Goal: Task Accomplishment & Management: Manage account settings

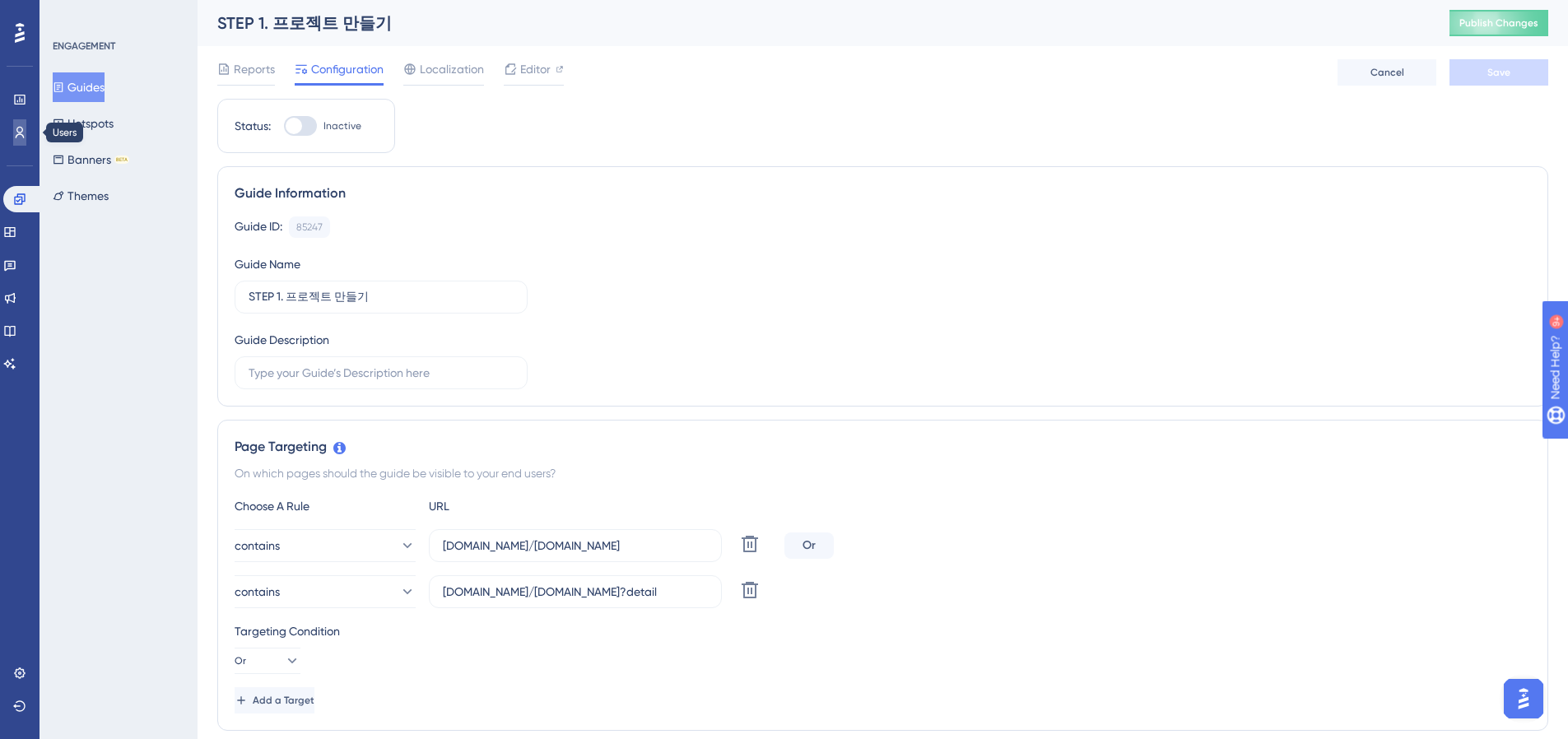
click at [26, 139] on link at bounding box center [20, 132] width 13 height 26
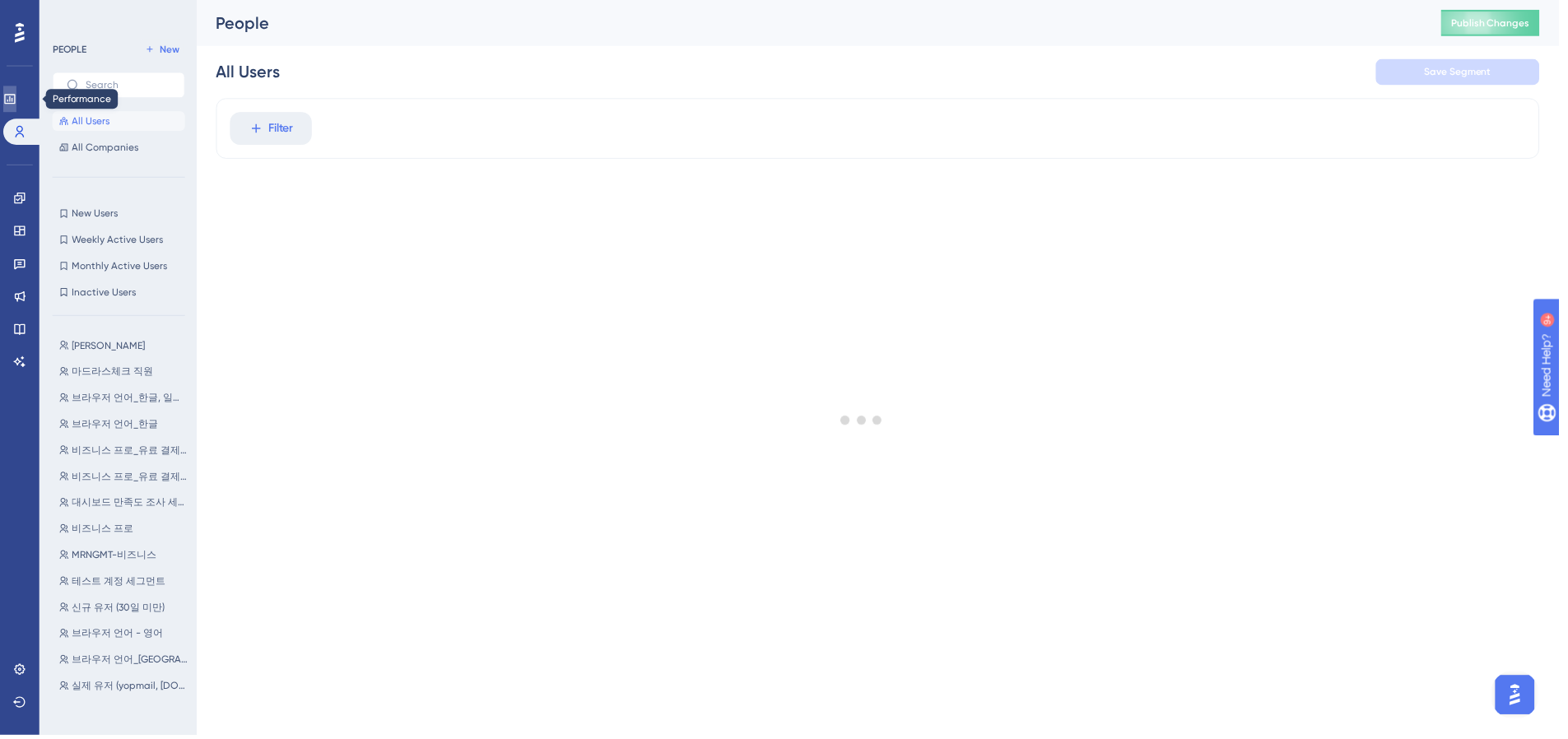
click at [17, 103] on link at bounding box center [10, 99] width 13 height 26
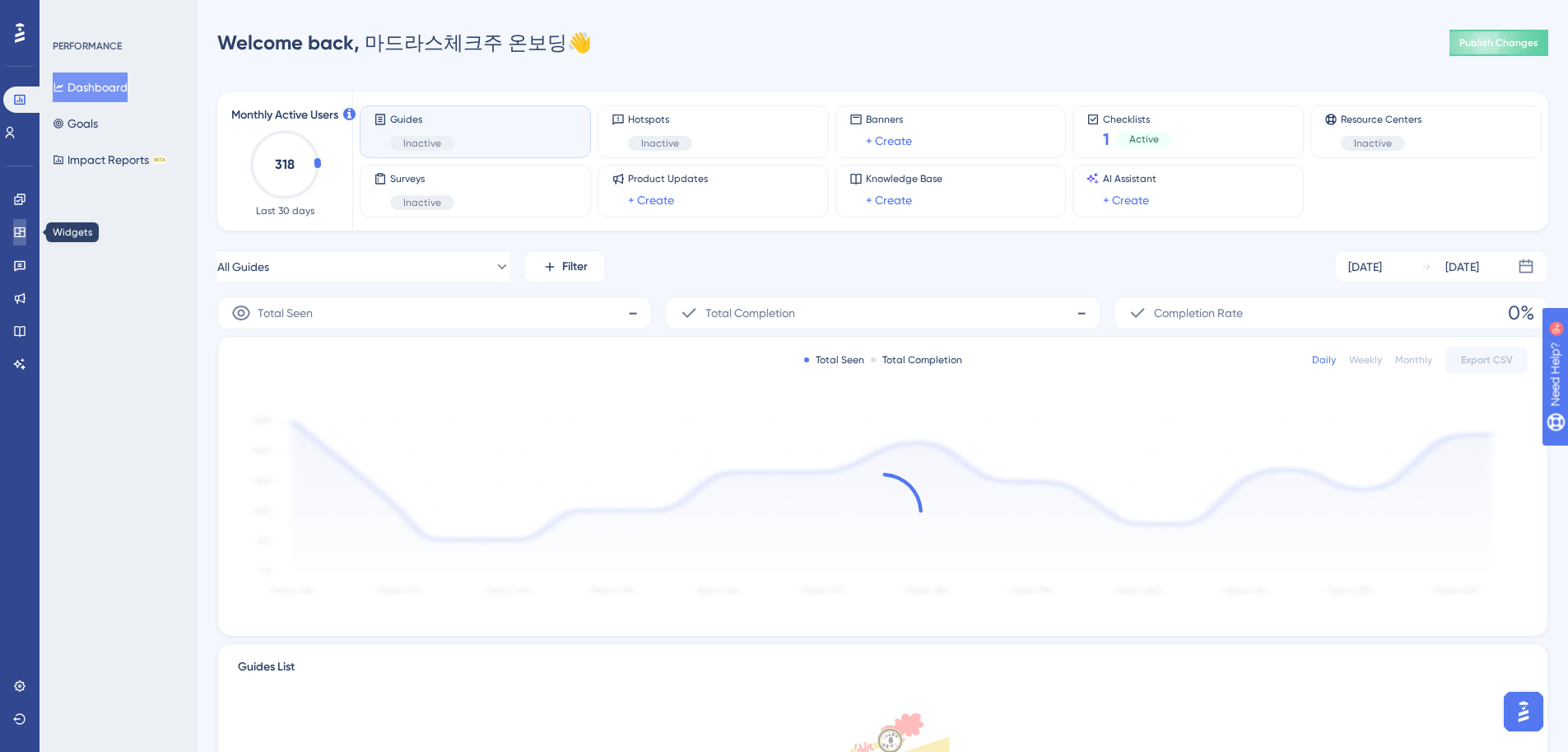
click at [14, 229] on icon at bounding box center [19, 232] width 11 height 10
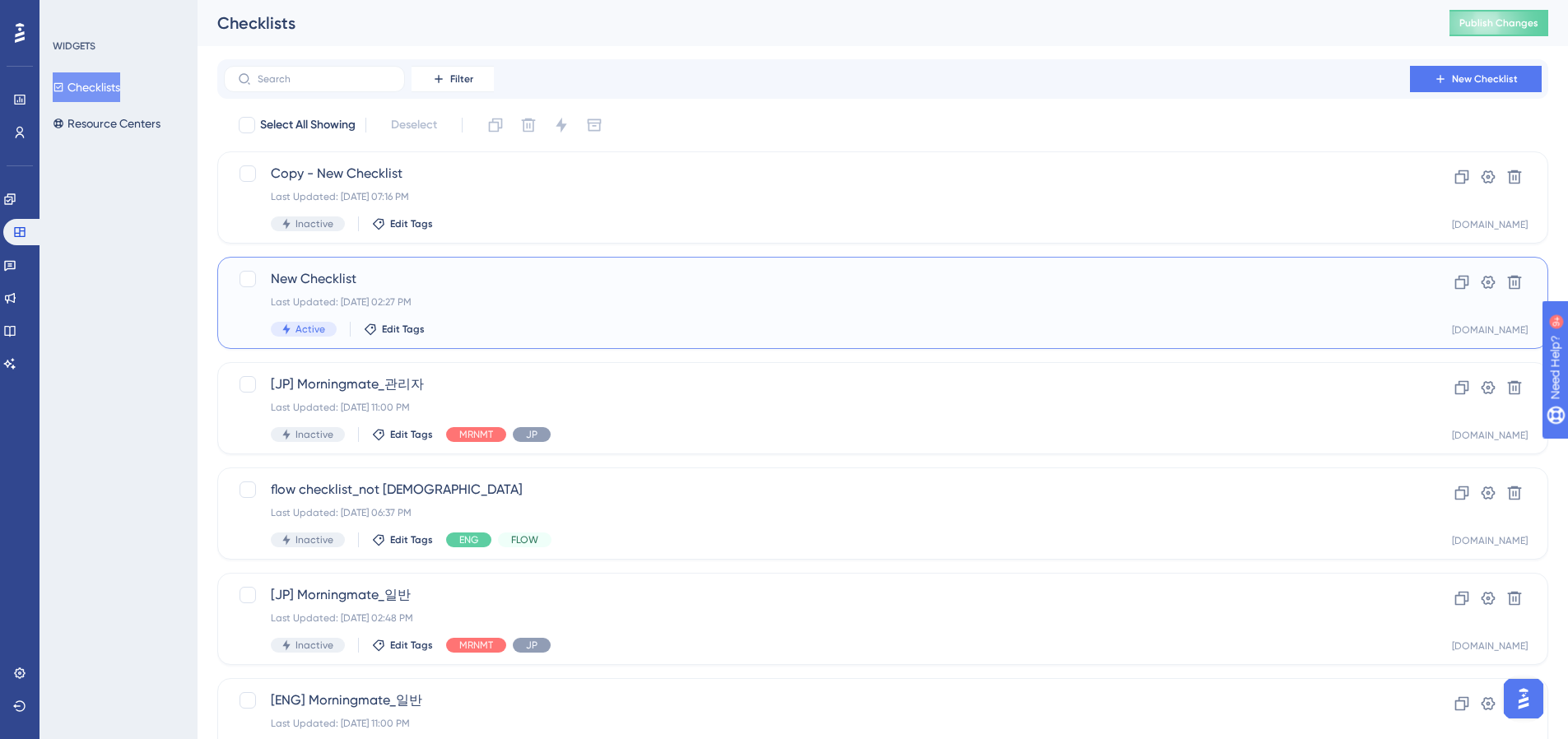
click at [448, 273] on span "New Checklist" at bounding box center [817, 280] width 1092 height 20
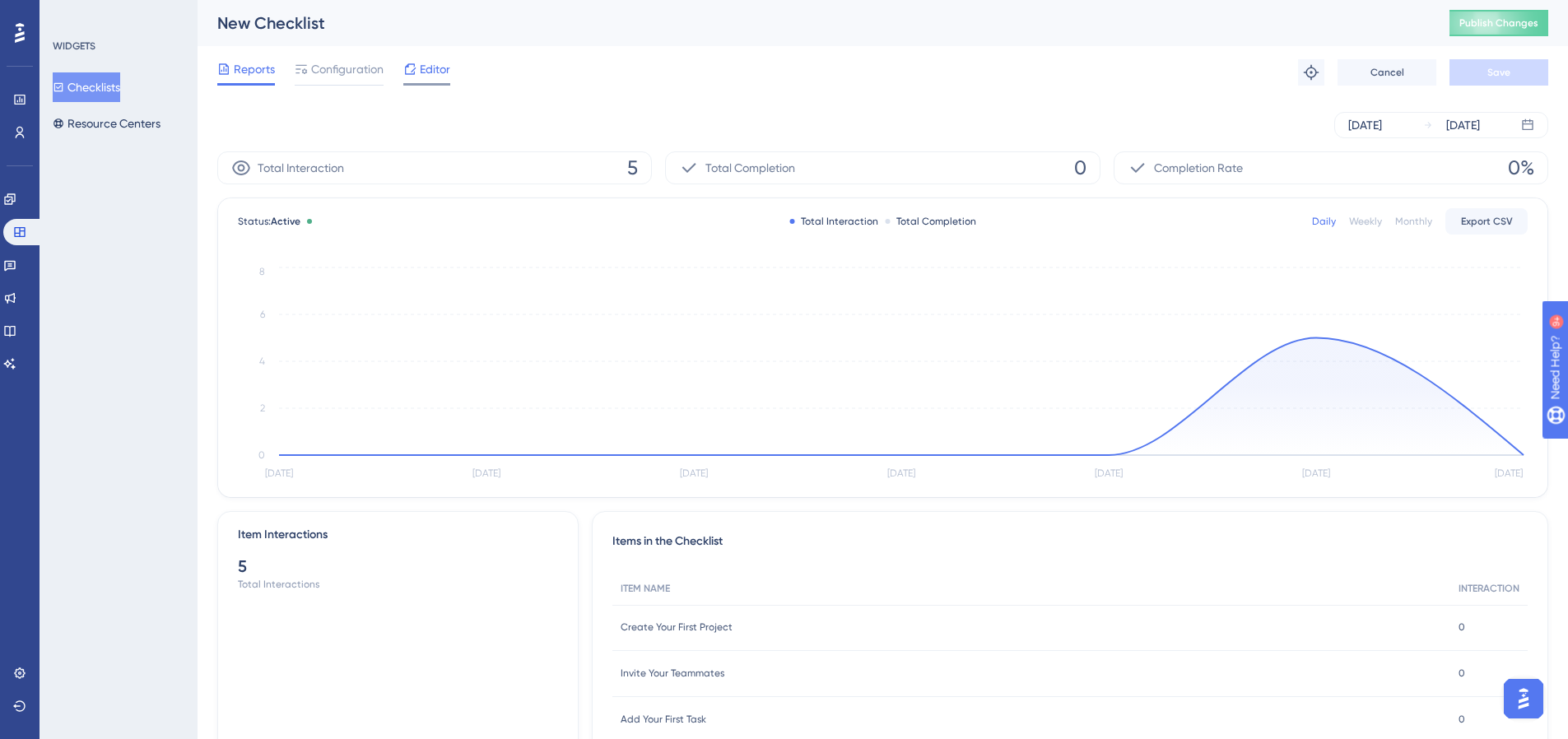
click at [445, 74] on span "Editor" at bounding box center [435, 69] width 30 height 20
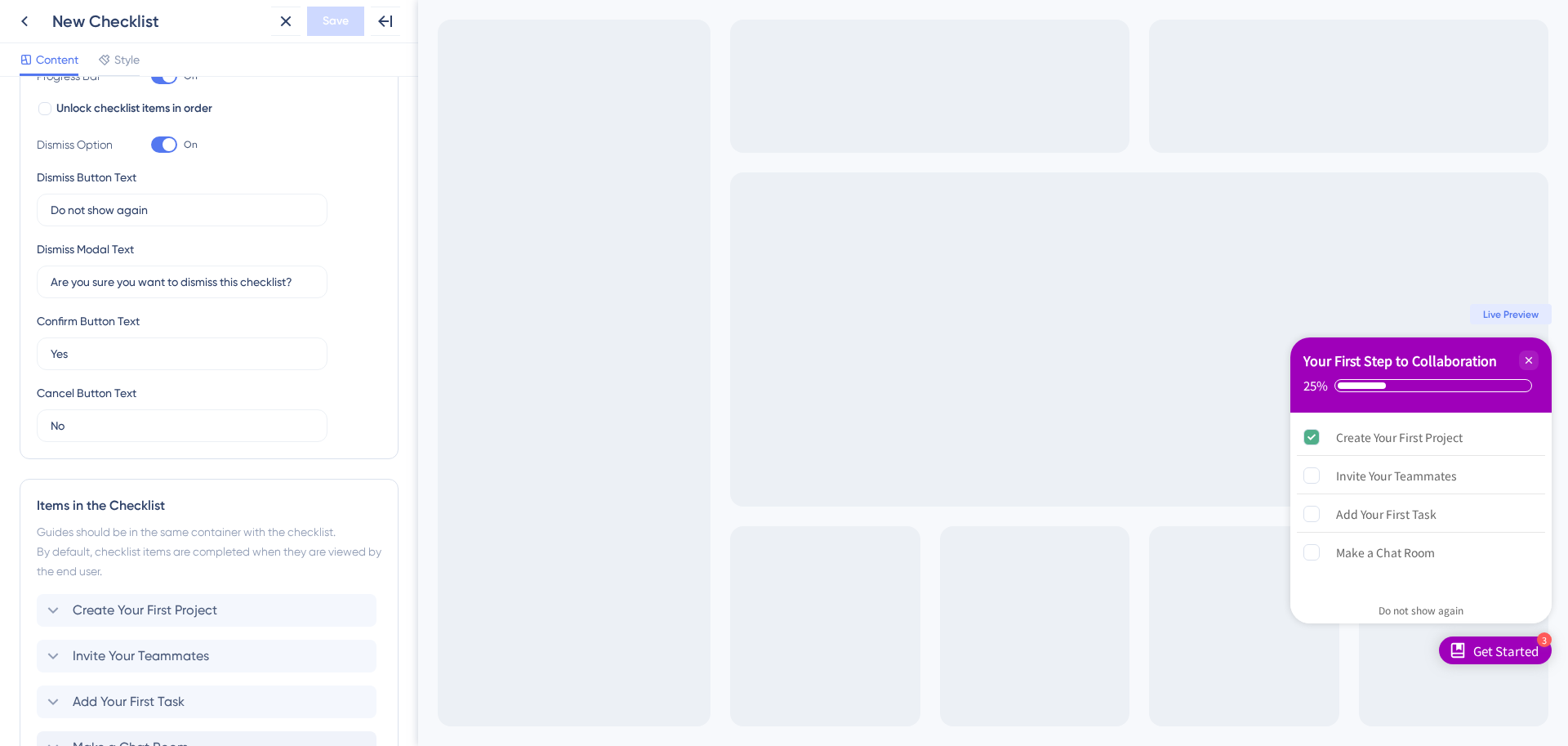
scroll to position [464, 0]
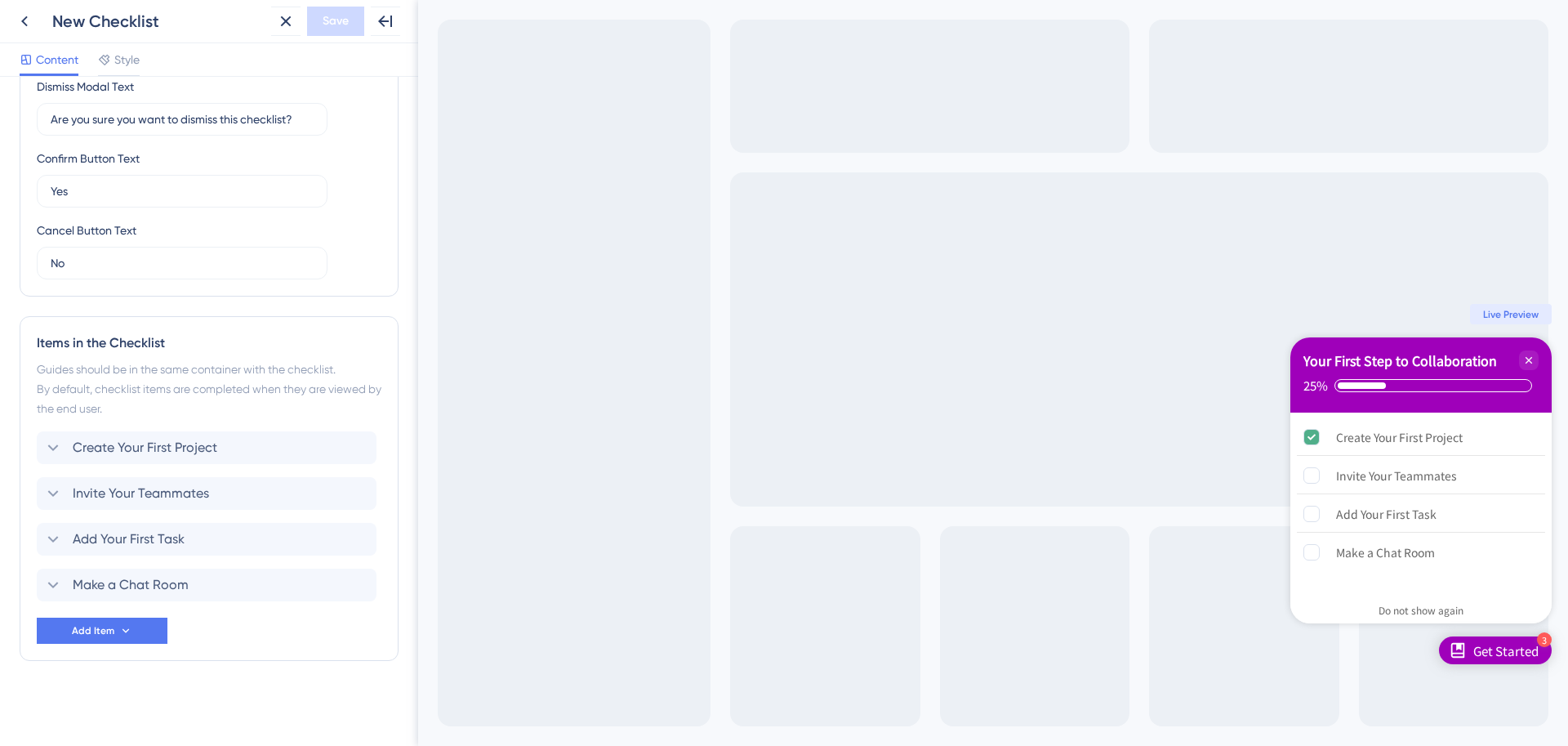
click at [191, 466] on div "Create Your First Project Invite Your Teammates Add Your First Task Make a Chat…" at bounding box center [208, 516] width 345 height 170
click at [210, 438] on span "Create Your First Project" at bounding box center [145, 448] width 145 height 20
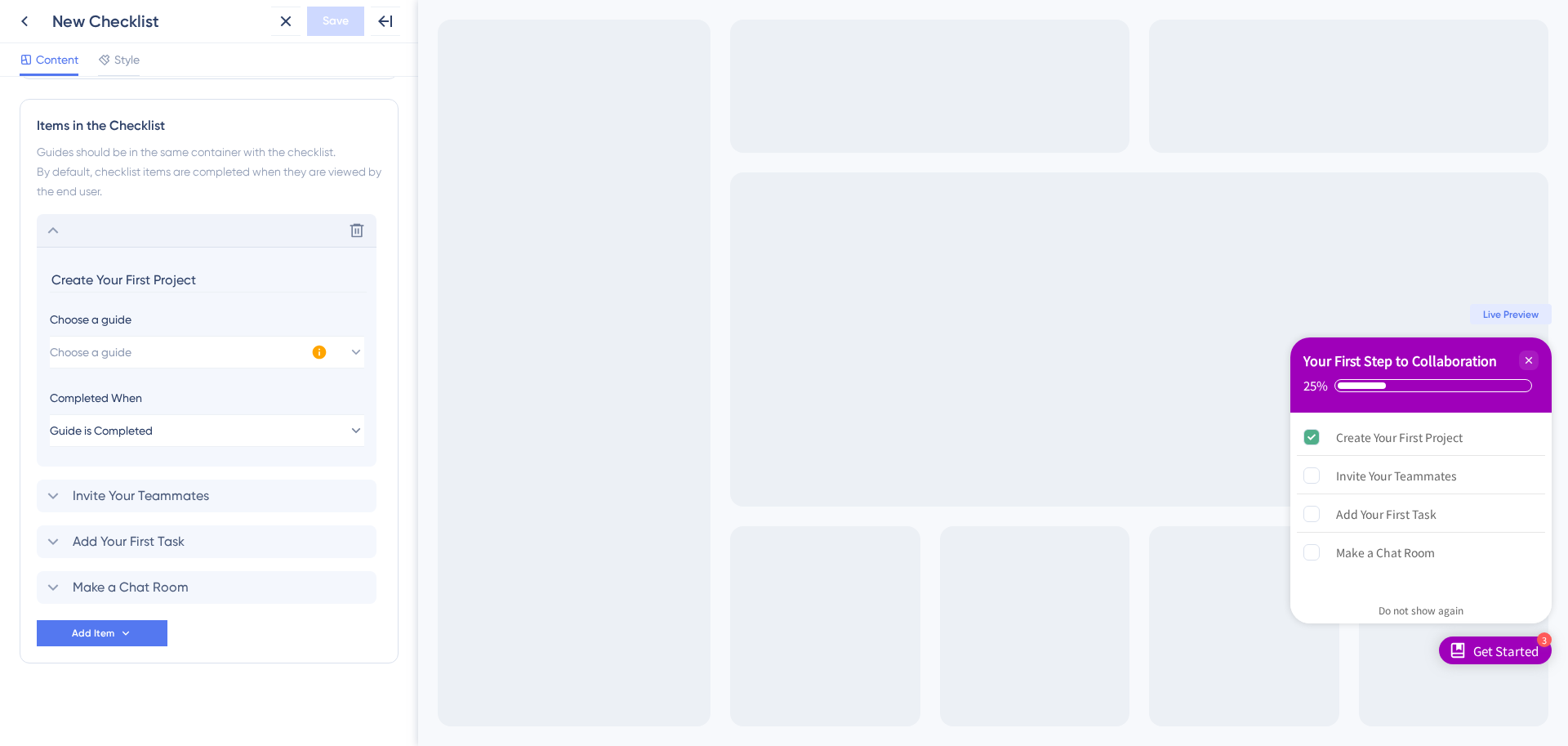
scroll to position [683, 0]
click at [132, 341] on span "Choose a guide" at bounding box center [91, 350] width 81 height 20
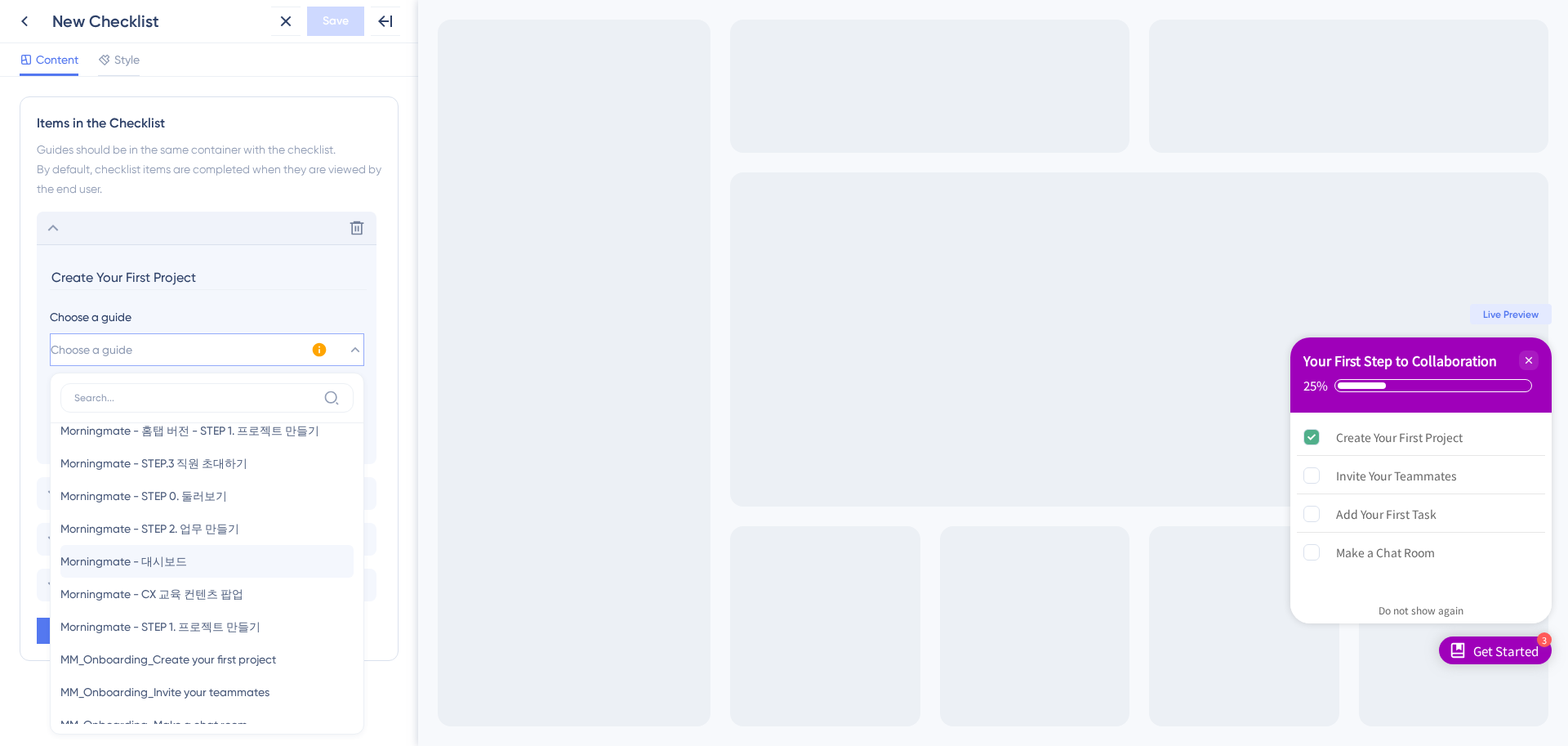
scroll to position [46, 0]
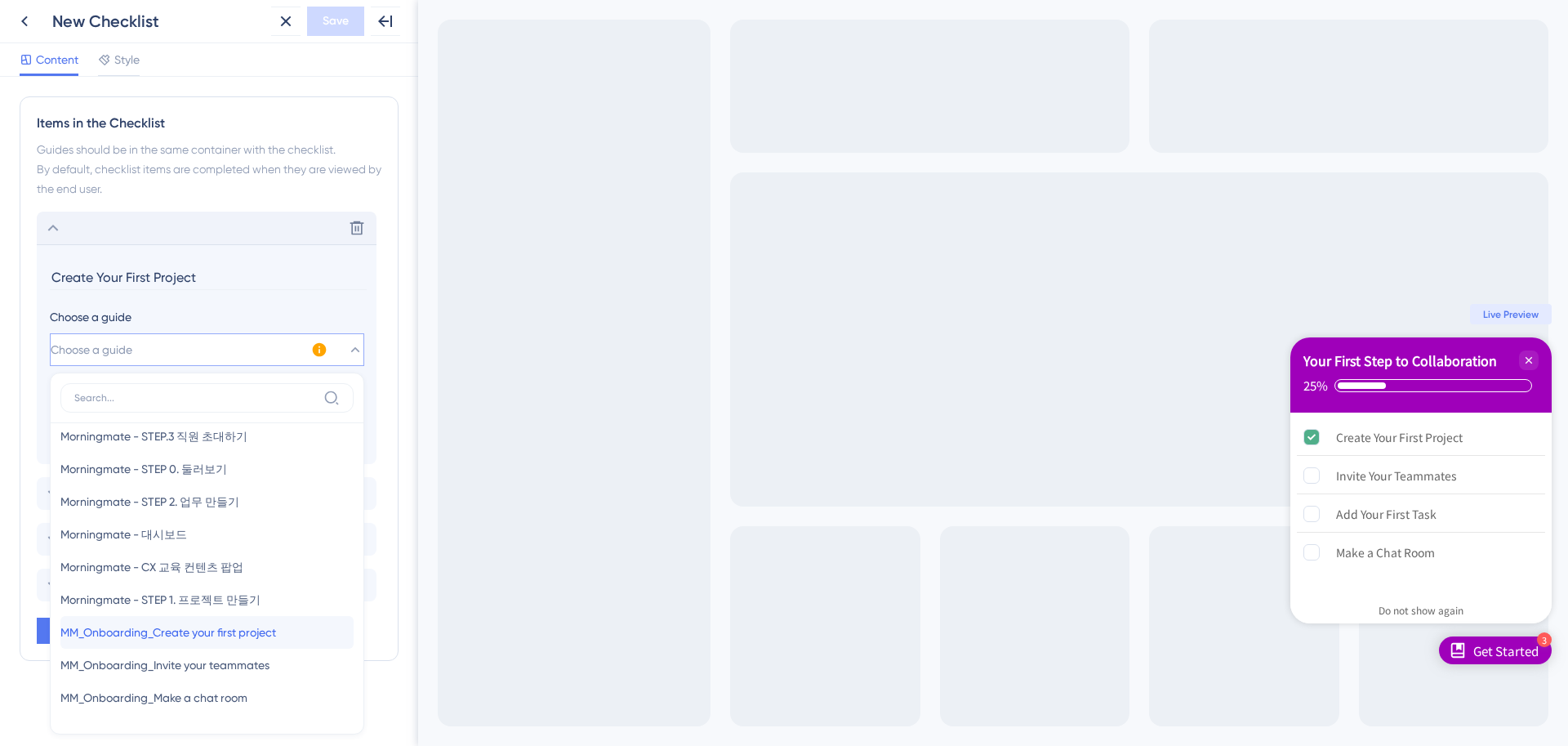
click at [253, 640] on span "MM_Onboarding_Create your first project" at bounding box center [169, 632] width 216 height 20
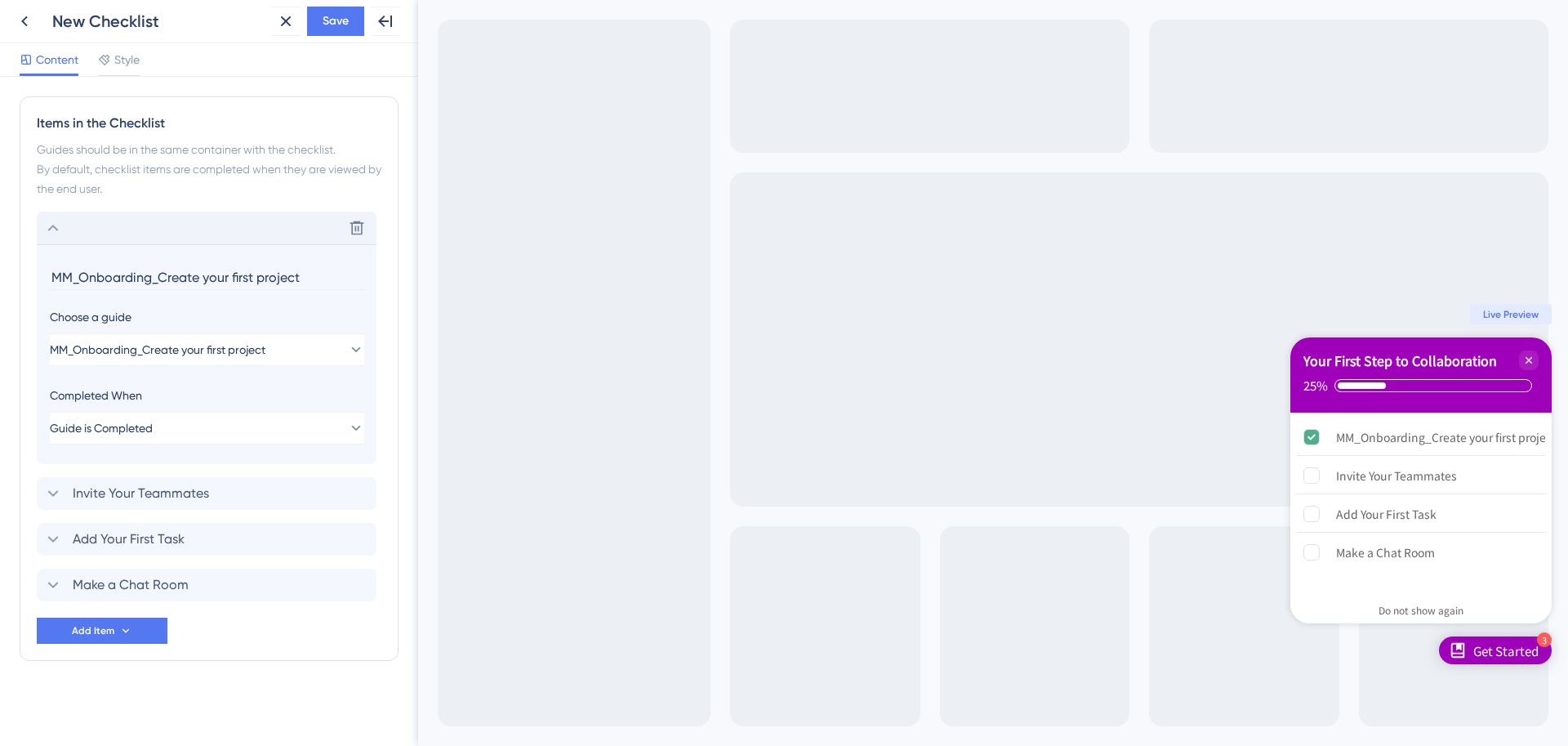
drag, startPoint x: 158, startPoint y: 282, endPoint x: 16, endPoint y: 265, distance: 143.0
click at [27, 258] on div "Items in the Checklist Guides should be in the same container with the checklis…" at bounding box center [209, 378] width 379 height 564
type input "Create your first project"
click at [174, 477] on div "Invite Your Teammates Delete" at bounding box center [206, 493] width 340 height 32
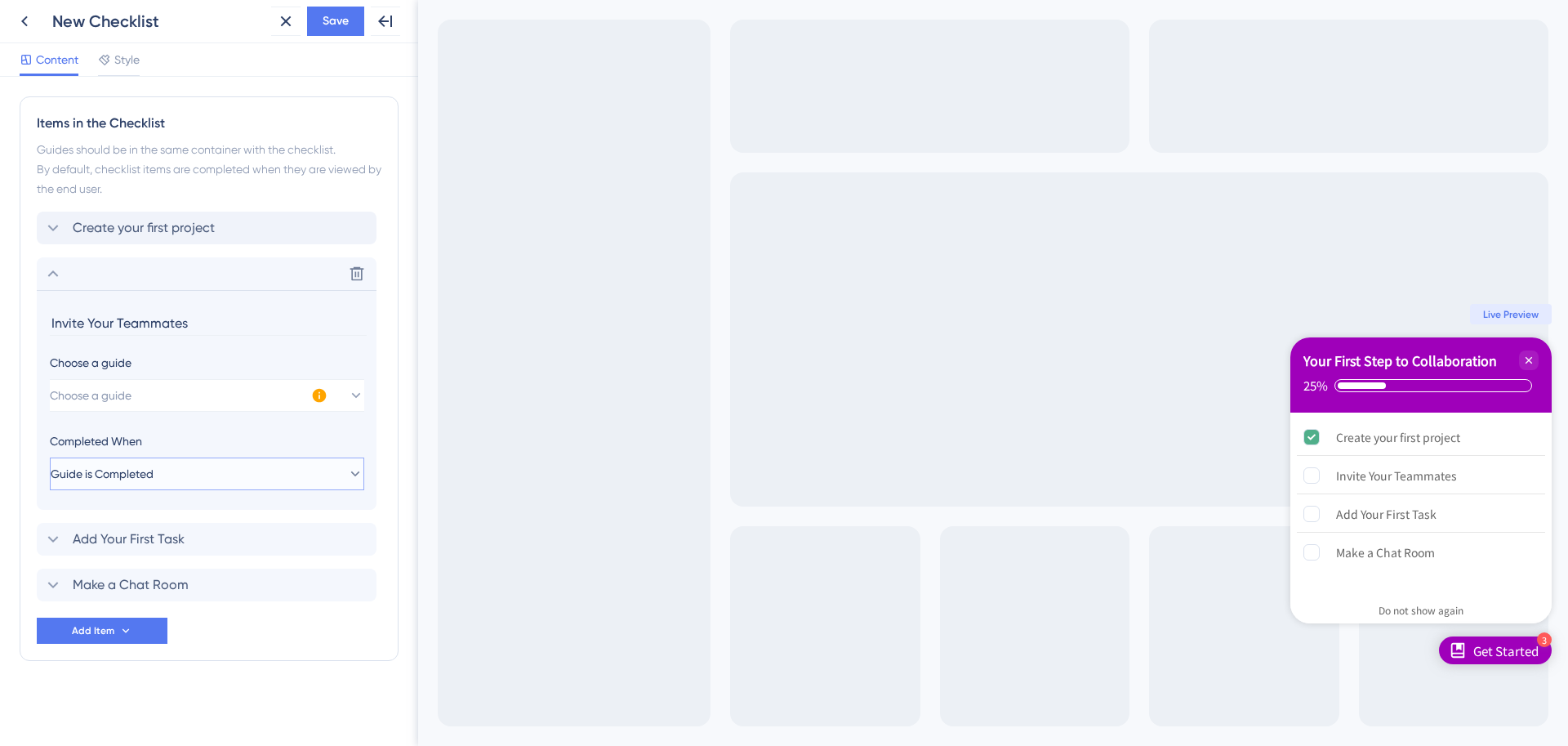
click at [174, 462] on button "Guide is Completed" at bounding box center [207, 474] width 315 height 32
click at [167, 441] on div "Completed When" at bounding box center [207, 441] width 315 height 20
click at [160, 410] on button "Choose a guide" at bounding box center [207, 395] width 315 height 32
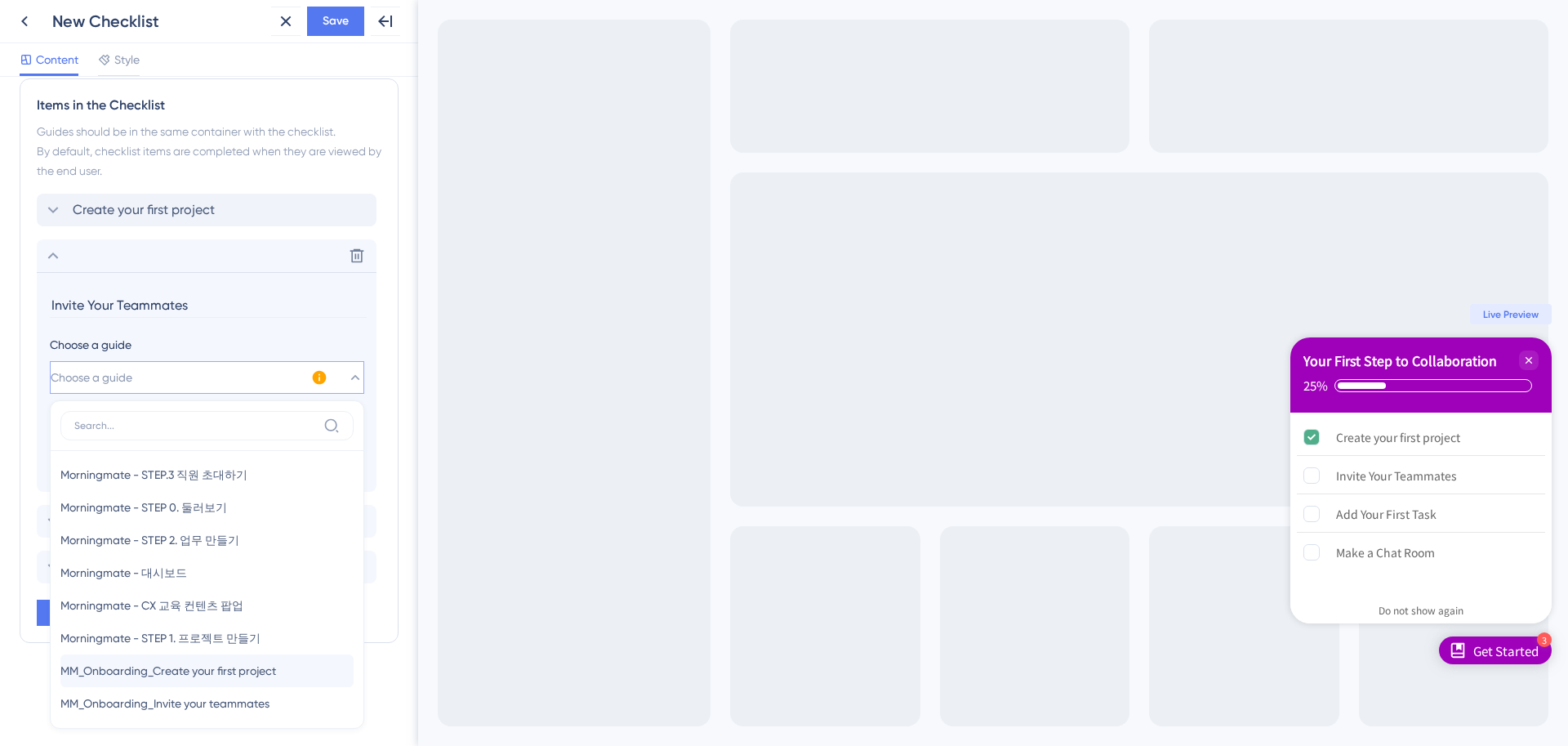
scroll to position [79, 0]
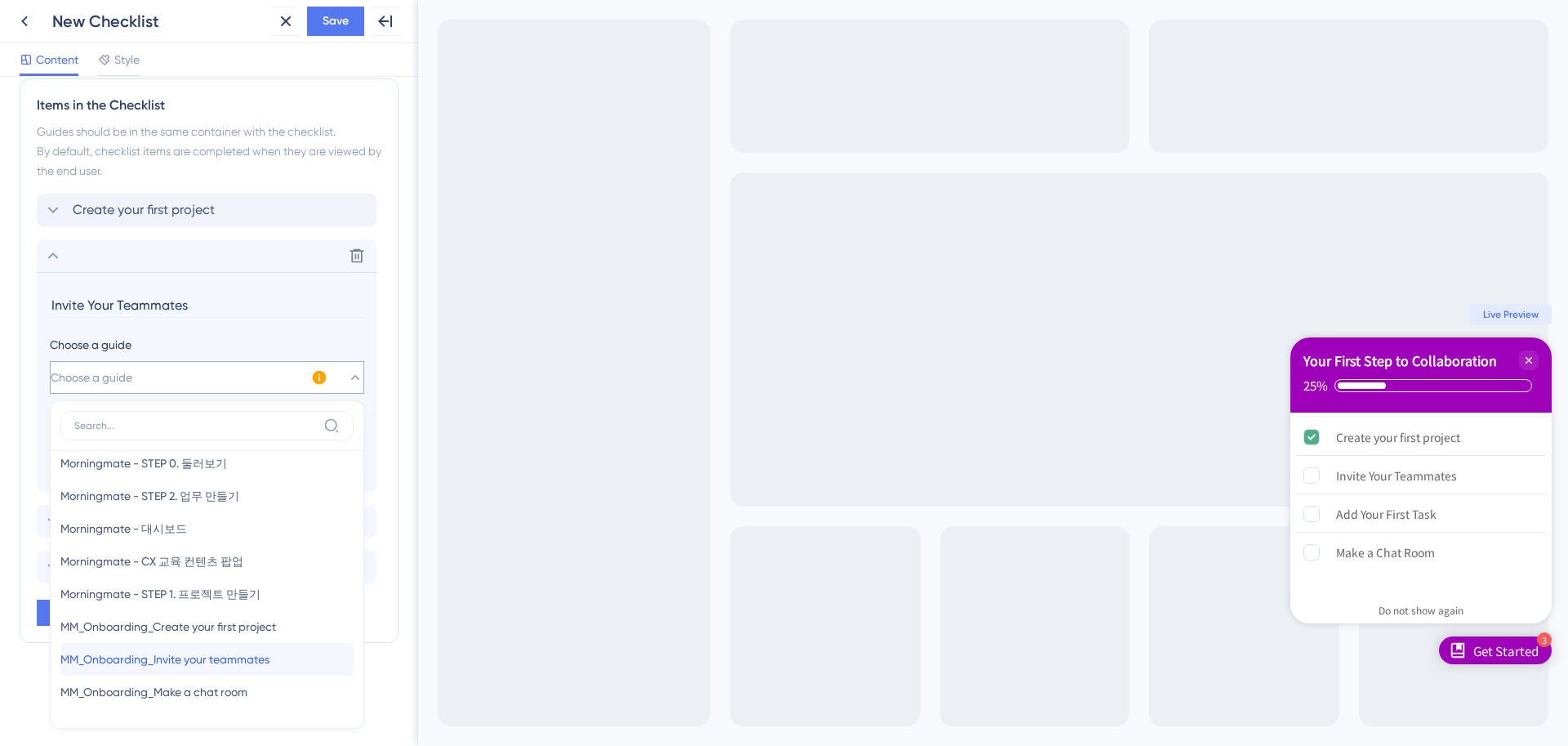
click at [215, 660] on span "MM_Onboarding_Invite your teammates" at bounding box center [165, 660] width 209 height 20
type input "MM_Onboarding_Invite your teammates"
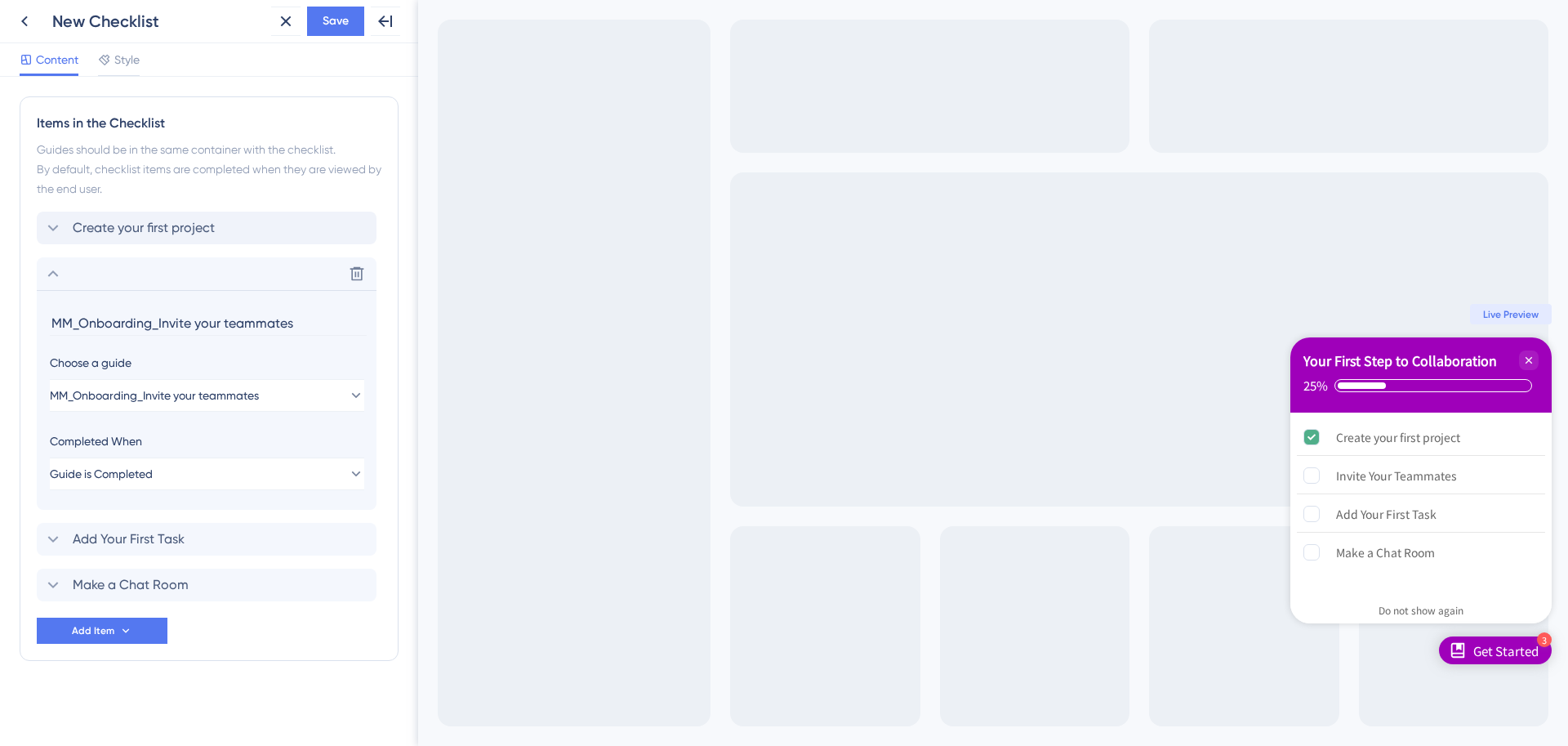
scroll to position [683, 0]
click at [136, 575] on span "Make a Chat Room" at bounding box center [131, 585] width 116 height 20
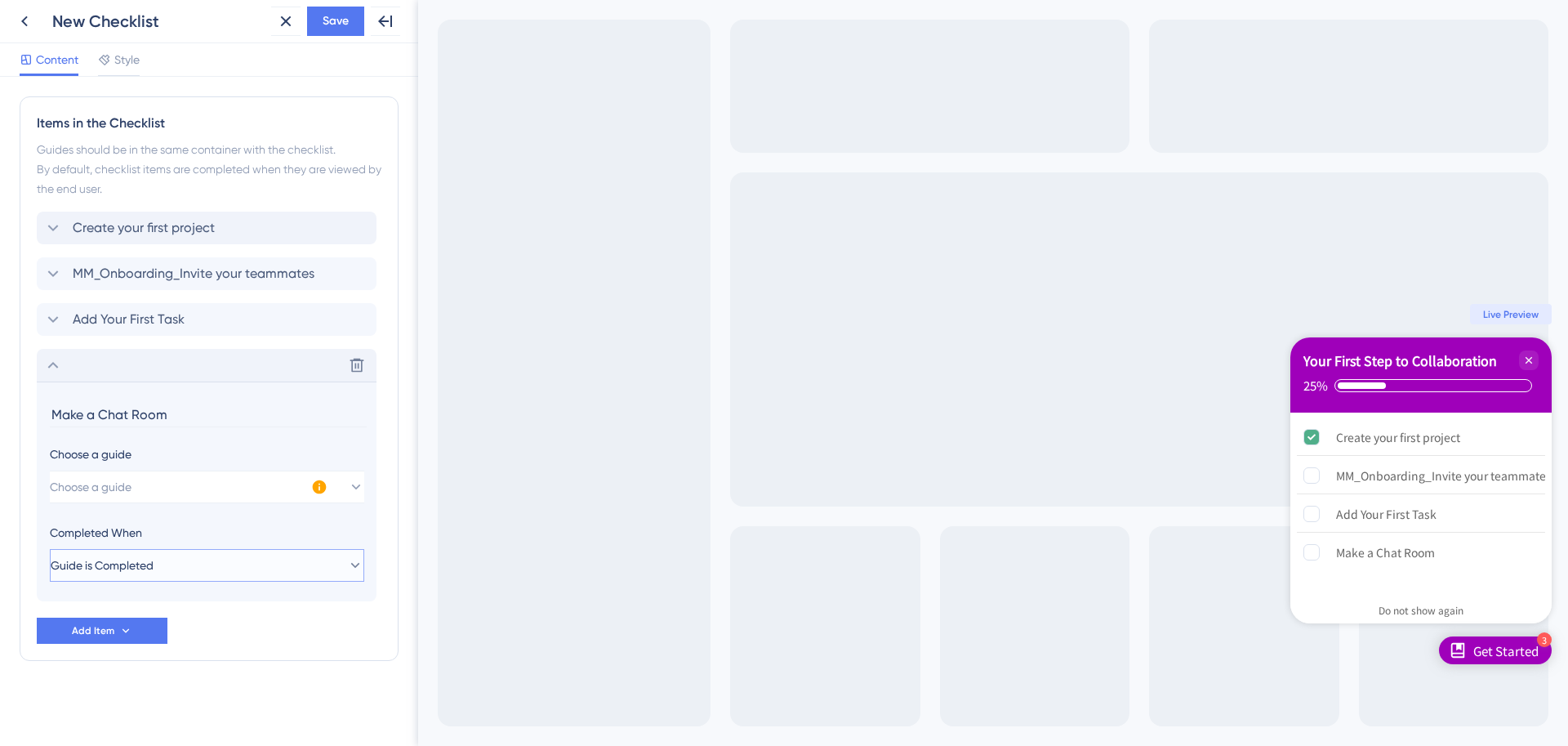
click at [145, 568] on span "Guide is Completed" at bounding box center [102, 566] width 103 height 20
click at [165, 505] on div "Choose a guide Choose a guide Completed When Guide is Completed Guide is Comple…" at bounding box center [207, 513] width 314 height 137
click at [164, 503] on button "Choose a guide" at bounding box center [207, 486] width 315 height 32
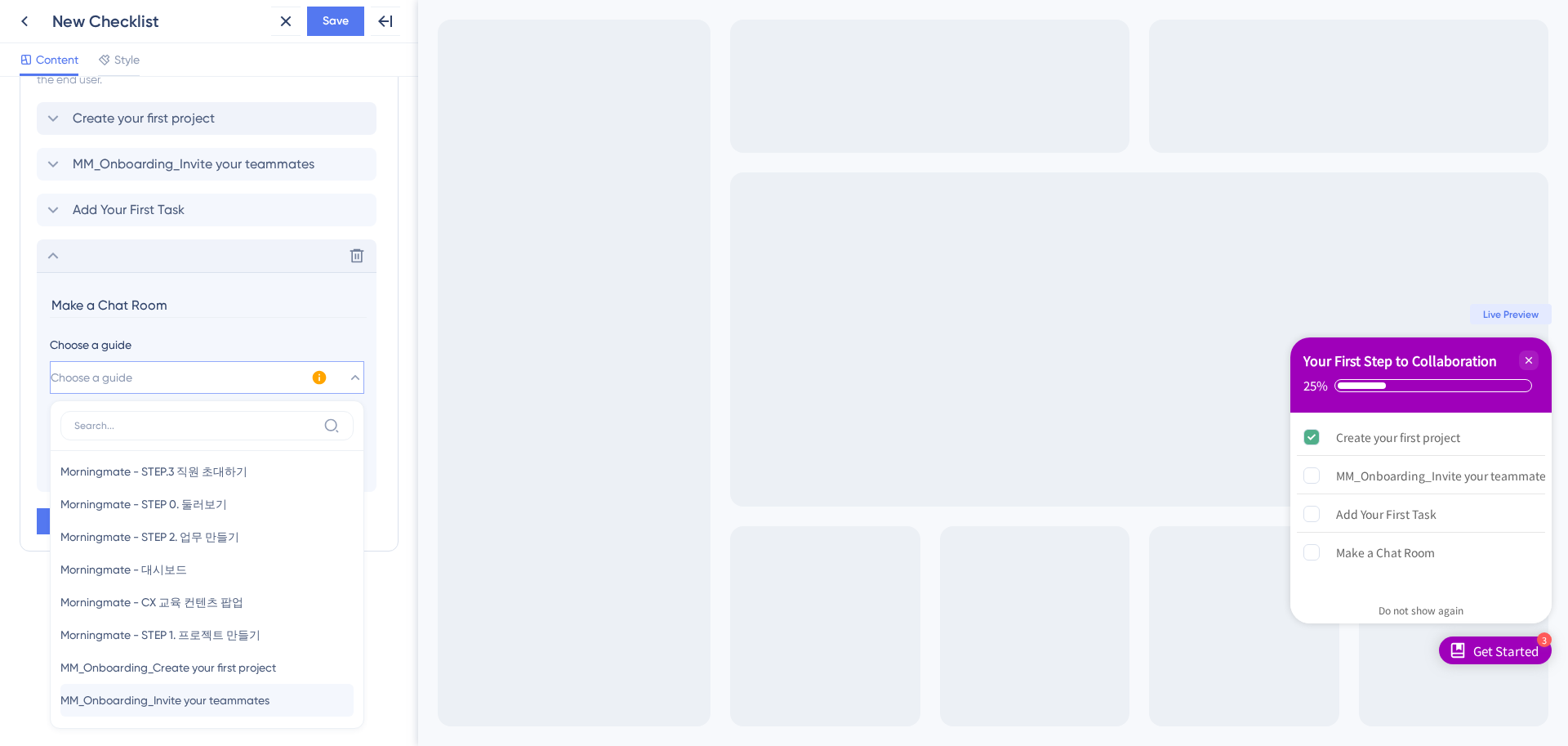
scroll to position [79, 0]
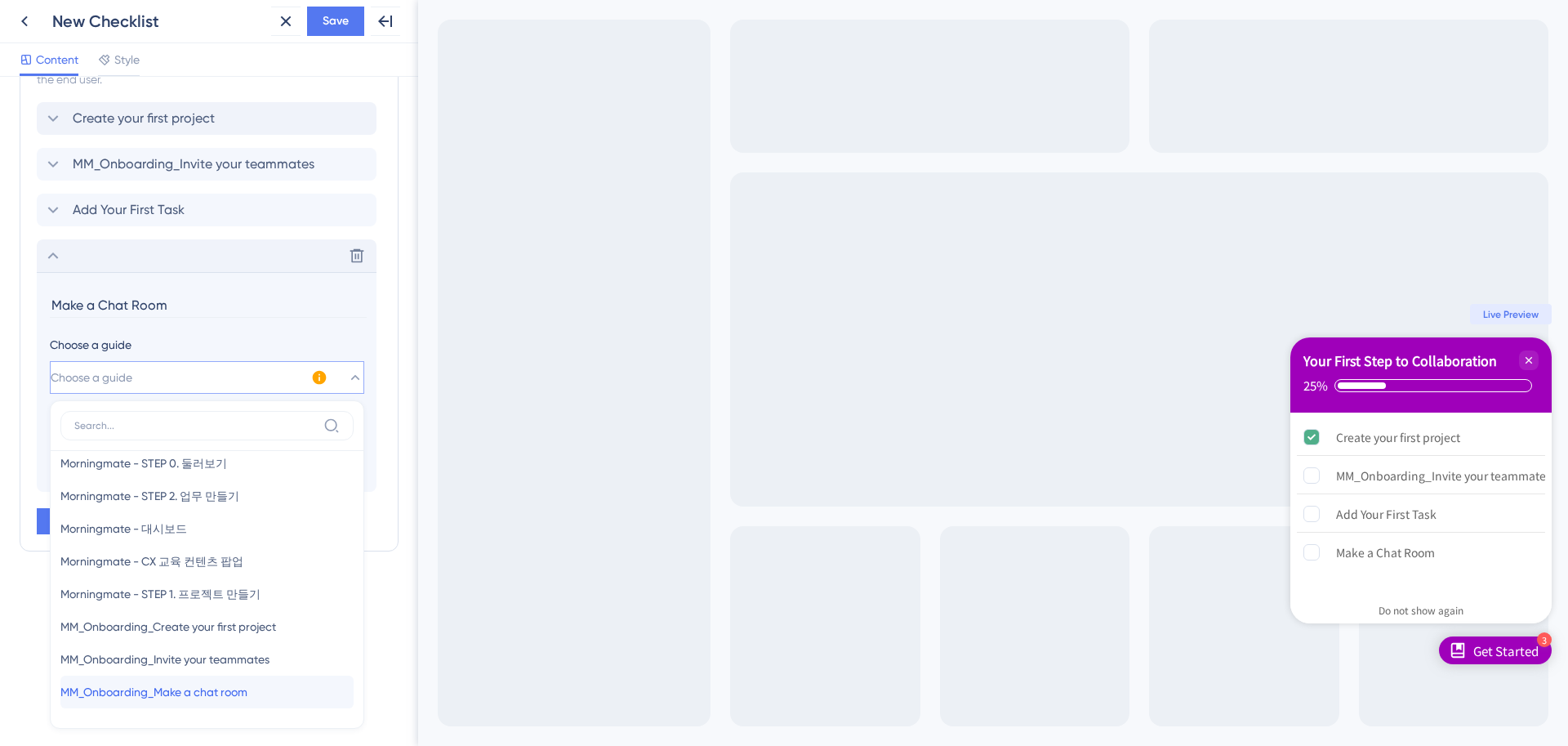
click at [233, 696] on span "MM_Onboarding_Make a chat room" at bounding box center [154, 692] width 187 height 20
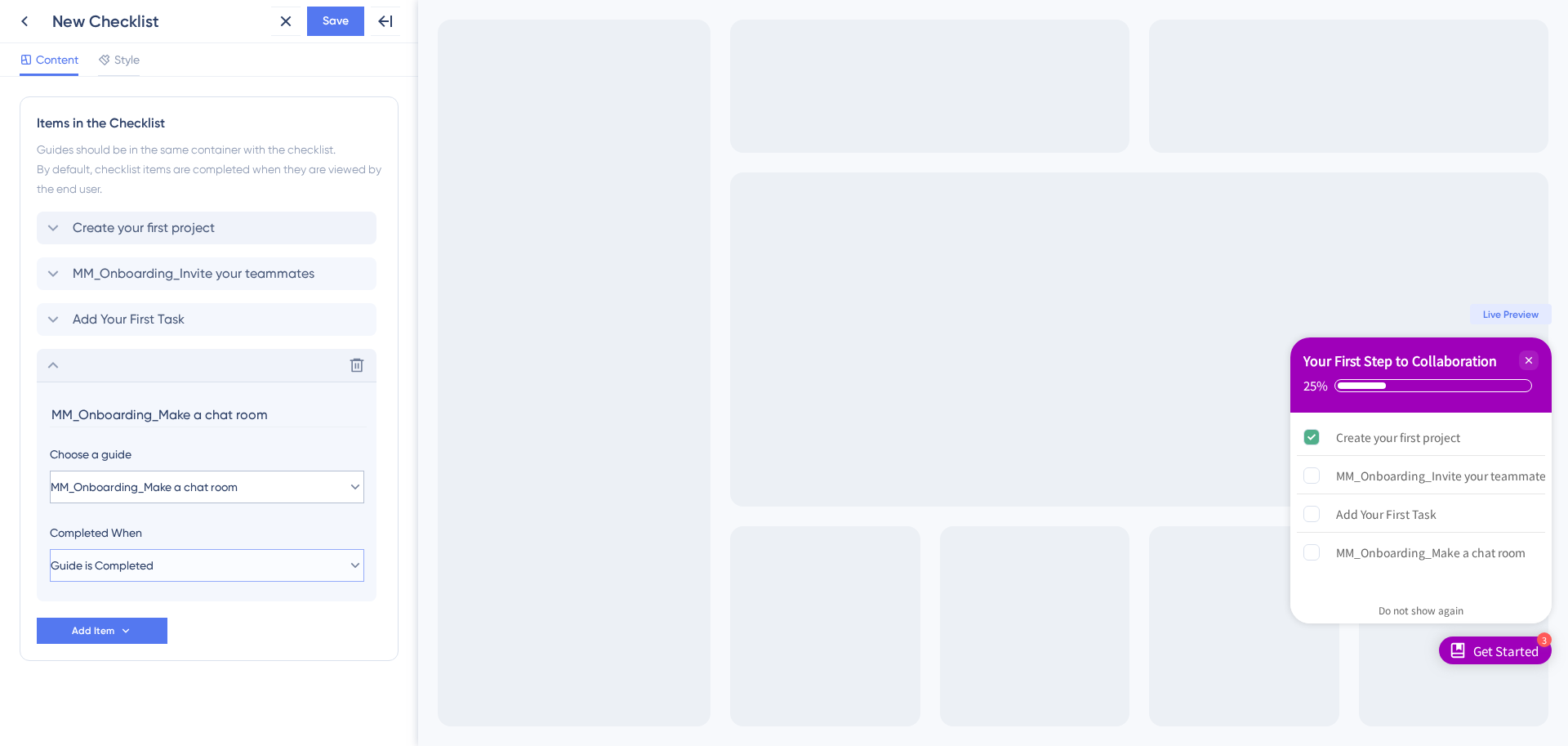
drag, startPoint x: 183, startPoint y: 556, endPoint x: 171, endPoint y: 497, distance: 60.2
click at [171, 497] on section "MM_Onboarding_Make a chat room Choose a guide MM_Onboarding_Make a chat room Co…" at bounding box center [206, 491] width 340 height 220
drag, startPoint x: 149, startPoint y: 413, endPoint x: -37, endPoint y: 373, distance: 190.3
click at [0, 373] on html "Back New Checklist Close Save Full Screen Preview Content Style Checklist Heade…" at bounding box center [784, 373] width 1568 height 746
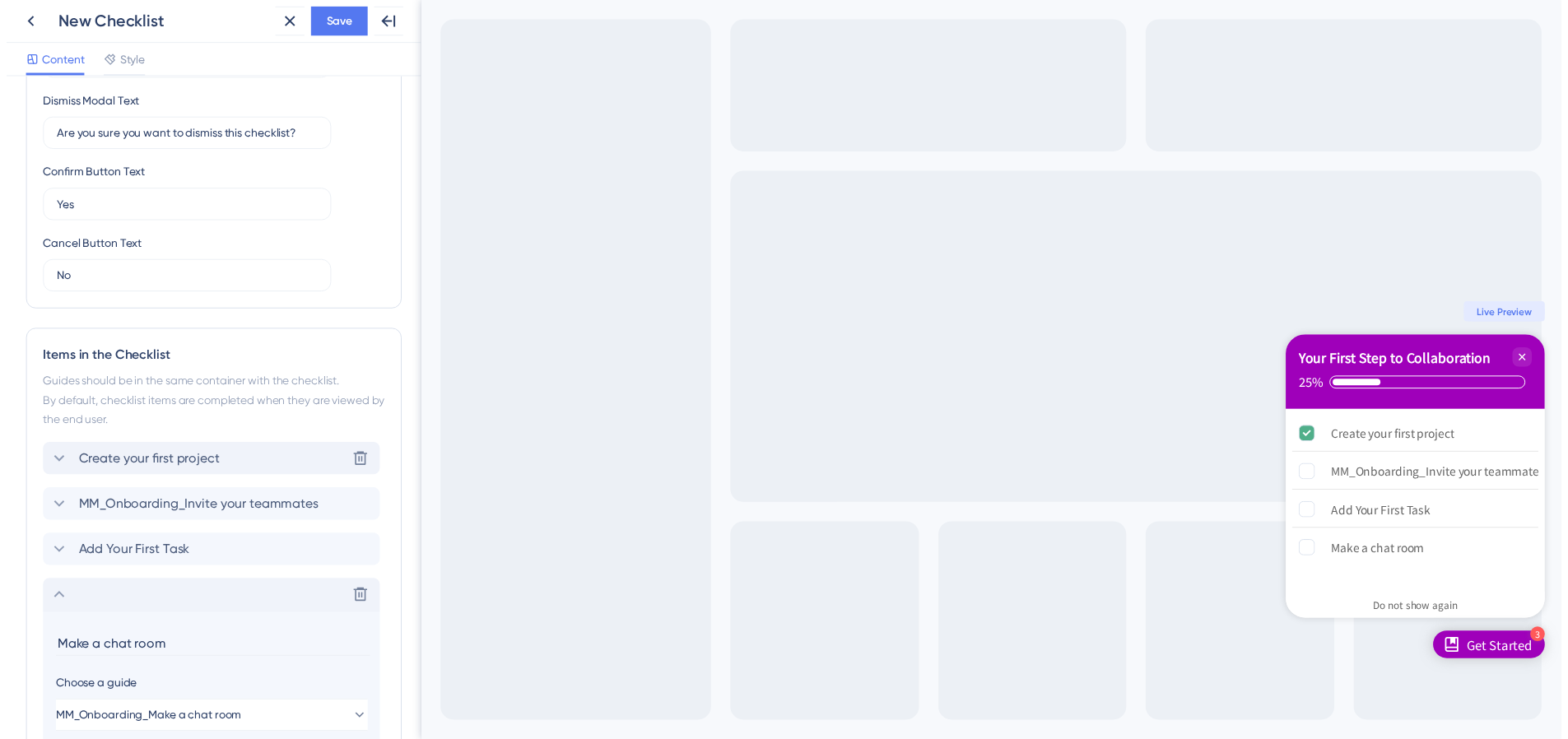
scroll to position [338, 0]
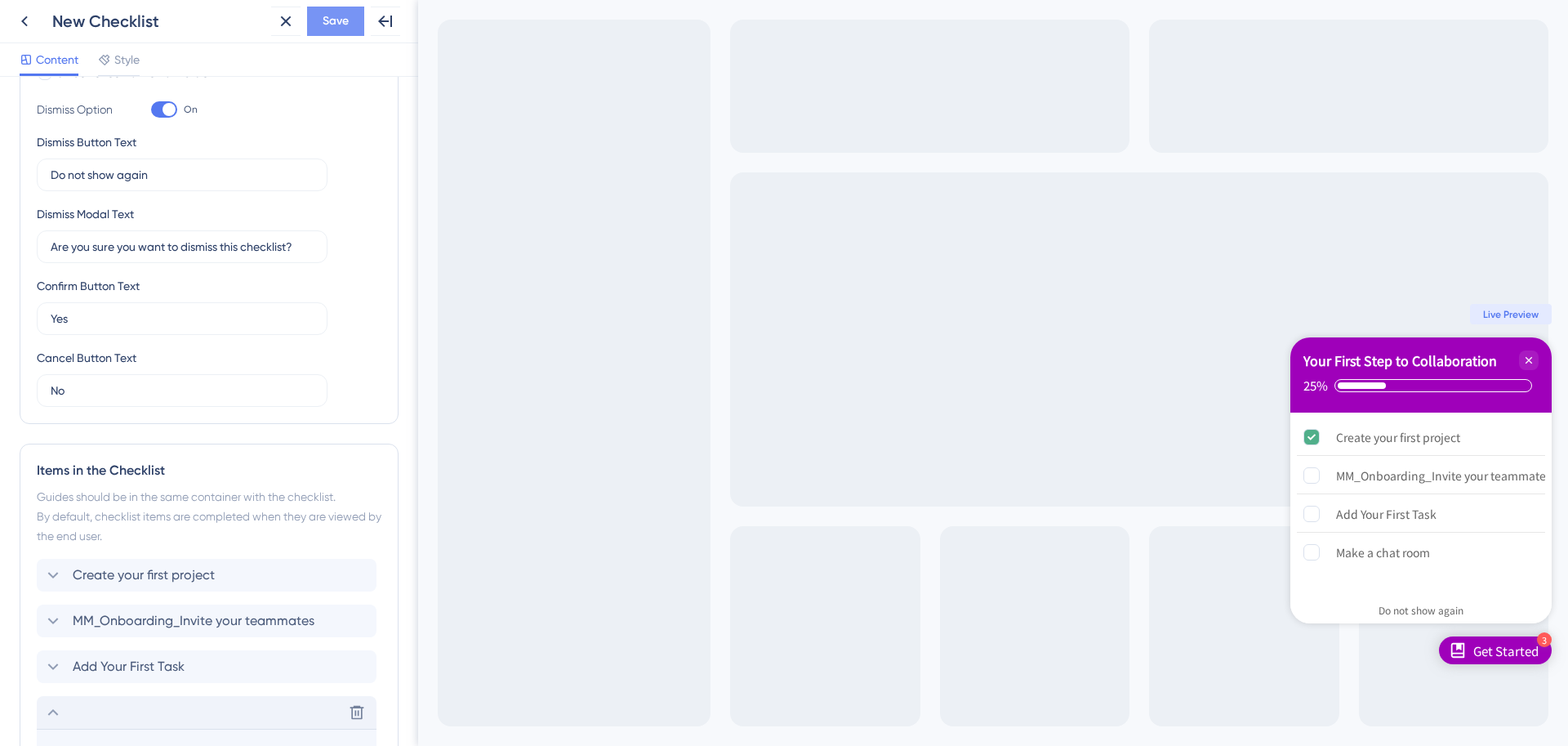
type input "Make a chat room"
click at [332, 8] on button "Save" at bounding box center [336, 21] width 57 height 29
click at [30, 28] on icon at bounding box center [25, 22] width 20 height 20
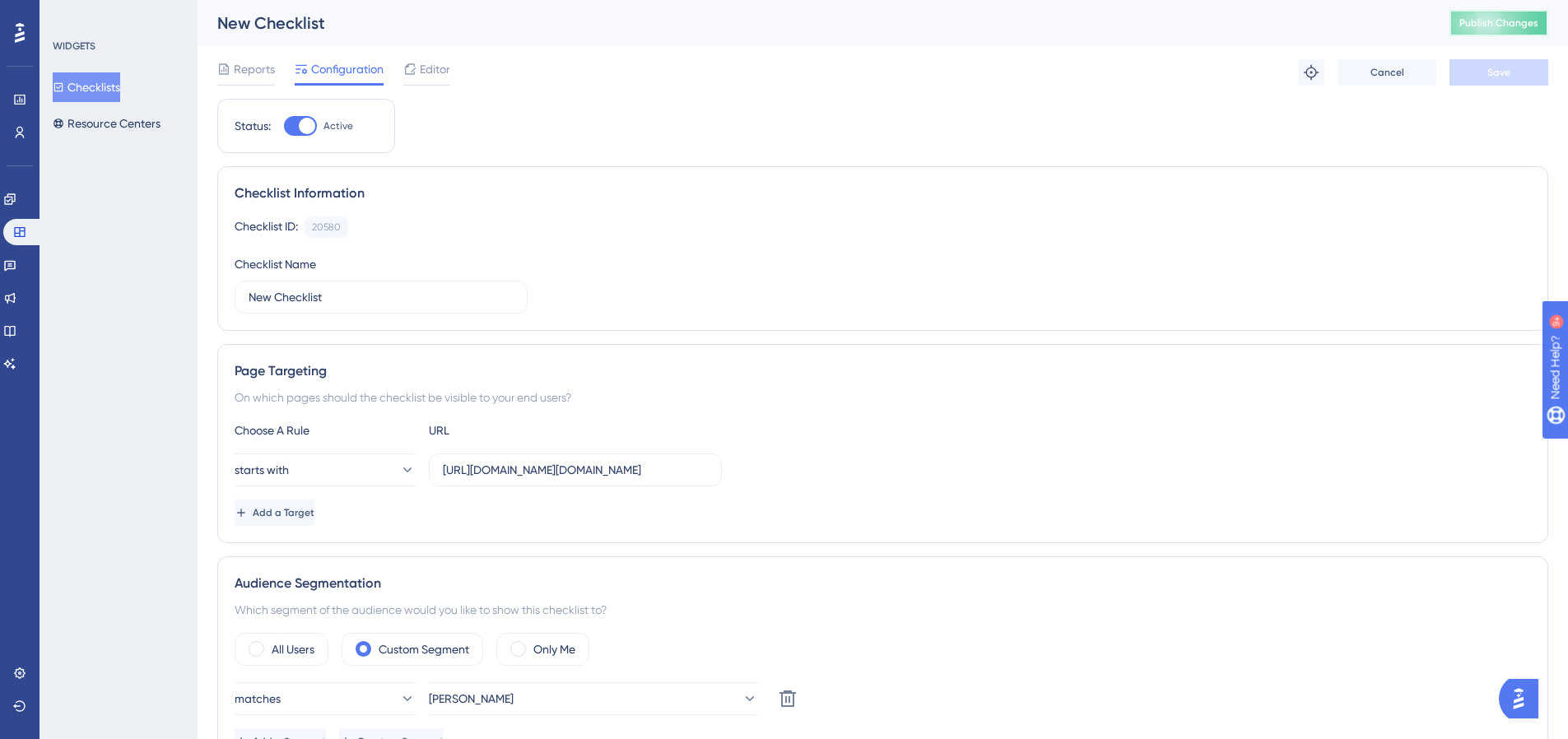
click at [1524, 33] on button "Publish Changes" at bounding box center [1499, 23] width 99 height 26
click at [102, 84] on button "Checklists" at bounding box center [86, 87] width 68 height 29
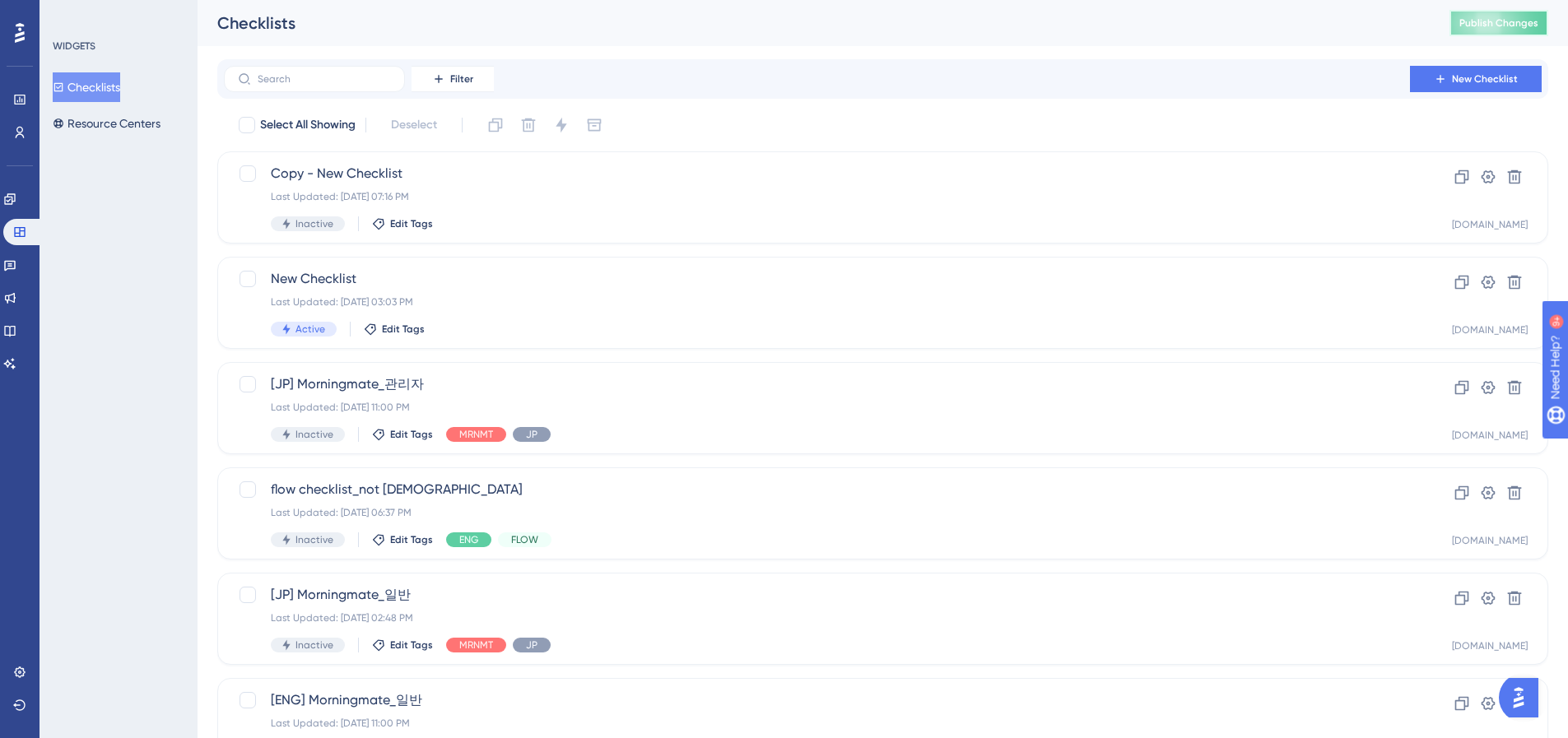
click at [1539, 25] on span "Publish Changes" at bounding box center [1499, 23] width 79 height 13
click at [443, 285] on span "New Checklist" at bounding box center [817, 279] width 1092 height 20
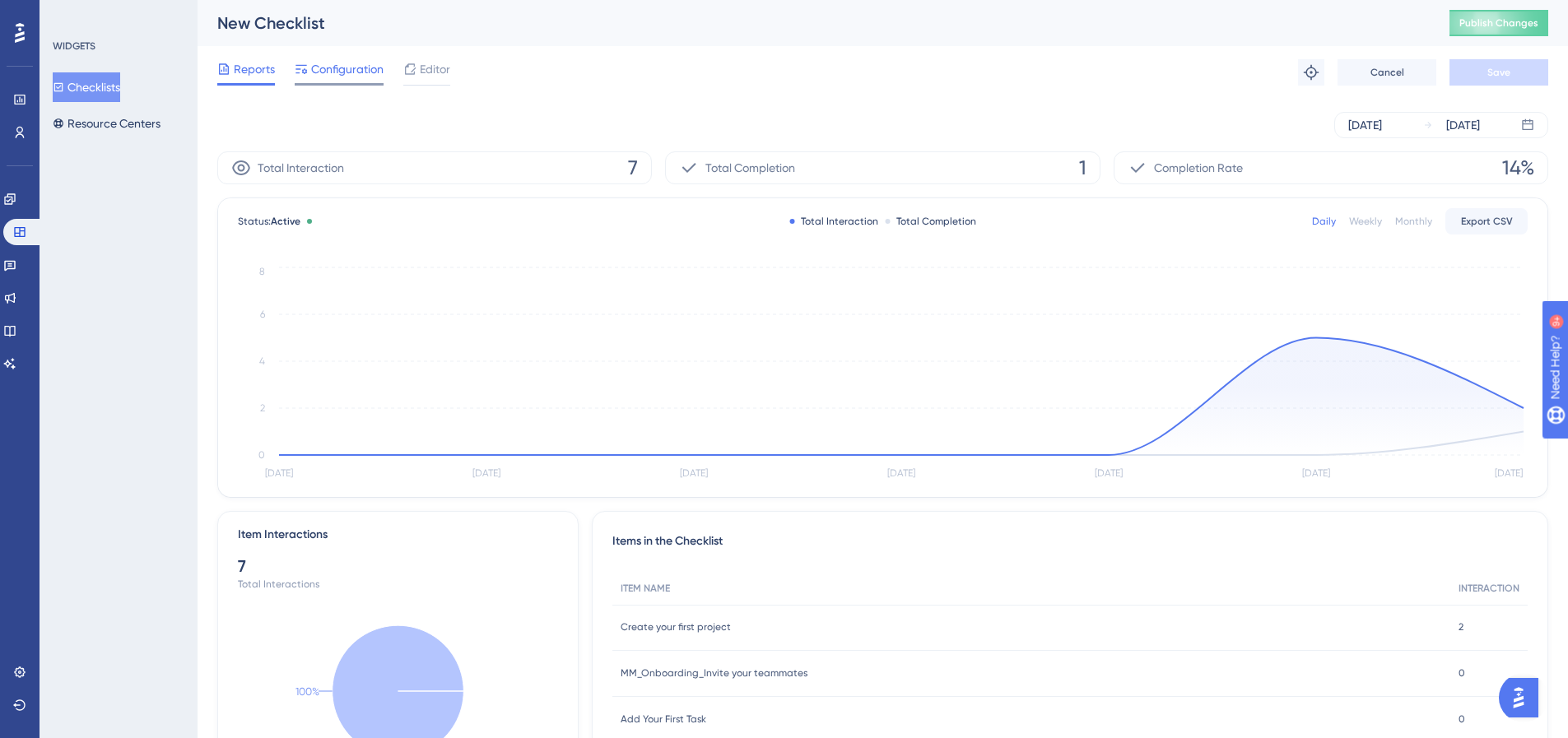
click at [337, 74] on span "Configuration" at bounding box center [347, 69] width 73 height 20
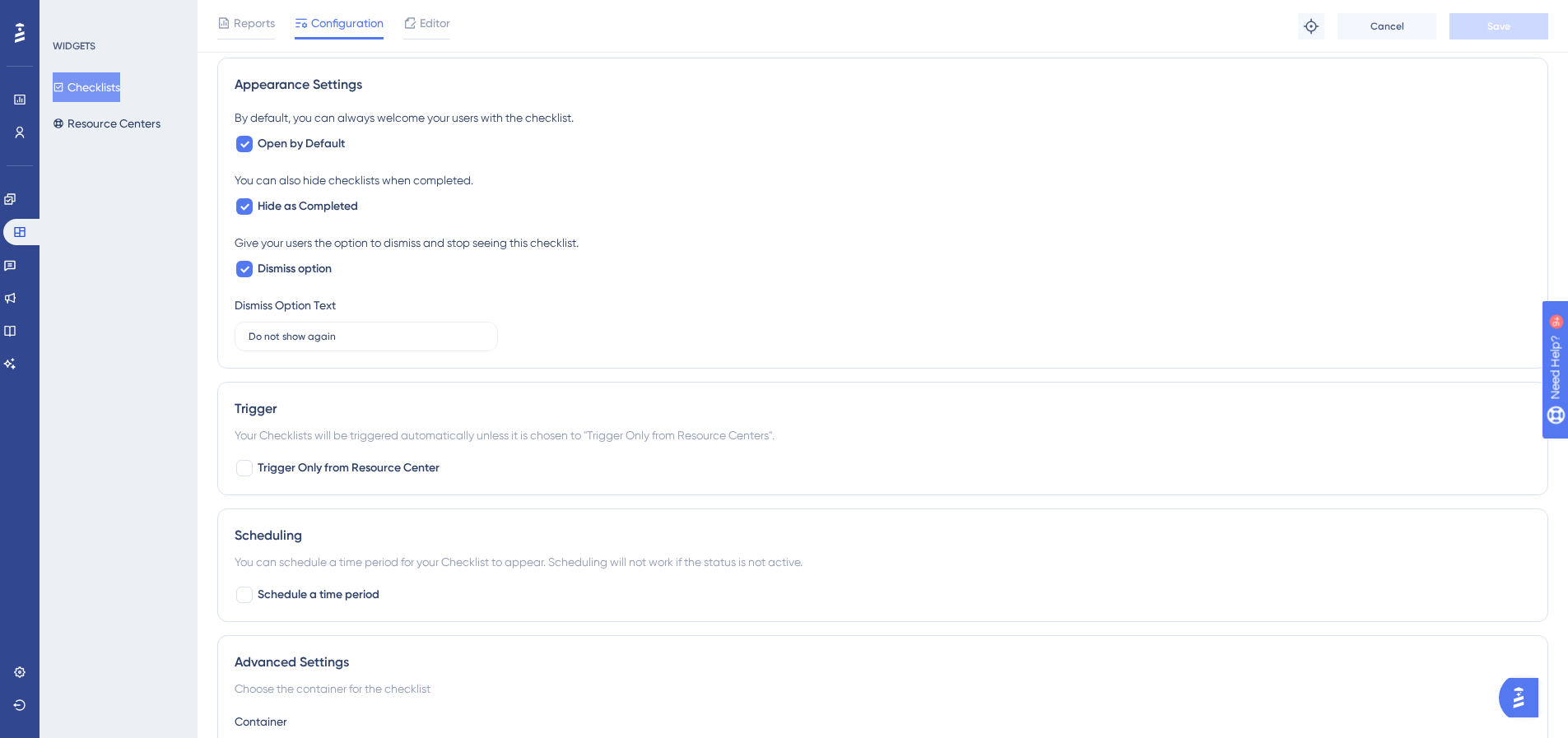
scroll to position [850, 0]
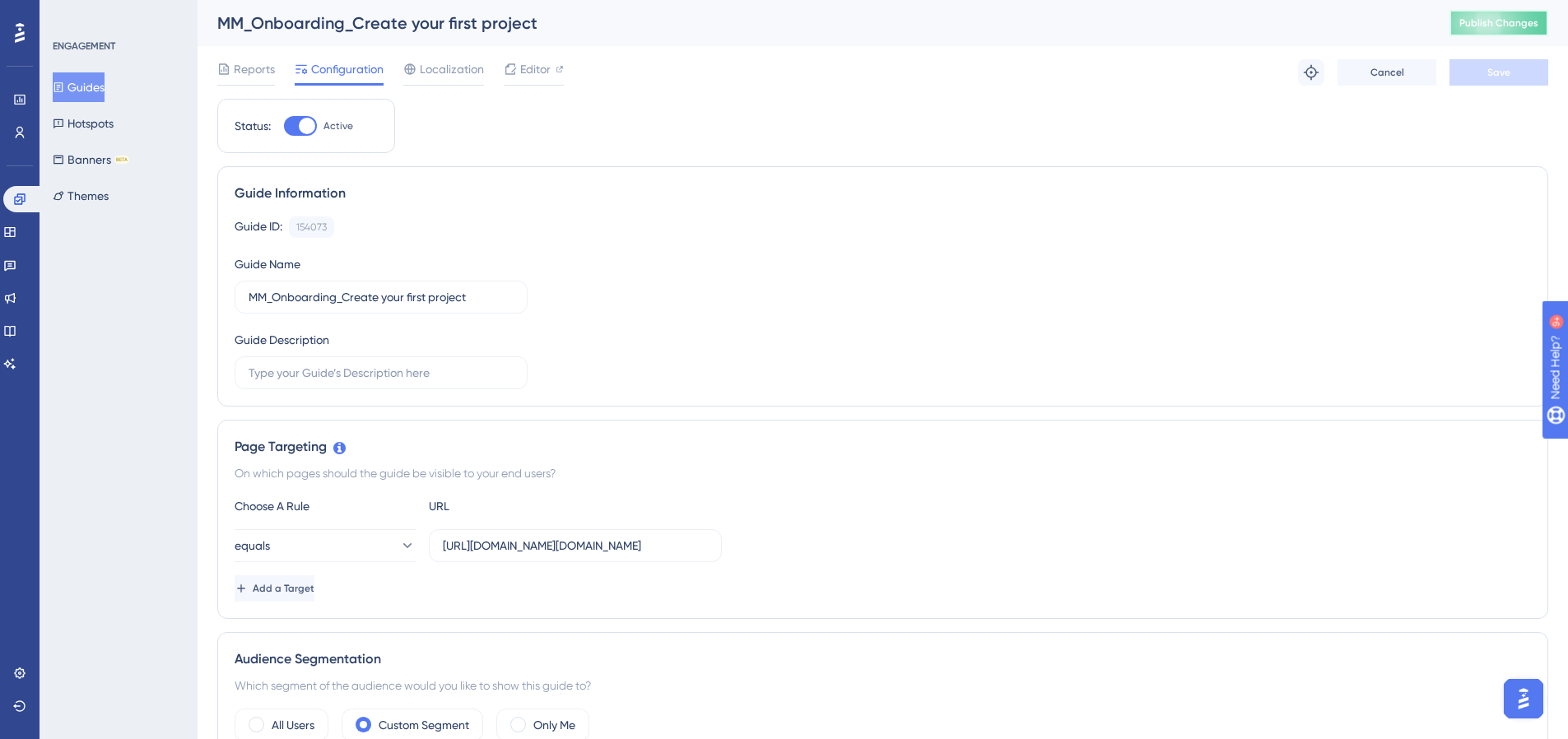
click at [1517, 27] on span "Publish Changes" at bounding box center [1499, 23] width 79 height 13
click at [23, 137] on icon at bounding box center [20, 132] width 13 height 13
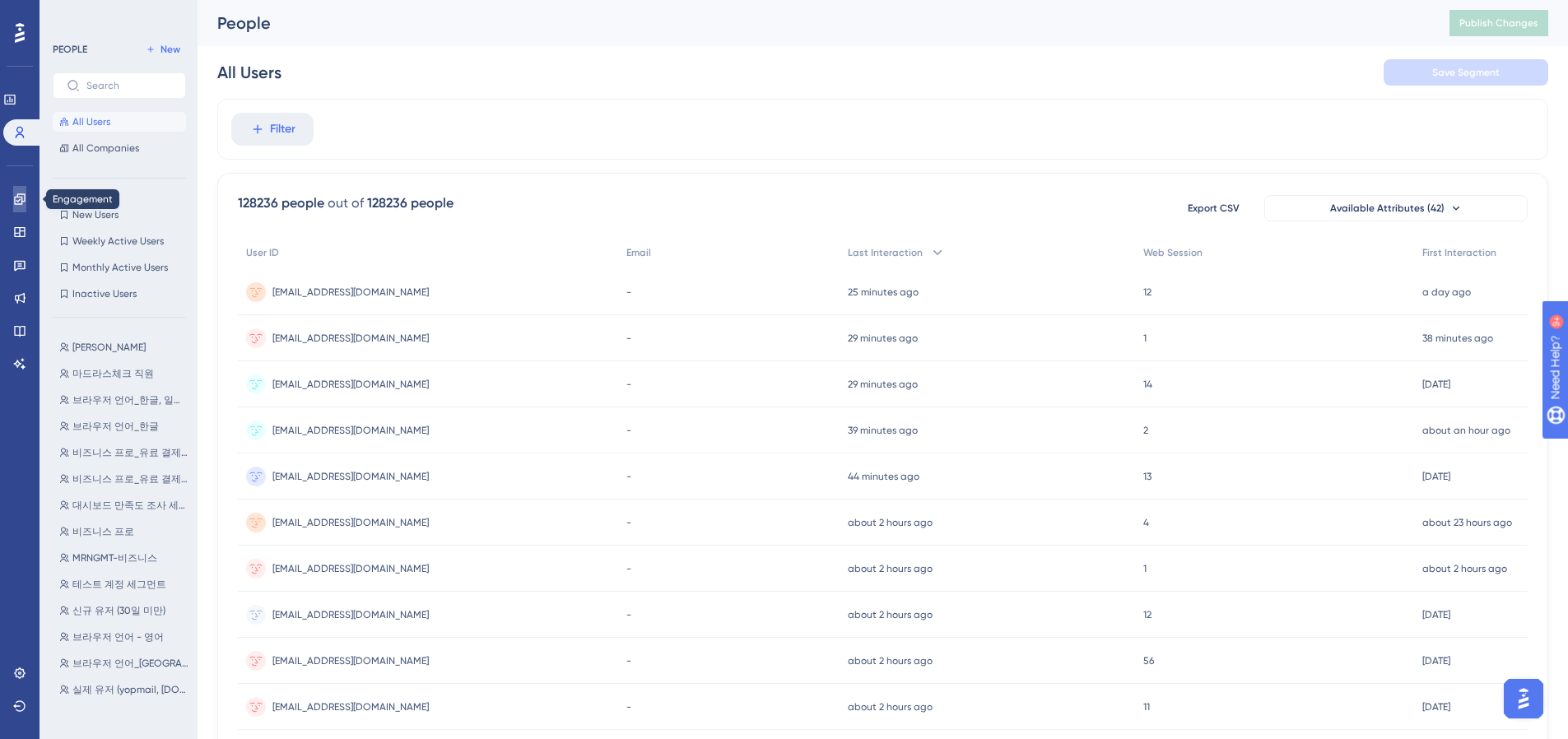
click at [24, 201] on icon at bounding box center [19, 198] width 11 height 11
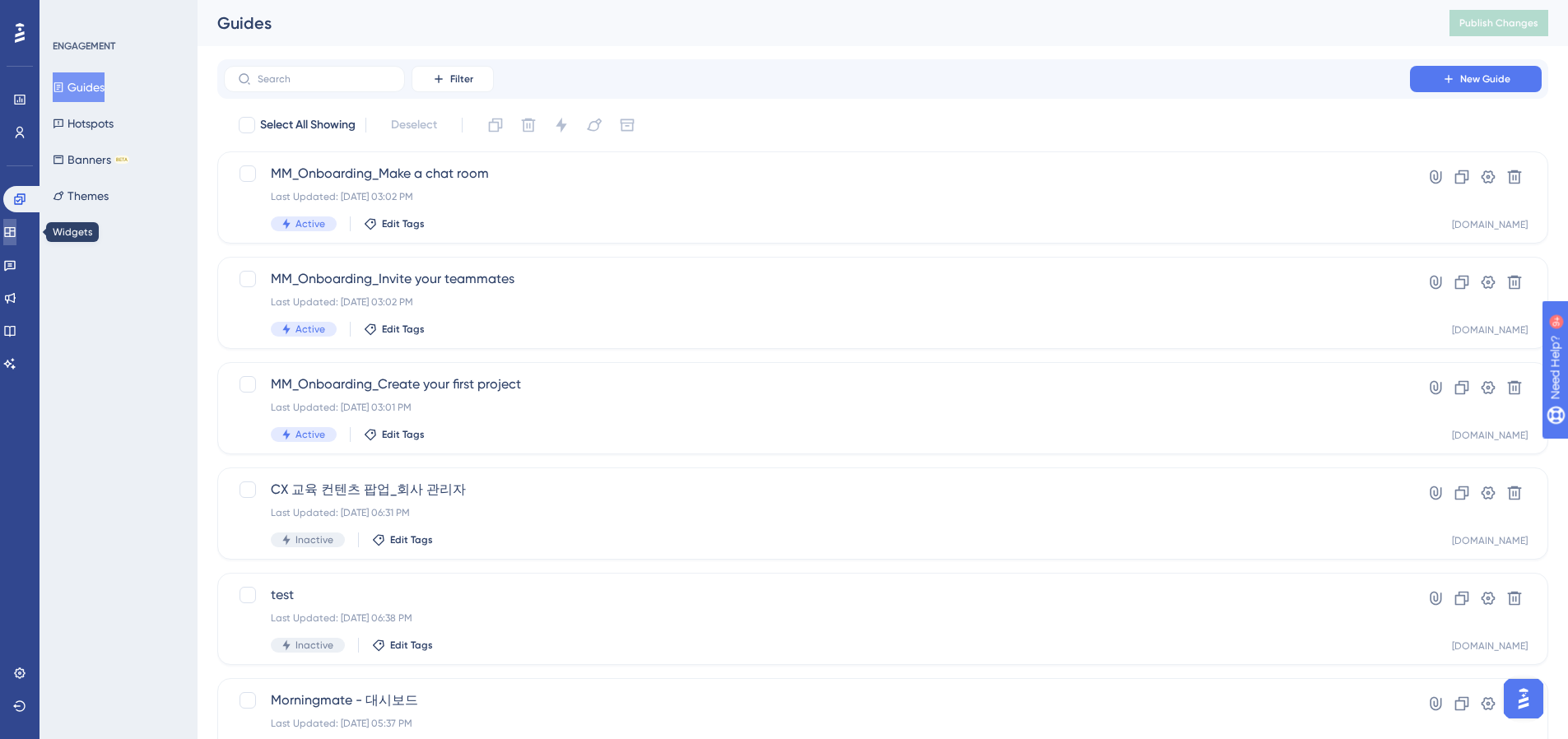
click at [14, 233] on icon at bounding box center [10, 232] width 13 height 13
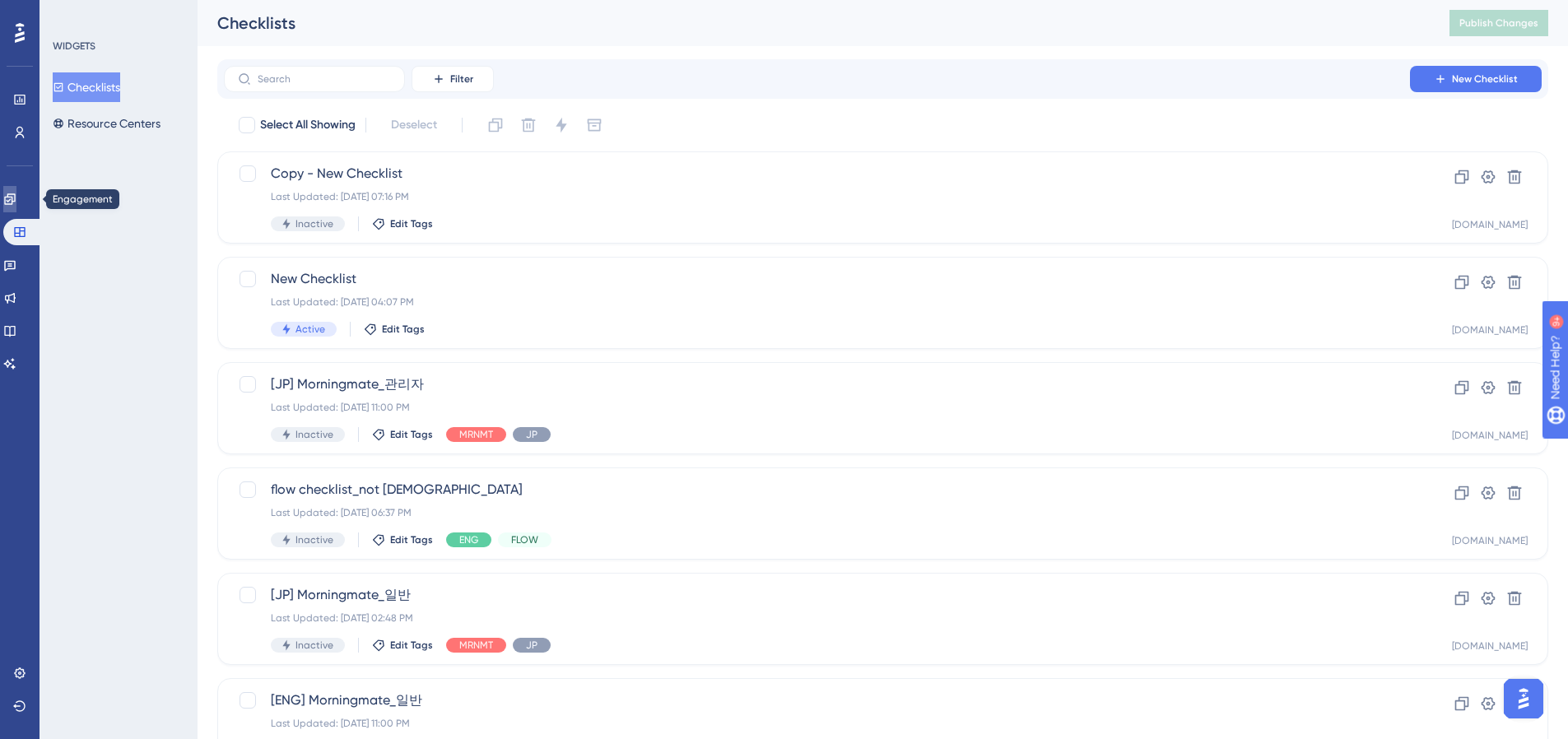
click at [14, 196] on icon at bounding box center [10, 199] width 13 height 13
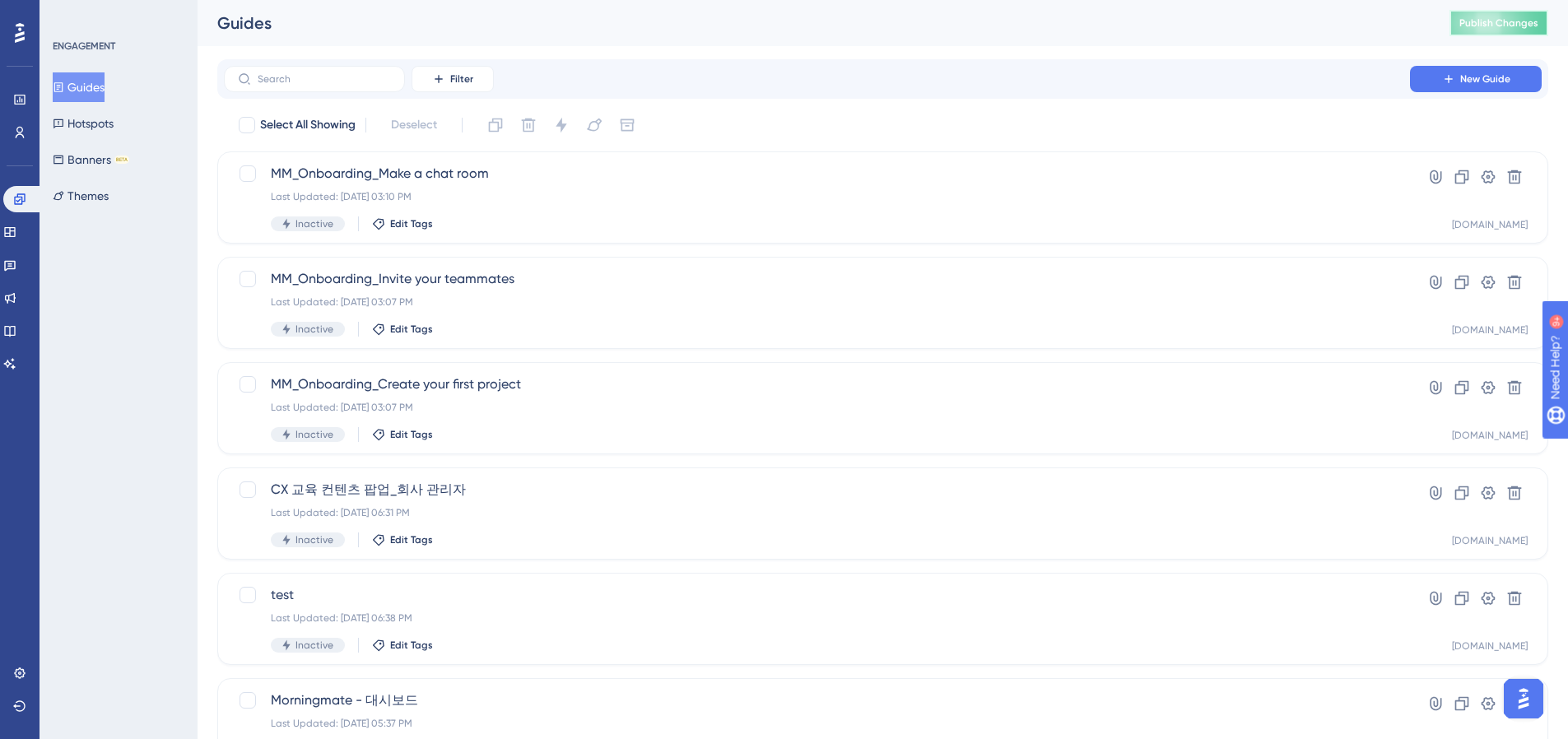
click at [1492, 25] on span "Publish Changes" at bounding box center [1499, 23] width 79 height 13
click at [465, 403] on div "Last Updated: Oct 15 2025, 03:12 PM" at bounding box center [817, 408] width 1092 height 13
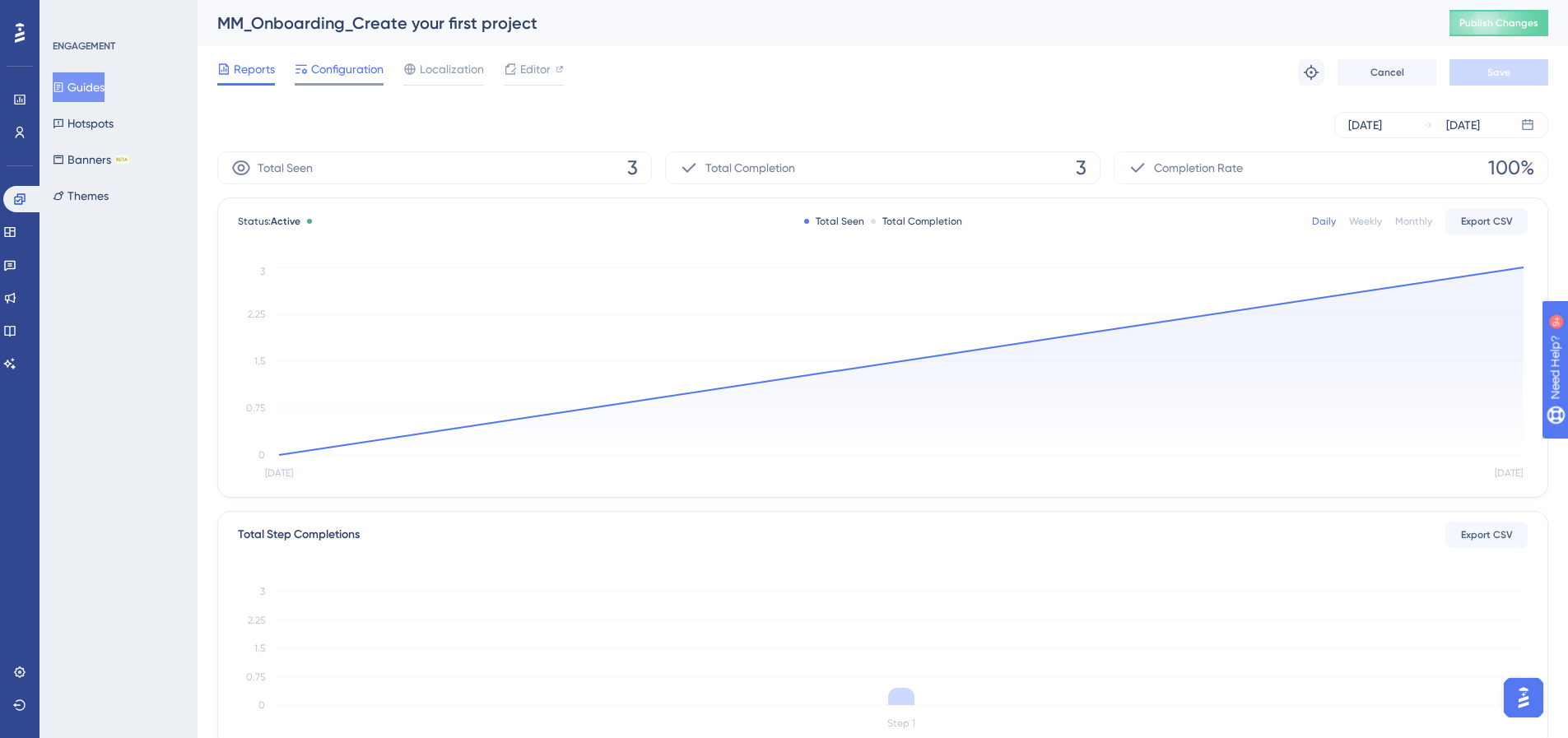
click at [352, 76] on span "Configuration" at bounding box center [347, 69] width 73 height 20
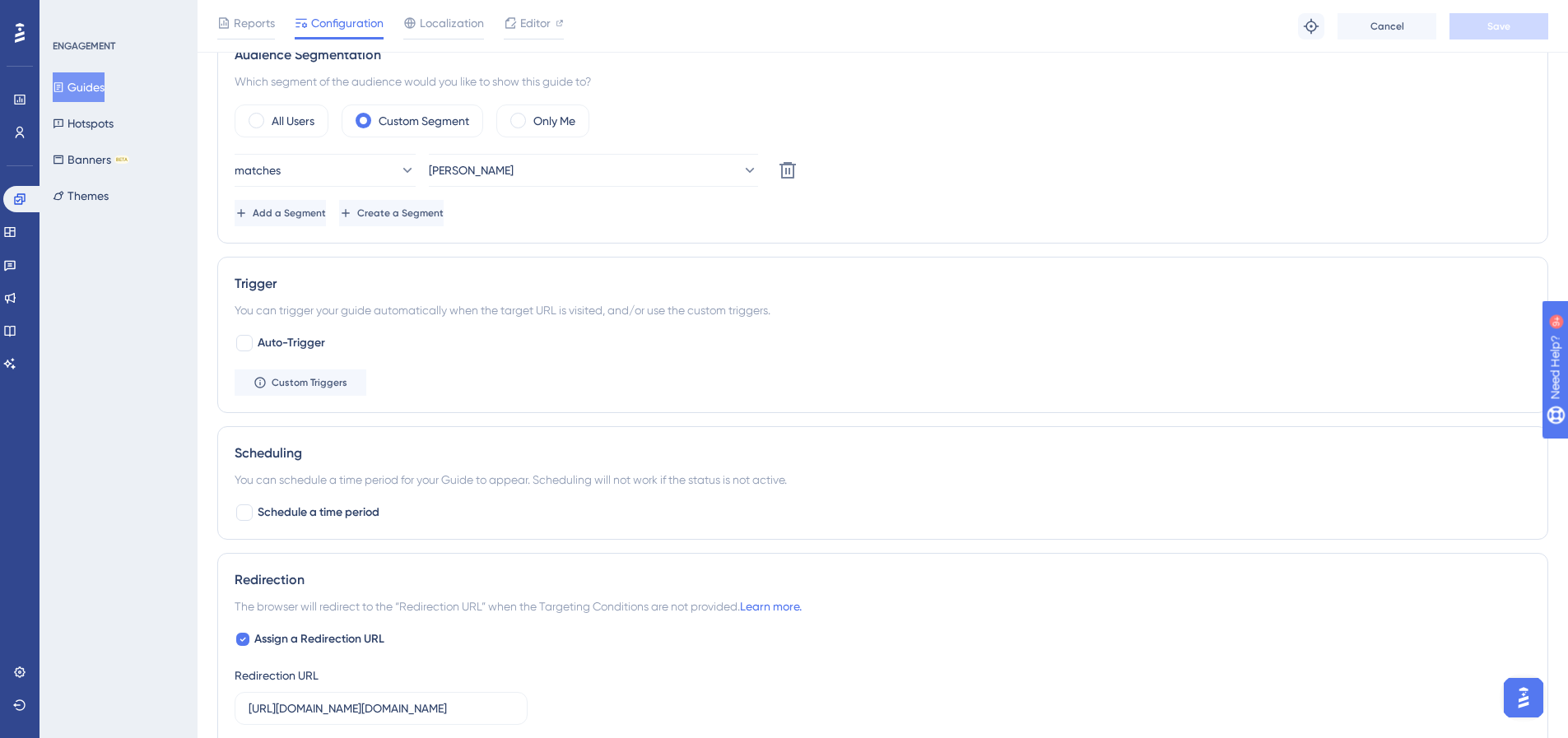
scroll to position [660, 0]
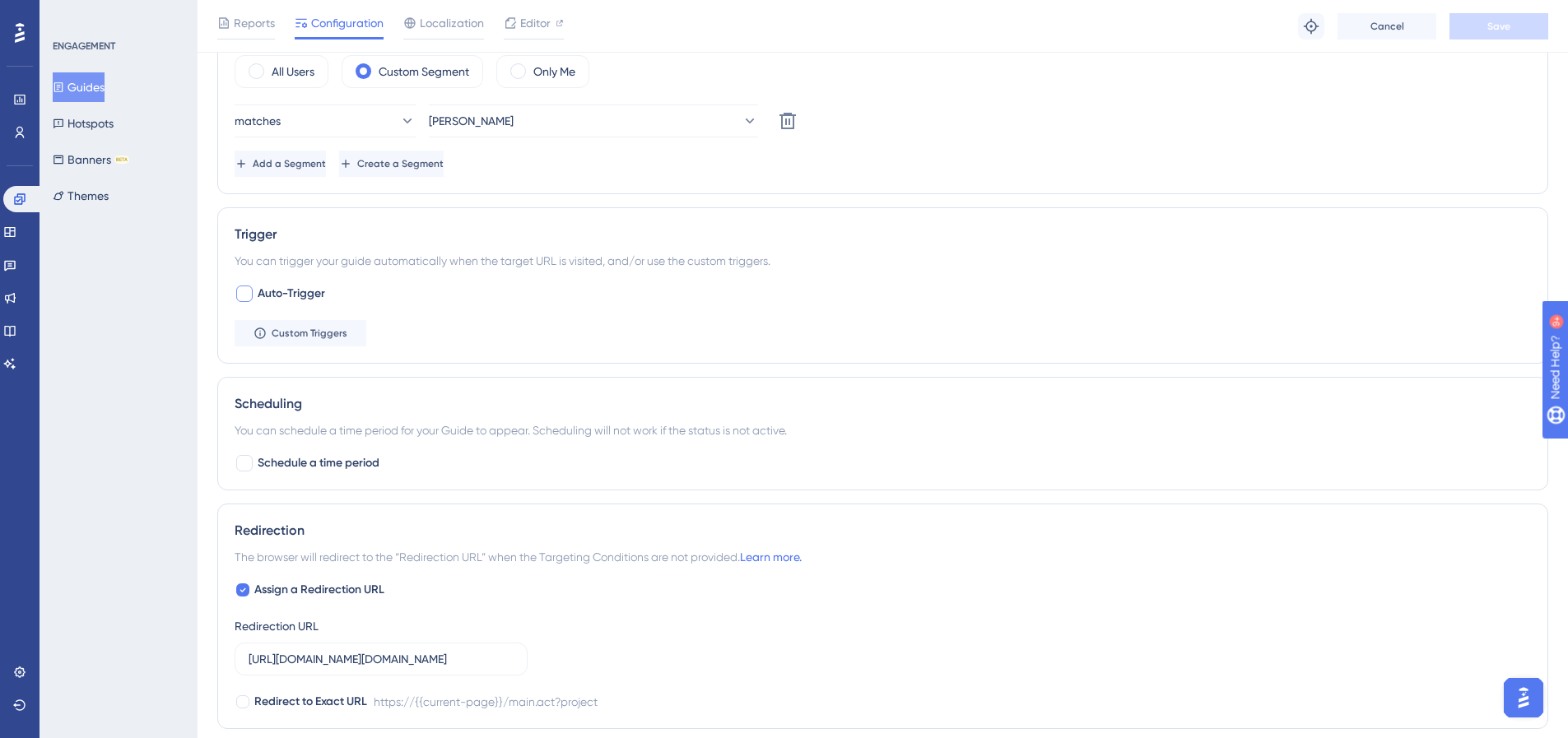
click at [315, 296] on span "Auto-Trigger" at bounding box center [291, 294] width 68 height 20
checkbox input "true"
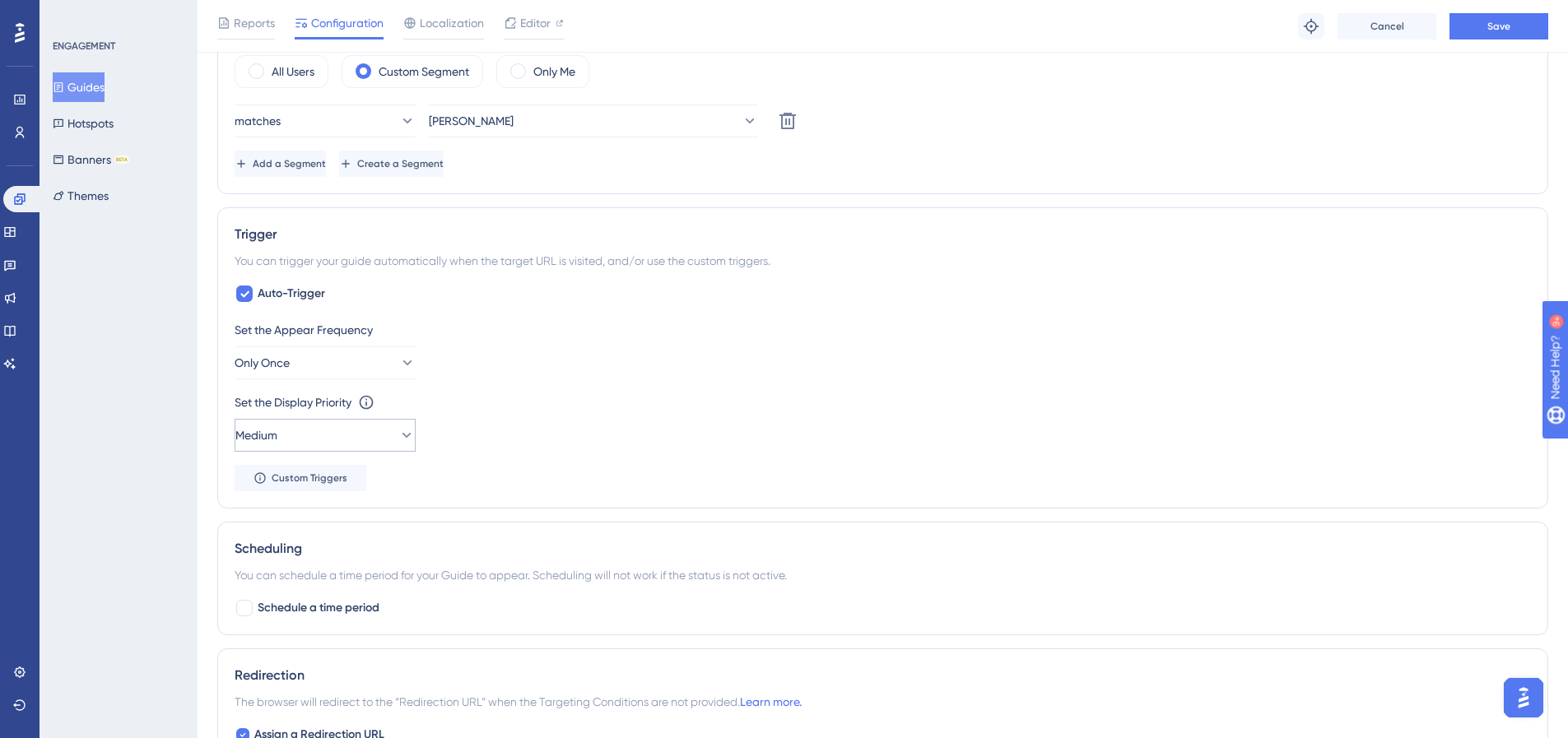
scroll to position [686, 0]
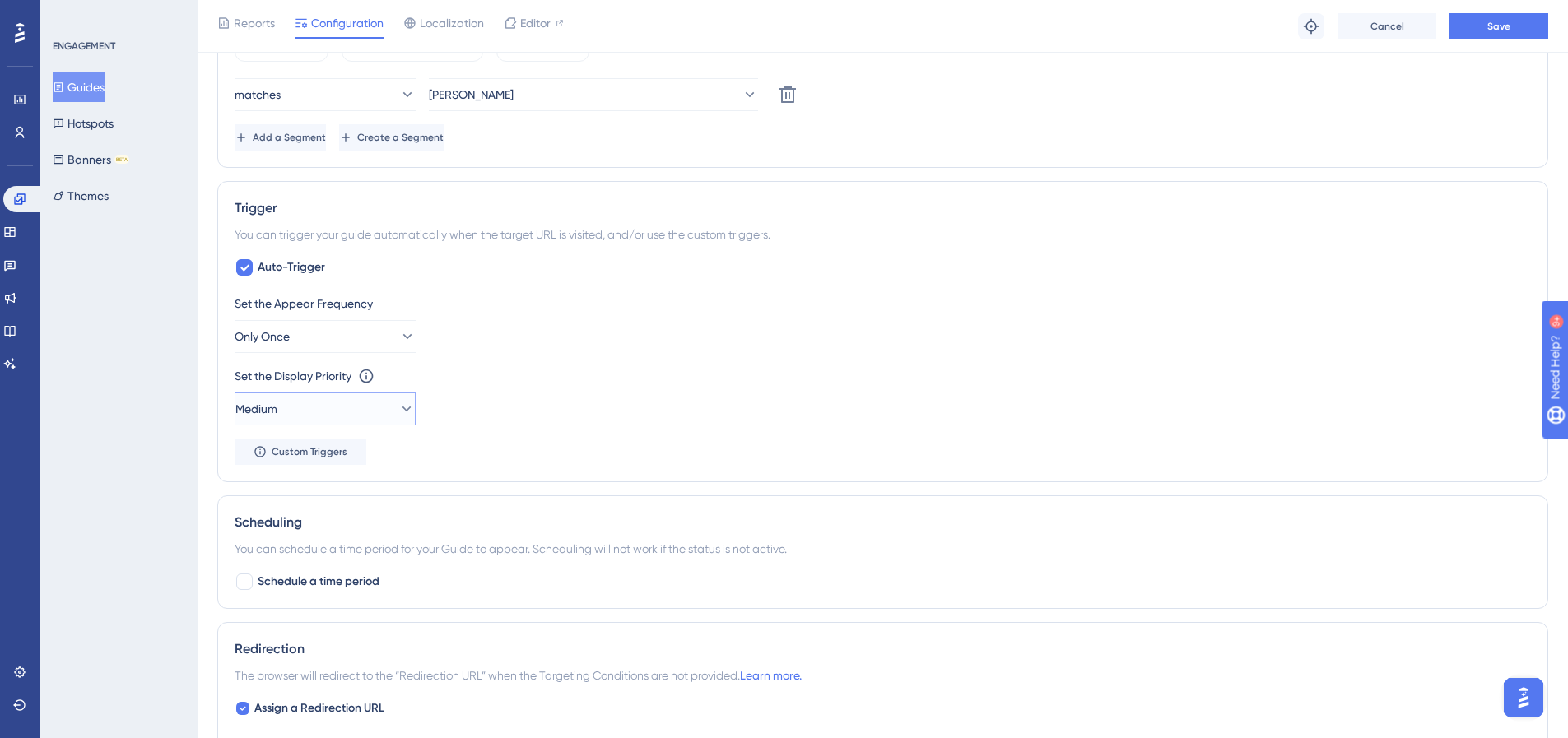
click at [375, 400] on button "Medium" at bounding box center [325, 408] width 181 height 33
click at [631, 407] on div "Set the Display Priority This option will set the display priority between auto…" at bounding box center [882, 396] width 1297 height 59
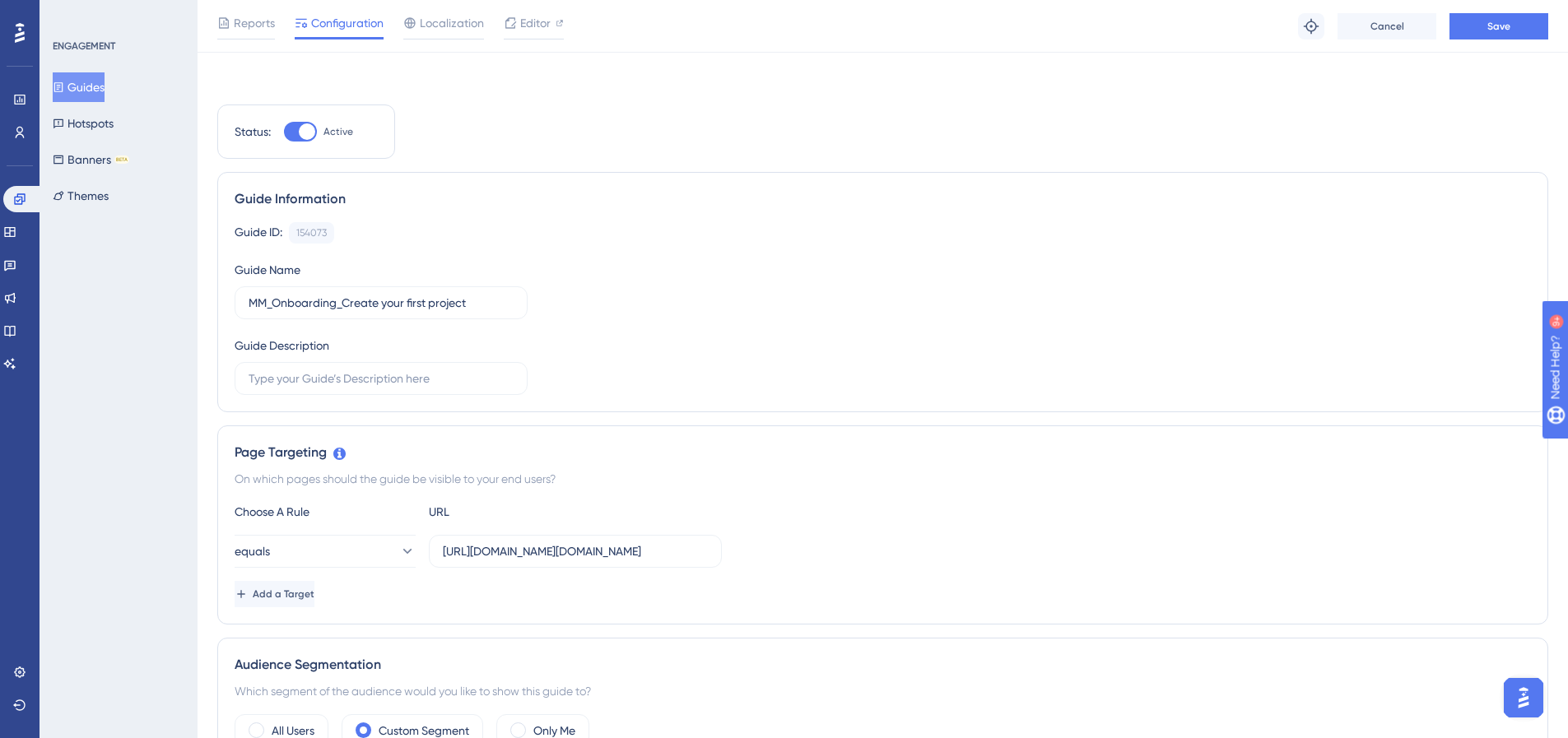
scroll to position [0, 0]
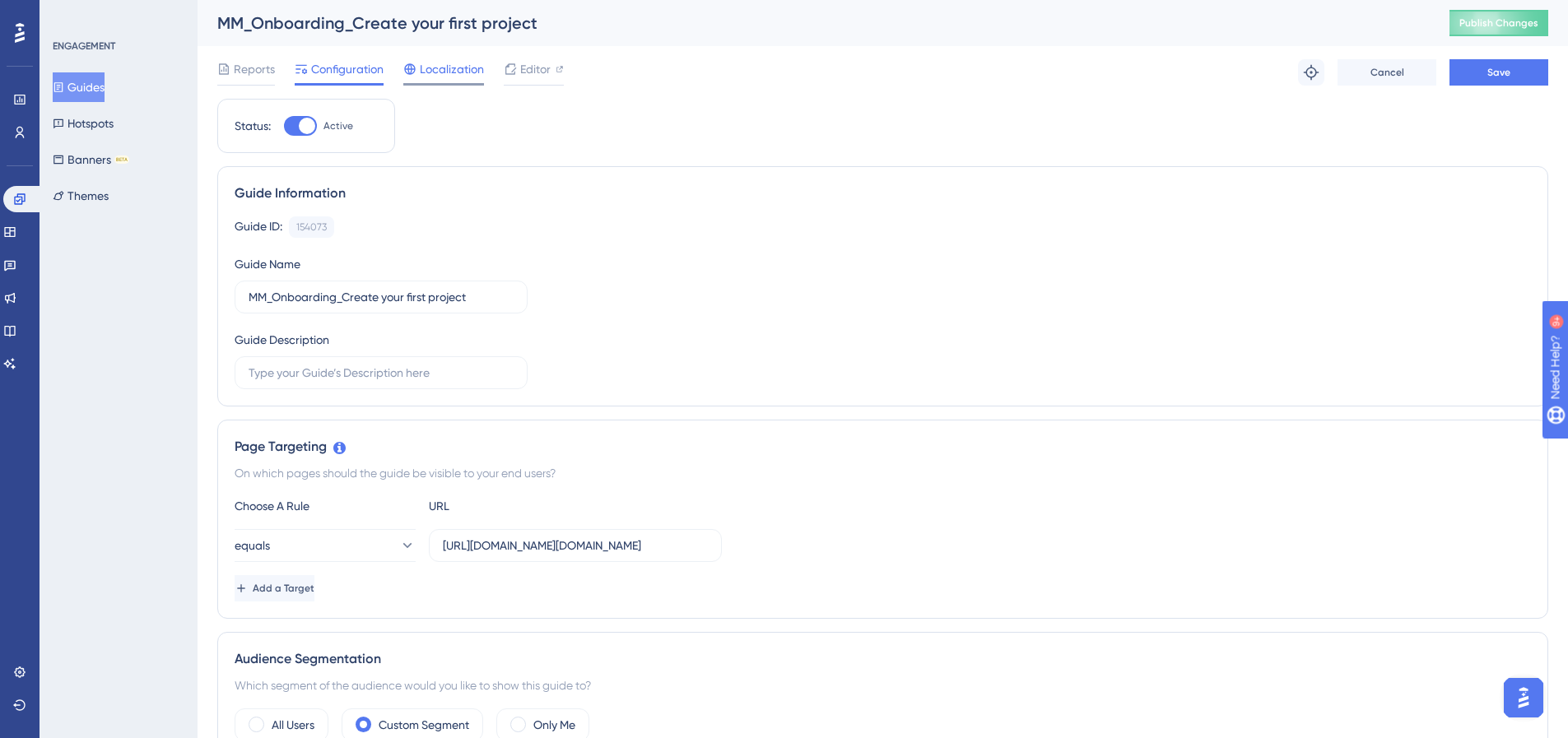
click at [443, 77] on span "Localization" at bounding box center [452, 69] width 64 height 20
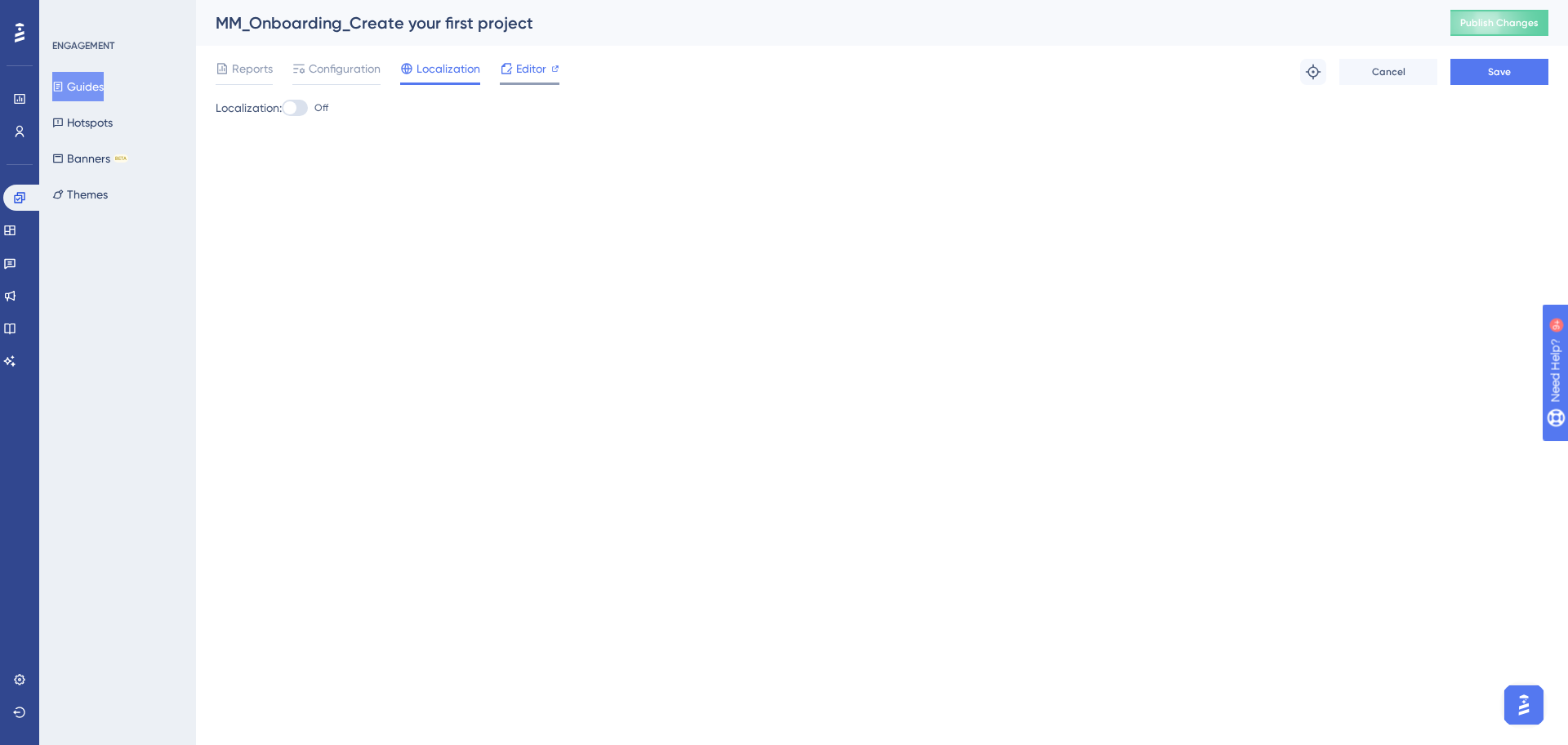
click at [549, 73] on div "Editor" at bounding box center [530, 69] width 60 height 20
click at [1483, 66] on button "Save" at bounding box center [1499, 71] width 98 height 26
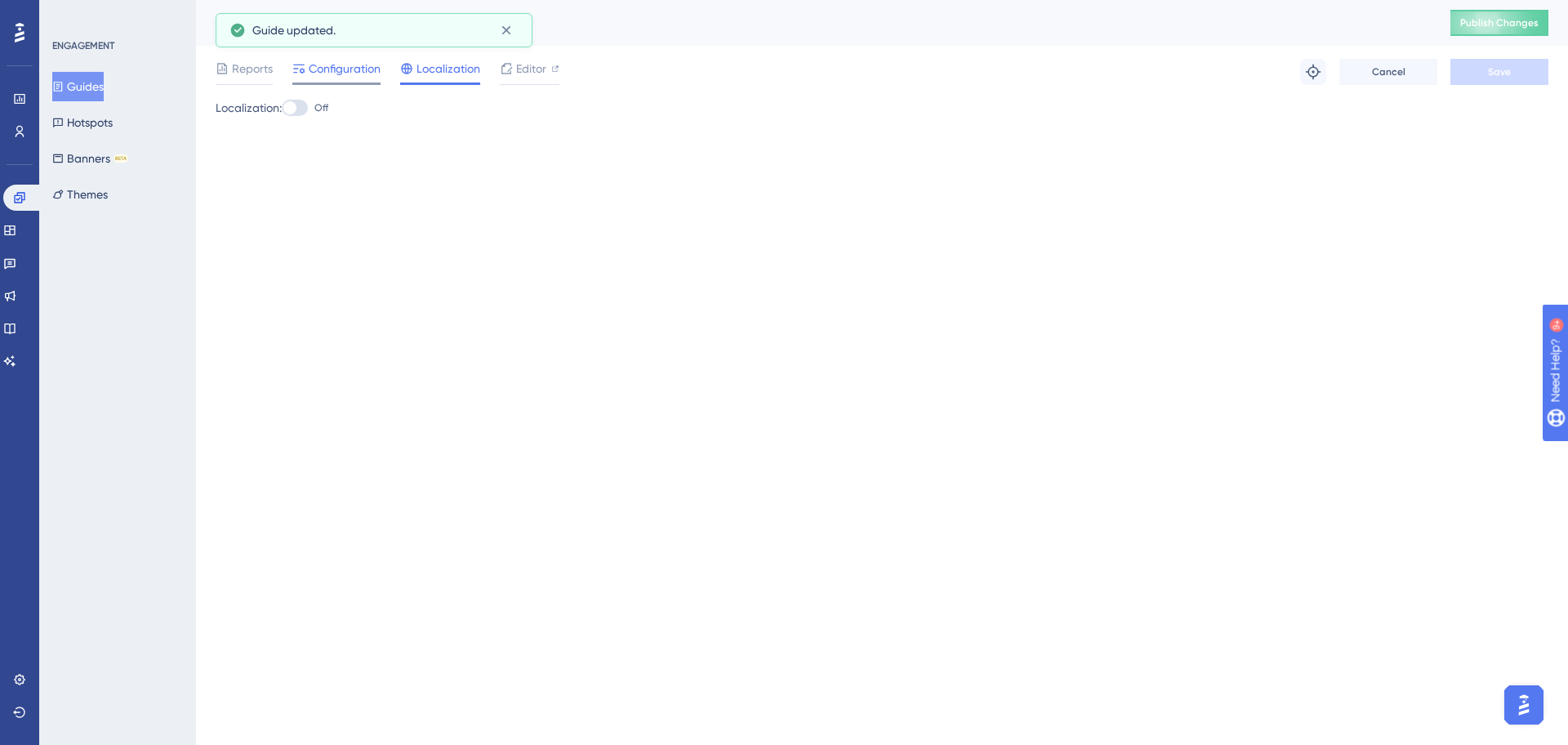
click at [342, 71] on span "Configuration" at bounding box center [345, 69] width 72 height 20
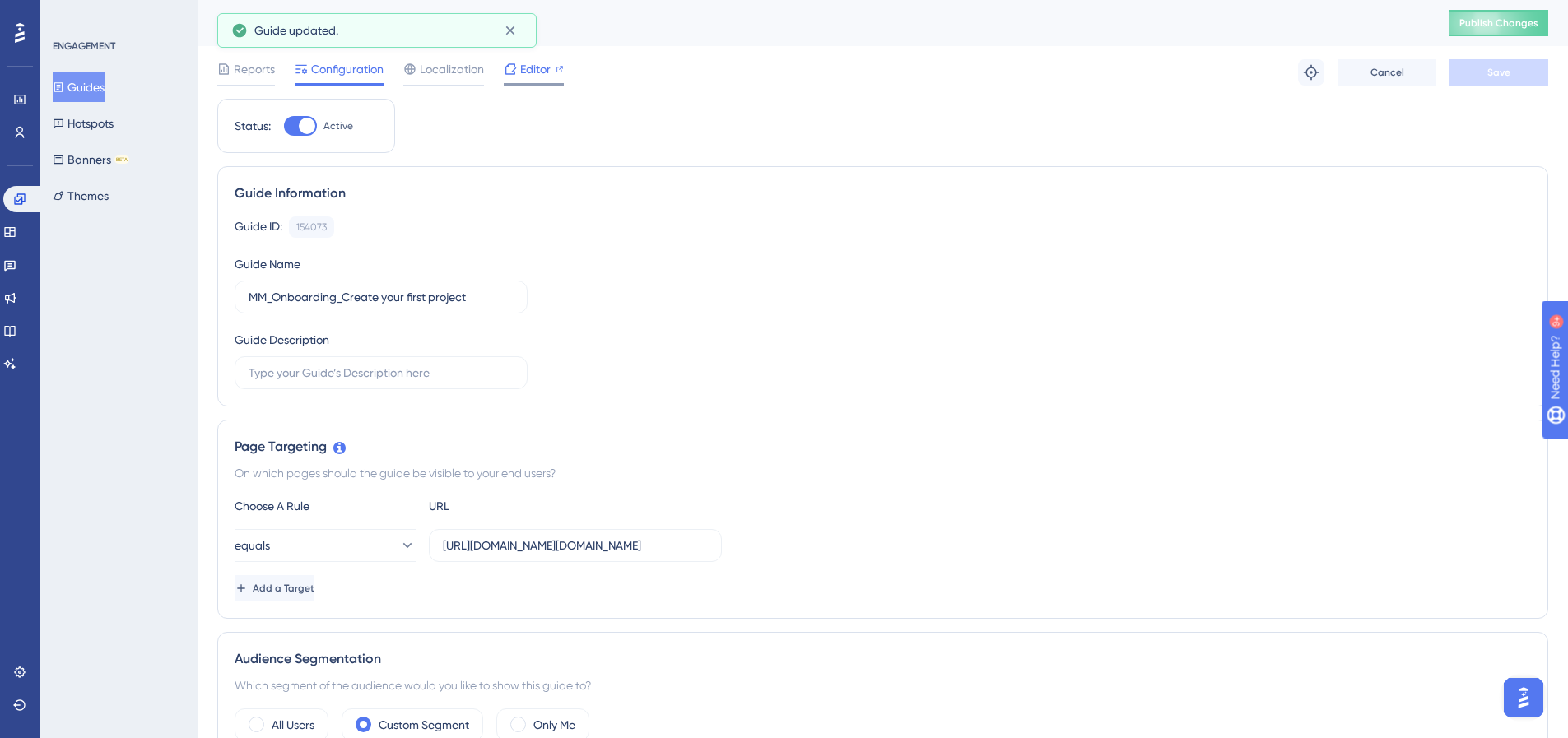
click at [520, 73] on span "Editor" at bounding box center [535, 69] width 30 height 20
click at [1488, 18] on span "Publish Changes" at bounding box center [1499, 23] width 79 height 13
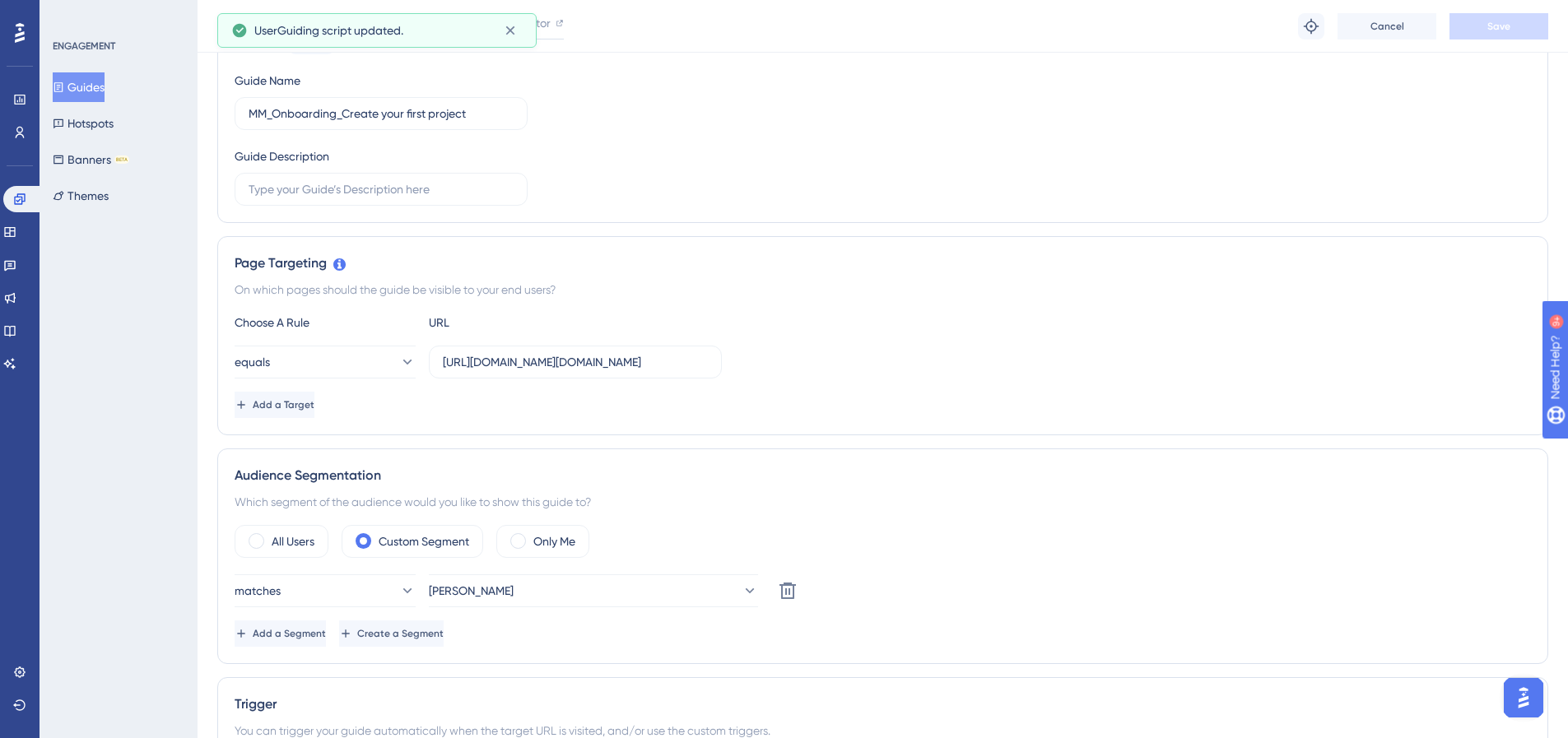
scroll to position [12, 0]
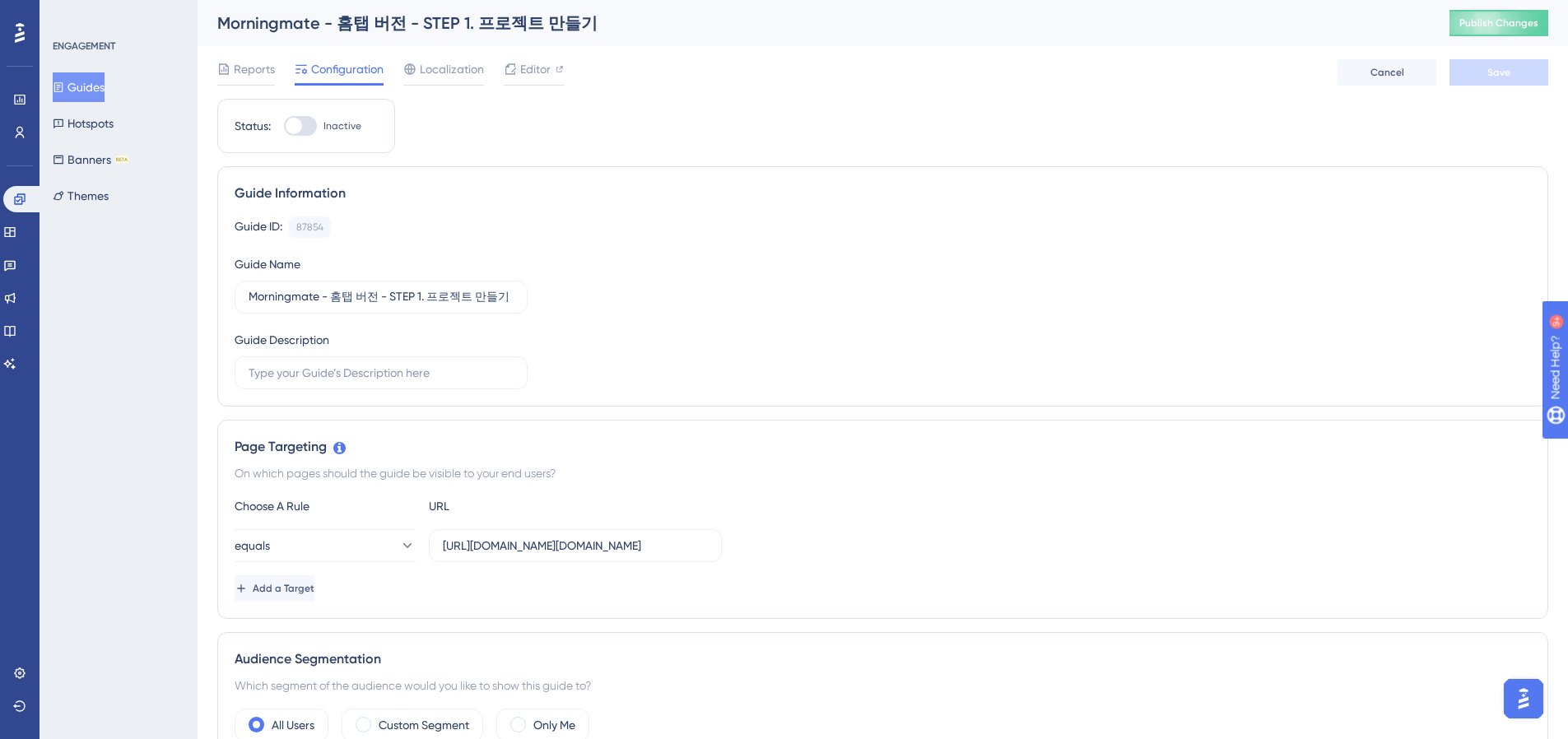
click at [96, 82] on button "Guides" at bounding box center [79, 87] width 52 height 29
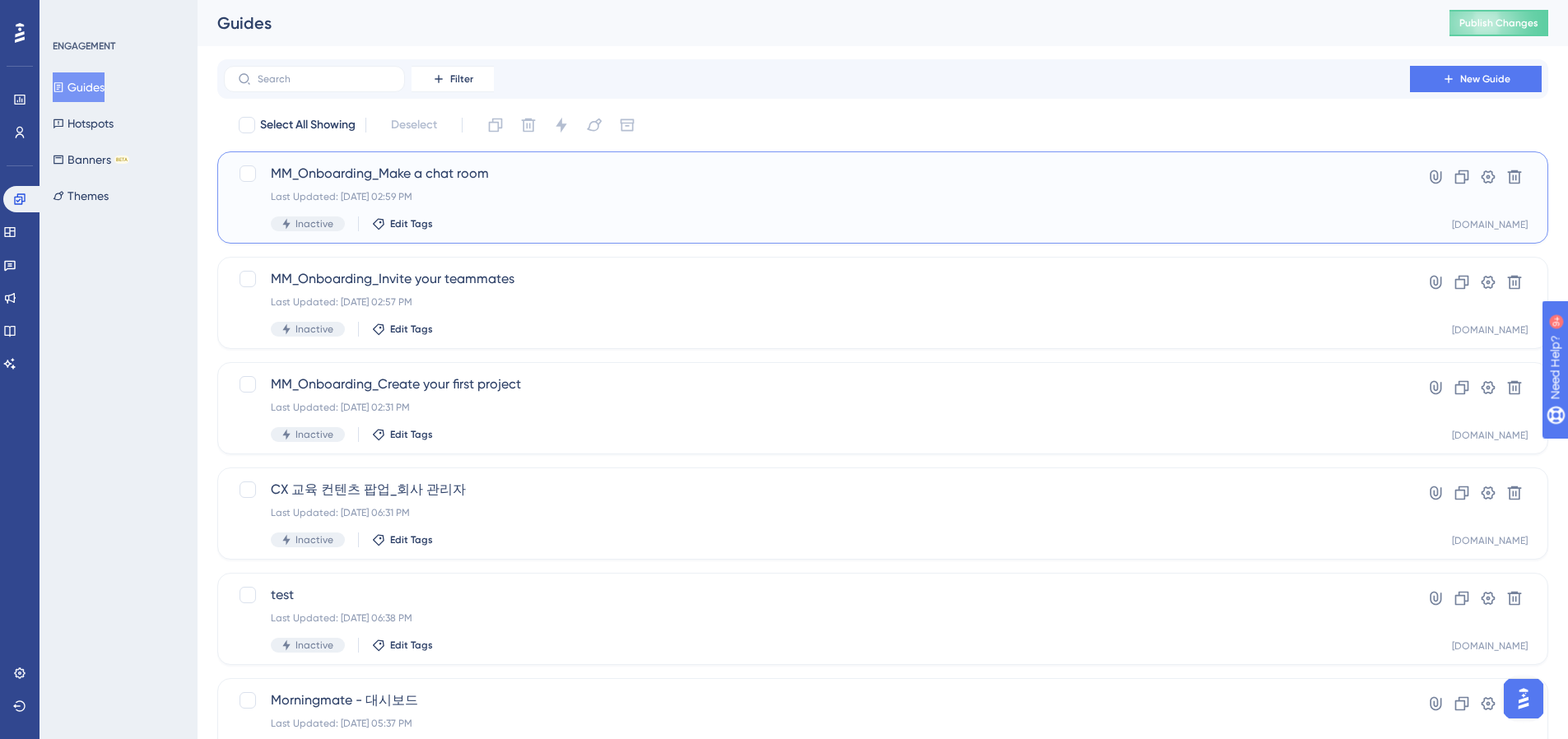
click at [529, 223] on div "Inactive Edit Tags" at bounding box center [817, 224] width 1092 height 15
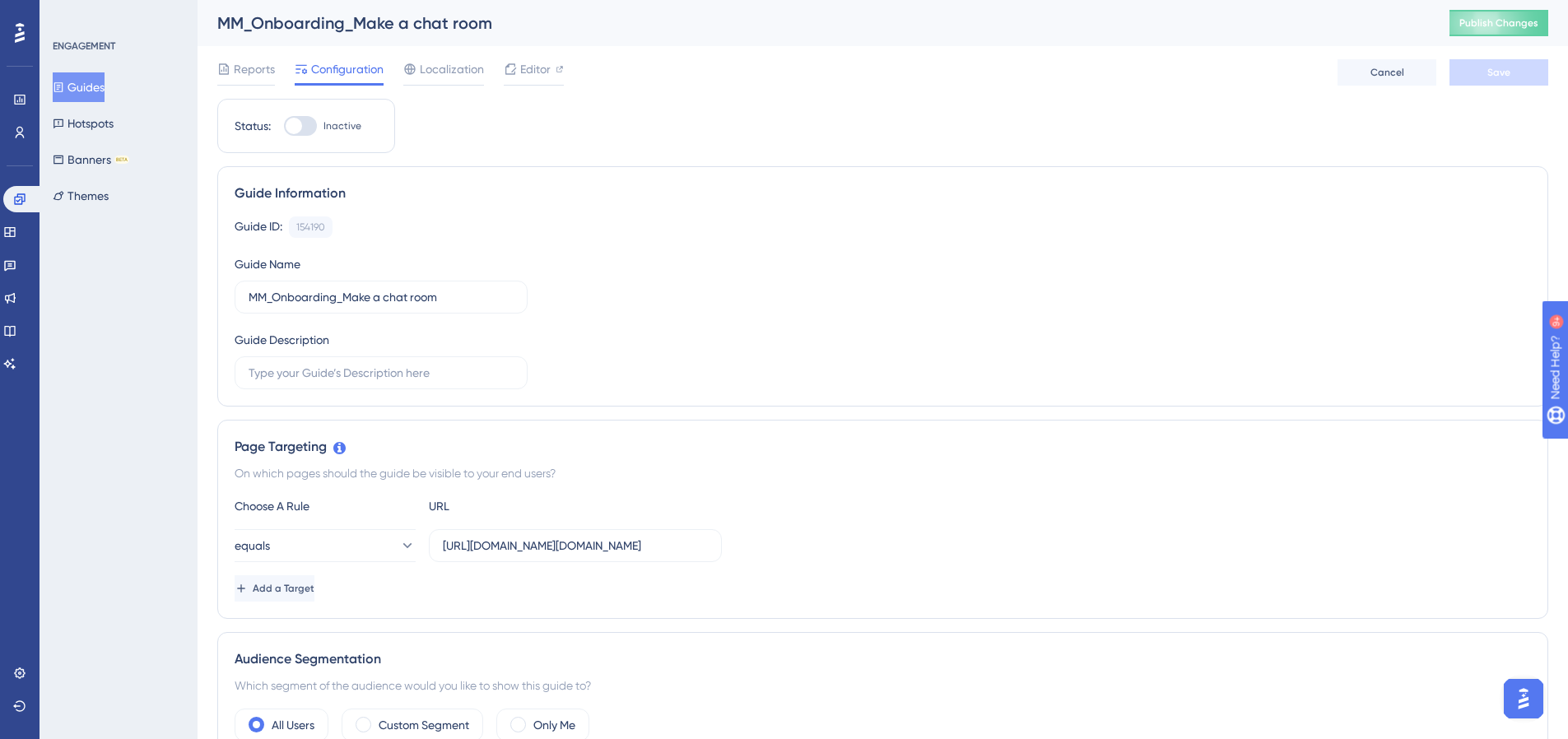
click at [316, 119] on div at bounding box center [300, 126] width 33 height 20
click at [284, 126] on input "Inactive" at bounding box center [283, 126] width 1 height 1
checkbox input "true"
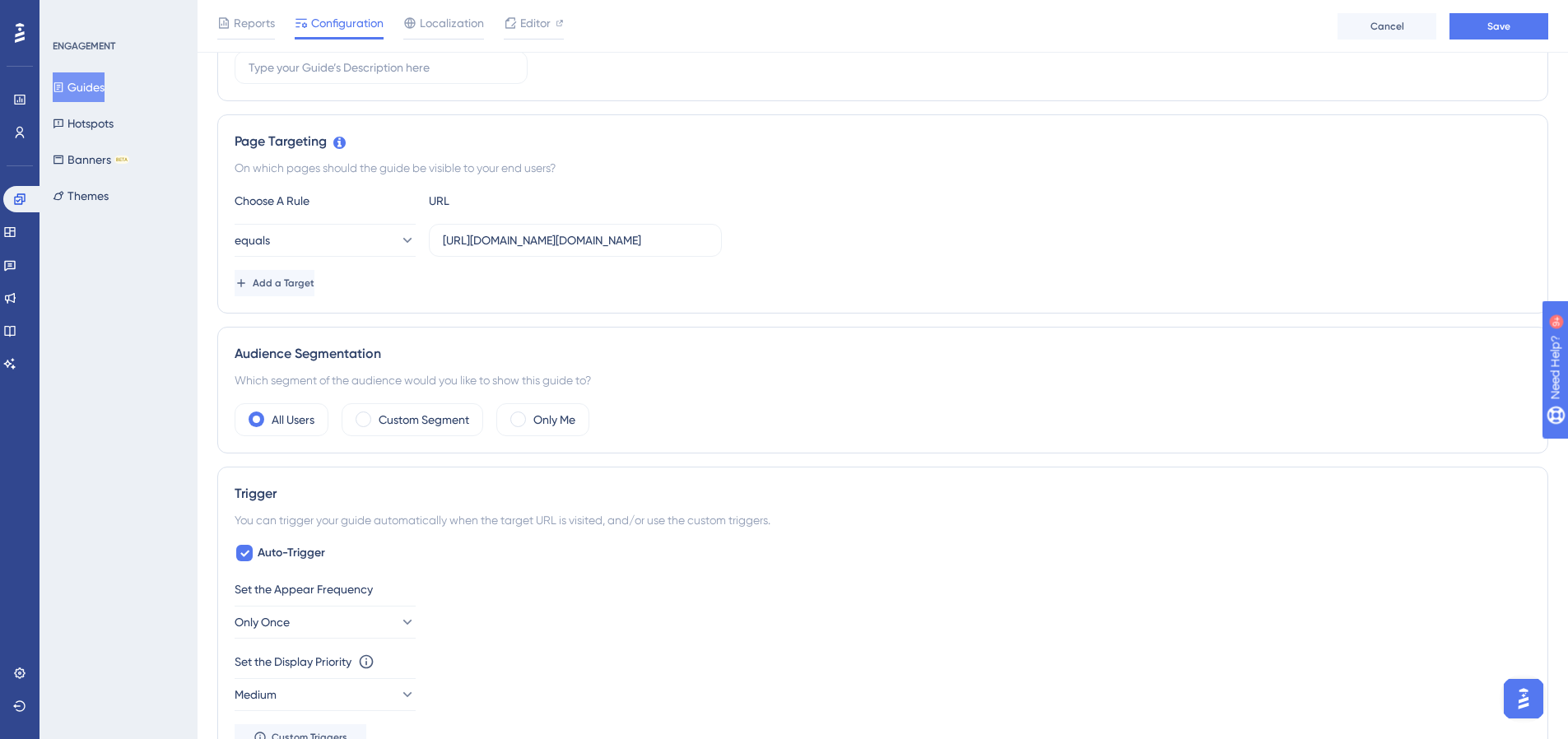
scroll to position [314, 0]
click at [548, 423] on label "Only Me" at bounding box center [554, 418] width 42 height 20
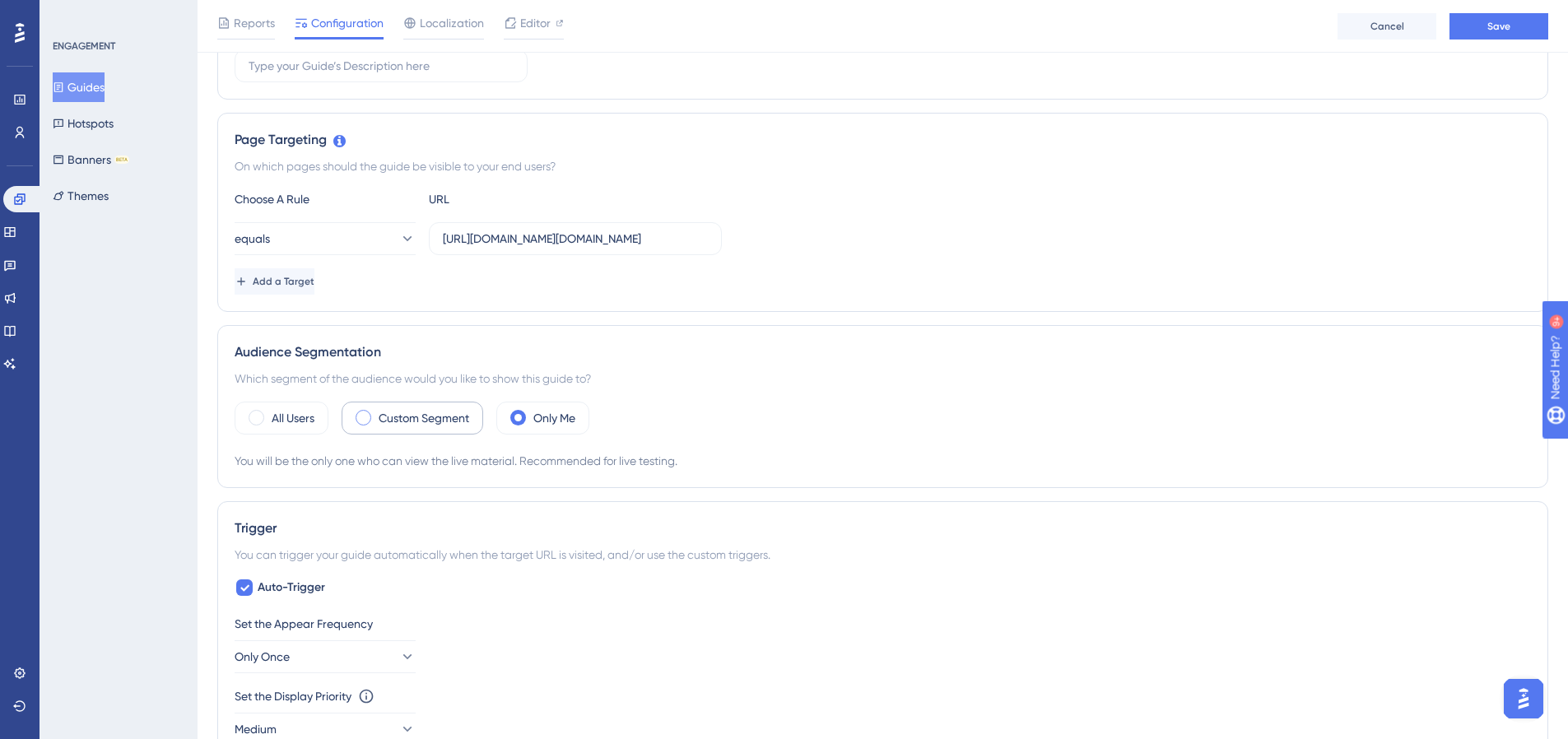
click at [419, 406] on div "Custom Segment" at bounding box center [412, 418] width 141 height 33
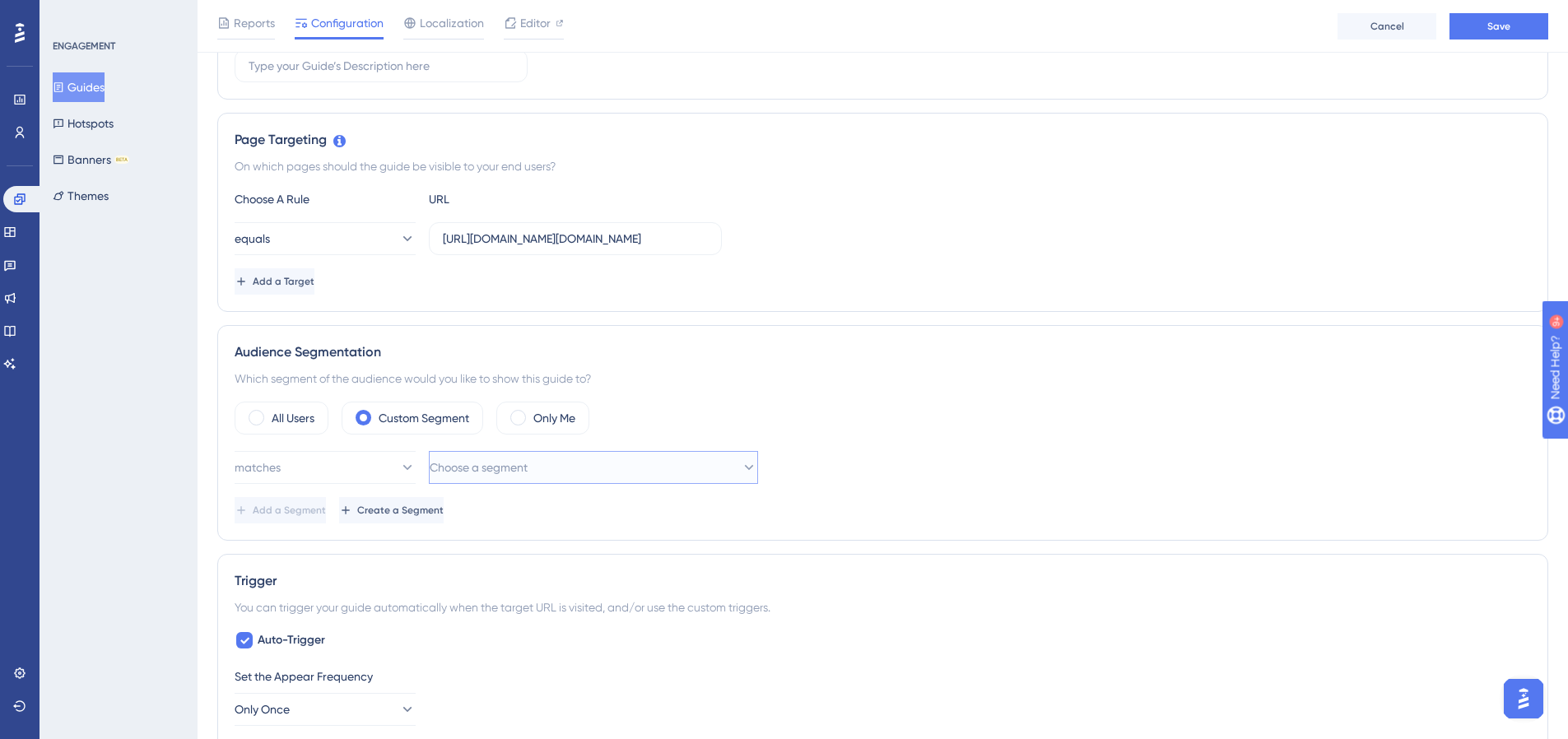
drag, startPoint x: 545, startPoint y: 474, endPoint x: 554, endPoint y: 480, distance: 10.8
click at [546, 475] on button "Choose a segment" at bounding box center [593, 467] width 329 height 33
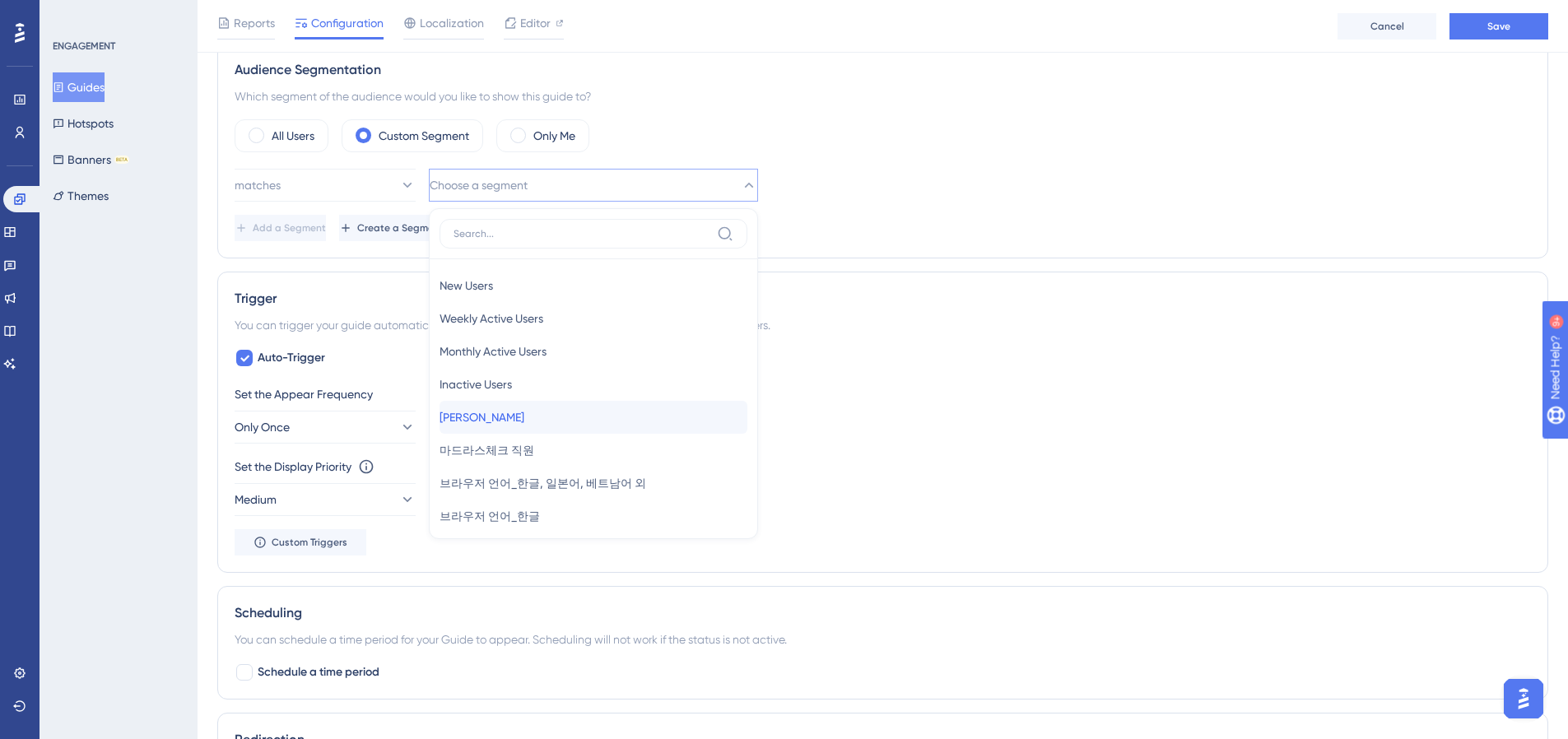
click at [534, 408] on div "이효재 이효재" at bounding box center [594, 417] width 308 height 33
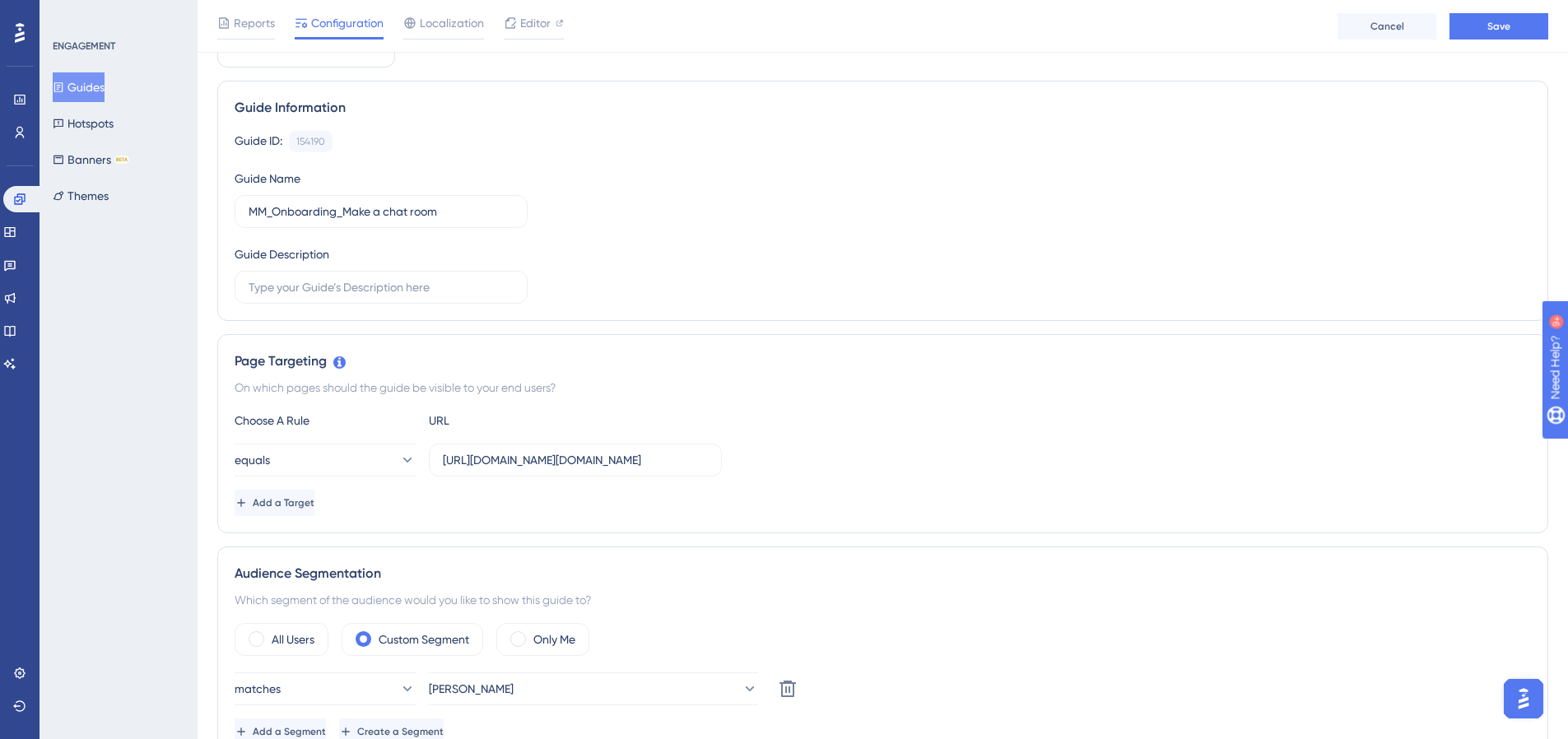
scroll to position [0, 0]
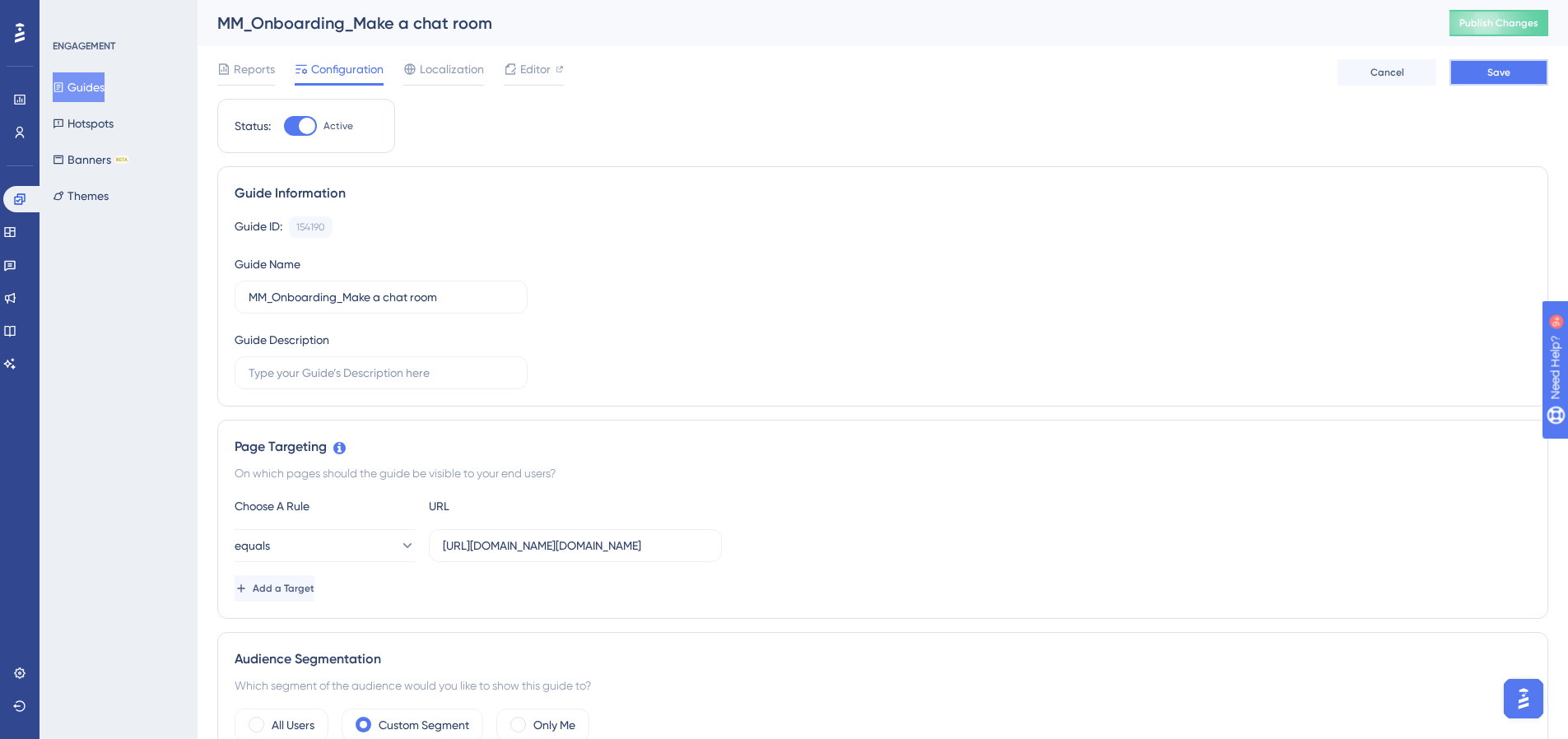
click at [1494, 69] on span "Save" at bounding box center [1499, 73] width 23 height 13
click at [502, 28] on icon at bounding box center [511, 31] width 17 height 17
click at [76, 99] on button "Guides" at bounding box center [79, 87] width 52 height 29
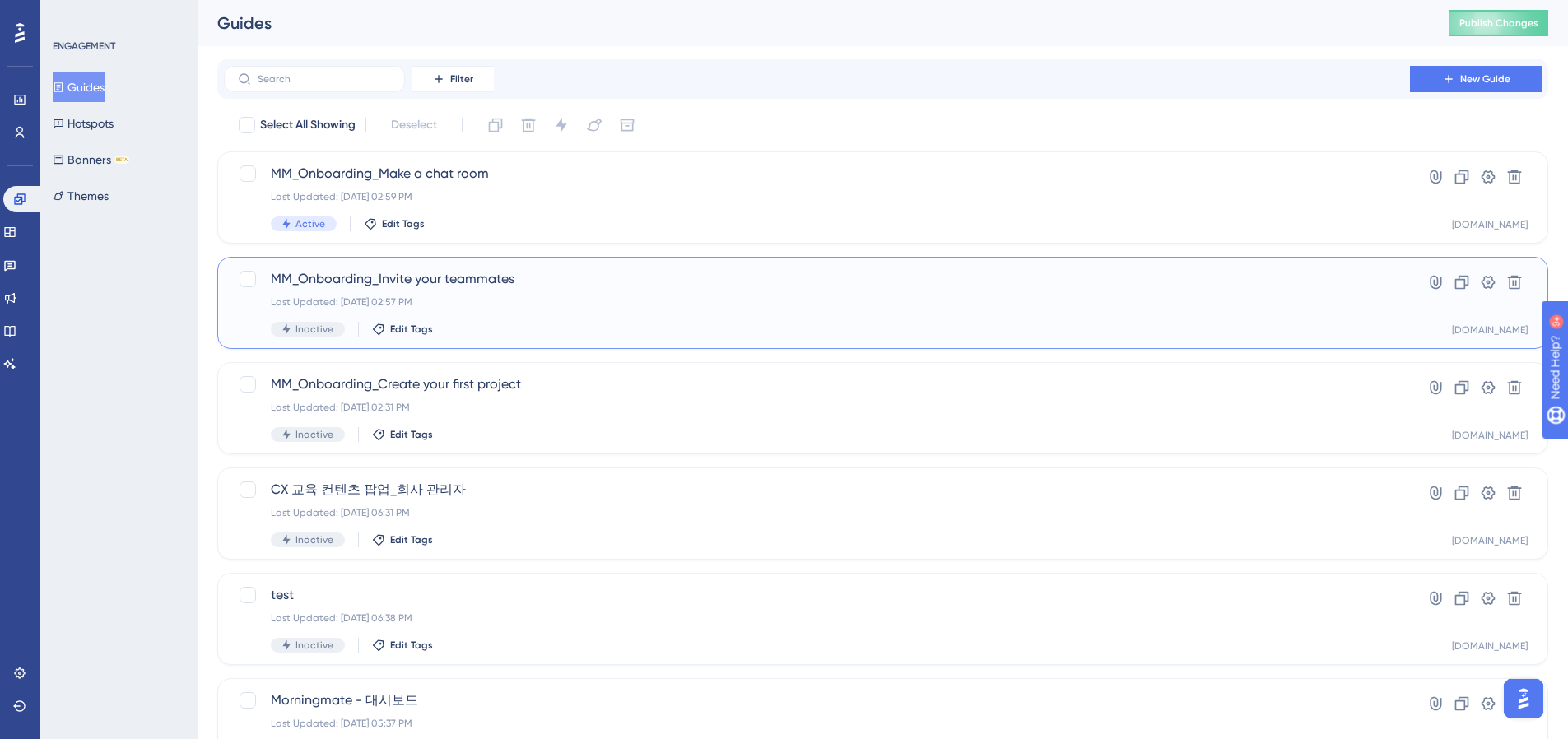
click at [429, 276] on span "MM_Onboarding_Invite your teammates" at bounding box center [817, 280] width 1092 height 20
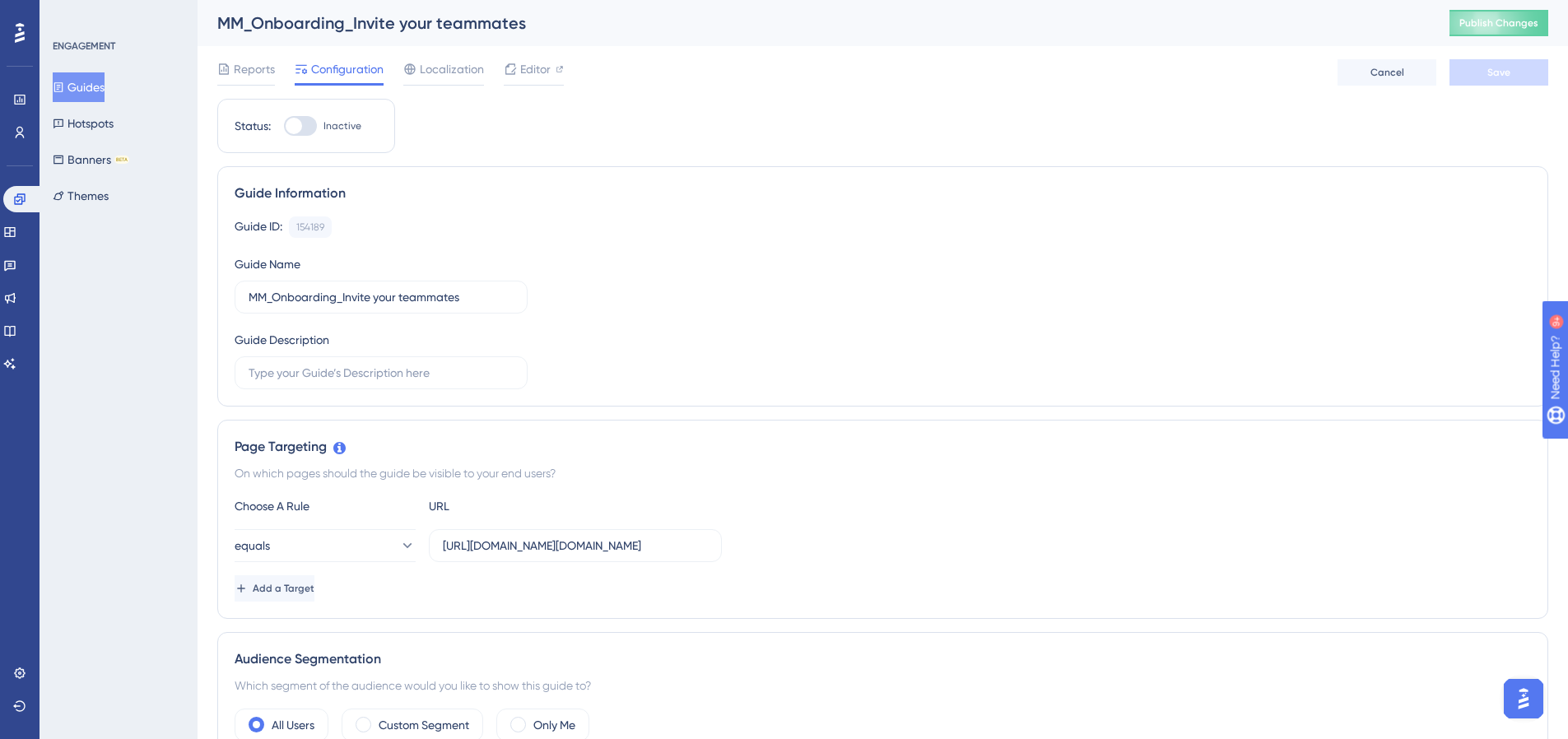
click at [296, 134] on div at bounding box center [300, 126] width 33 height 20
click at [284, 126] on input "Inactive" at bounding box center [283, 126] width 1 height 1
checkbox input "true"
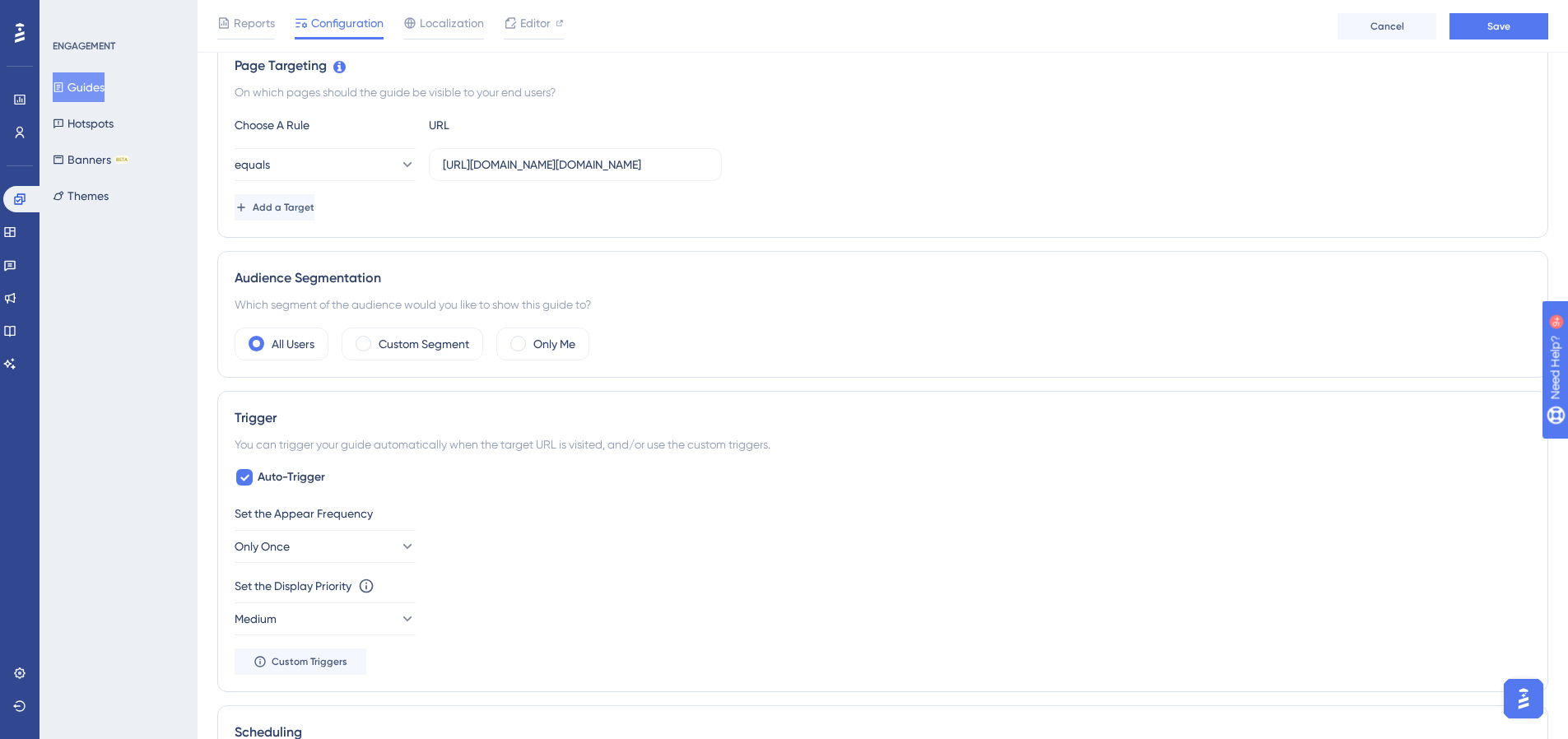
scroll to position [394, 0]
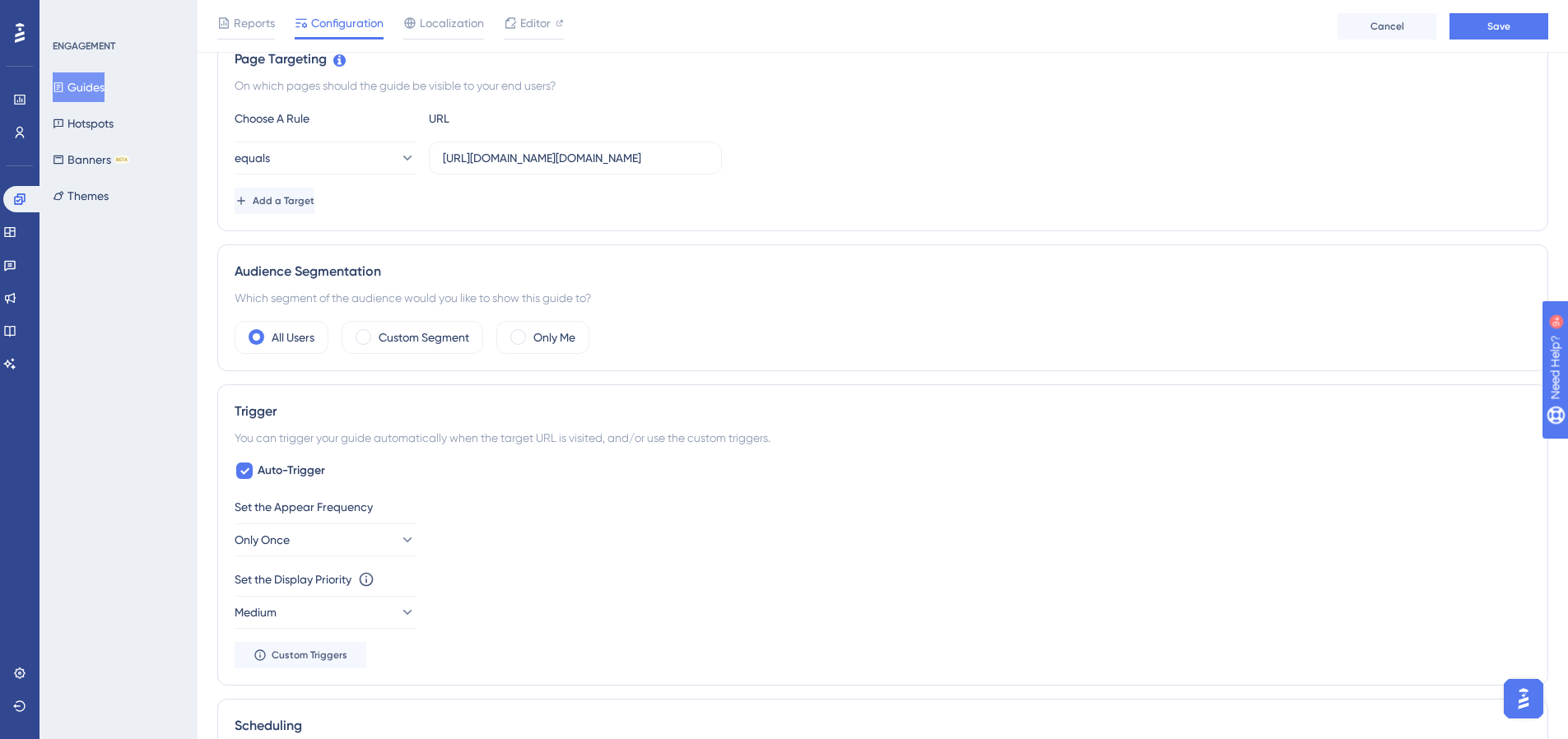
click at [436, 354] on div "Audience Segmentation Which segment of the audience would you like to show this…" at bounding box center [883, 307] width 1331 height 126
click at [440, 350] on div "Custom Segment" at bounding box center [412, 337] width 141 height 33
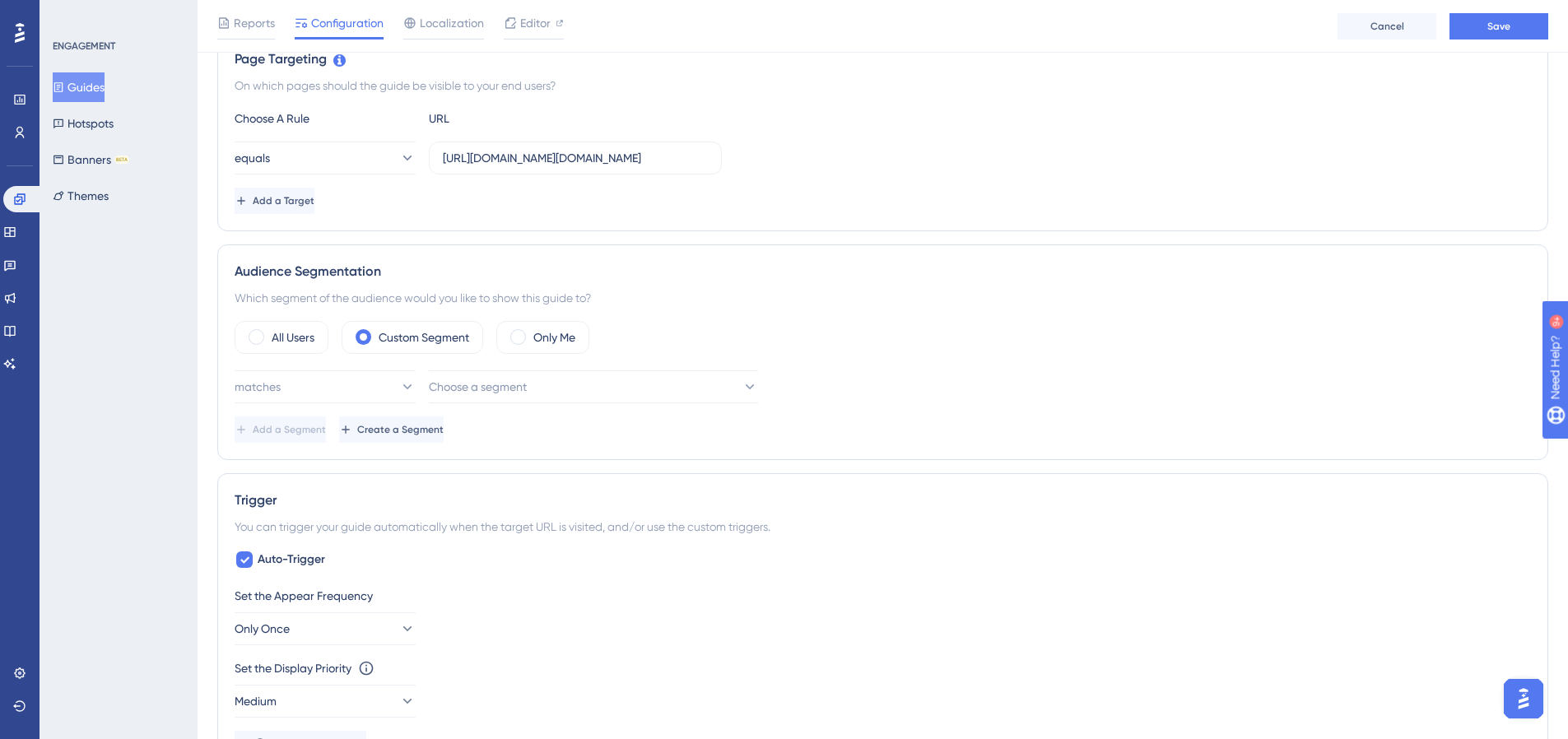
click at [512, 368] on div "All Users Custom Segment Only Me matches Choose a segment Add a Segment Create …" at bounding box center [882, 382] width 1297 height 122
click at [527, 386] on span "Choose a segment" at bounding box center [478, 387] width 98 height 20
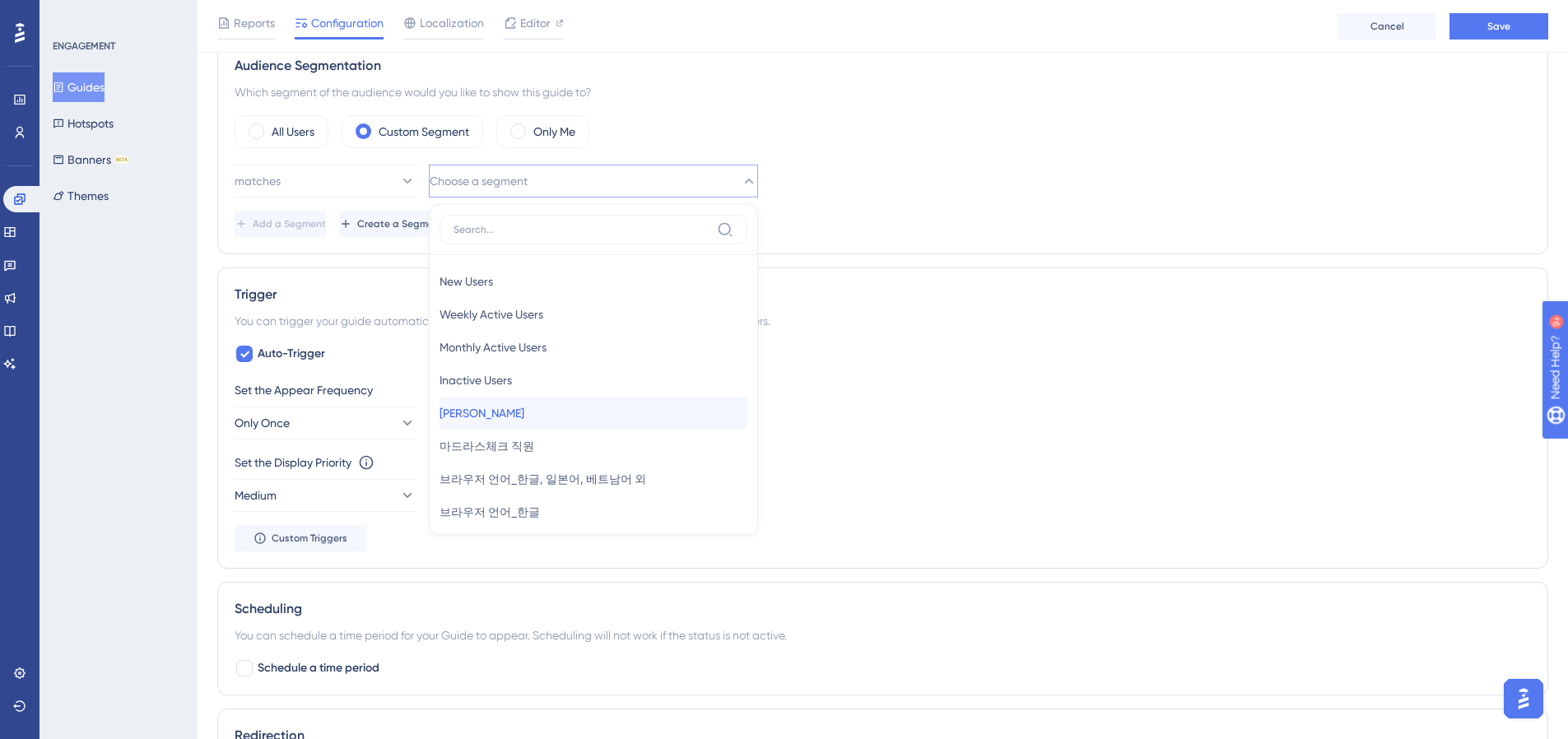
click at [515, 414] on div "이효재 이효재" at bounding box center [594, 413] width 308 height 33
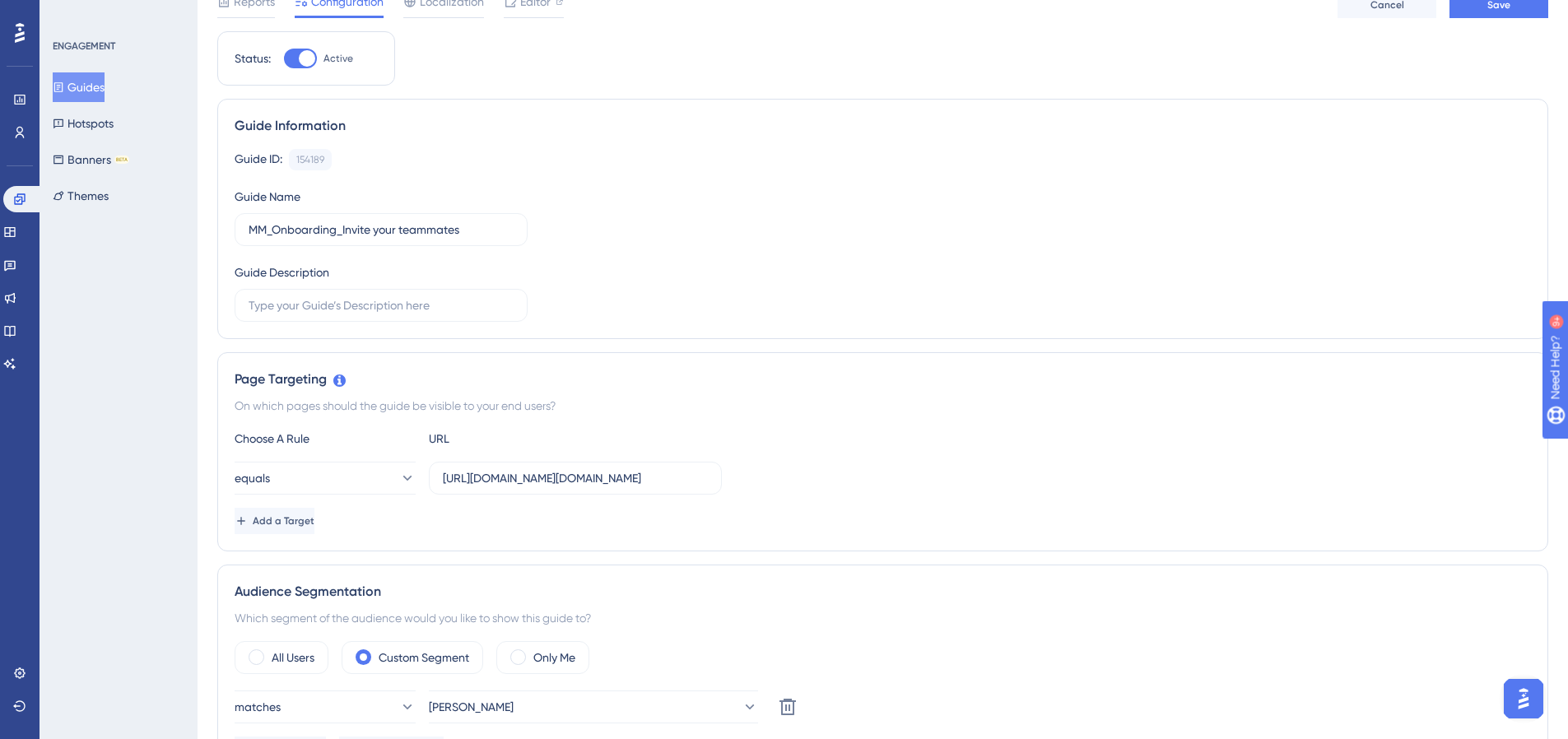
scroll to position [0, 0]
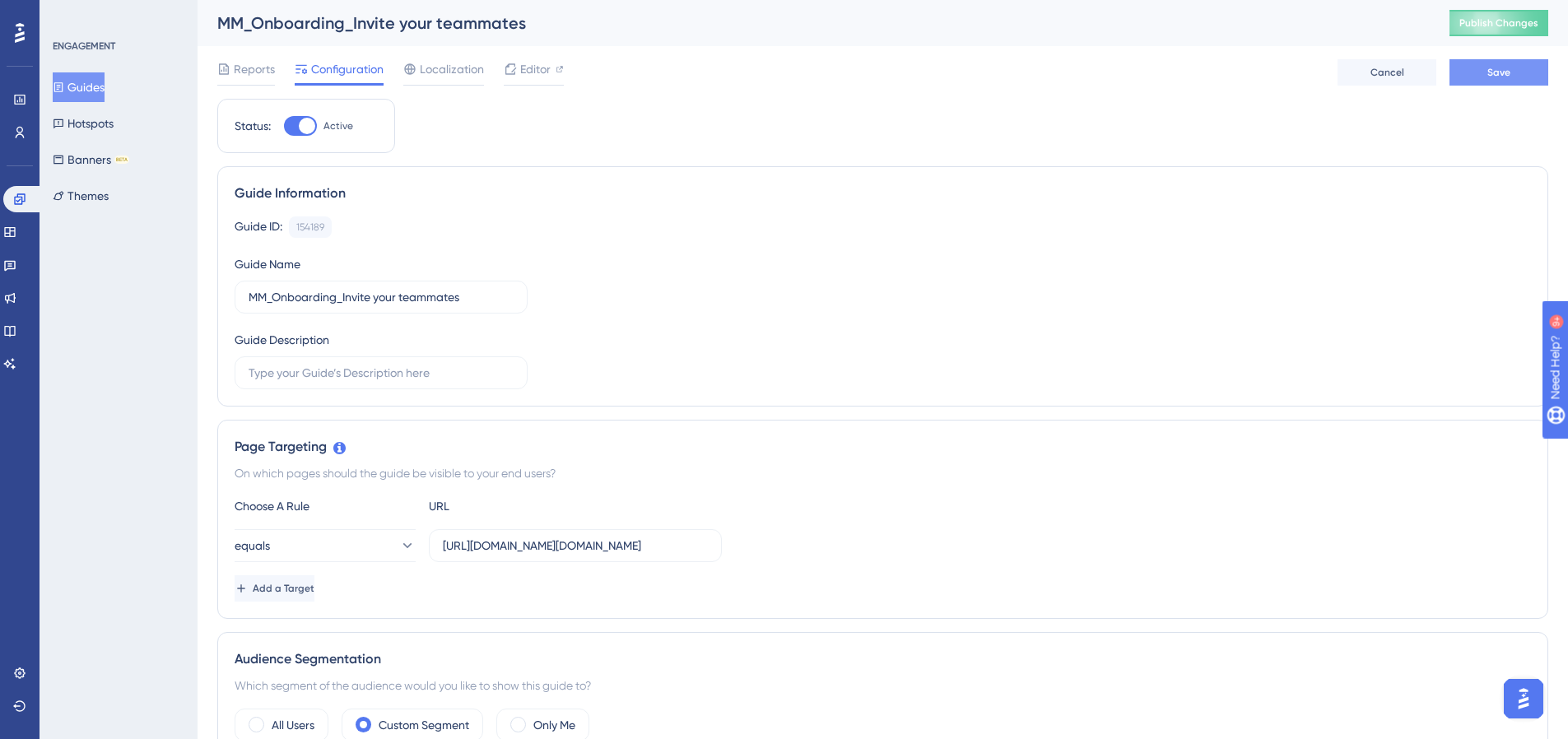
click at [1489, 69] on span "Save" at bounding box center [1499, 73] width 23 height 13
click at [506, 34] on icon at bounding box center [511, 31] width 17 height 17
click at [95, 94] on button "Guides" at bounding box center [79, 87] width 52 height 29
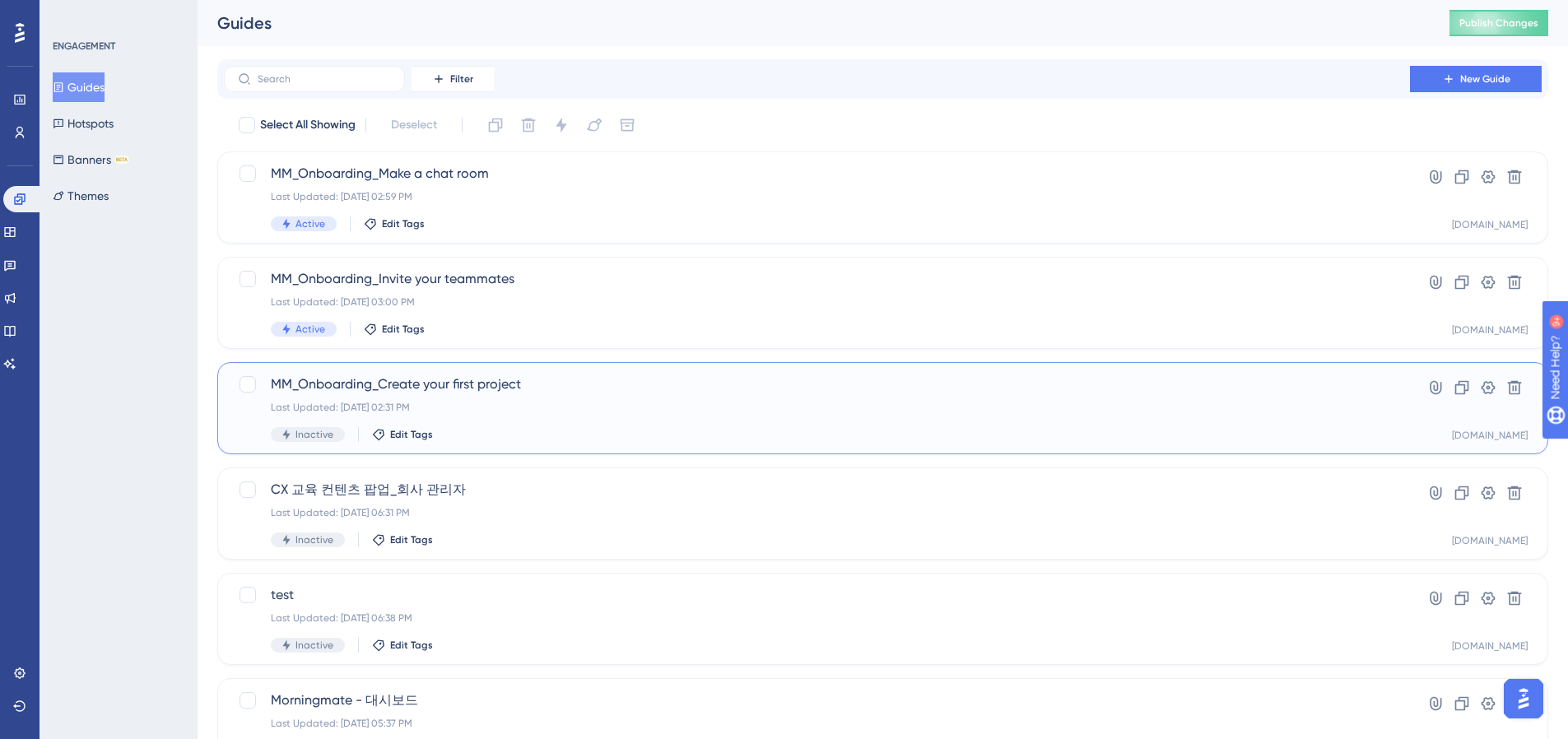
click at [429, 391] on span "MM_Onboarding_Create your first project" at bounding box center [817, 384] width 1092 height 20
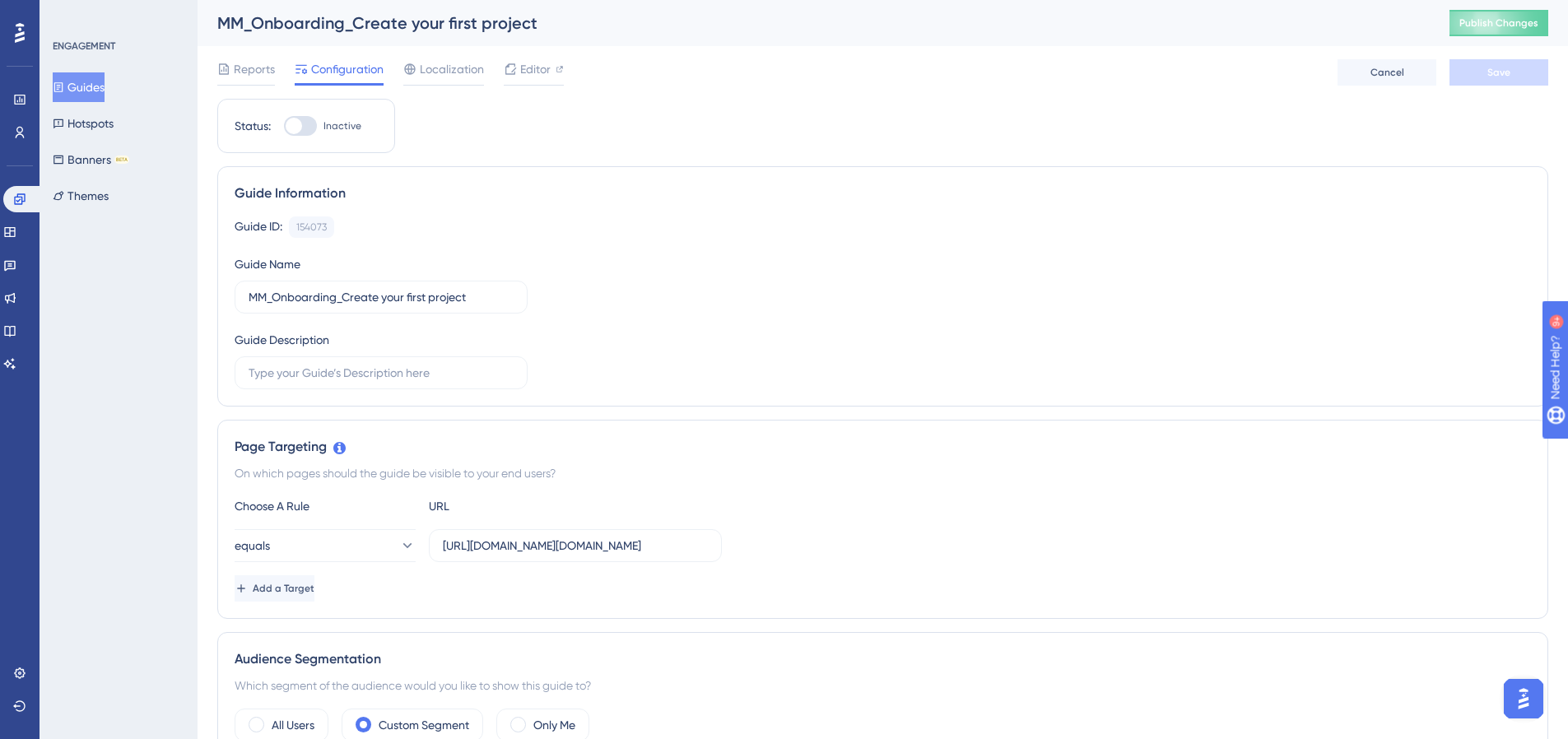
click at [282, 131] on div "Status: Inactive" at bounding box center [306, 126] width 143 height 20
click at [284, 131] on div at bounding box center [300, 126] width 33 height 20
click at [284, 126] on input "Inactive" at bounding box center [283, 126] width 1 height 1
checkbox input "true"
click at [1499, 77] on span "Save" at bounding box center [1499, 73] width 23 height 13
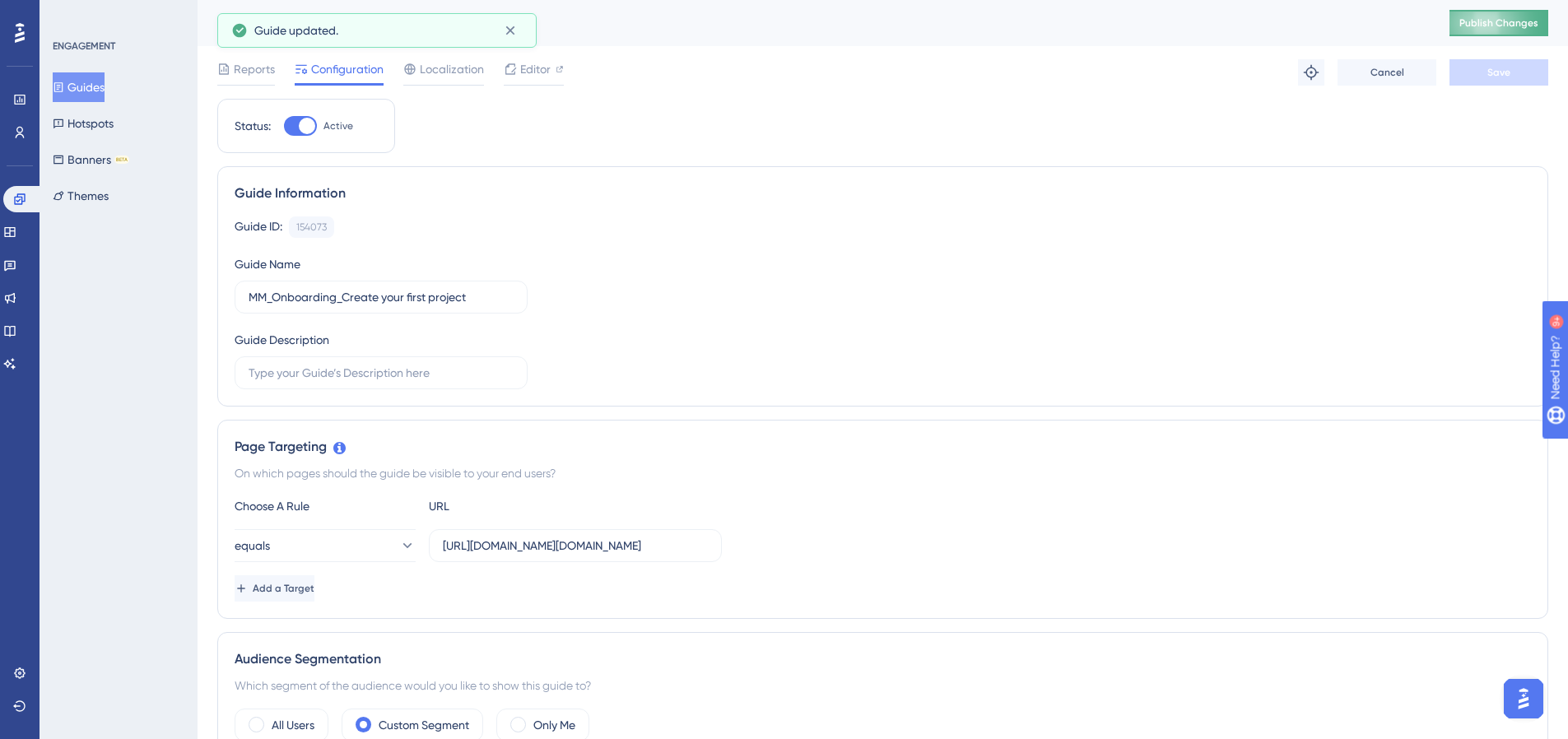
click at [1522, 28] on button "Publish Changes" at bounding box center [1499, 23] width 99 height 26
click at [26, 121] on link at bounding box center [20, 132] width 13 height 26
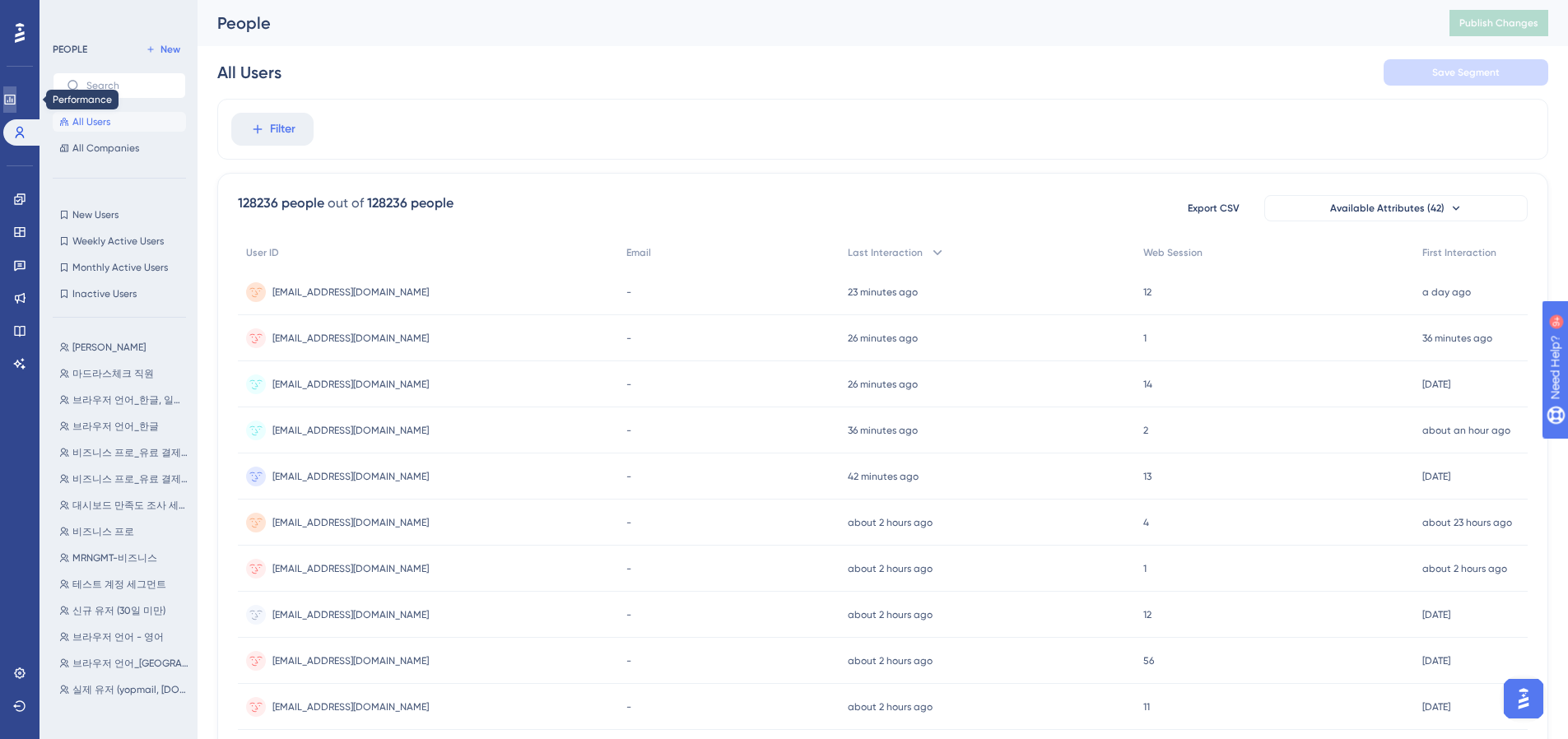
click at [17, 90] on link at bounding box center [10, 99] width 13 height 26
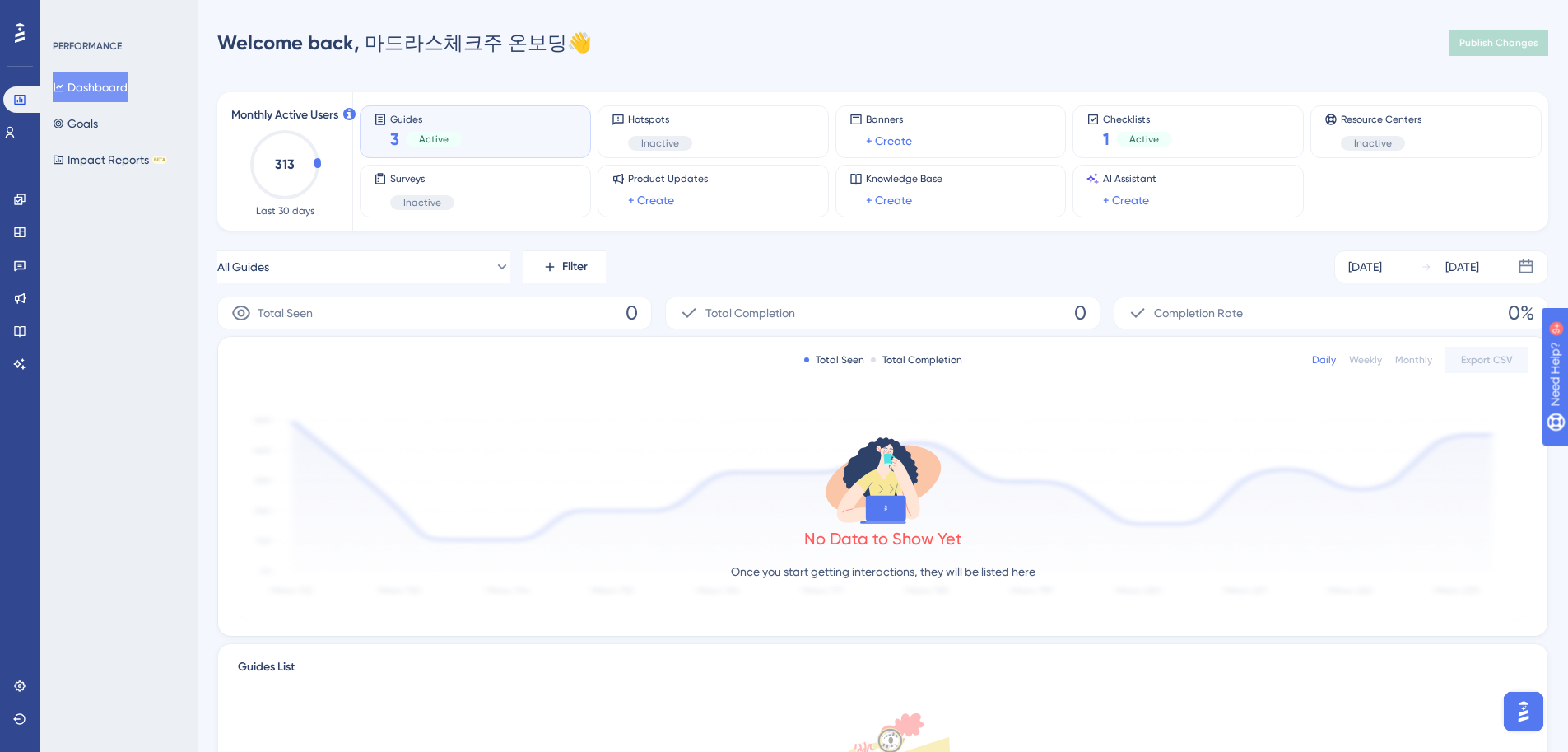
click at [18, 183] on div "Engagement Widgets Feedback Product Updates Knowledge Base AI Assistant" at bounding box center [19, 261] width 26 height 231
click at [18, 161] on div "Engagement Widgets Feedback Product Updates Knowledge Base AI Assistant" at bounding box center [19, 261] width 26 height 231
click at [17, 139] on link at bounding box center [10, 132] width 13 height 26
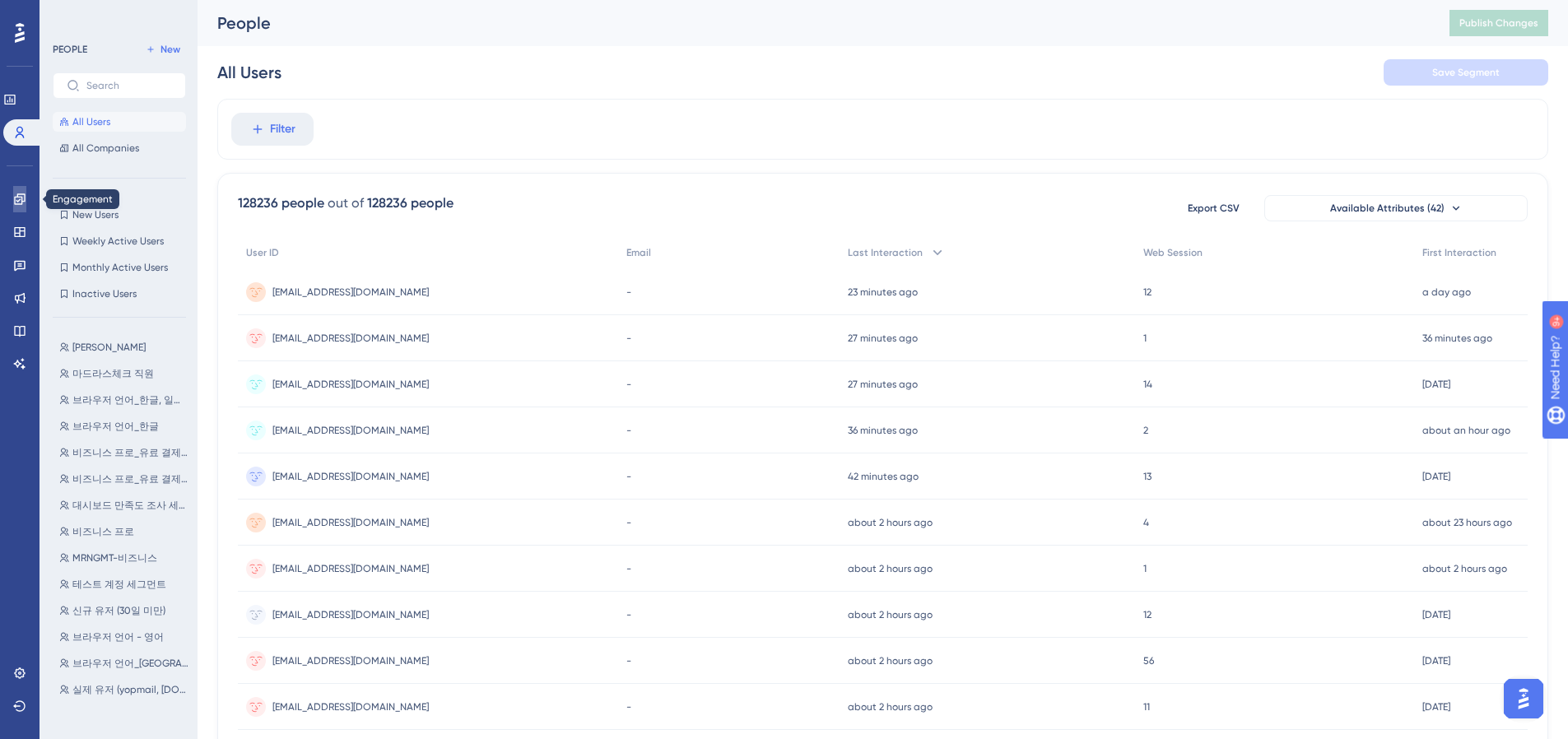
click at [16, 190] on link at bounding box center [20, 198] width 13 height 26
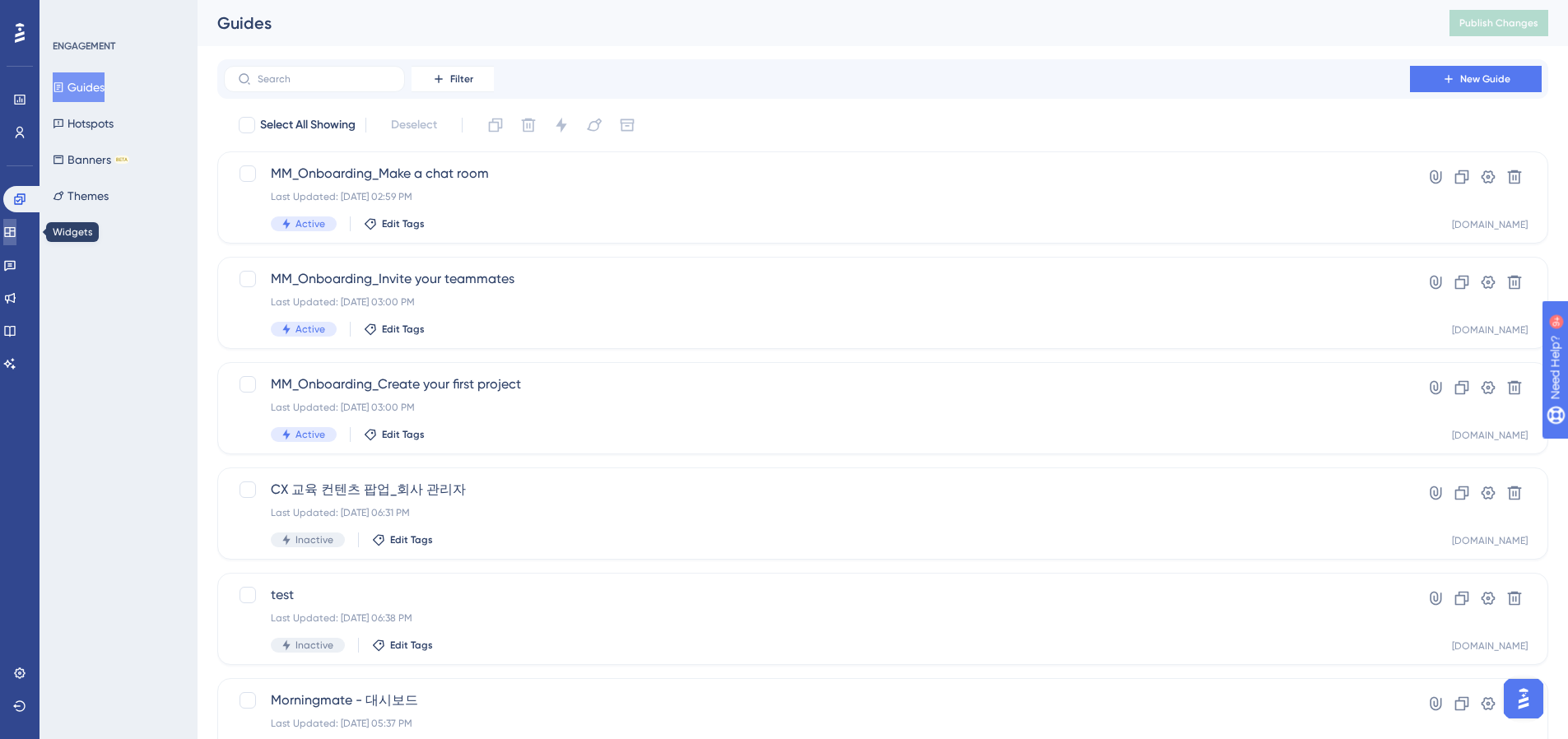
click at [13, 234] on icon at bounding box center [10, 232] width 13 height 13
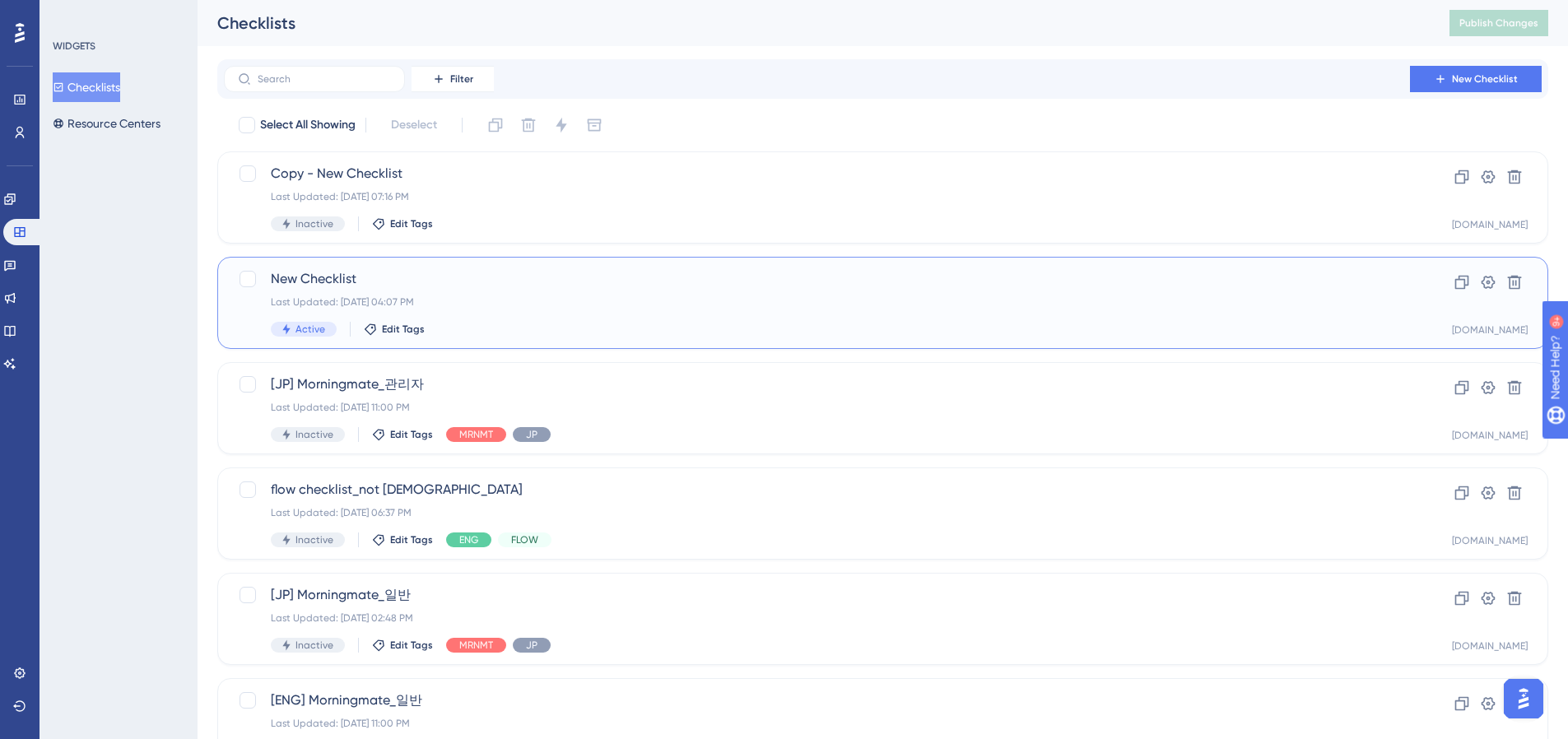
click at [430, 291] on div "New Checklist Last Updated: Oct 14 2025, 04:07 PM Active Edit Tags" at bounding box center [817, 303] width 1092 height 68
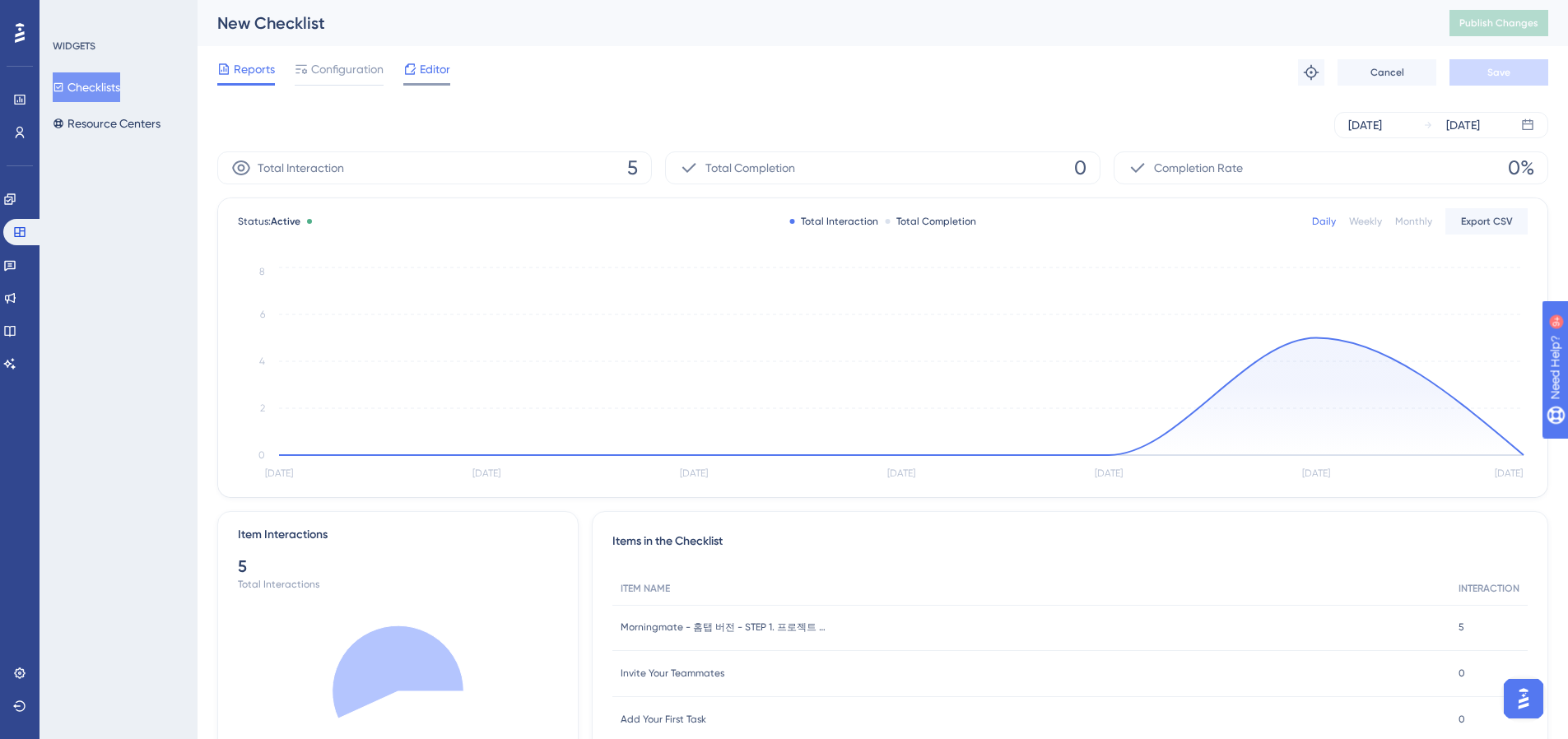
click at [406, 77] on div at bounding box center [410, 69] width 13 height 20
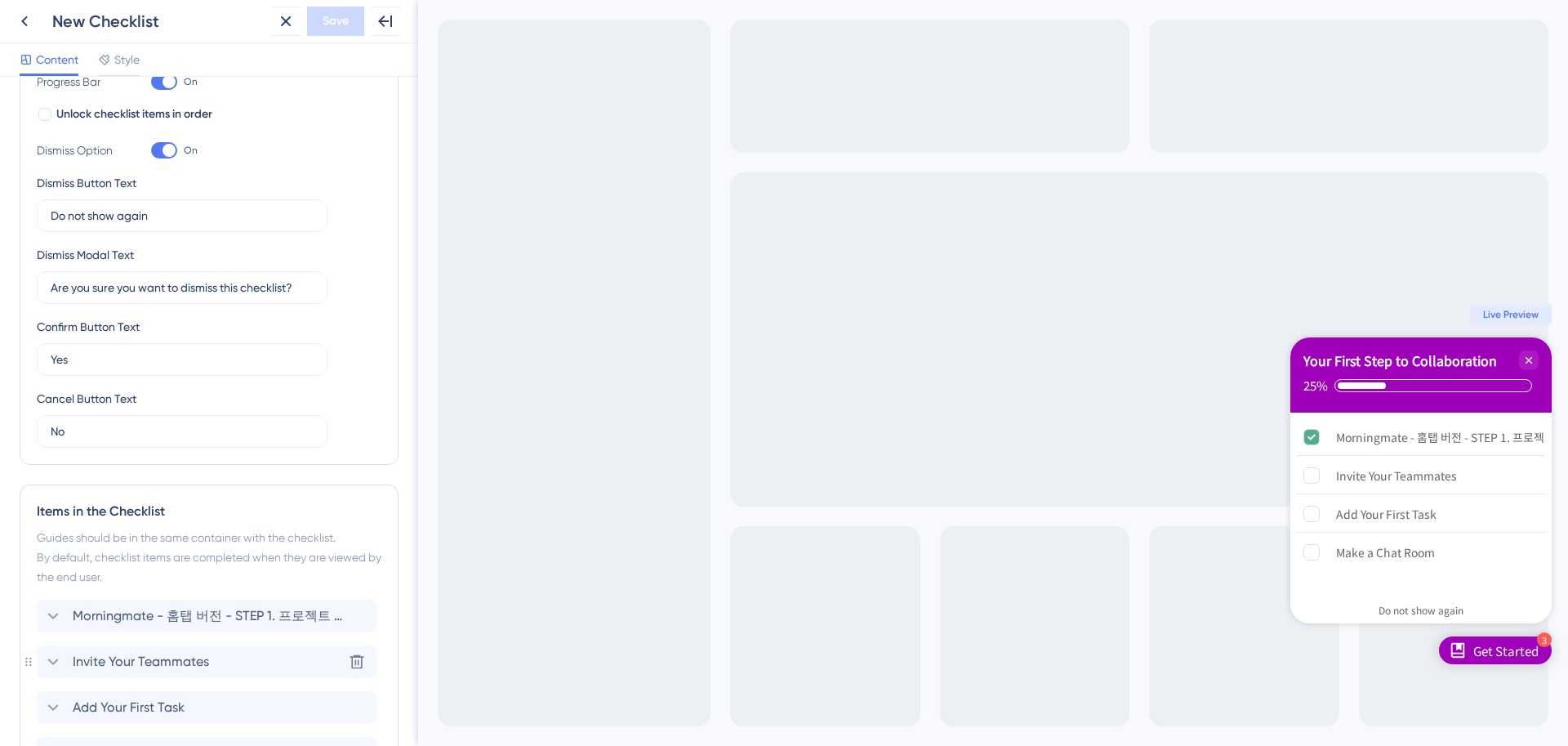
scroll to position [464, 0]
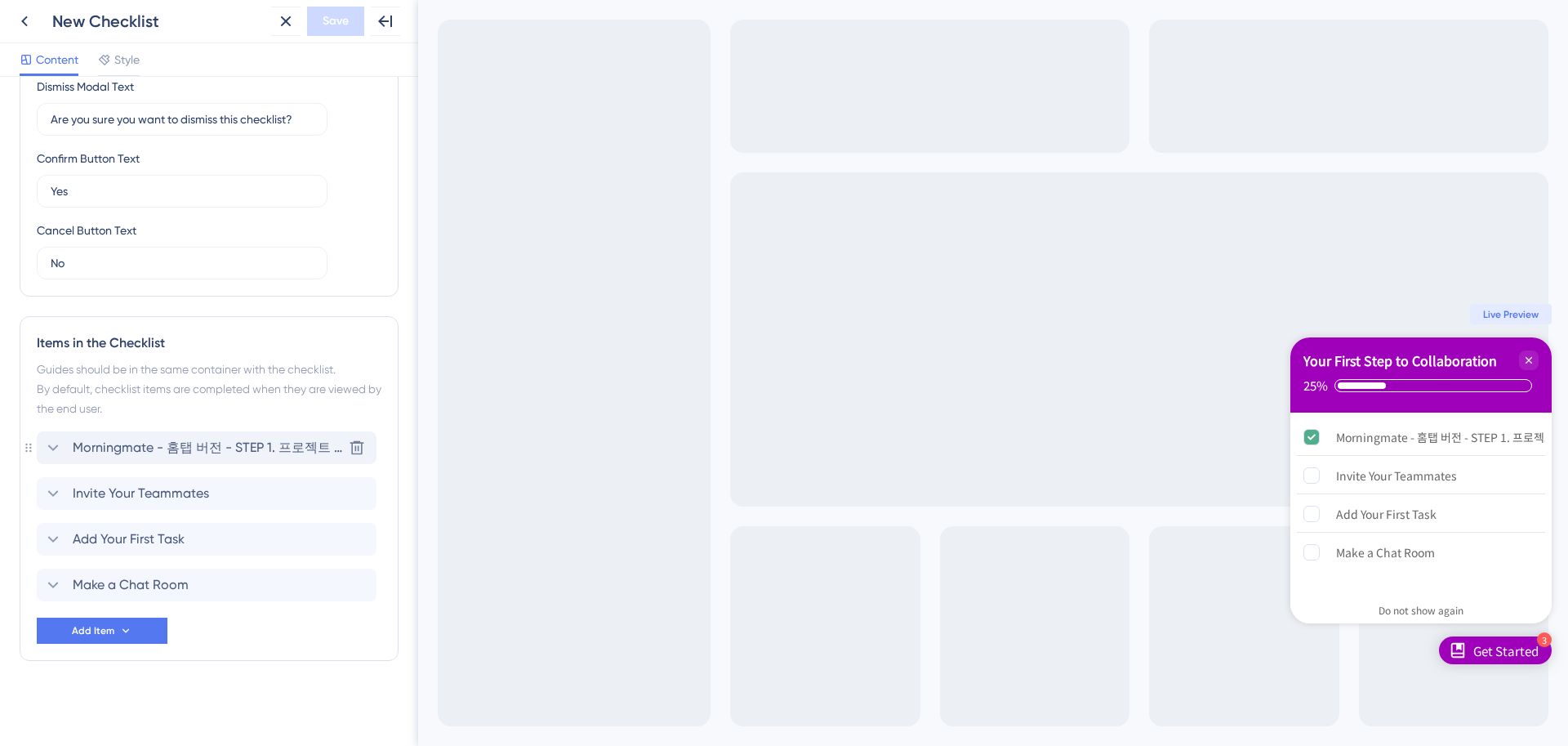
click at [240, 449] on span "Morningmate - 홈탭 버전 - STEP 1. 프로젝트 만들기" at bounding box center [208, 448] width 270 height 20
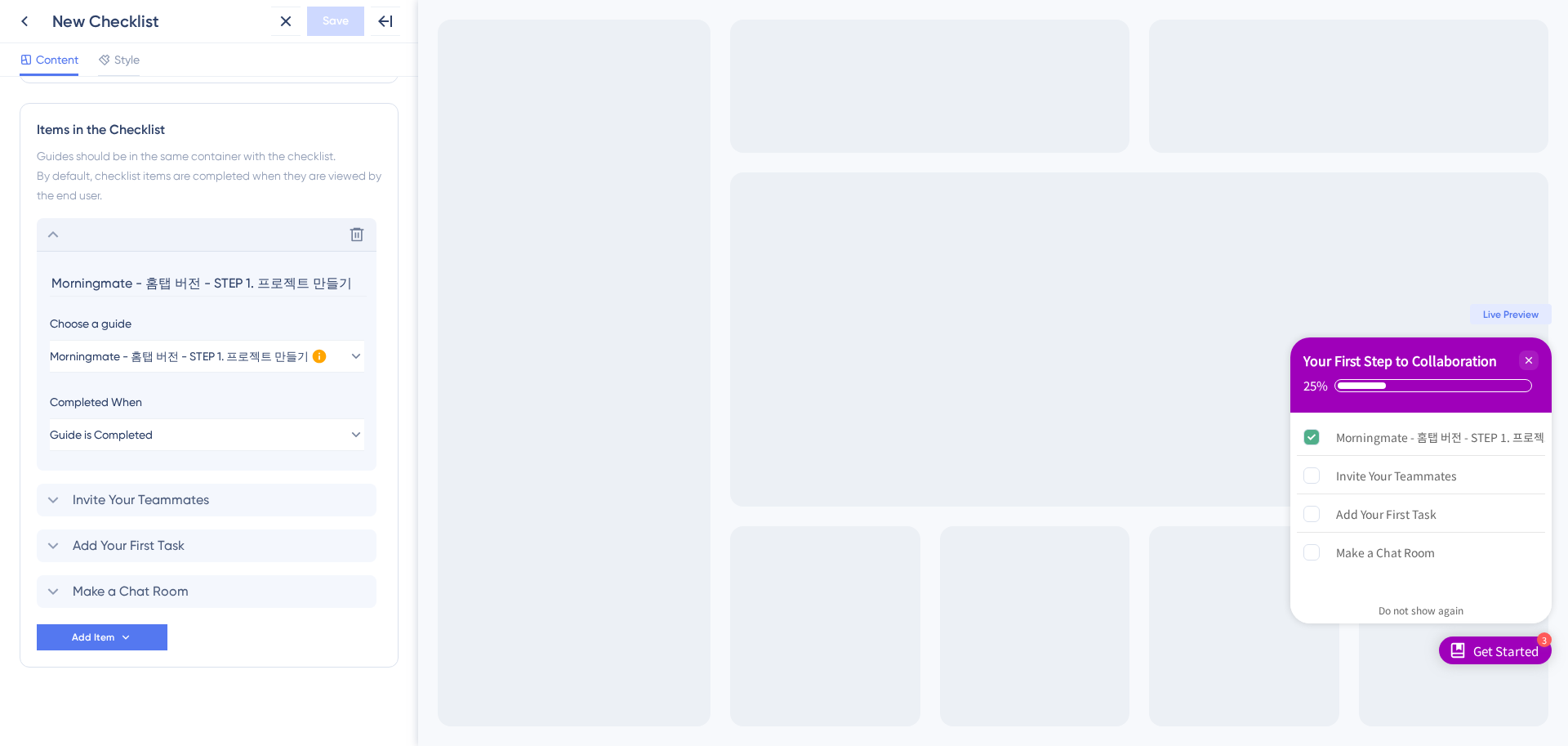
scroll to position [683, 0]
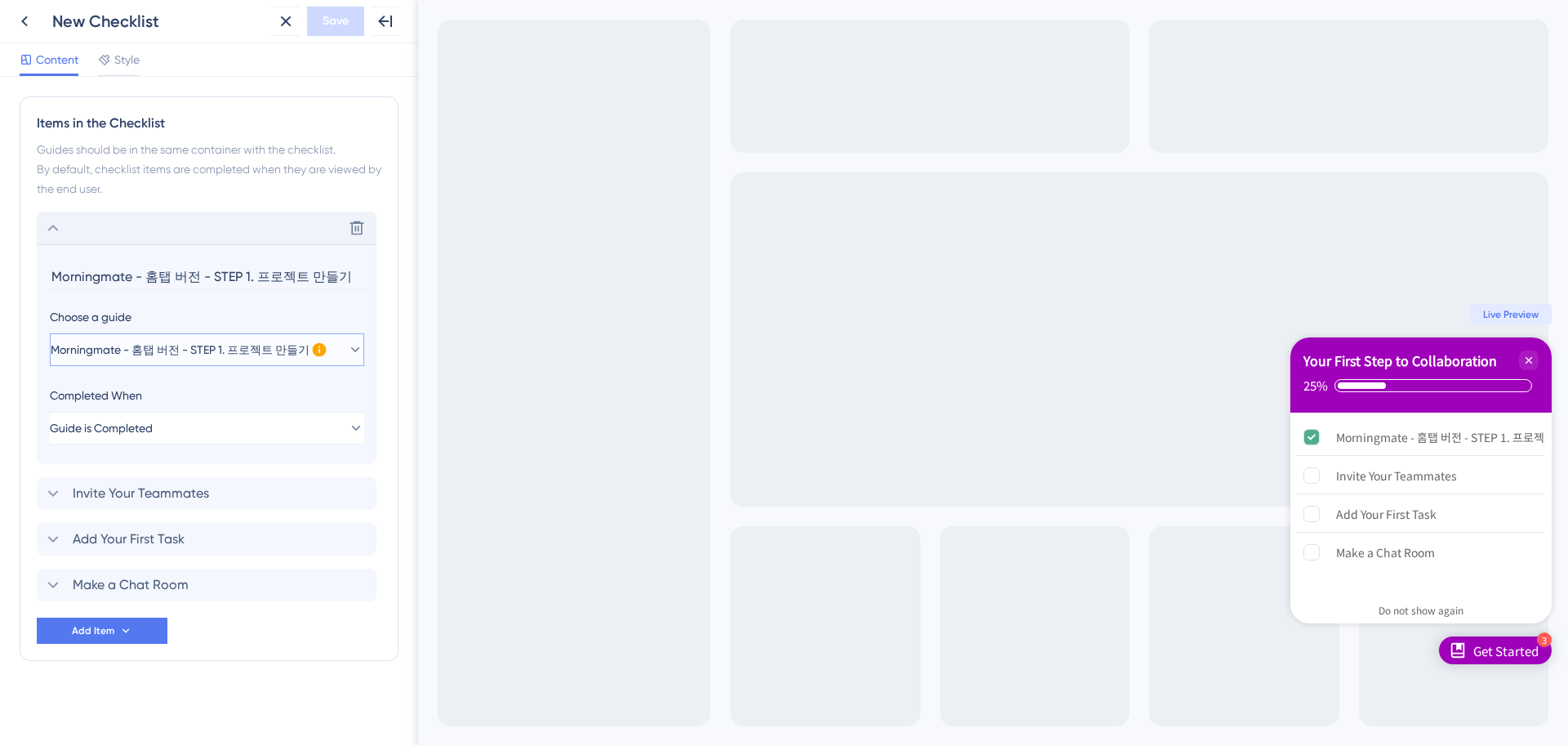
click at [259, 342] on span "Morningmate - 홈탭 버전 - STEP 1. 프로젝트 만들기" at bounding box center [180, 350] width 259 height 20
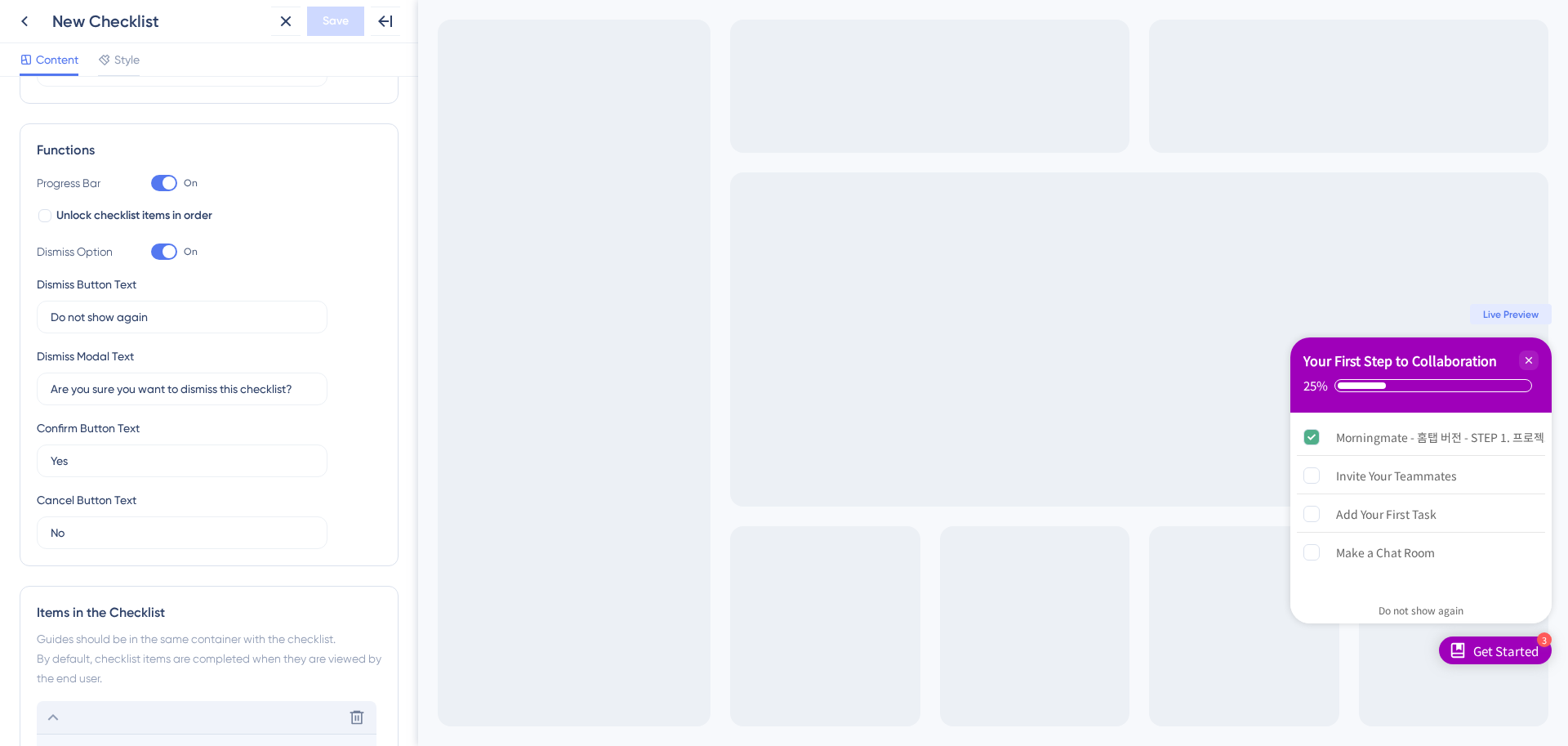
scroll to position [544, 0]
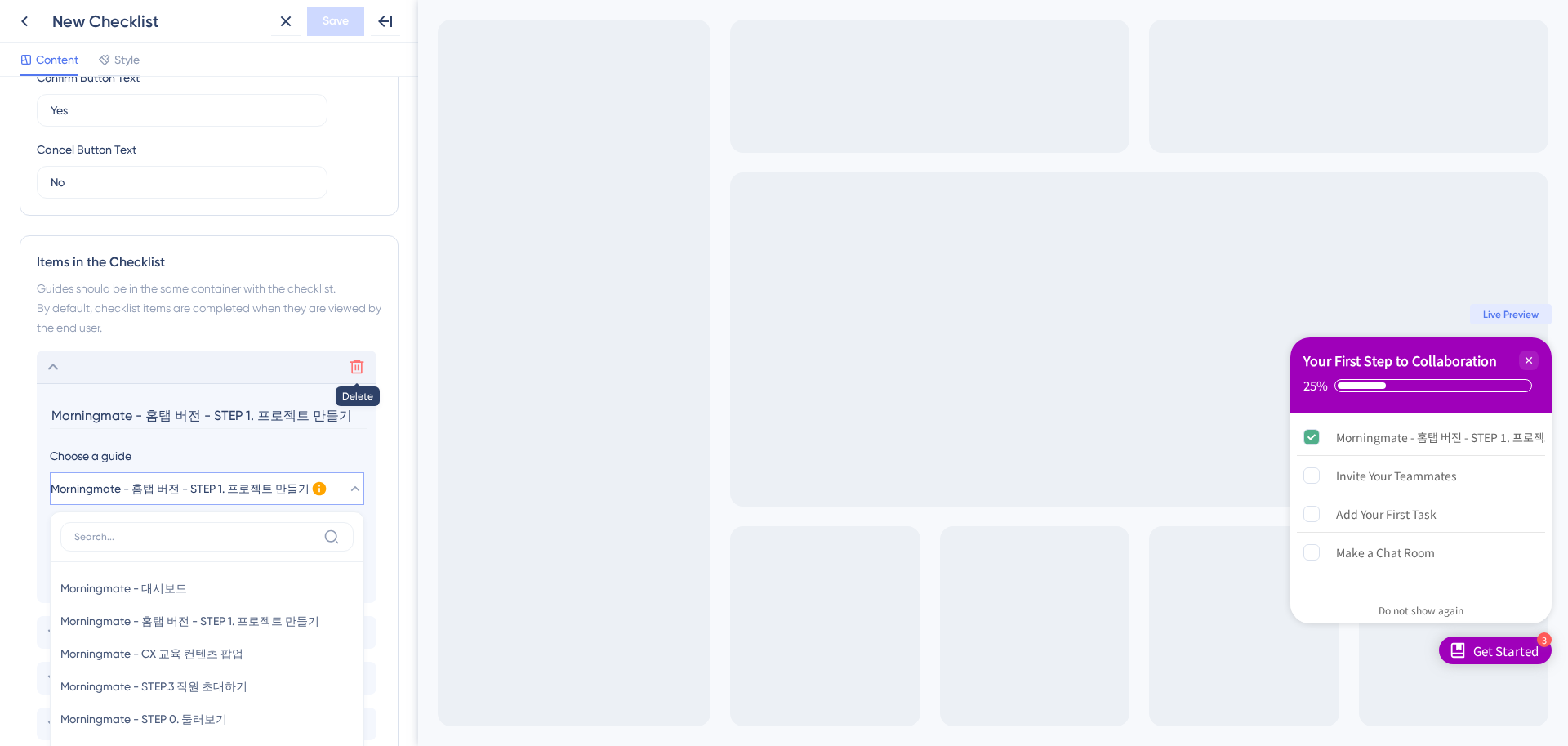
click at [349, 359] on icon at bounding box center [357, 367] width 17 height 17
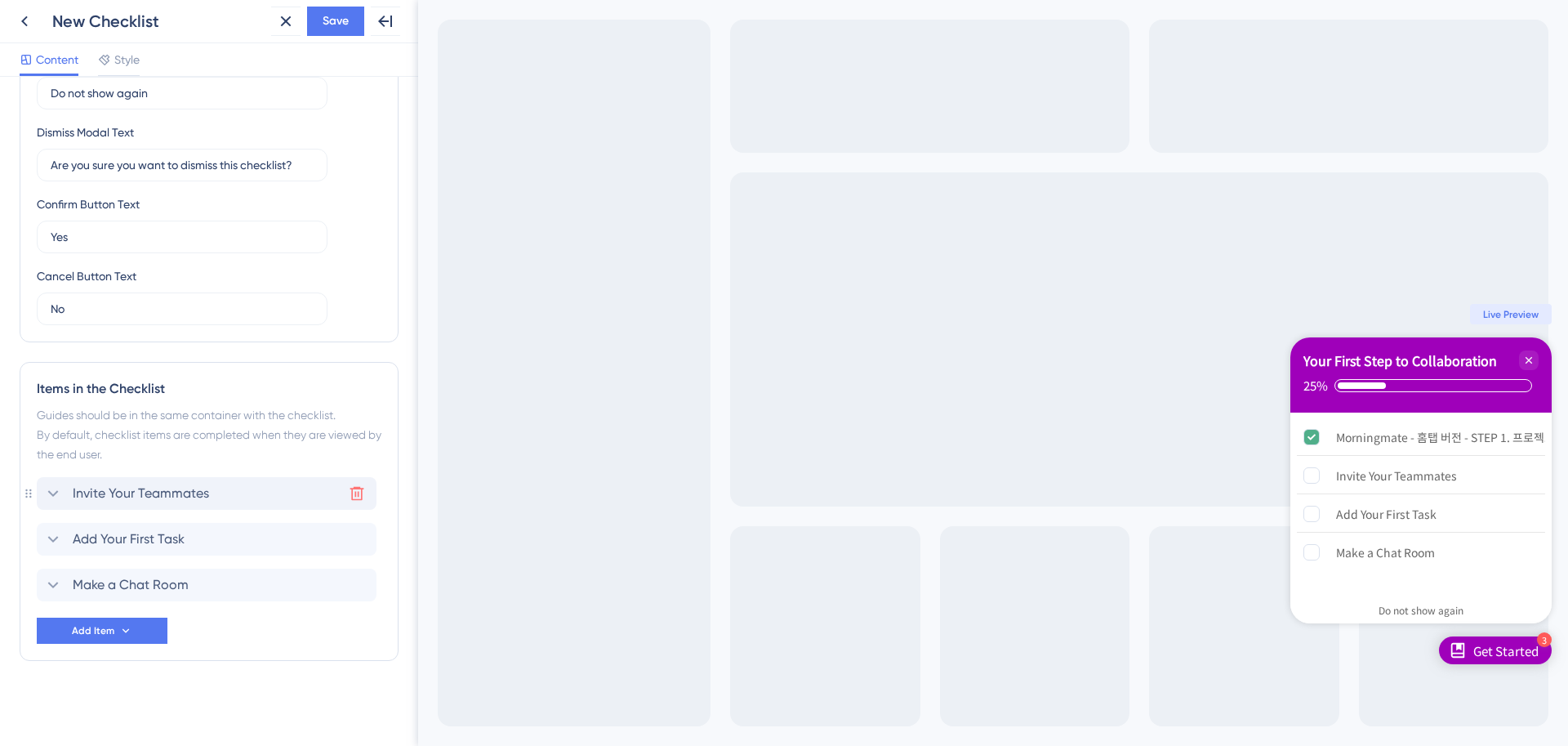
scroll to position [417, 0]
click at [105, 646] on div "Items in the Checklist Guides should be in the same container with the checklis…" at bounding box center [209, 512] width 379 height 299
click at [115, 636] on button "Add Item" at bounding box center [101, 630] width 130 height 26
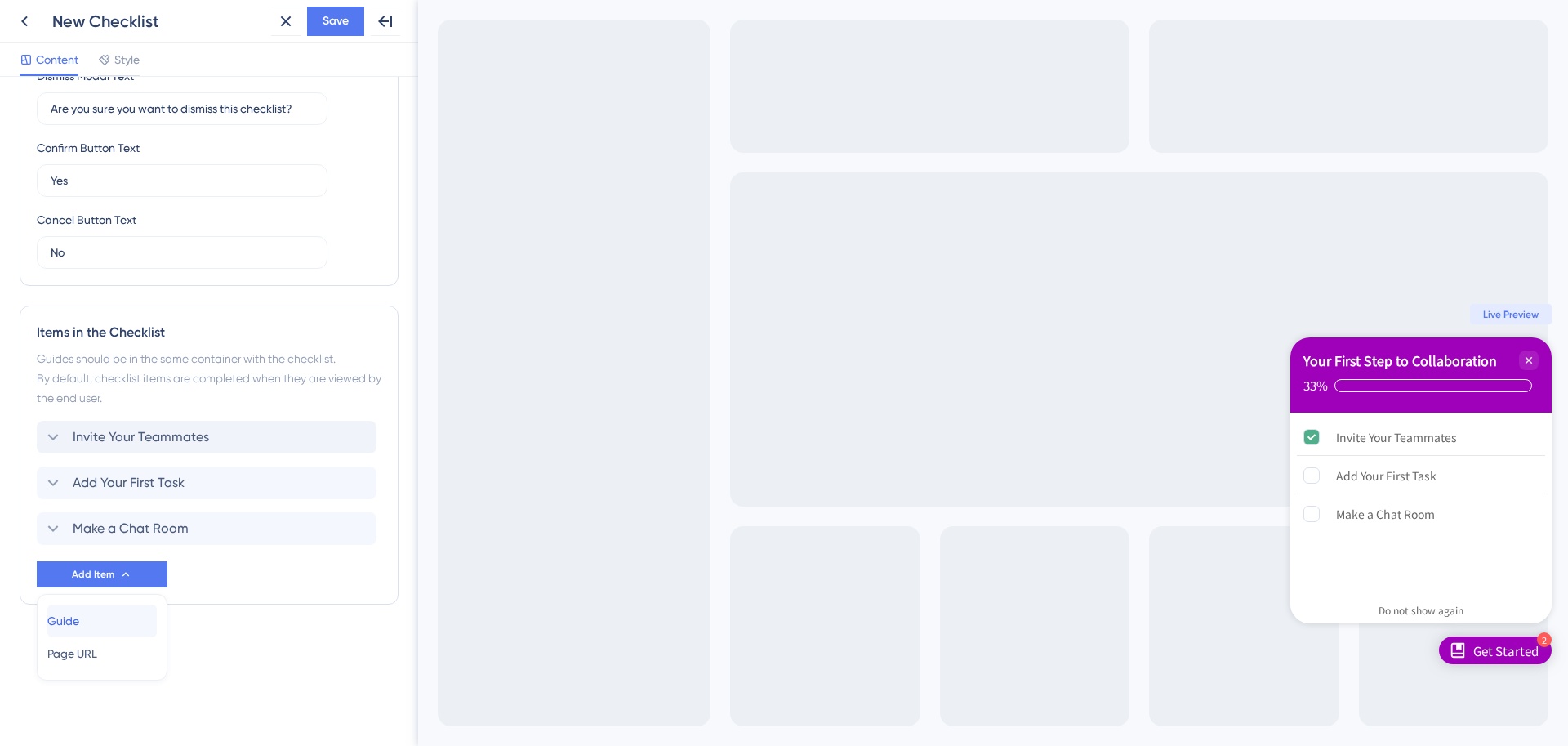
click at [103, 613] on div "Guide Guide" at bounding box center [102, 621] width 110 height 32
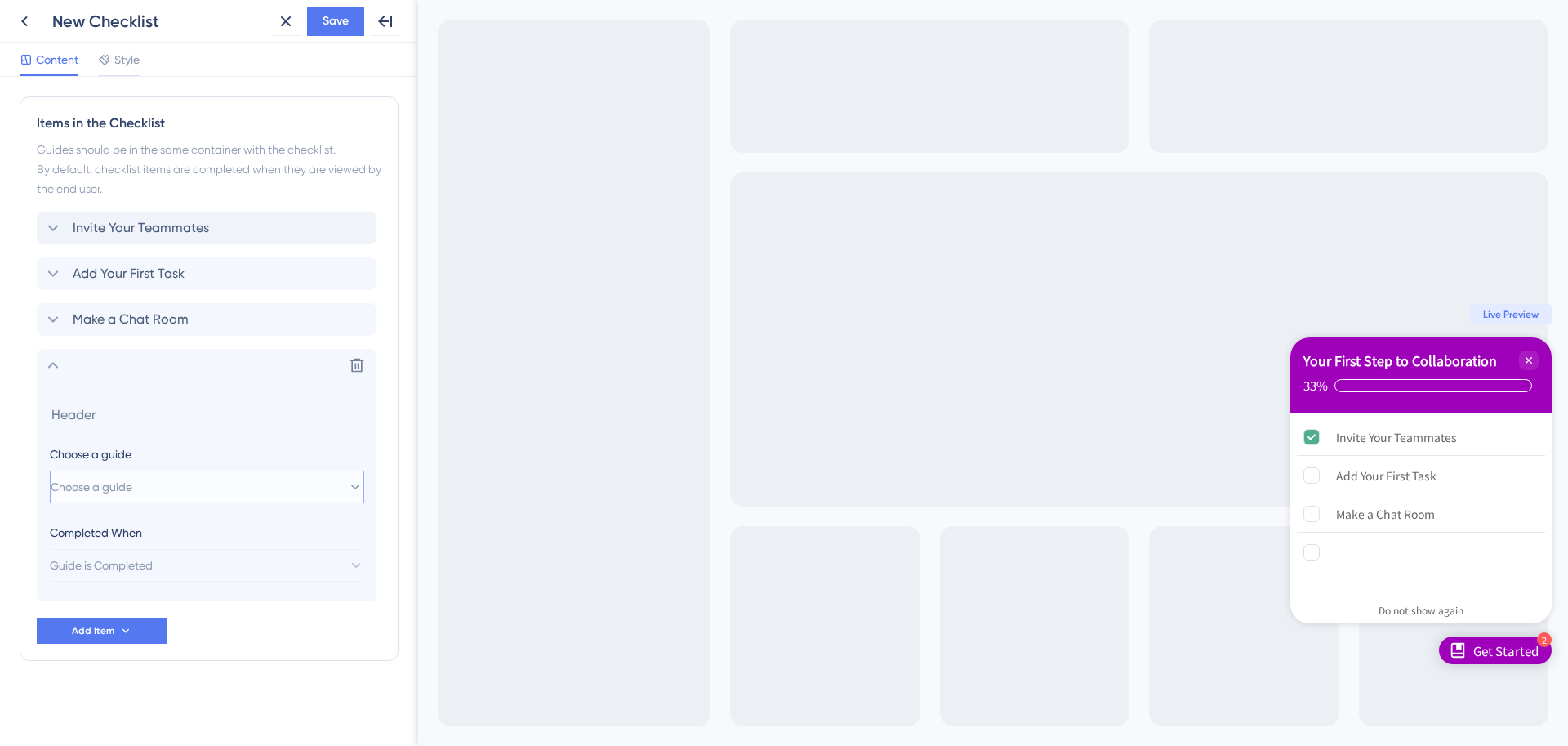
click at [185, 489] on button "Choose a guide" at bounding box center [207, 486] width 315 height 32
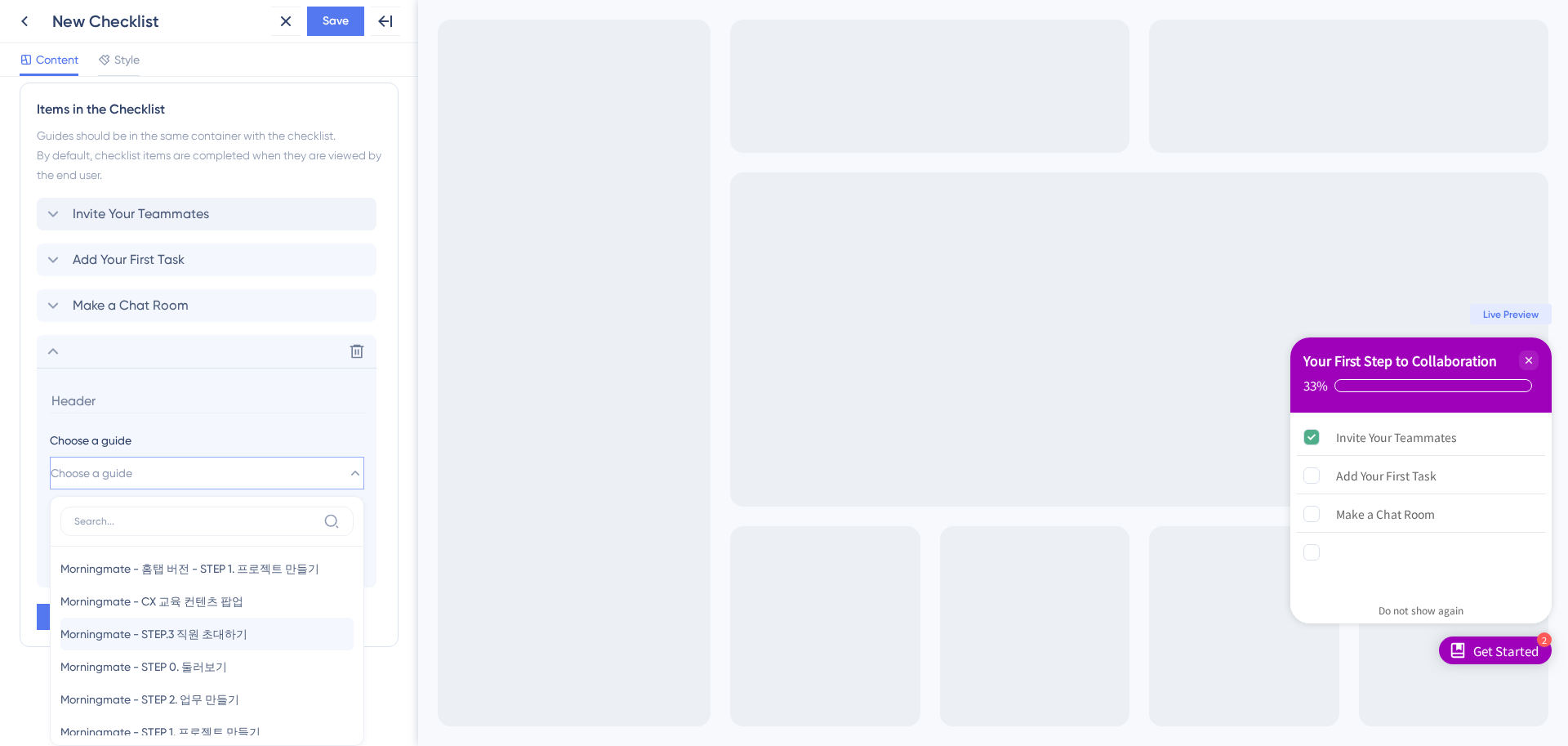
scroll to position [0, 0]
click at [264, 517] on input at bounding box center [195, 522] width 243 height 13
type input "MM"
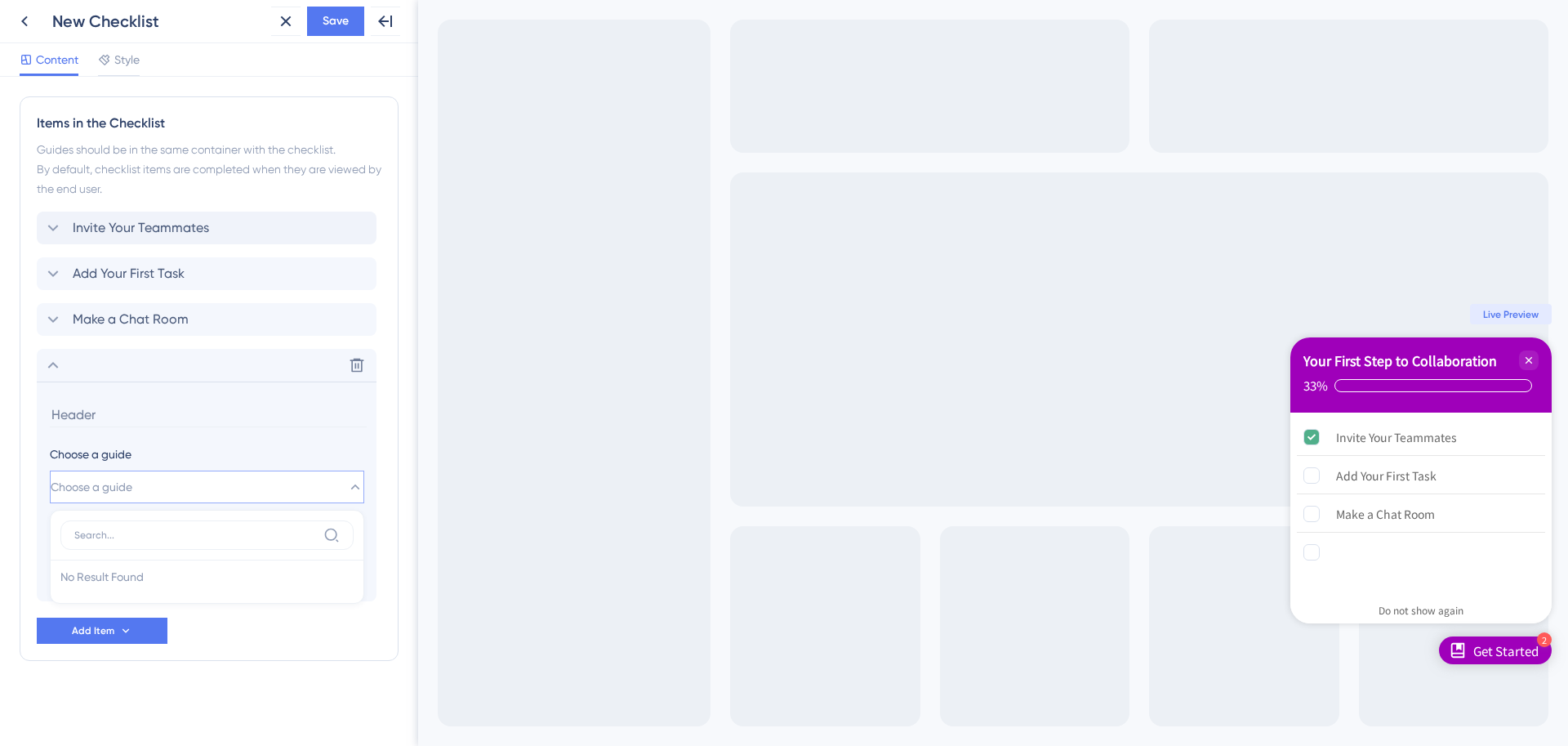
scroll to position [697, 0]
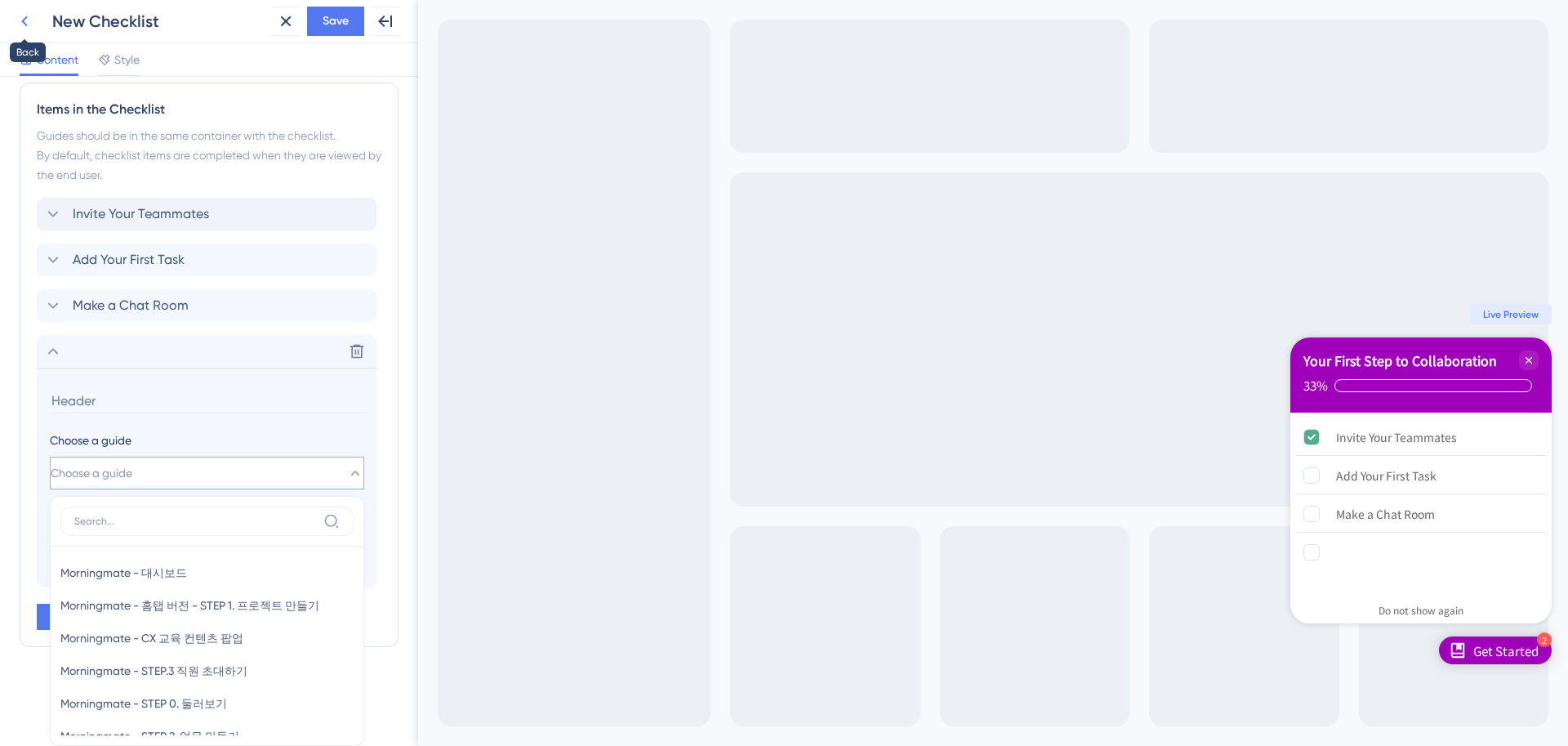
click at [17, 32] on button at bounding box center [24, 21] width 29 height 29
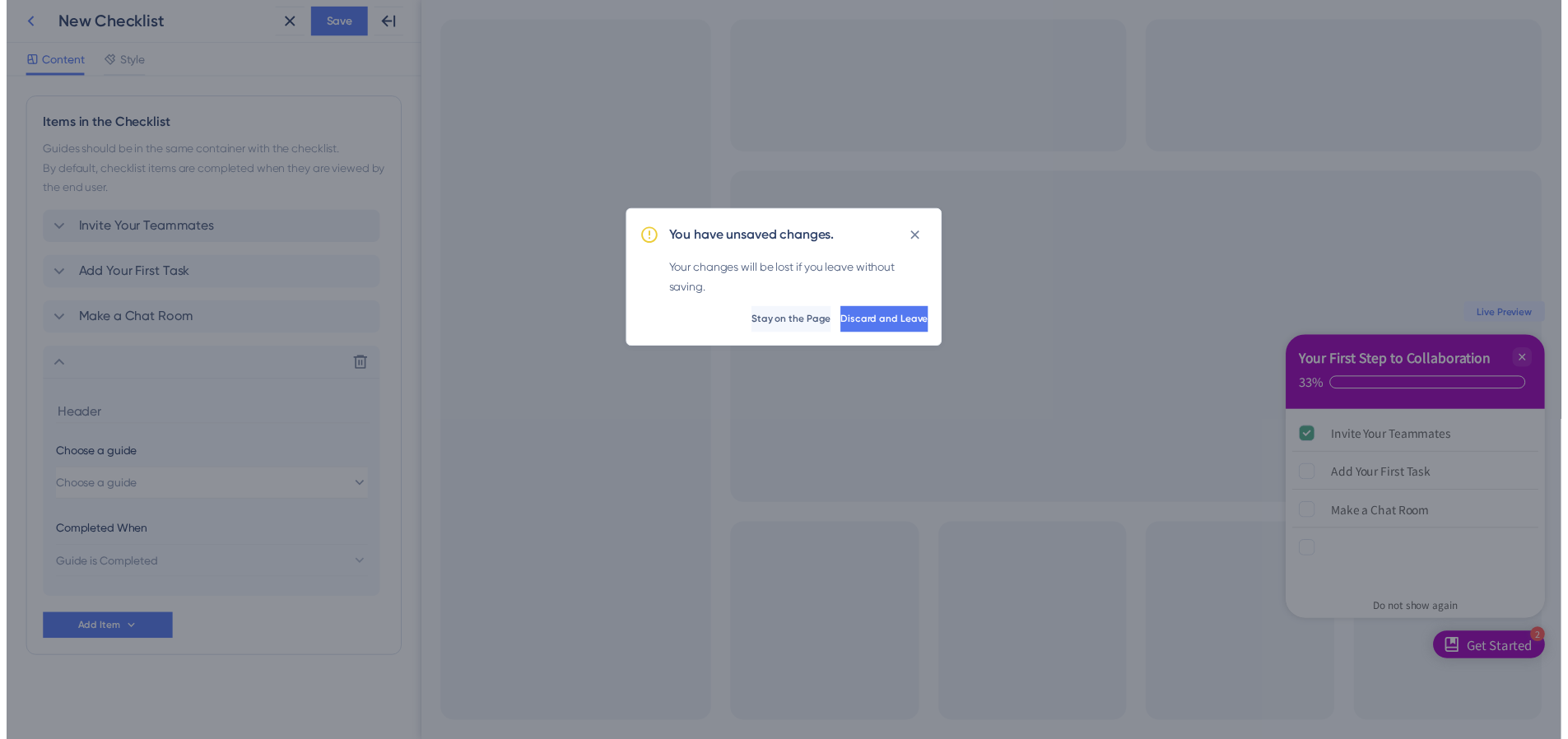
scroll to position [688, 0]
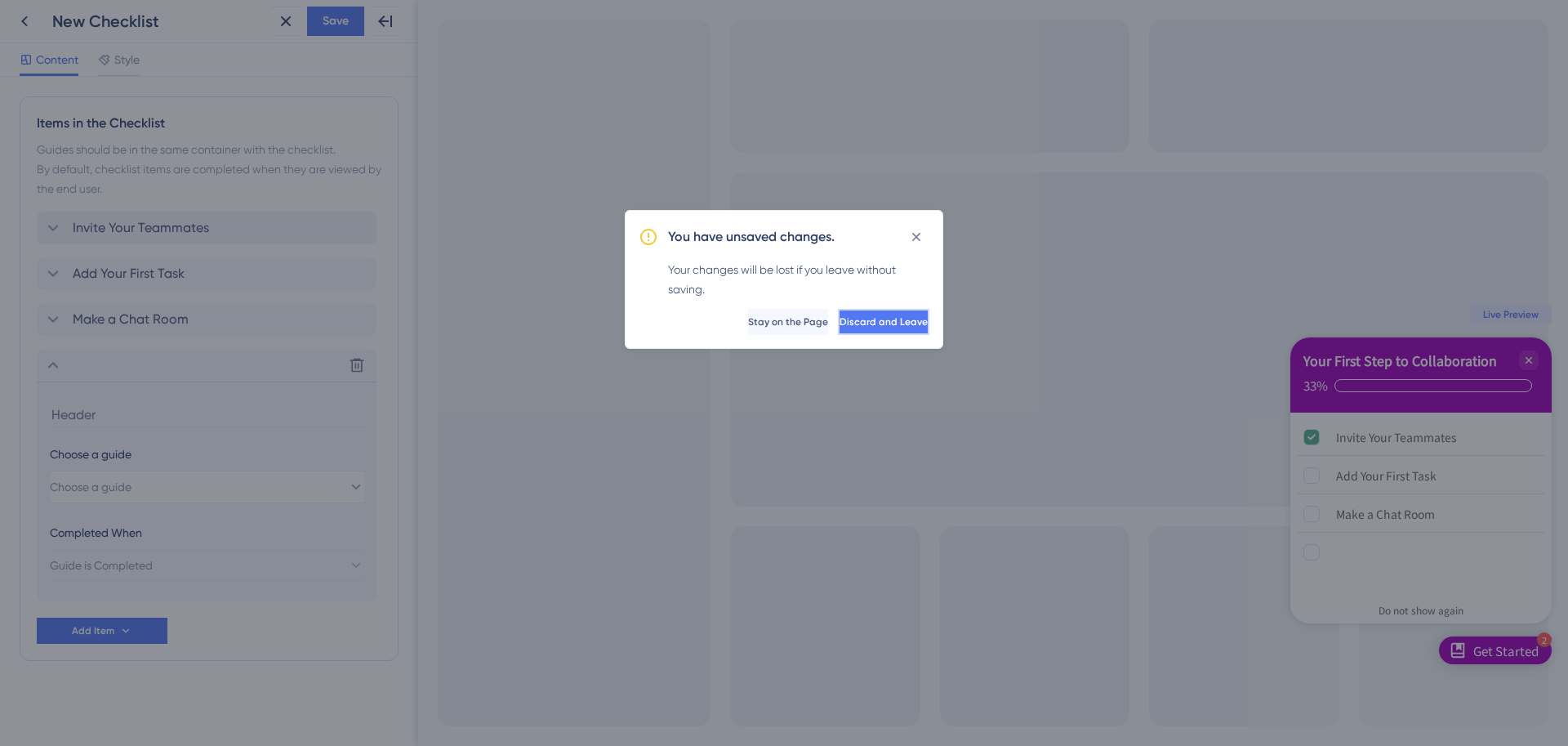
click at [840, 321] on span "Discard and Leave" at bounding box center [884, 322] width 88 height 13
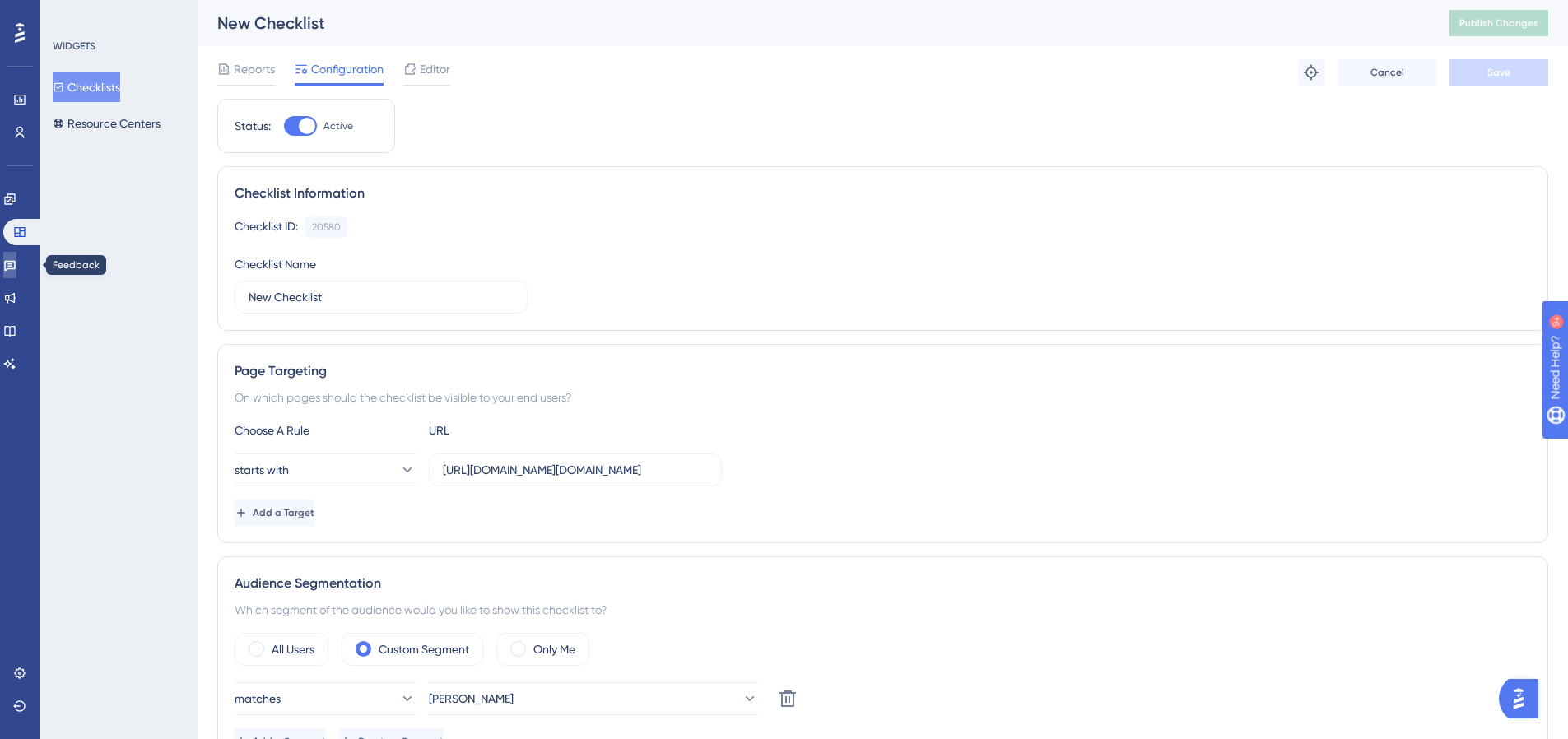
click at [17, 267] on link at bounding box center [10, 264] width 13 height 26
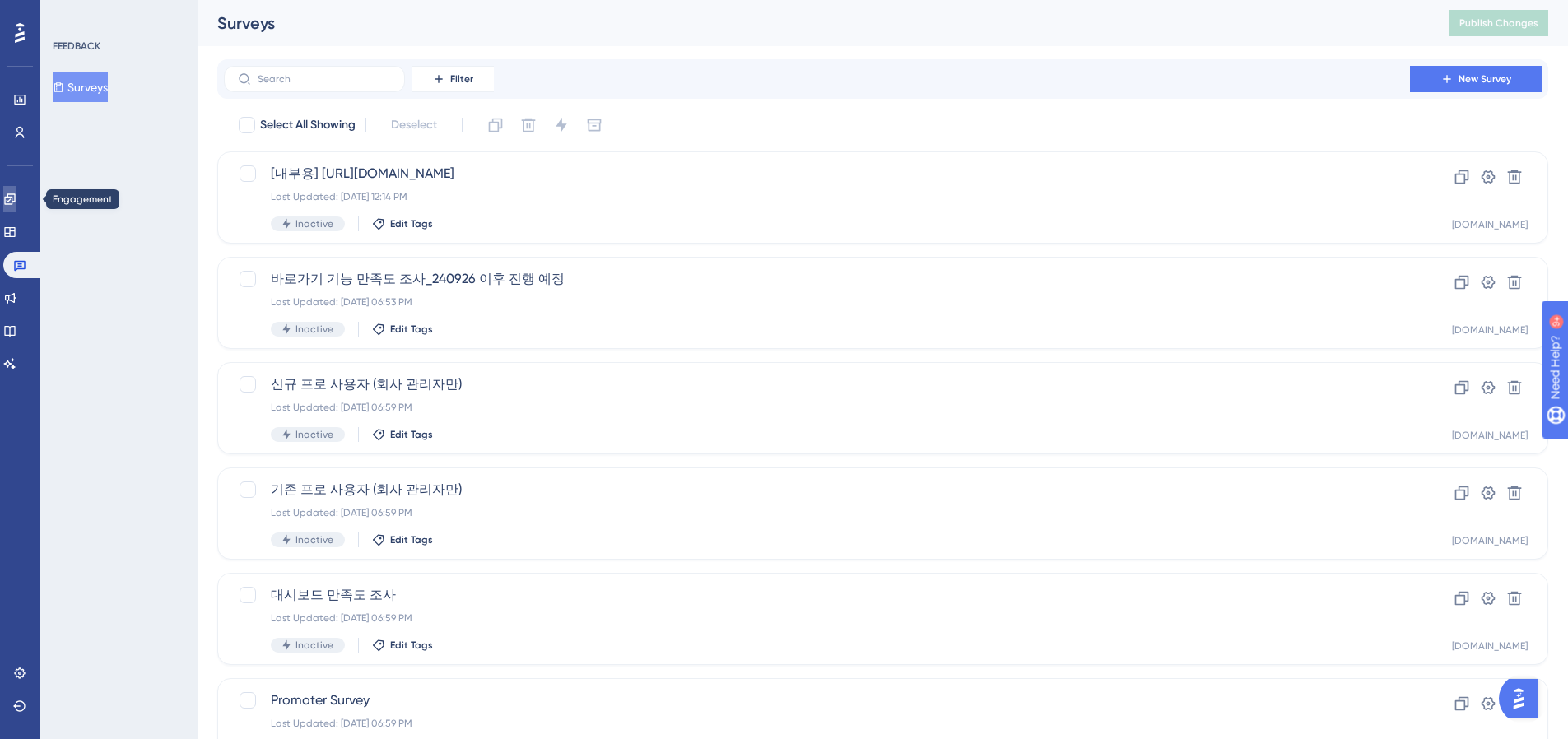
click at [17, 201] on link at bounding box center [10, 198] width 13 height 26
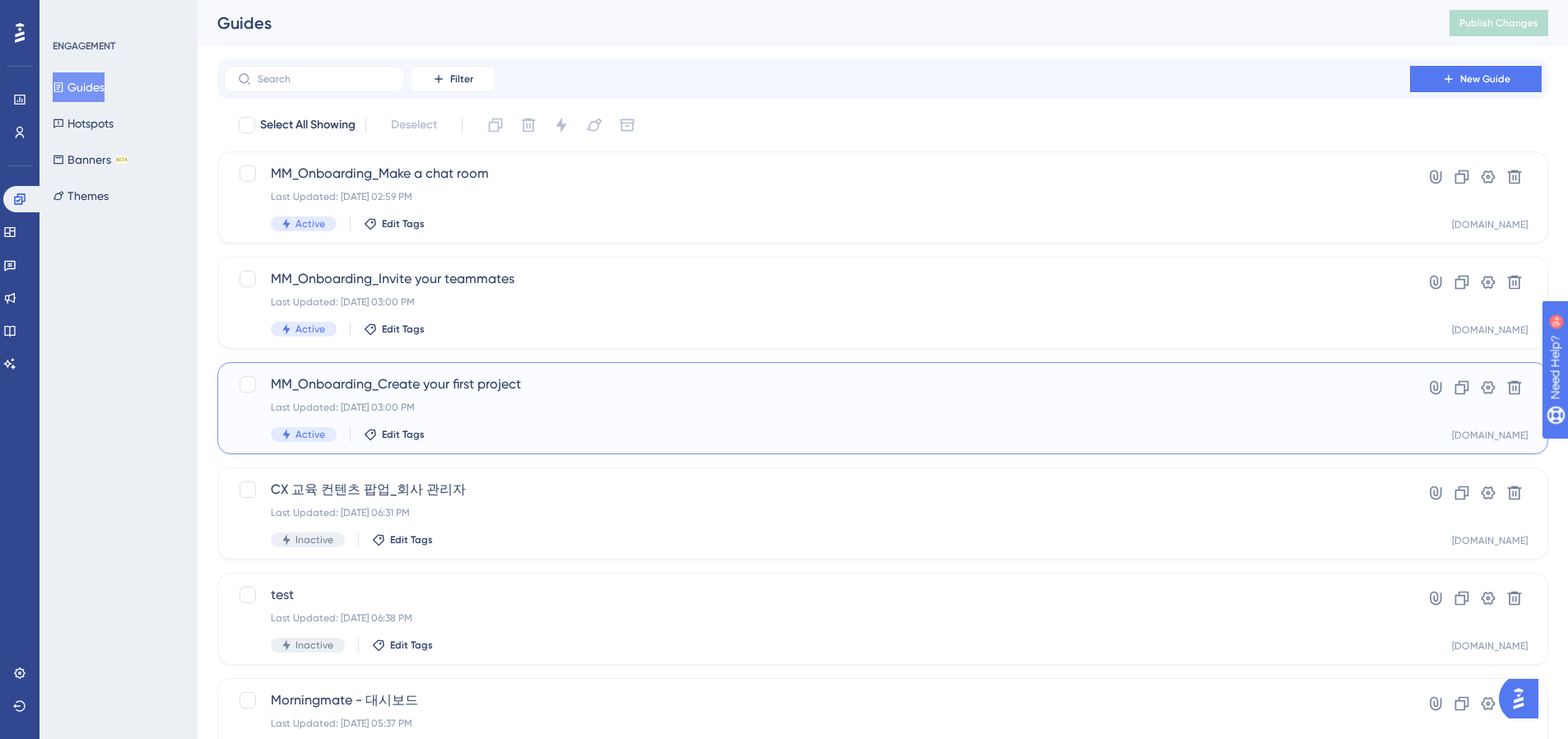
click at [491, 378] on span "MM_Onboarding_Create your first project" at bounding box center [817, 384] width 1092 height 20
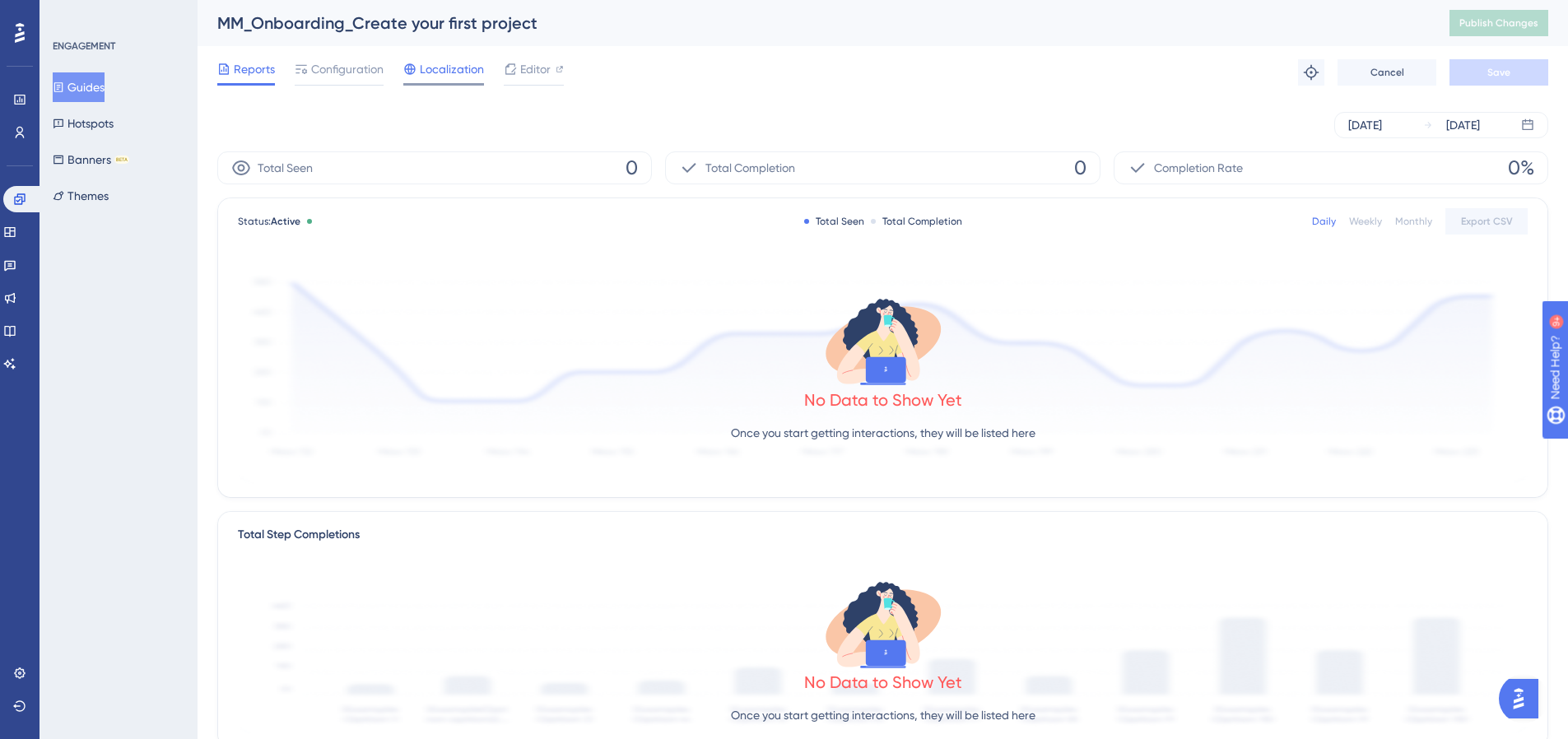
click at [449, 64] on span "Localization" at bounding box center [452, 69] width 64 height 20
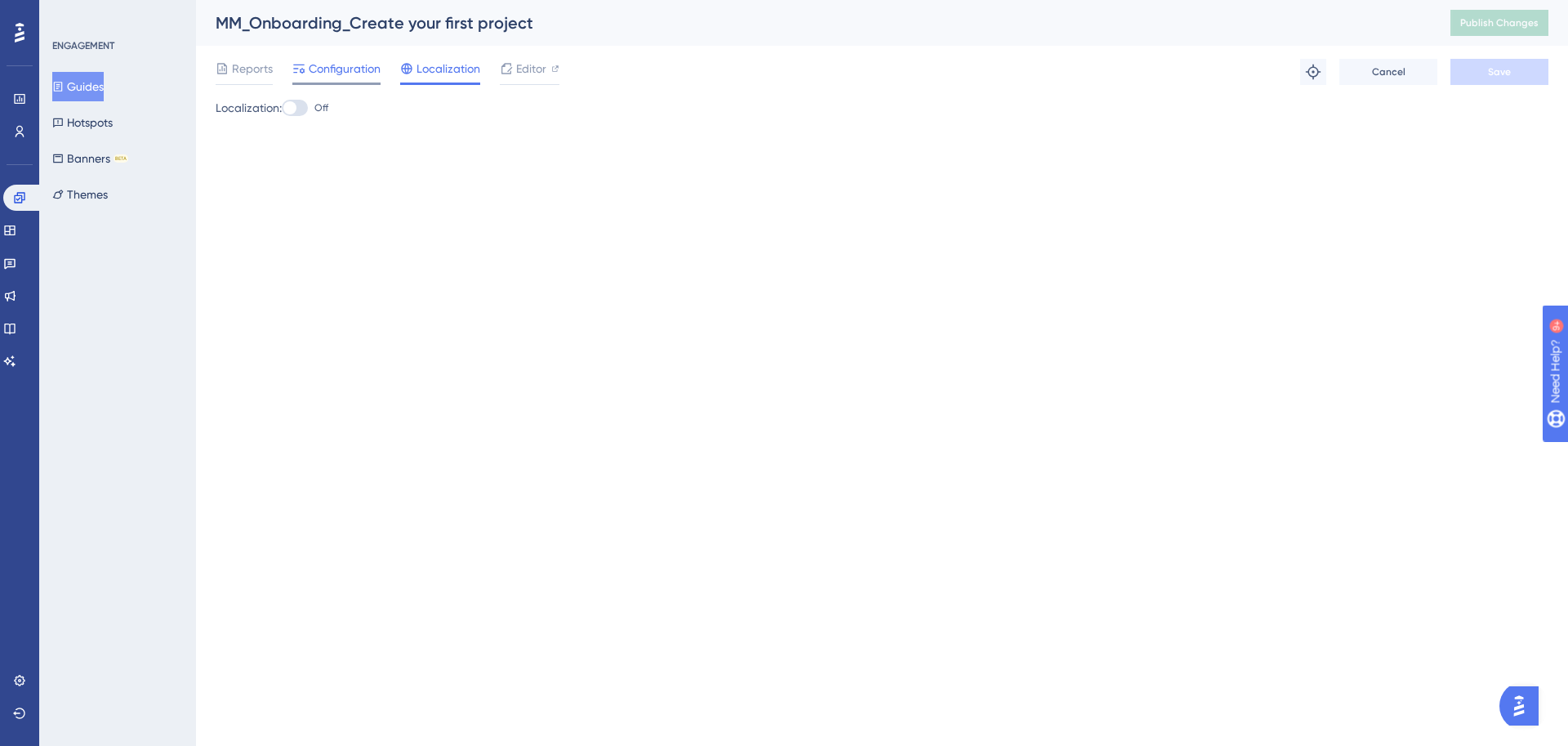
click at [333, 72] on span "Configuration" at bounding box center [345, 69] width 72 height 20
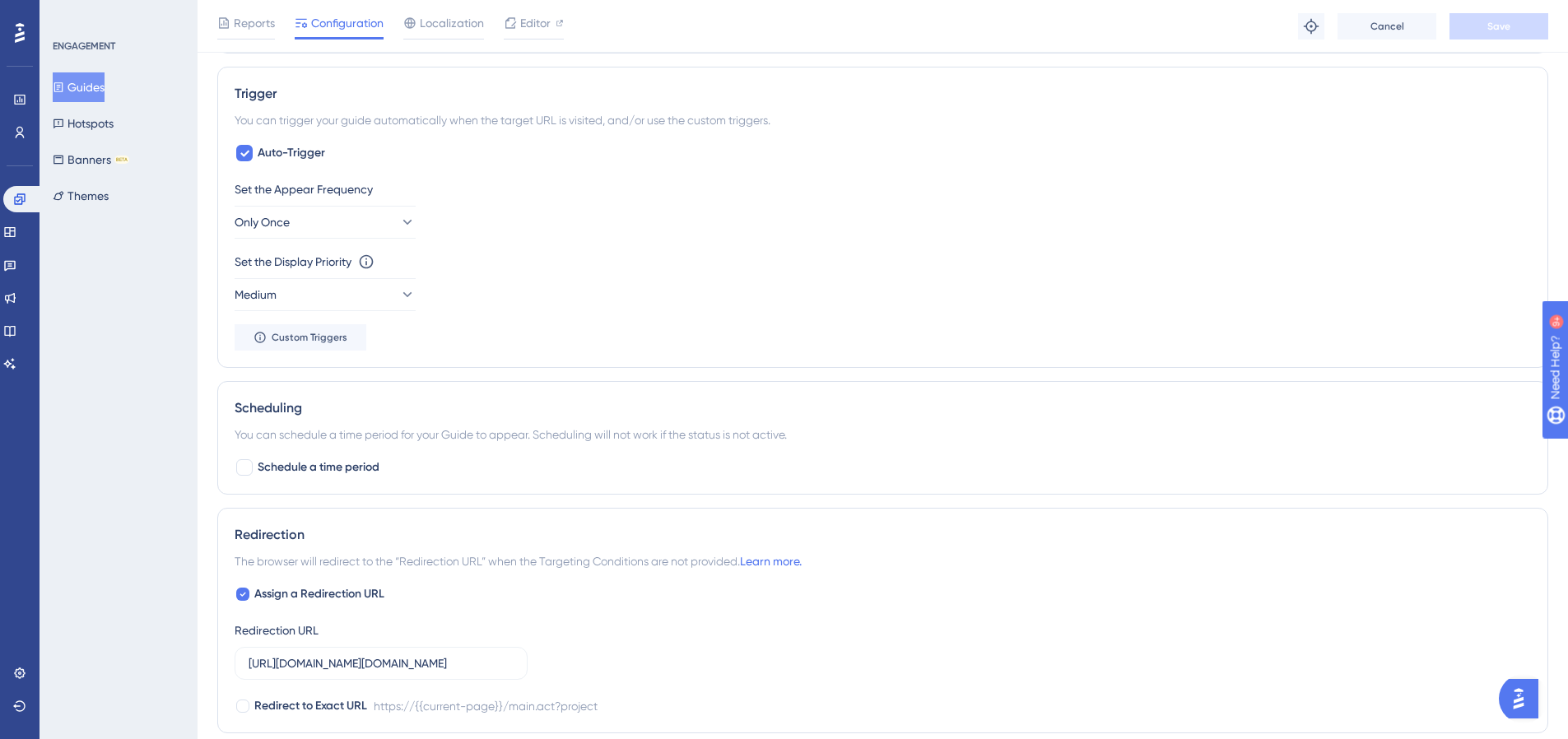
scroll to position [810, 0]
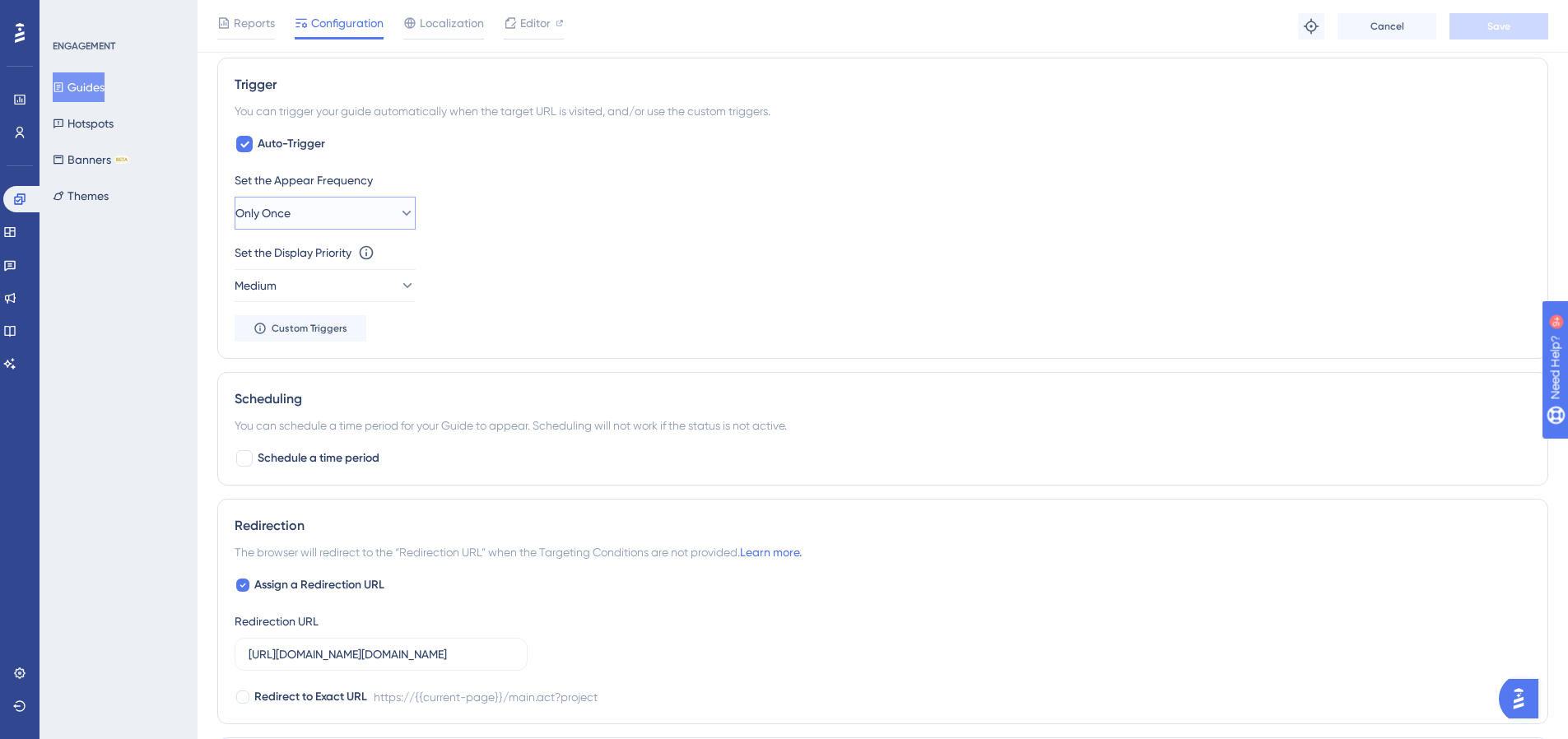
click at [341, 213] on button "Only Once" at bounding box center [325, 213] width 181 height 33
click at [559, 337] on div "Set the Appear Frequency Only Once Only Once Only Once Once in a Session Once i…" at bounding box center [882, 256] width 1297 height 172
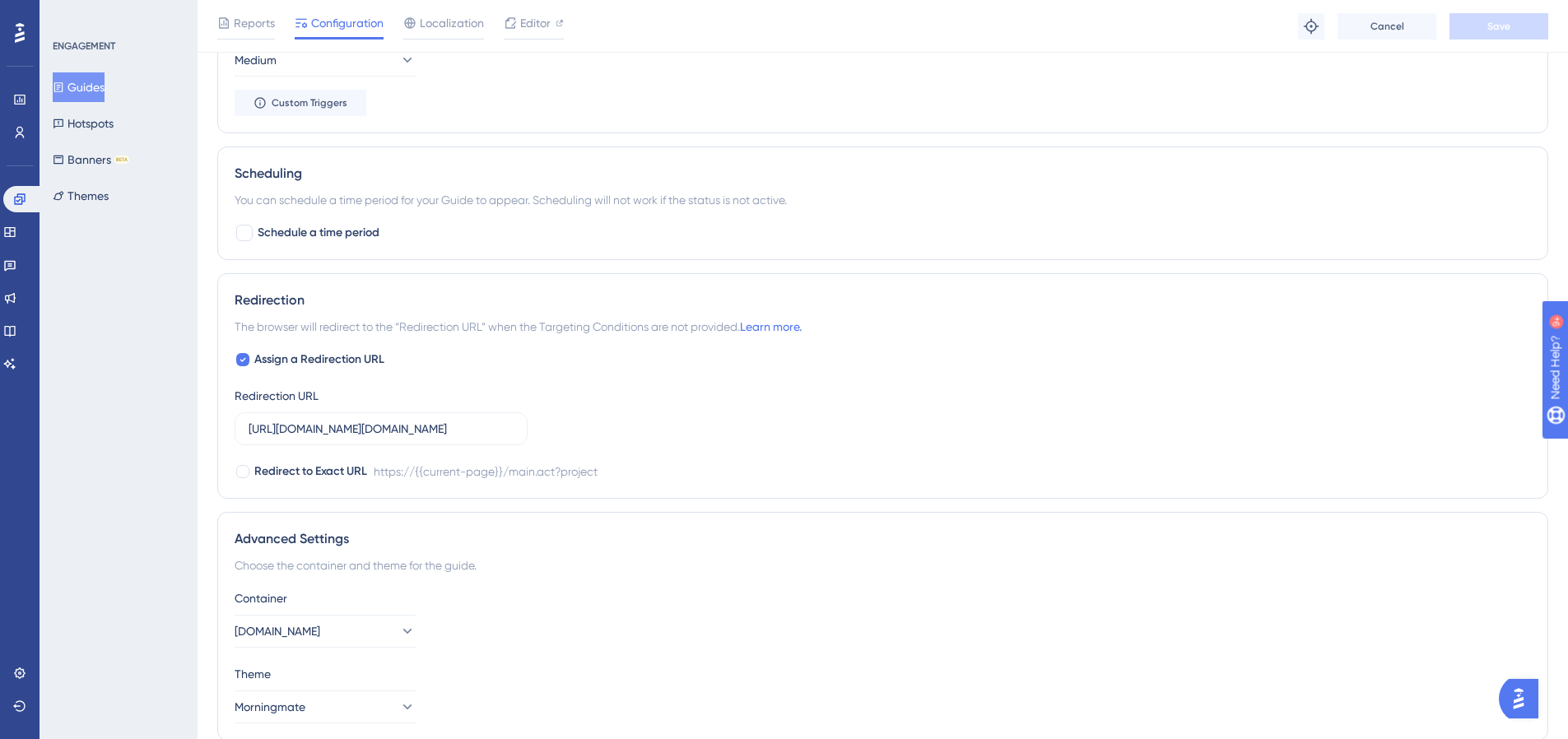
scroll to position [1103, 0]
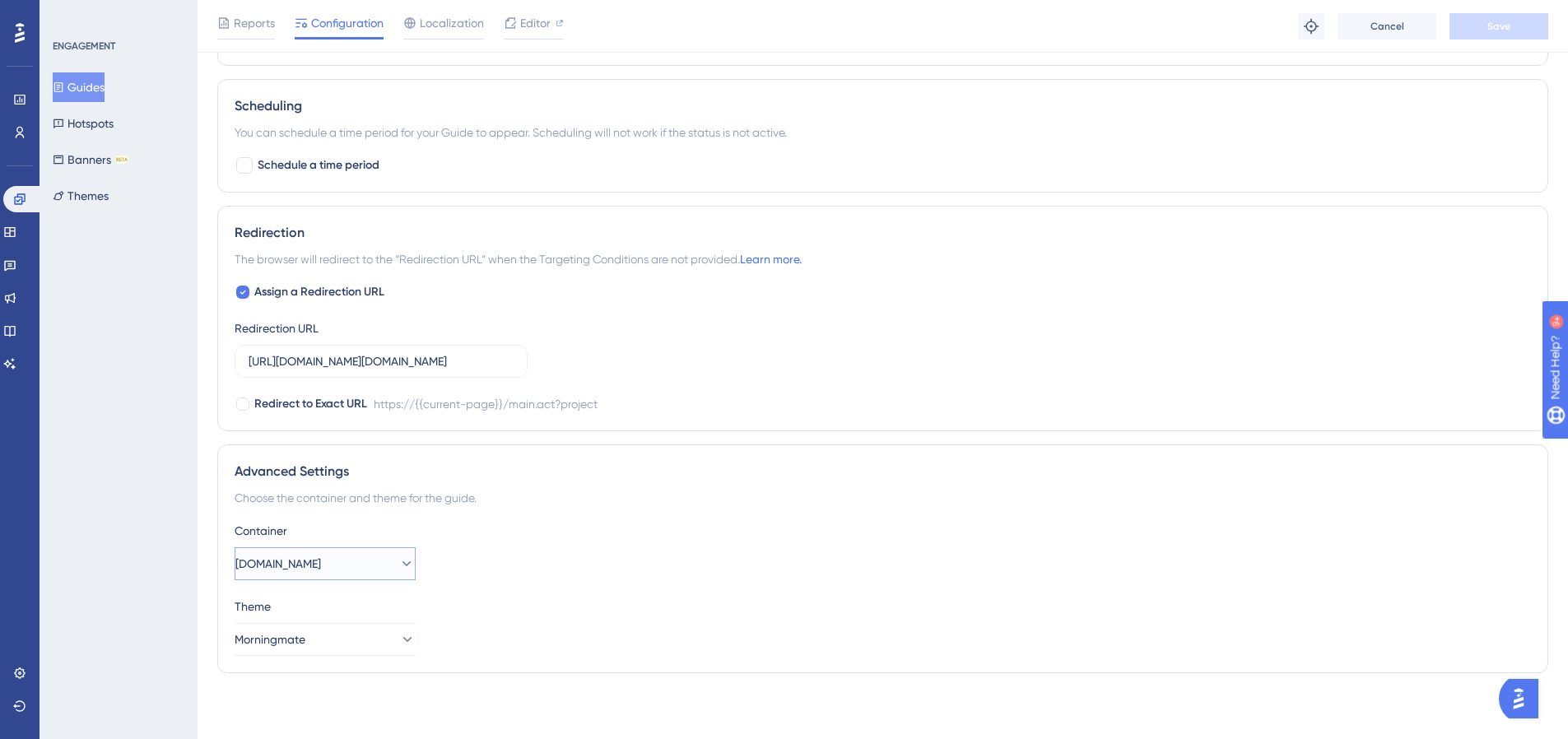
click at [357, 572] on button "flow.team" at bounding box center [325, 563] width 181 height 33
click at [331, 674] on span "[DOMAIN_NAME]" at bounding box center [288, 680] width 85 height 20
click at [980, 449] on div "Advanced Settings Choose the container and theme for the guide. Container Morni…" at bounding box center [883, 558] width 1331 height 228
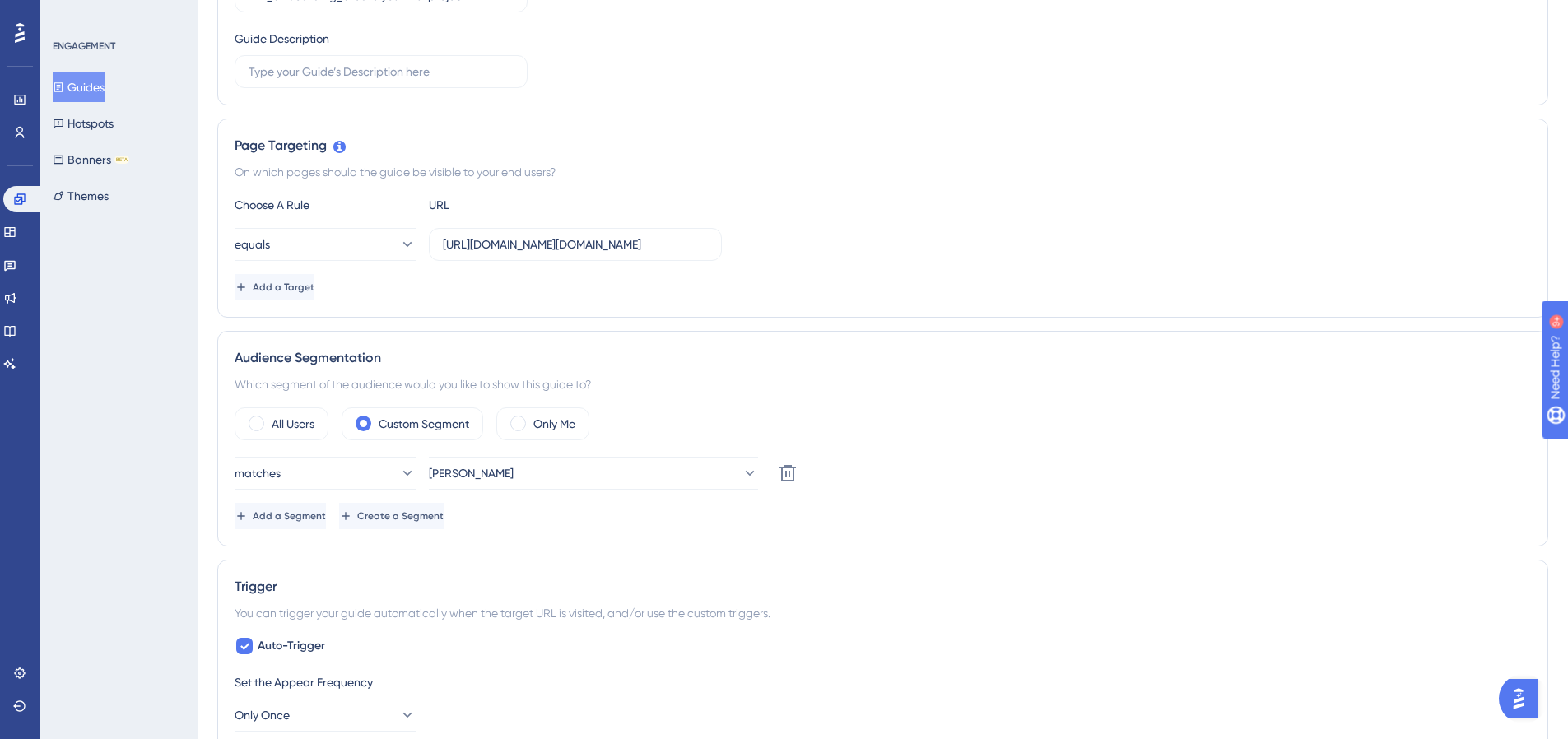
scroll to position [0, 0]
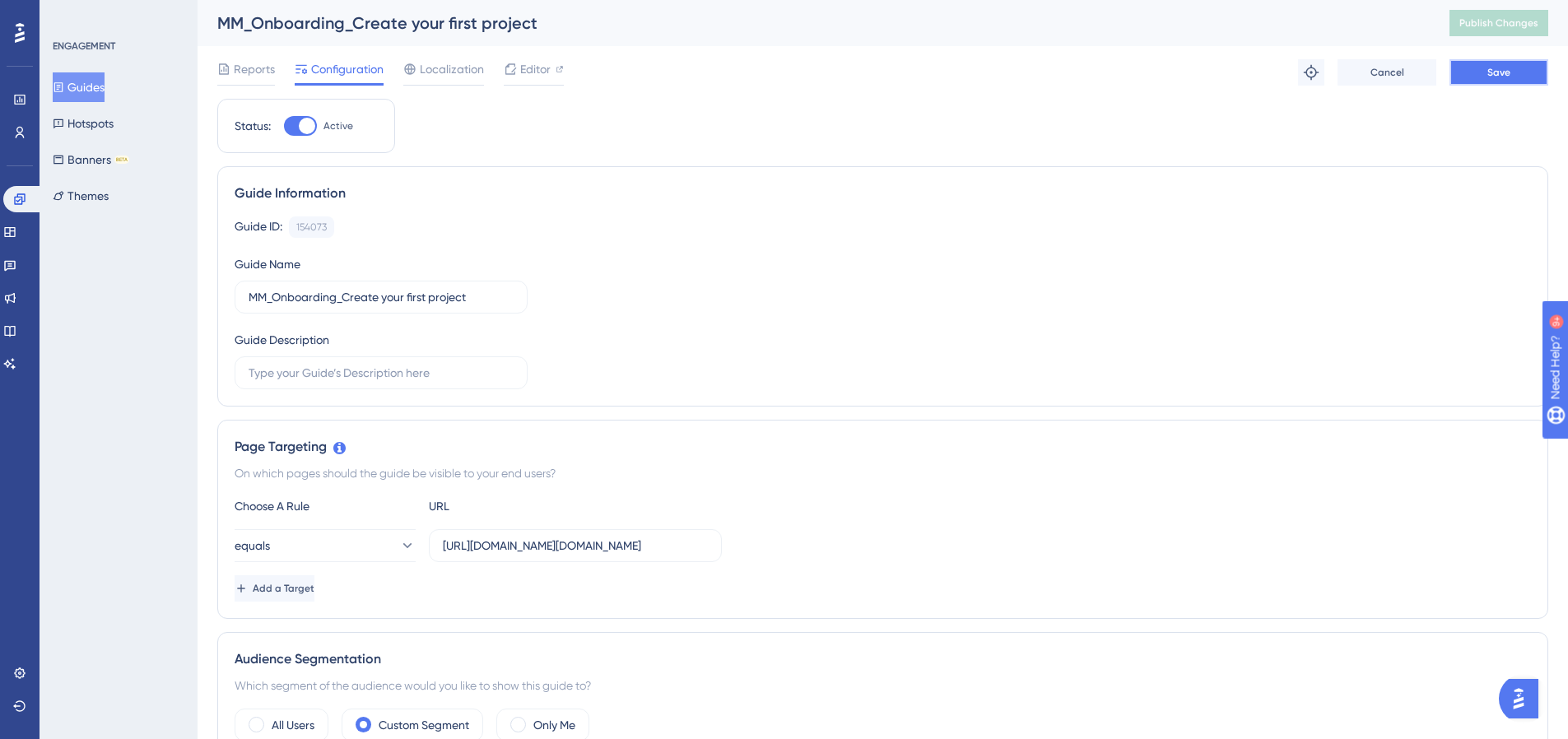
click at [1508, 78] on span "Save" at bounding box center [1499, 73] width 23 height 13
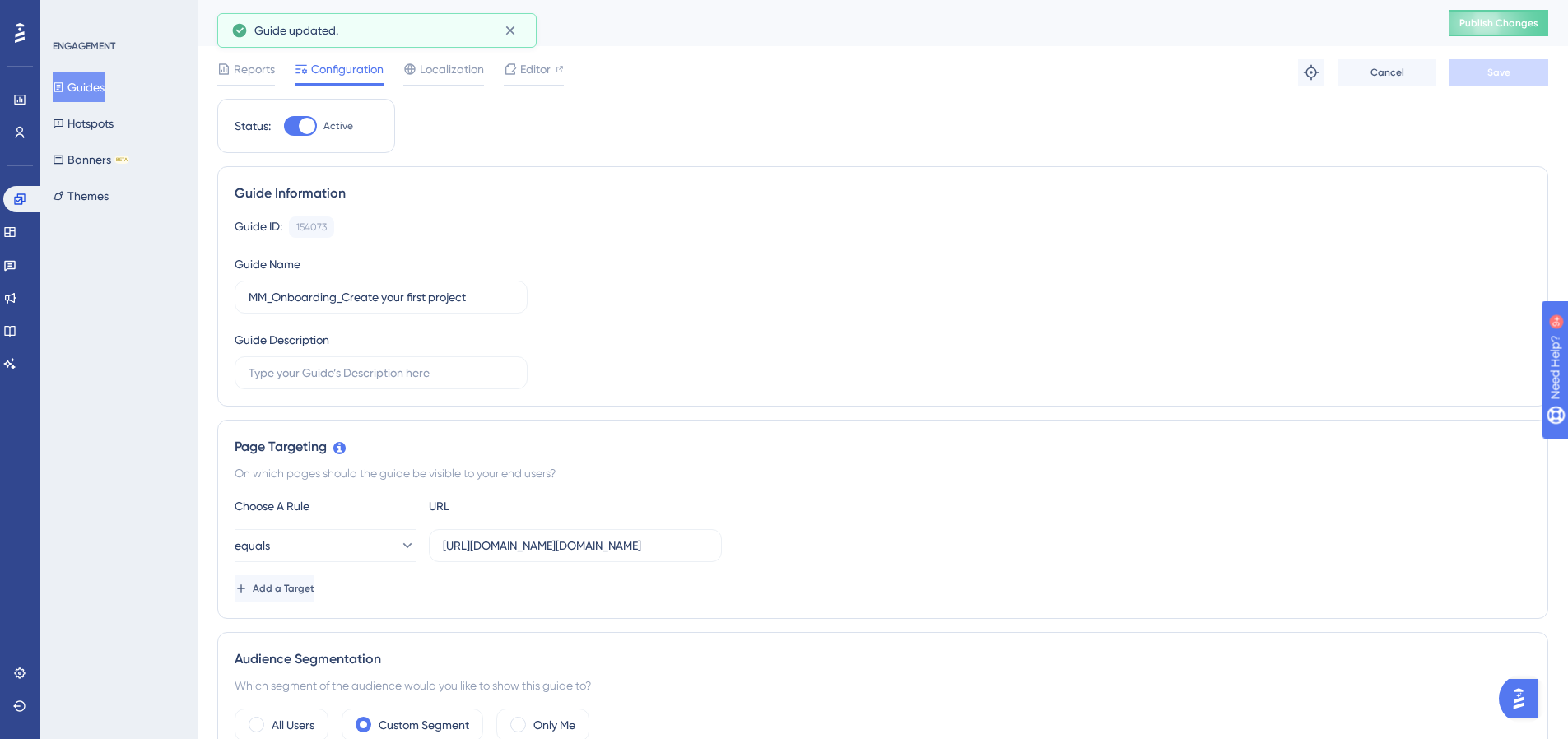
click at [97, 95] on button "Guides" at bounding box center [79, 87] width 52 height 29
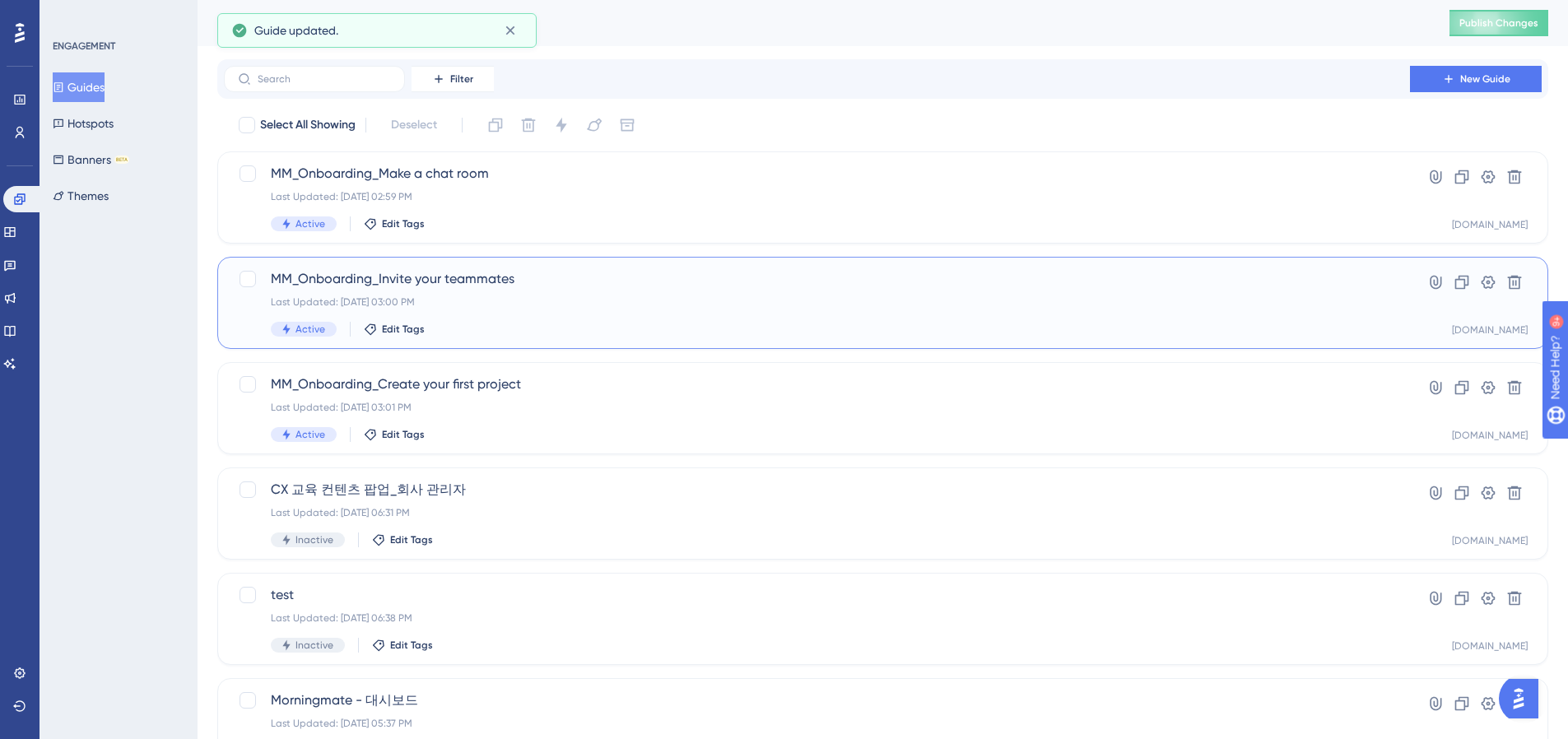
click at [465, 293] on div "MM_Onboarding_Invite your teammates Last Updated: Oct 15 2025, 03:00 PM Active …" at bounding box center [817, 303] width 1092 height 68
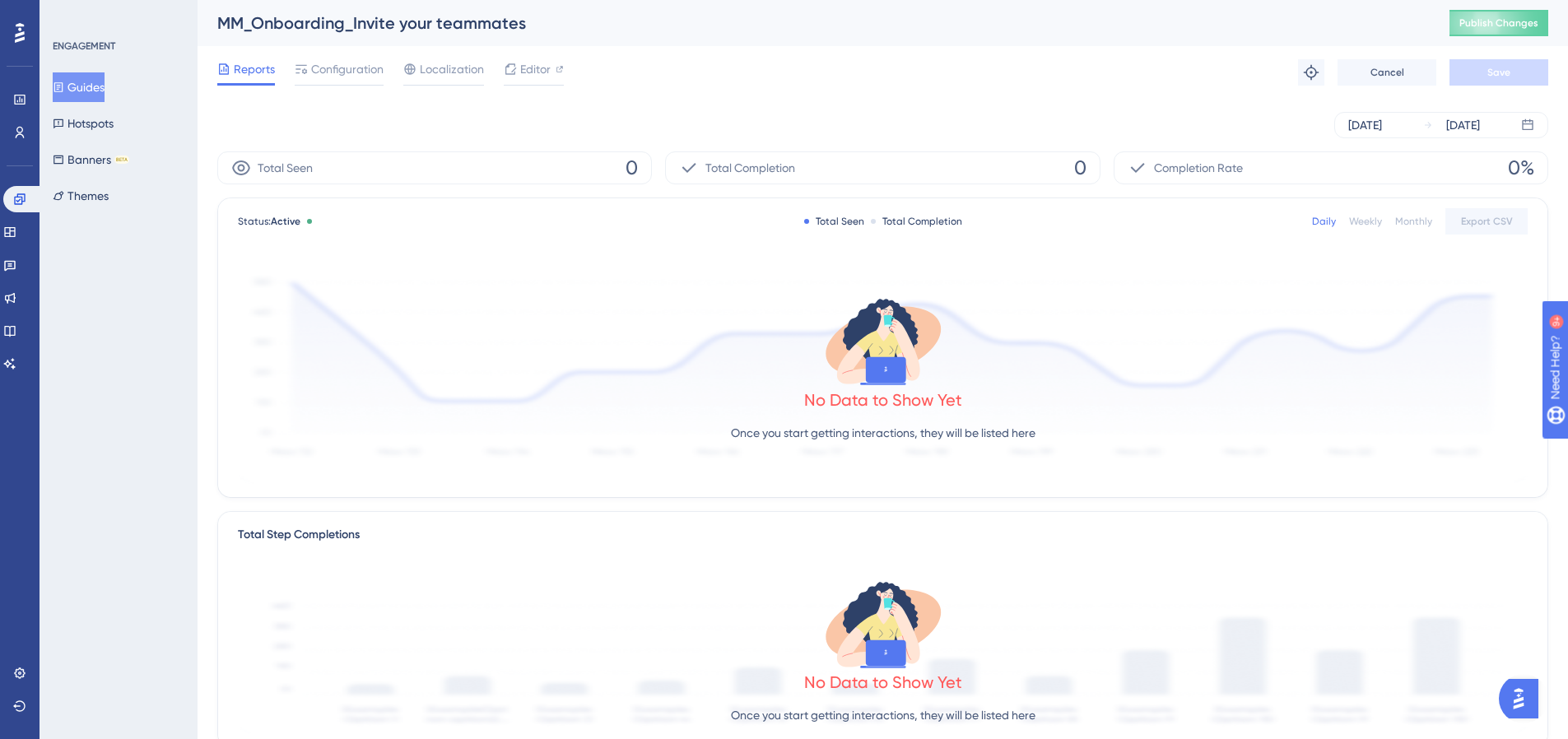
click at [357, 99] on div "Oct 15 2025 Oct 15 2025" at bounding box center [883, 125] width 1331 height 53
click at [361, 86] on div "Reports Configuration Localization Editor Troubleshoot Cancel Save" at bounding box center [883, 72] width 1331 height 53
click at [365, 77] on span "Configuration" at bounding box center [347, 69] width 73 height 20
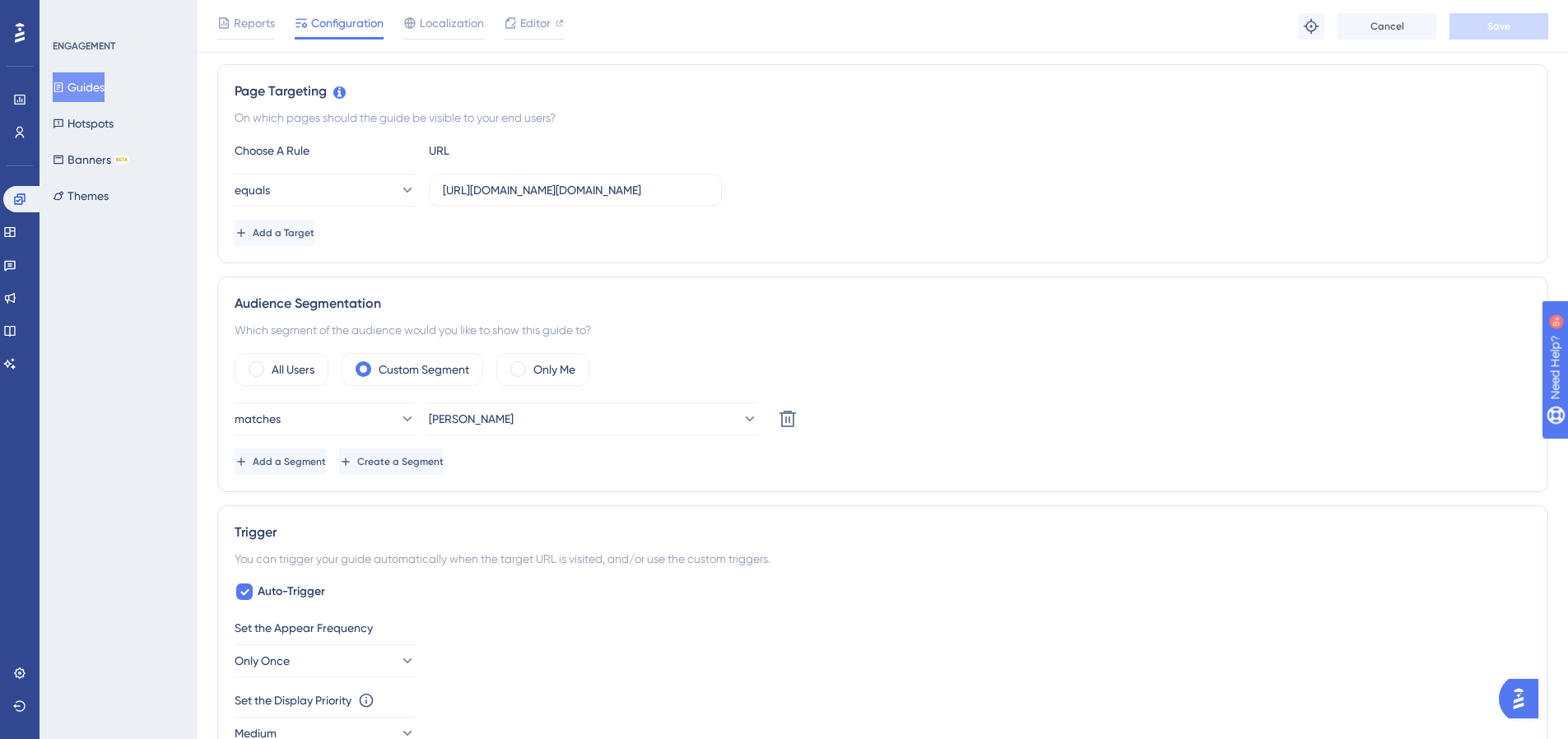
scroll to position [1103, 0]
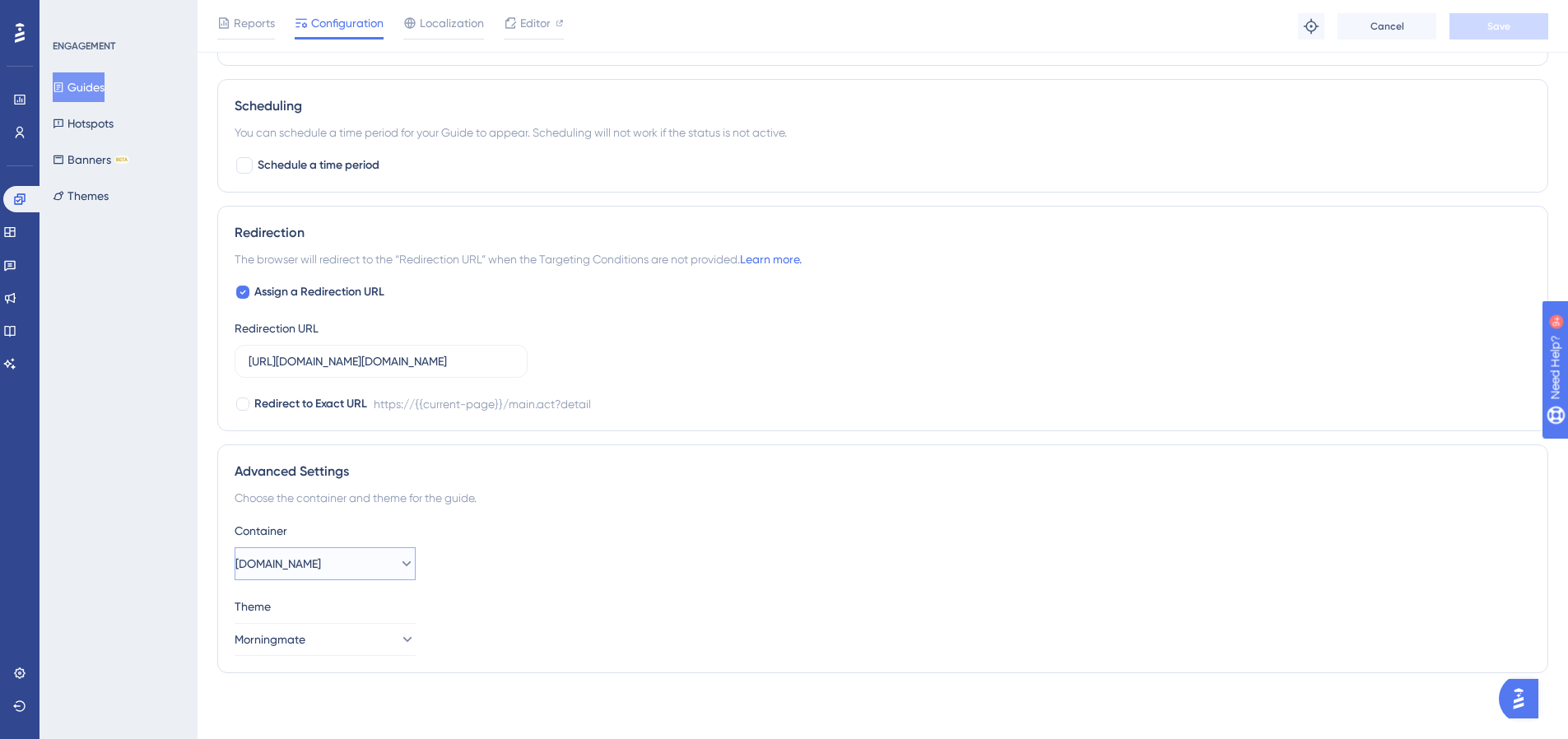
click at [344, 568] on button "flow.team" at bounding box center [325, 563] width 181 height 33
click at [331, 685] on span "[DOMAIN_NAME]" at bounding box center [288, 680] width 85 height 20
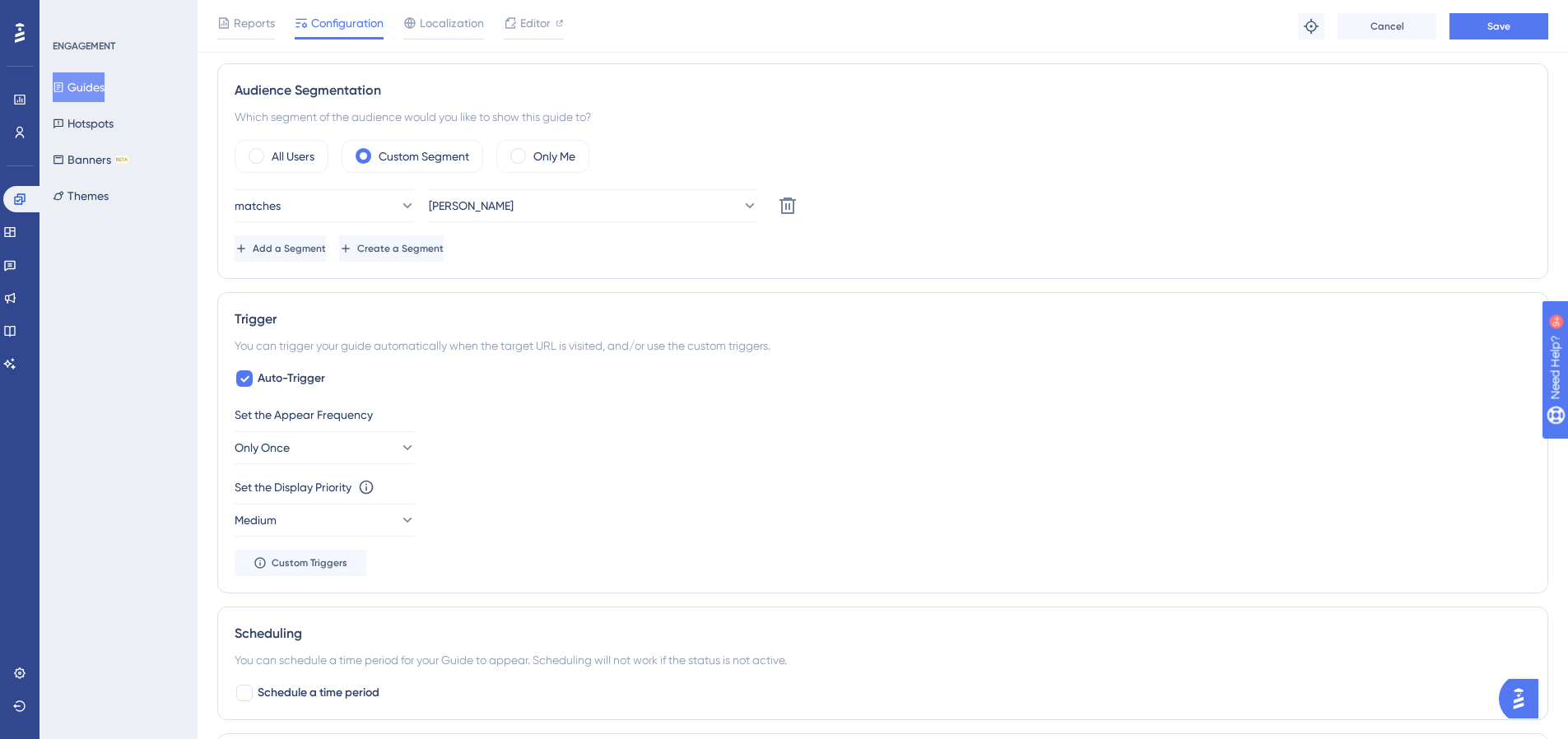
scroll to position [0, 0]
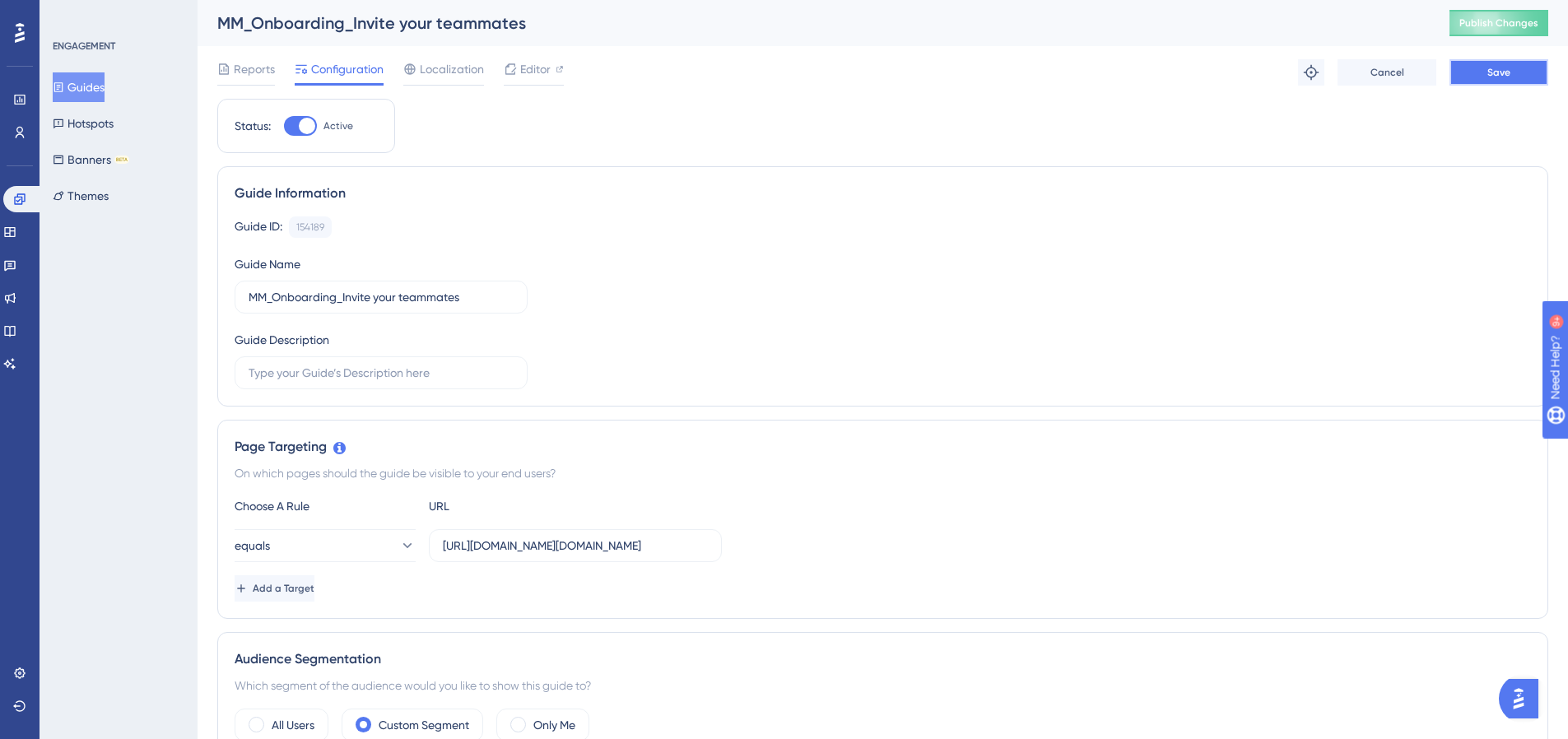
click at [1522, 82] on button "Save" at bounding box center [1499, 72] width 99 height 26
click at [94, 82] on button "Guides" at bounding box center [79, 87] width 52 height 29
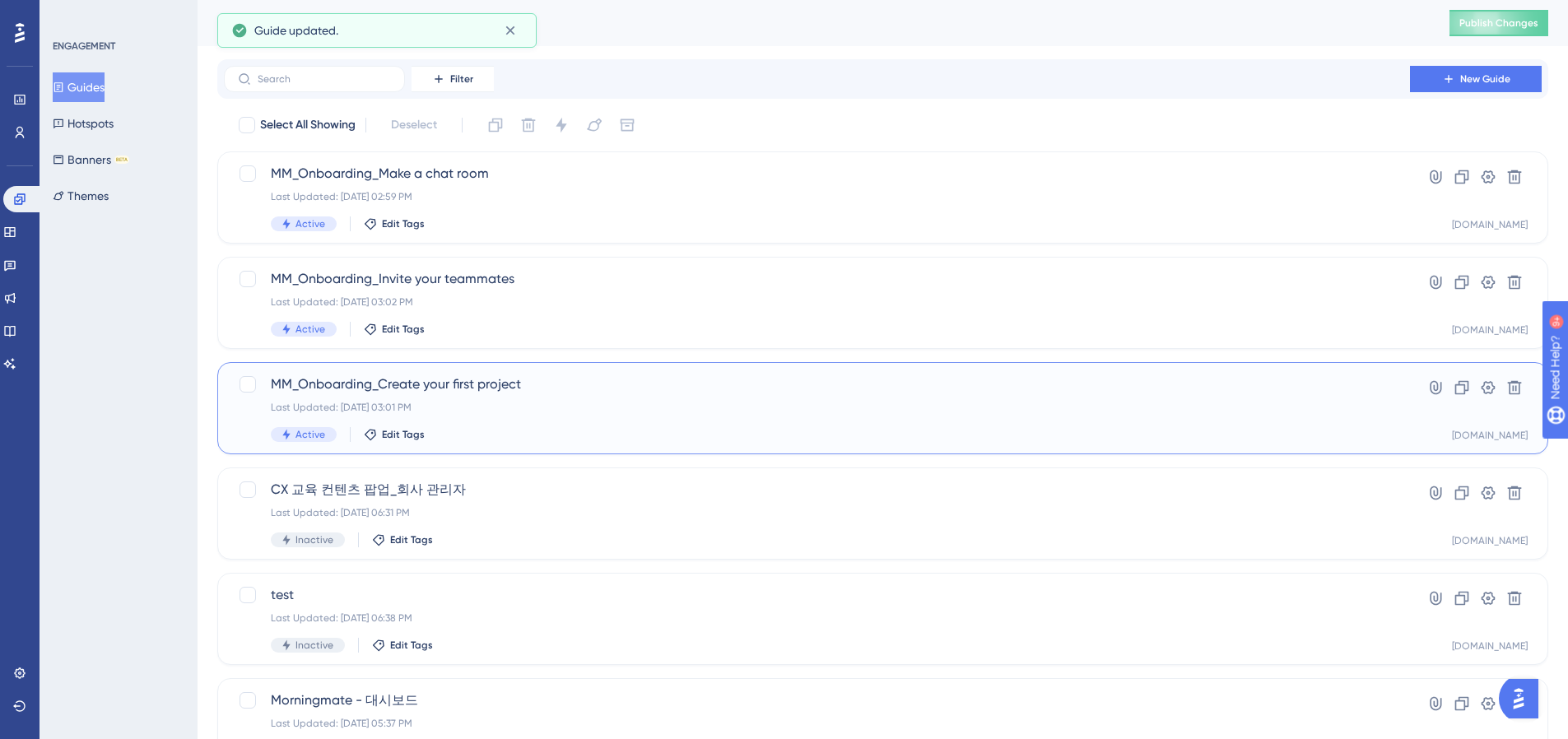
click at [400, 377] on span "MM_Onboarding_Create your first project" at bounding box center [817, 384] width 1092 height 20
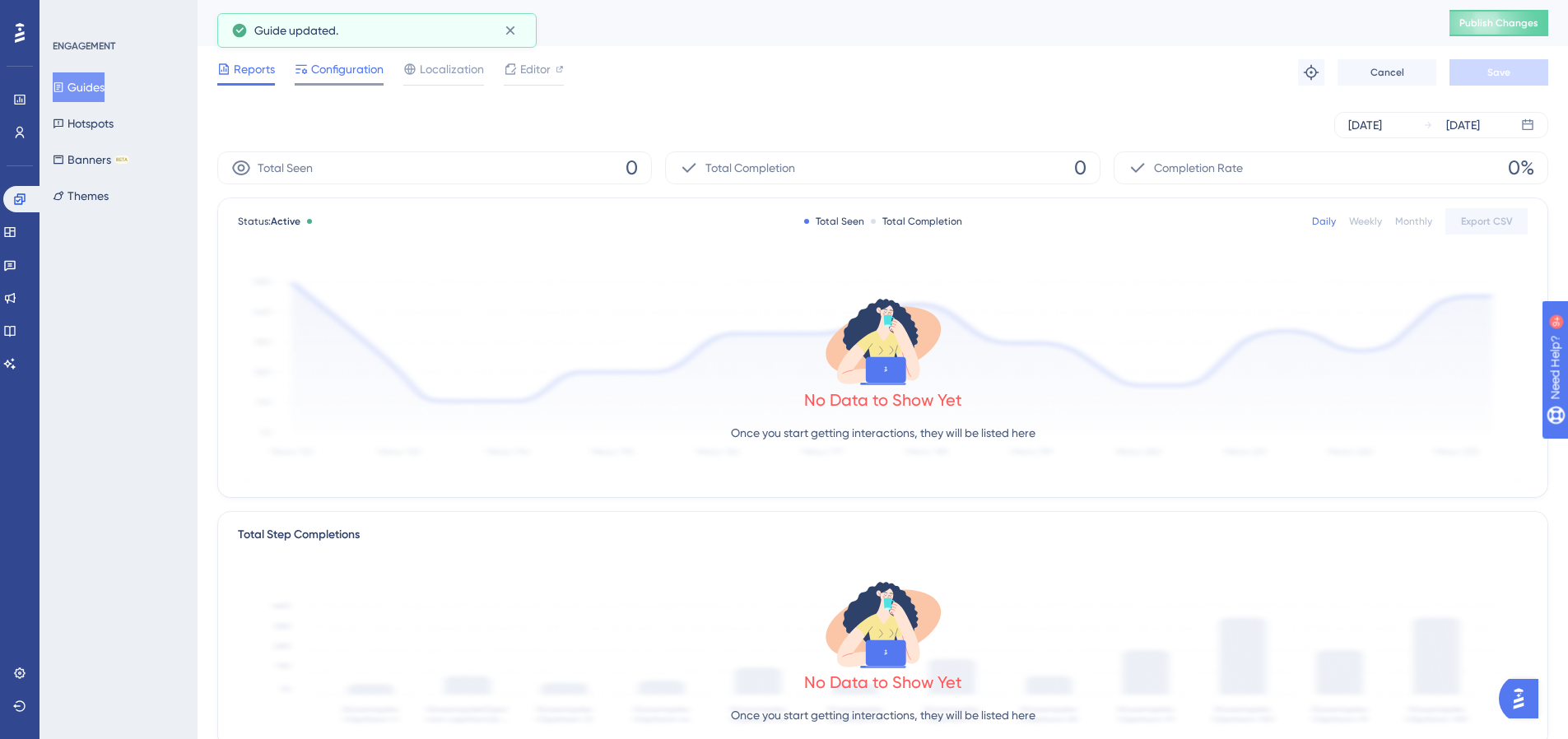
click at [330, 80] on div "Configuration" at bounding box center [339, 72] width 89 height 26
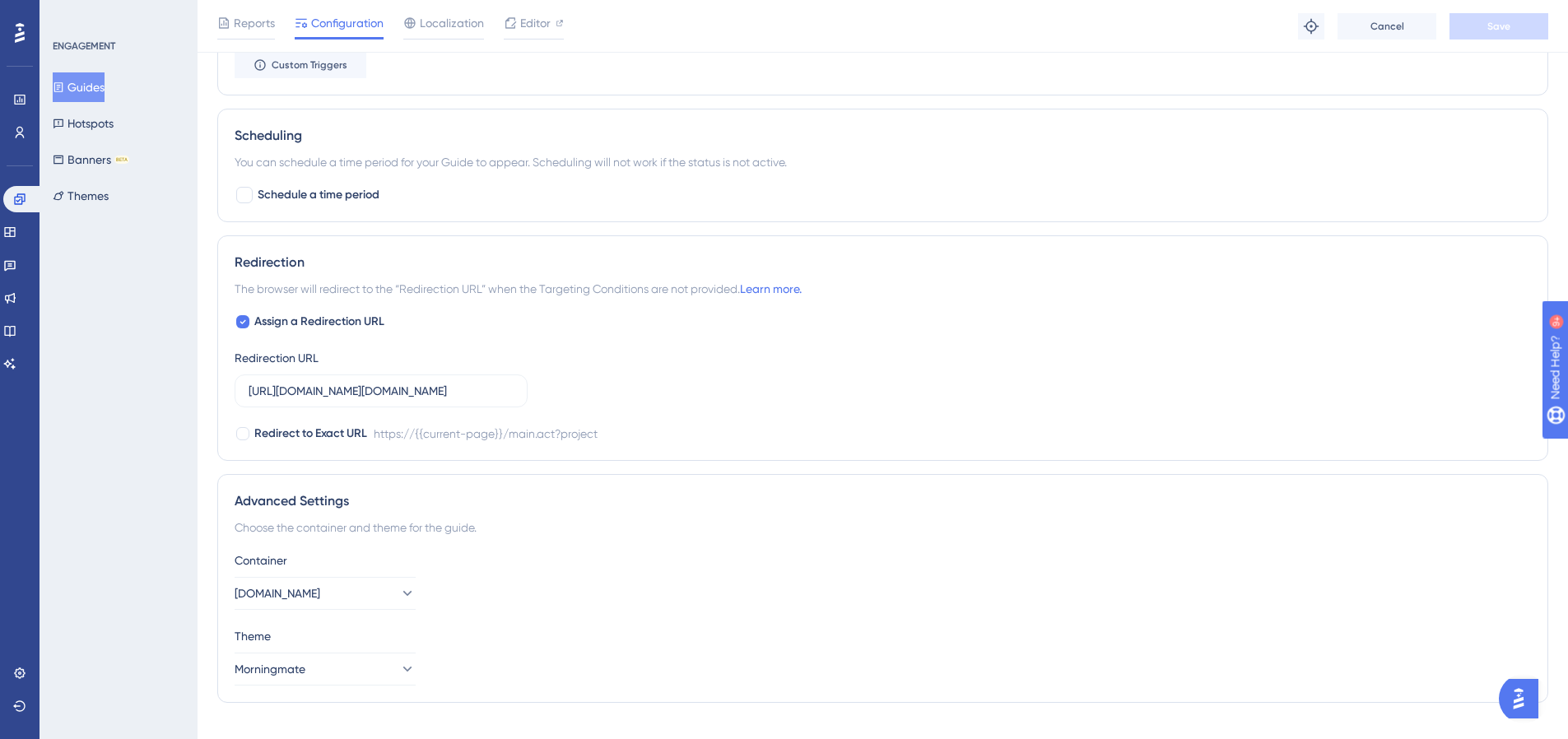
scroll to position [1103, 0]
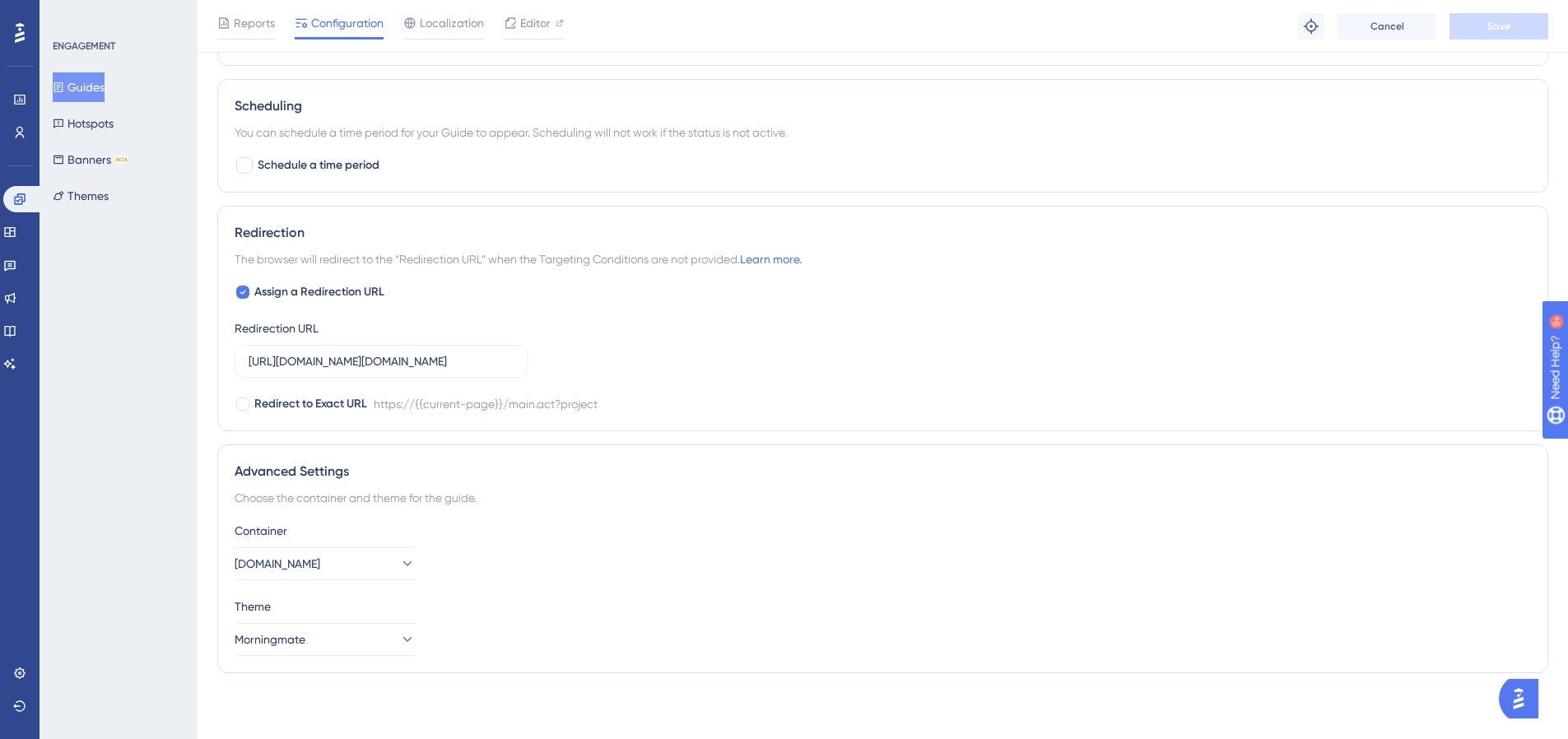
click at [105, 92] on button "Guides" at bounding box center [79, 87] width 52 height 29
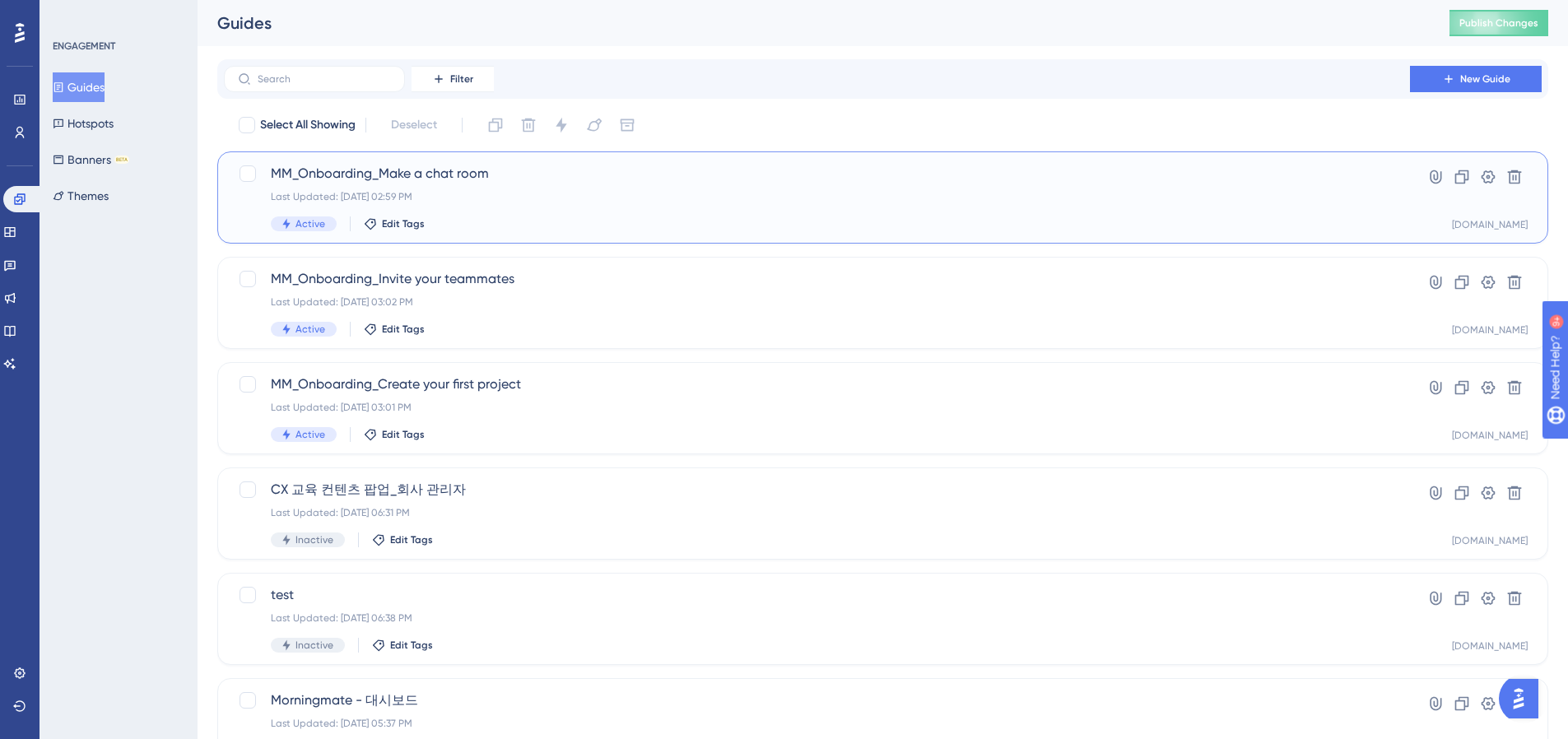
click at [393, 192] on div "Last Updated: Oct 15 2025, 02:59 PM" at bounding box center [817, 197] width 1092 height 13
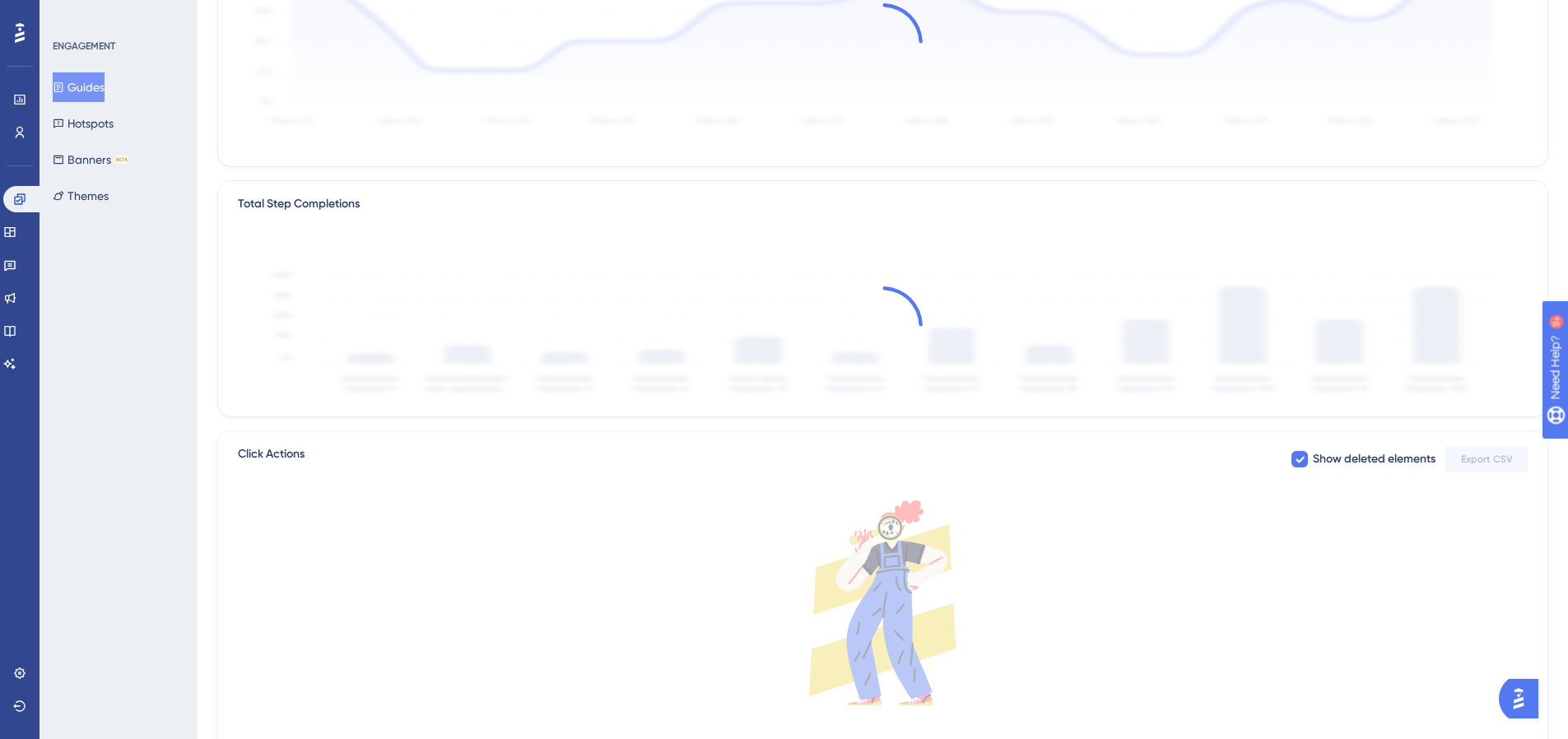
scroll to position [410, 0]
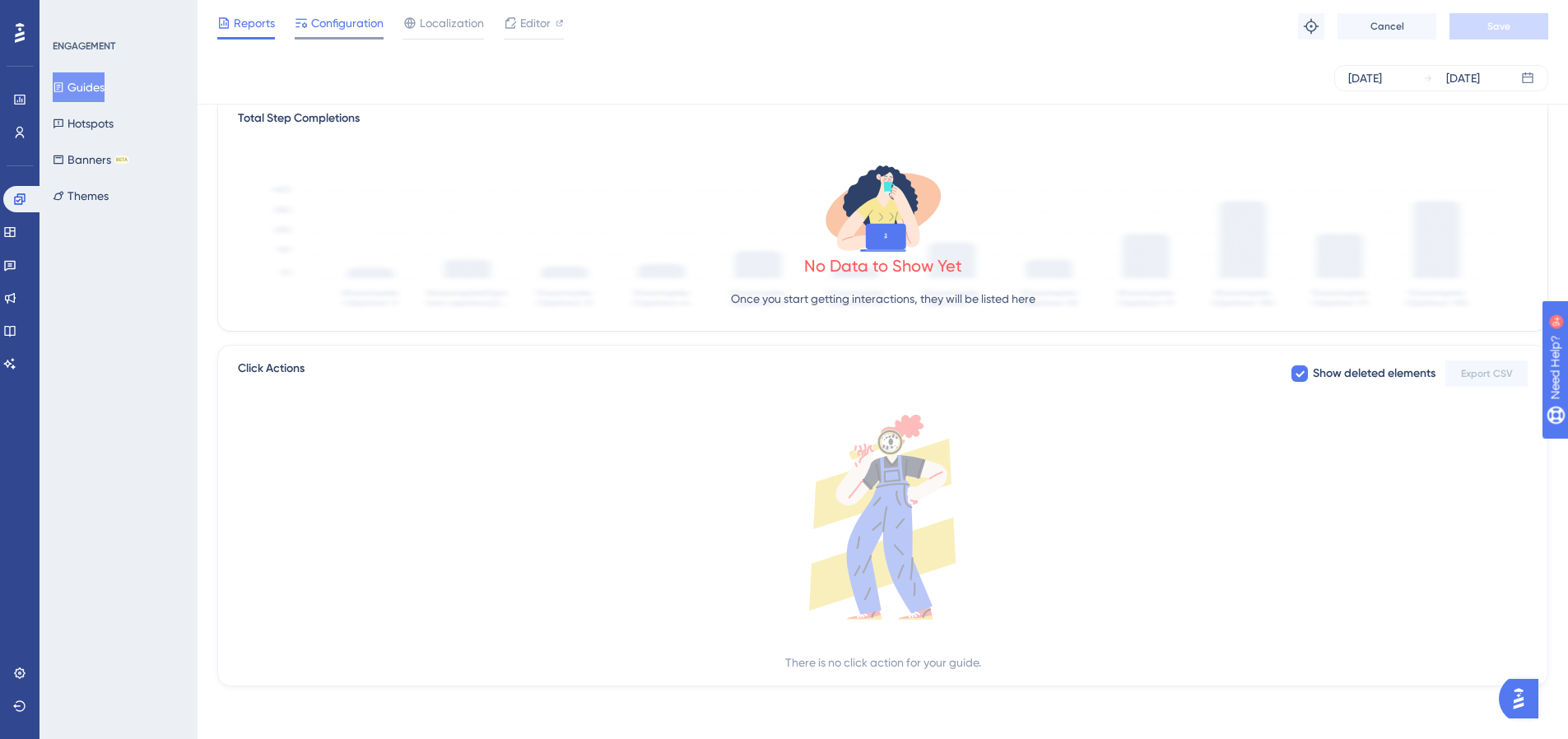
click at [314, 23] on span "Configuration" at bounding box center [347, 23] width 73 height 20
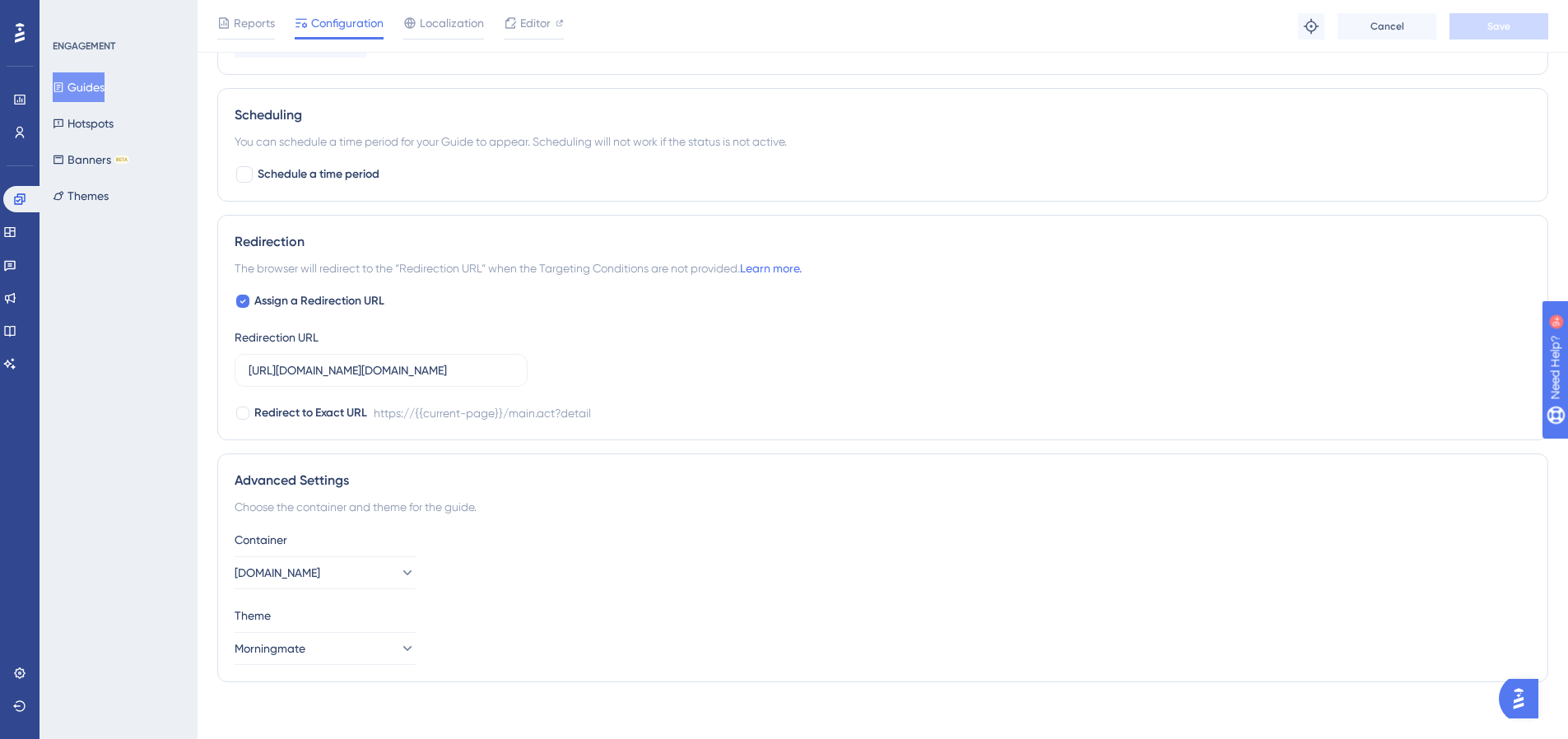
scroll to position [1103, 0]
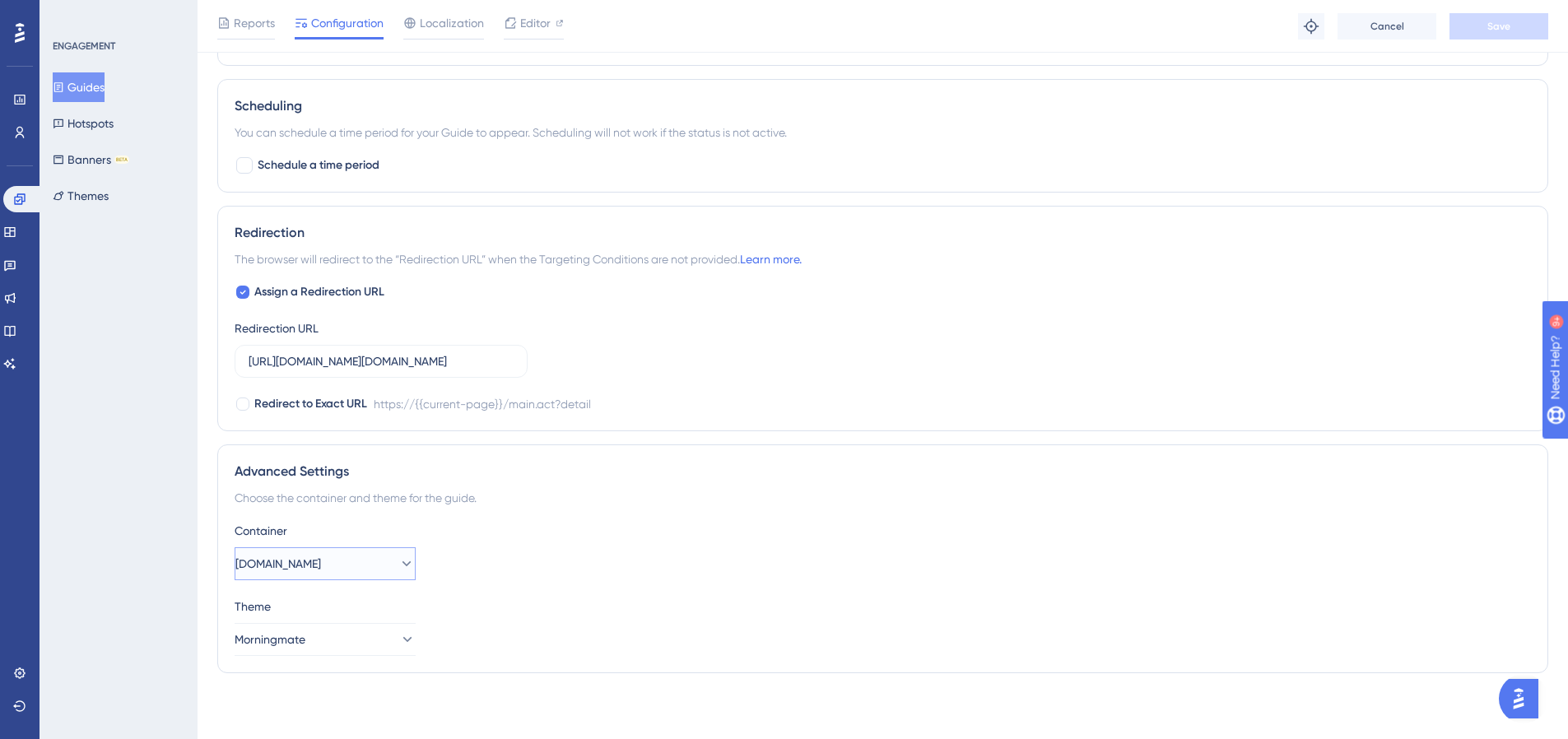
click at [362, 564] on button "flow.team" at bounding box center [325, 563] width 181 height 33
click at [349, 667] on div "Morningmate.com Morningmate.com" at bounding box center [325, 680] width 160 height 33
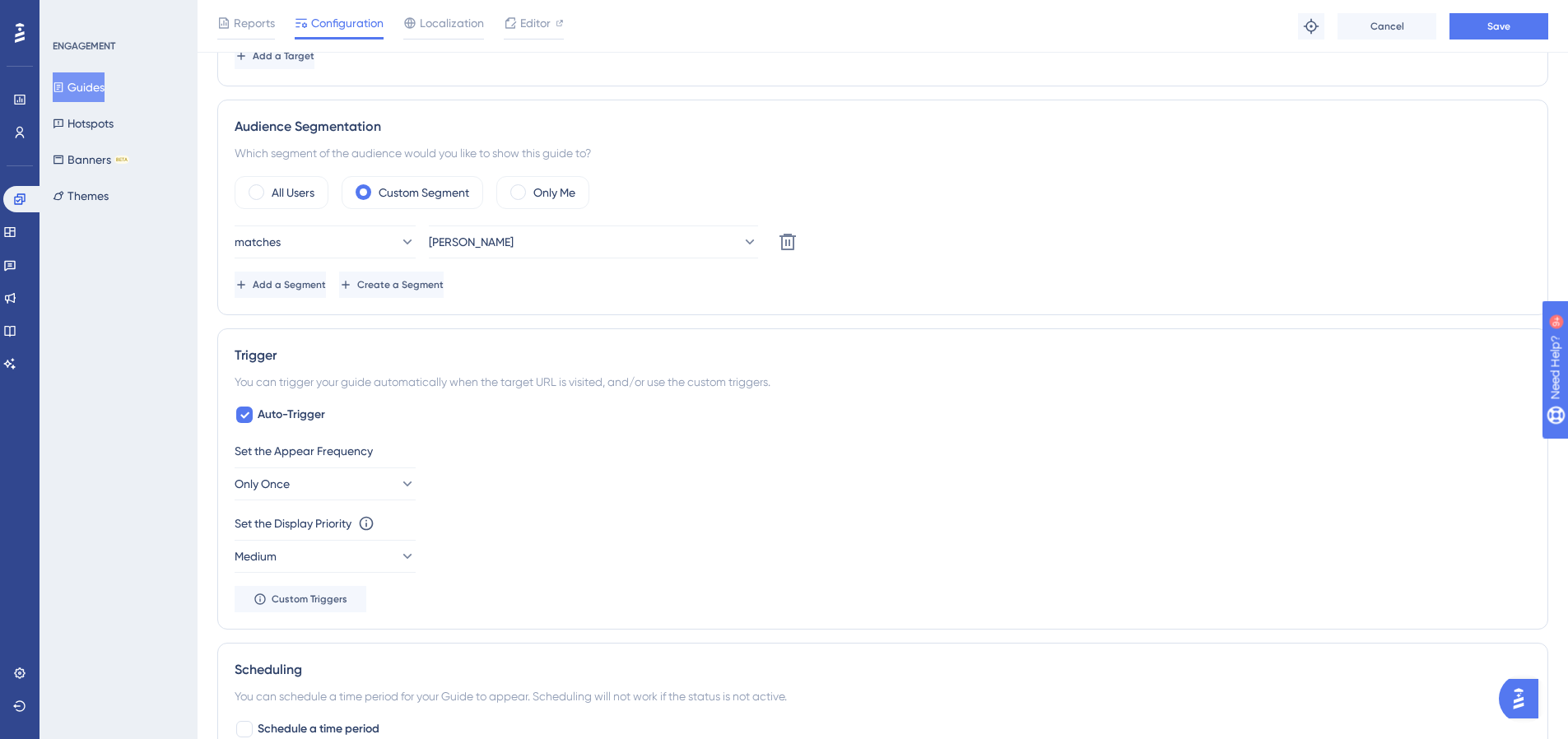
scroll to position [387, 0]
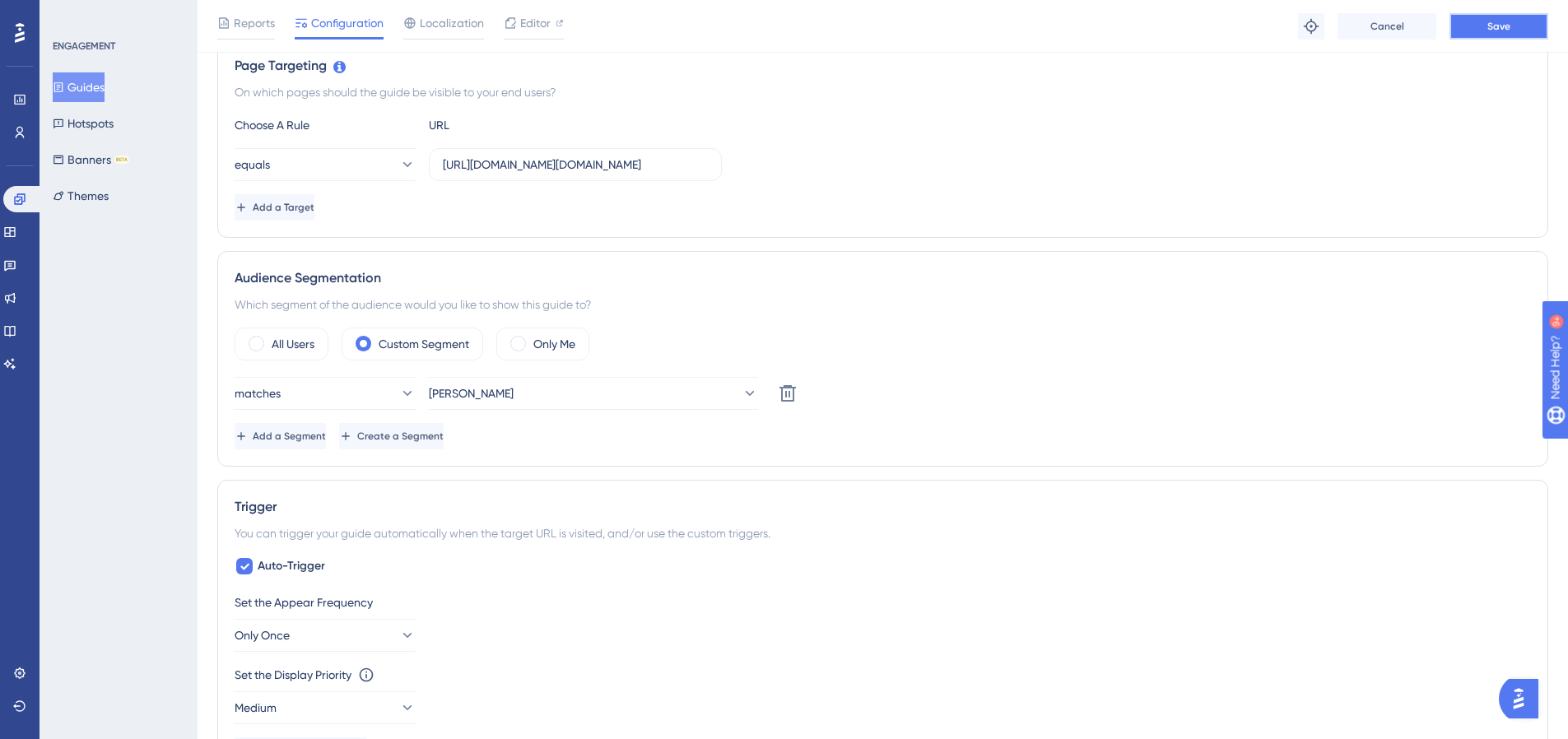
click at [1452, 32] on button "Save" at bounding box center [1499, 26] width 99 height 26
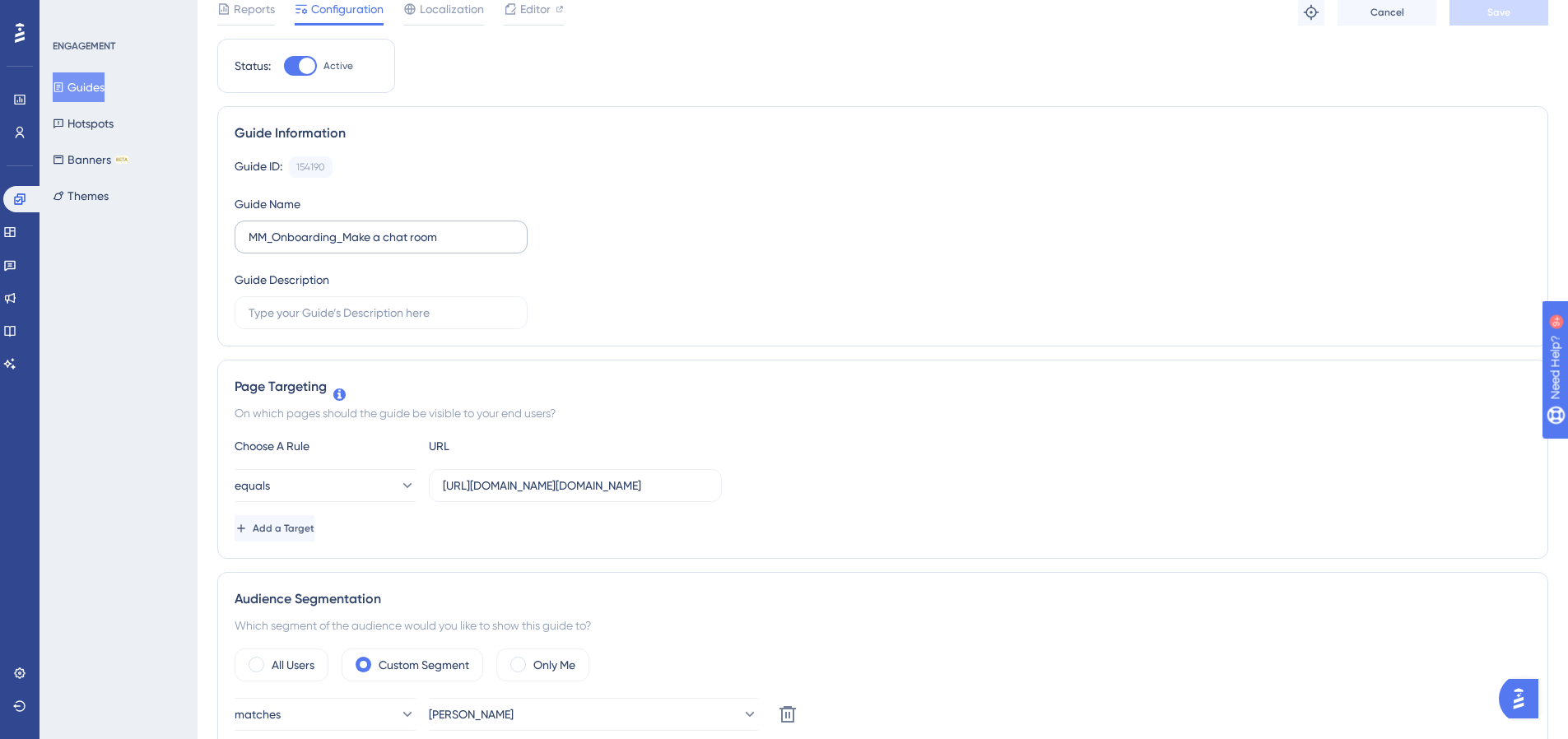
scroll to position [0, 0]
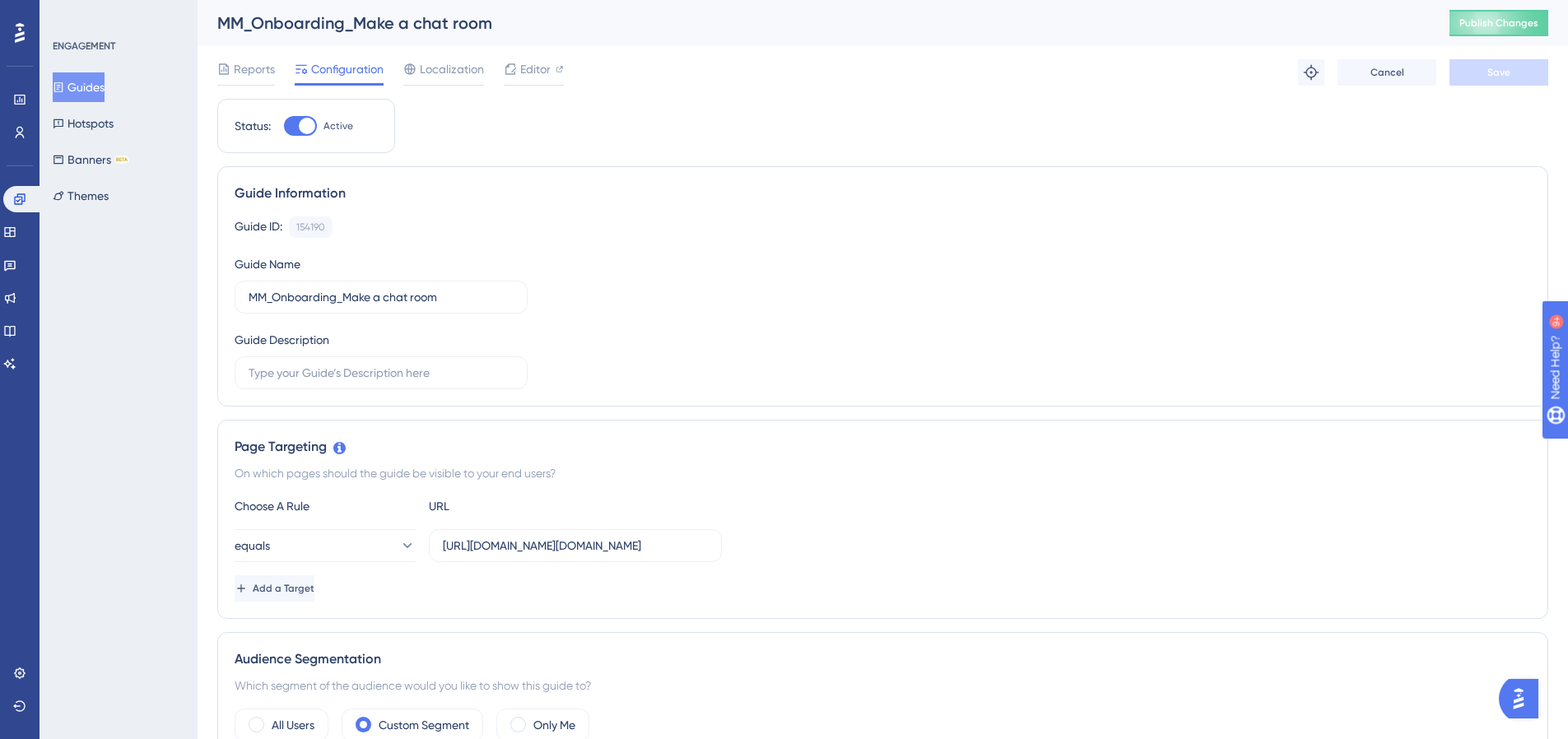
click at [299, 122] on div at bounding box center [307, 126] width 17 height 17
click at [284, 126] on input "Active" at bounding box center [283, 126] width 1 height 1
checkbox input "false"
click at [1499, 67] on span "Save" at bounding box center [1499, 73] width 23 height 13
click at [99, 84] on button "Guides" at bounding box center [79, 87] width 52 height 29
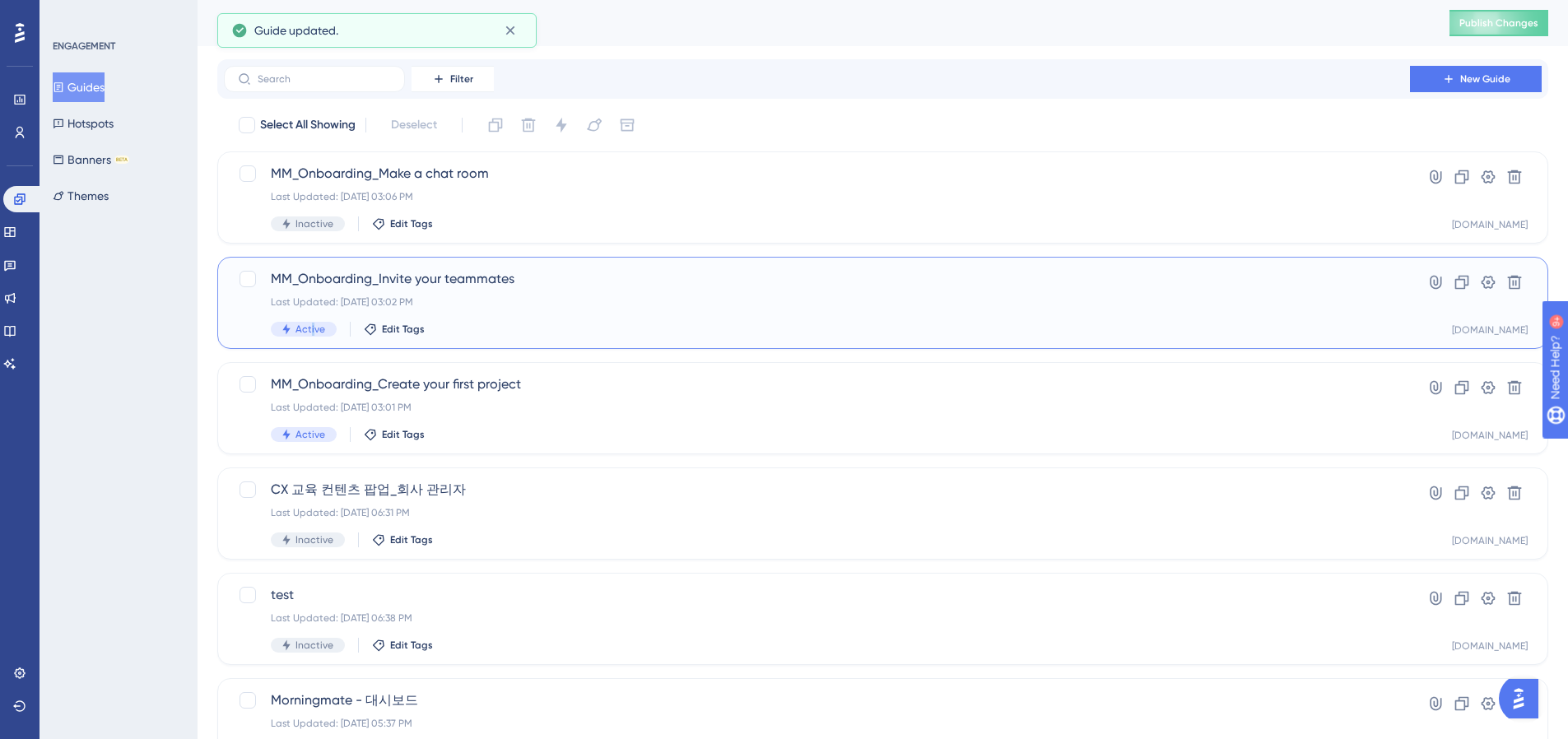
click at [311, 327] on span "Active" at bounding box center [310, 329] width 29 height 13
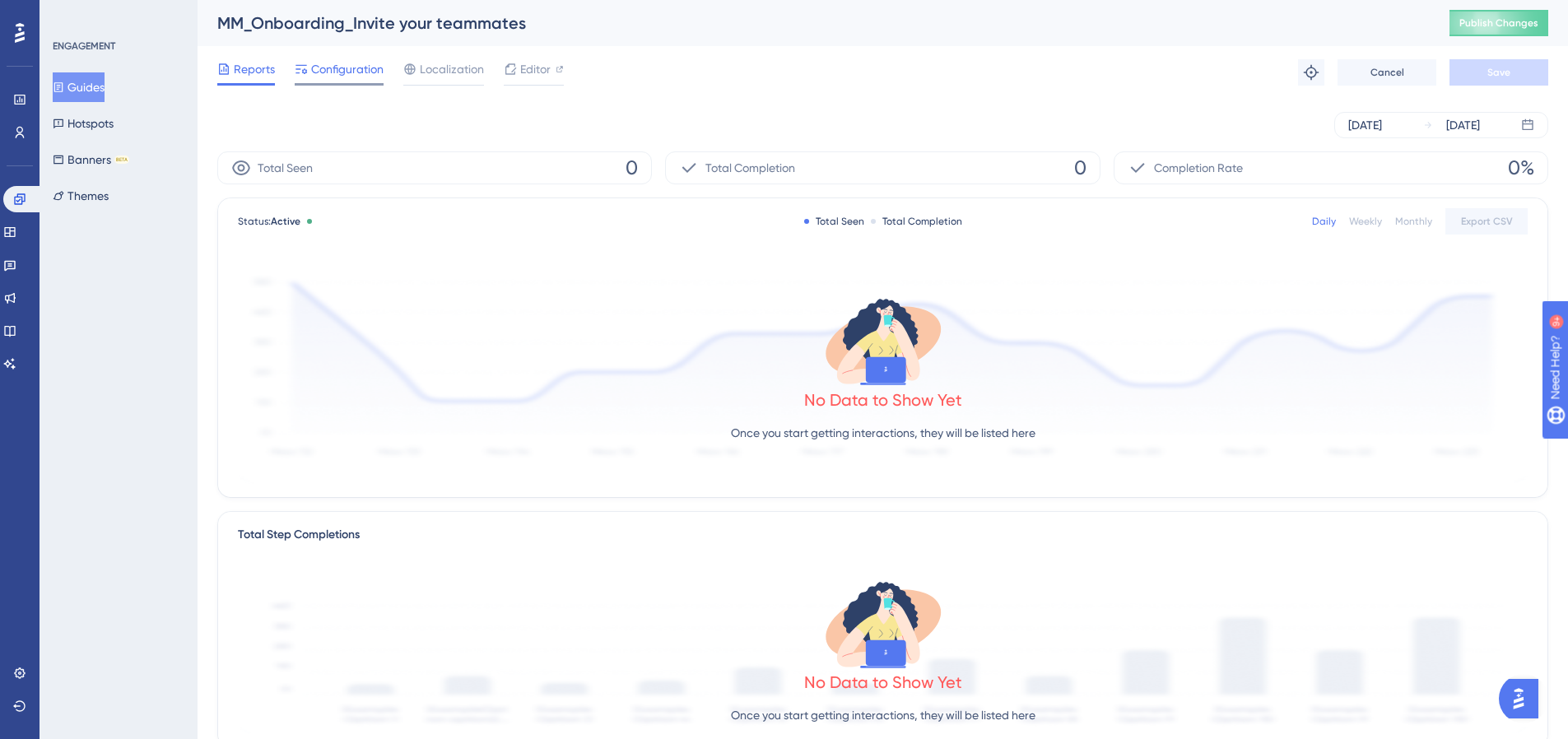
click at [368, 70] on span "Configuration" at bounding box center [347, 69] width 73 height 20
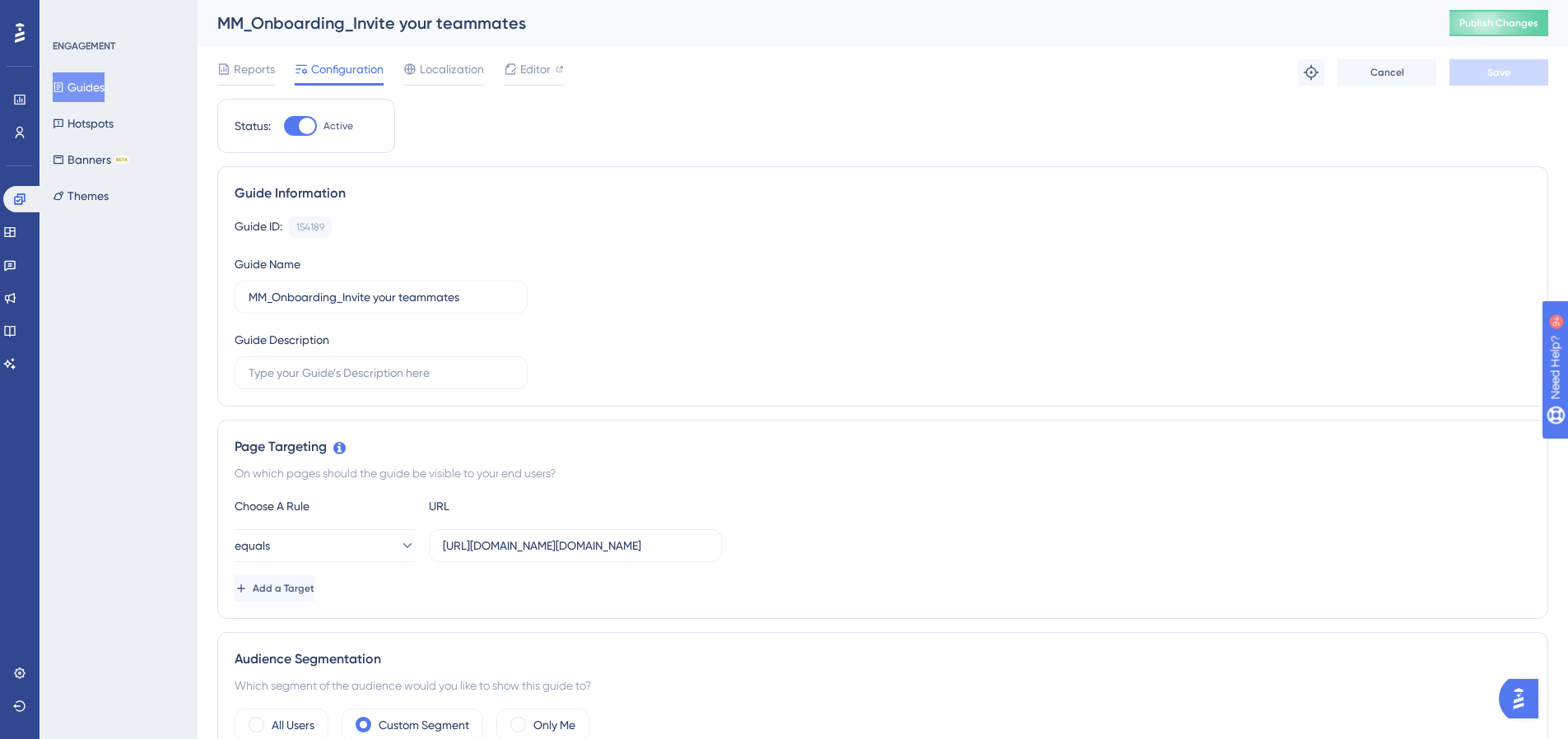
click at [307, 129] on div at bounding box center [307, 126] width 17 height 17
click at [284, 126] on input "Active" at bounding box center [283, 126] width 1 height 1
checkbox input "false"
click at [1524, 73] on button "Save" at bounding box center [1499, 72] width 99 height 26
click at [105, 94] on button "Guides" at bounding box center [79, 87] width 52 height 29
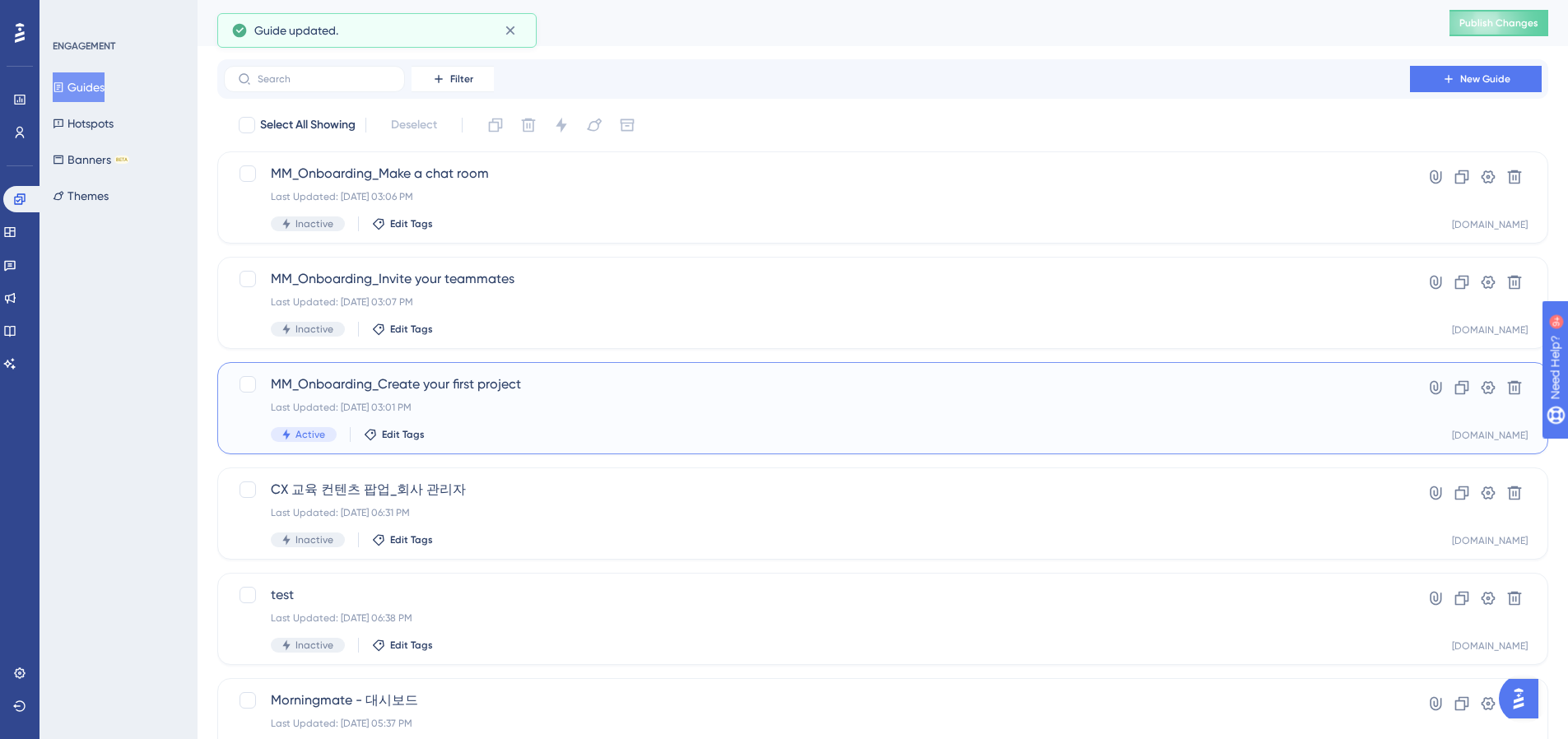
click at [429, 380] on span "MM_Onboarding_Create your first project" at bounding box center [817, 384] width 1092 height 20
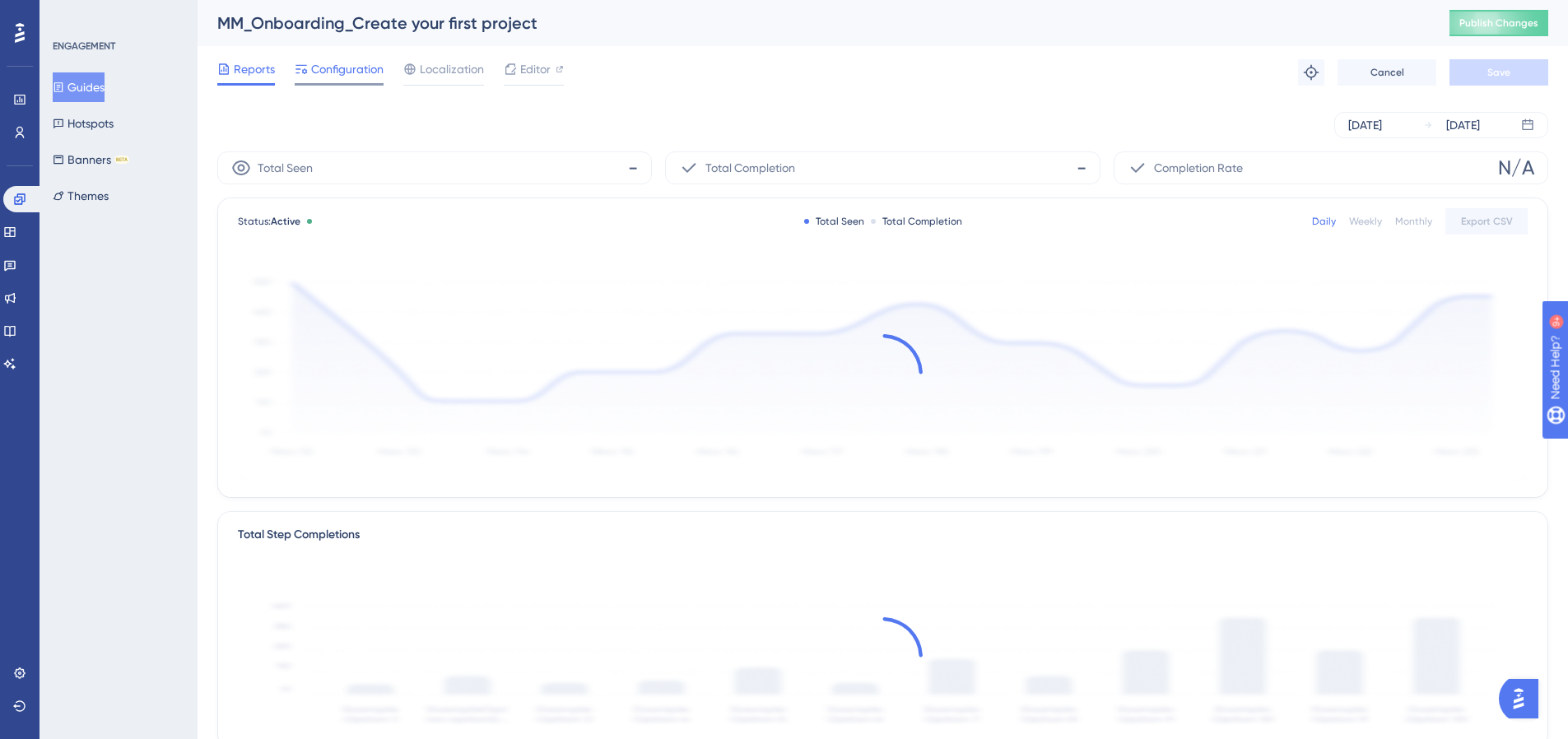
click at [327, 70] on span "Configuration" at bounding box center [347, 69] width 73 height 20
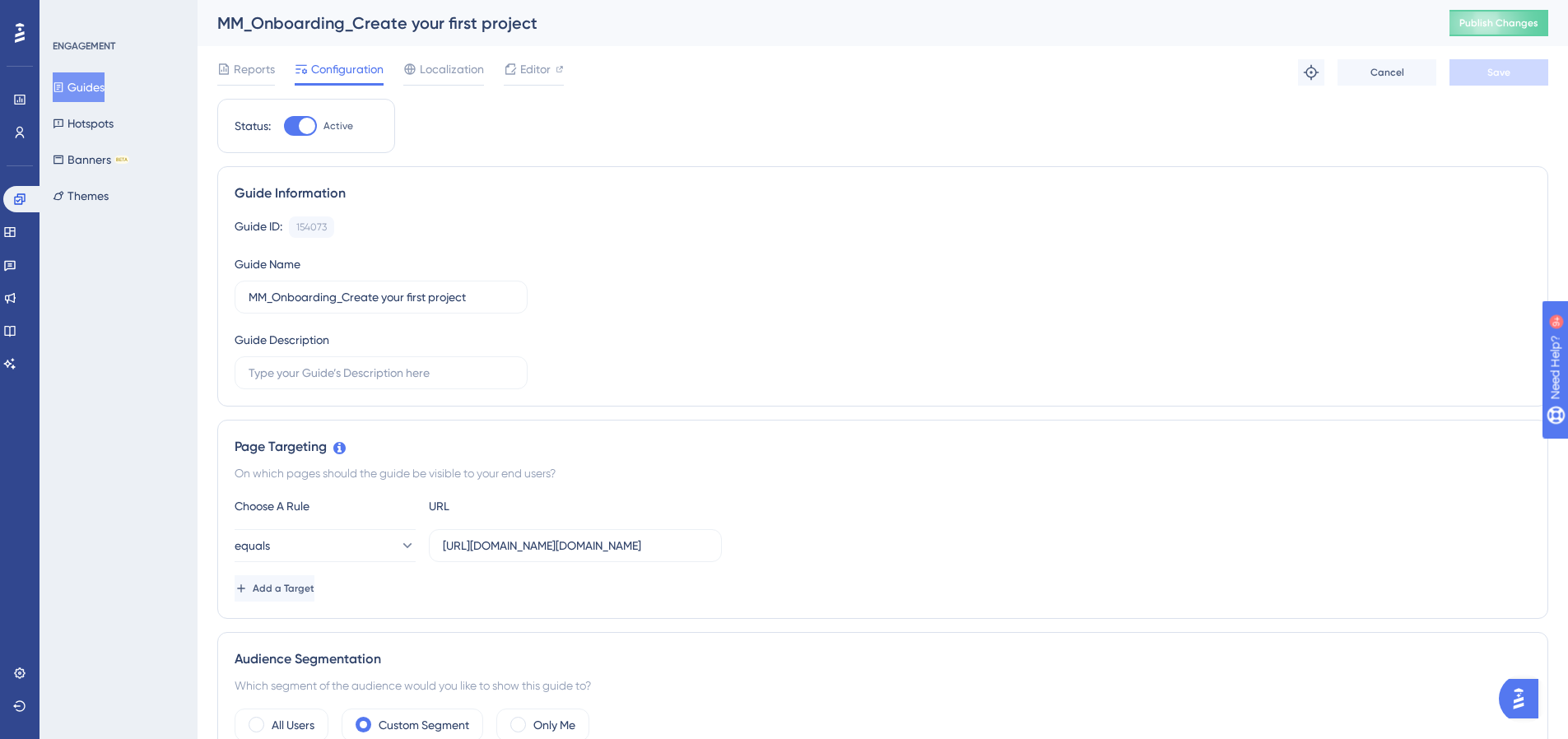
click at [309, 119] on div at bounding box center [307, 126] width 17 height 17
click at [284, 126] on input "Active" at bounding box center [283, 126] width 1 height 1
checkbox input "false"
click at [1503, 67] on span "Save" at bounding box center [1499, 73] width 23 height 13
click at [92, 92] on button "Guides" at bounding box center [79, 87] width 52 height 29
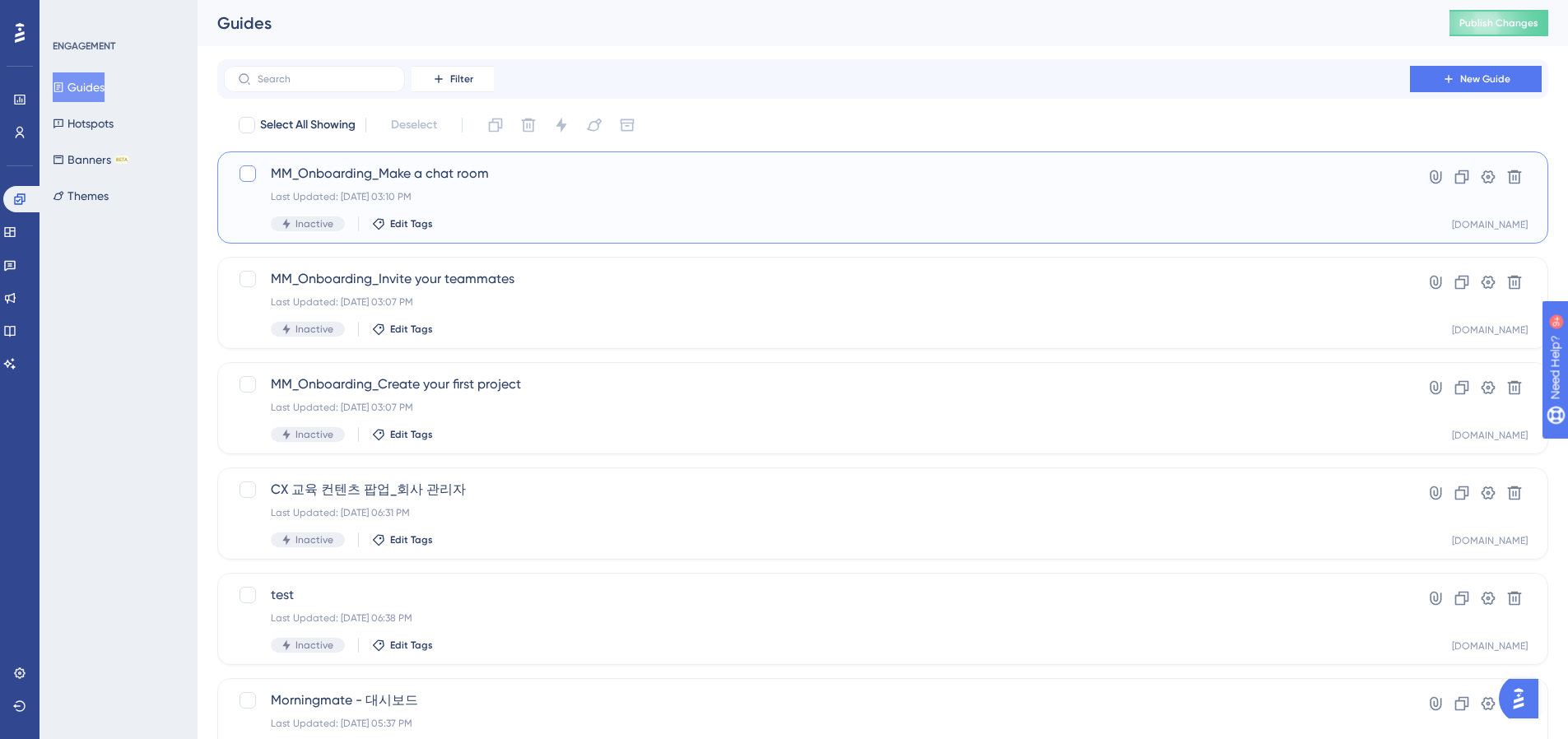
click at [245, 173] on div at bounding box center [248, 174] width 17 height 17
checkbox input "true"
click at [249, 276] on div at bounding box center [248, 280] width 17 height 17
checkbox input "true"
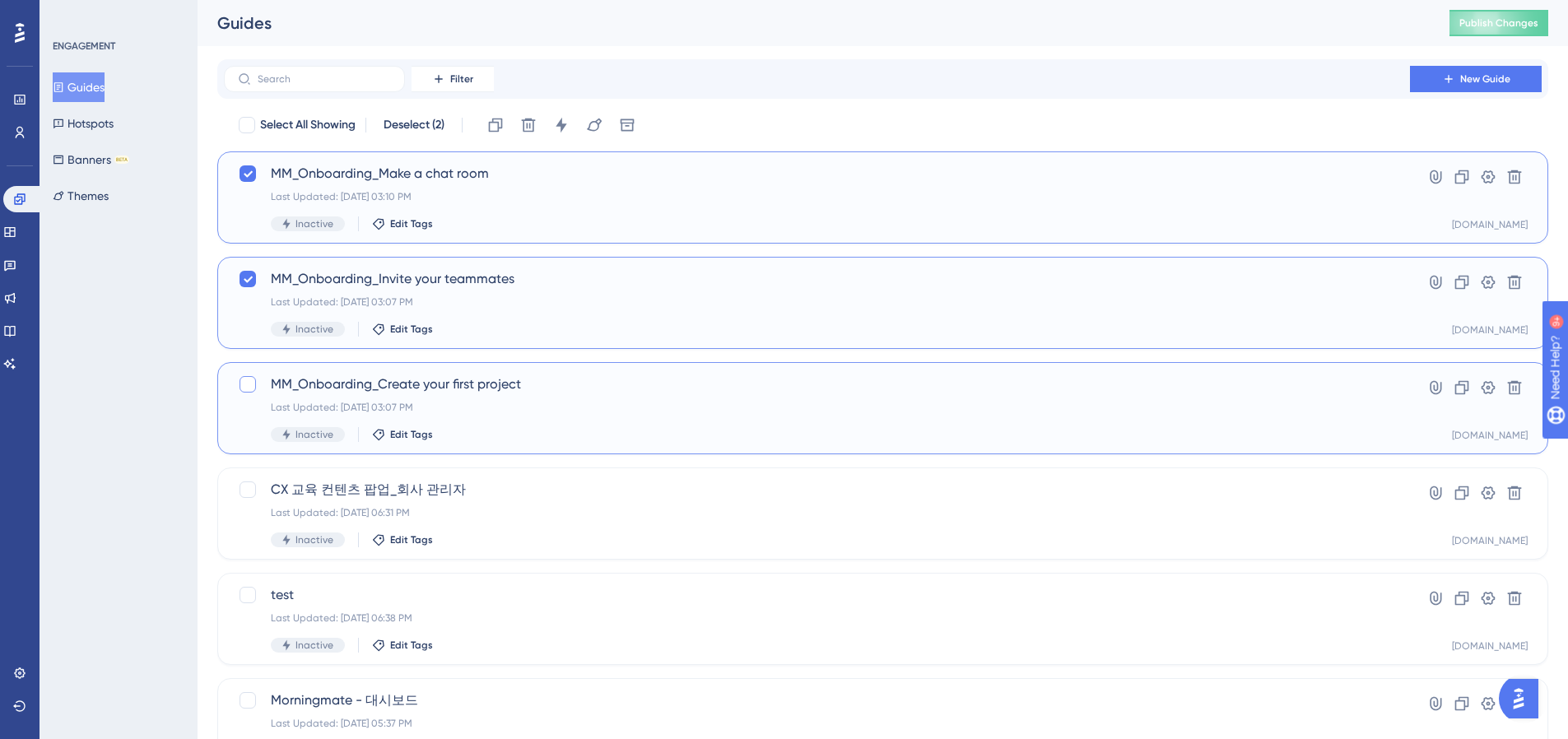
click at [243, 378] on div at bounding box center [248, 384] width 17 height 17
checkbox input "true"
click at [480, 398] on div "MM_Onboarding_Create your first project Last Updated: Oct 15 2025, 03:07 PM Ina…" at bounding box center [817, 408] width 1092 height 68
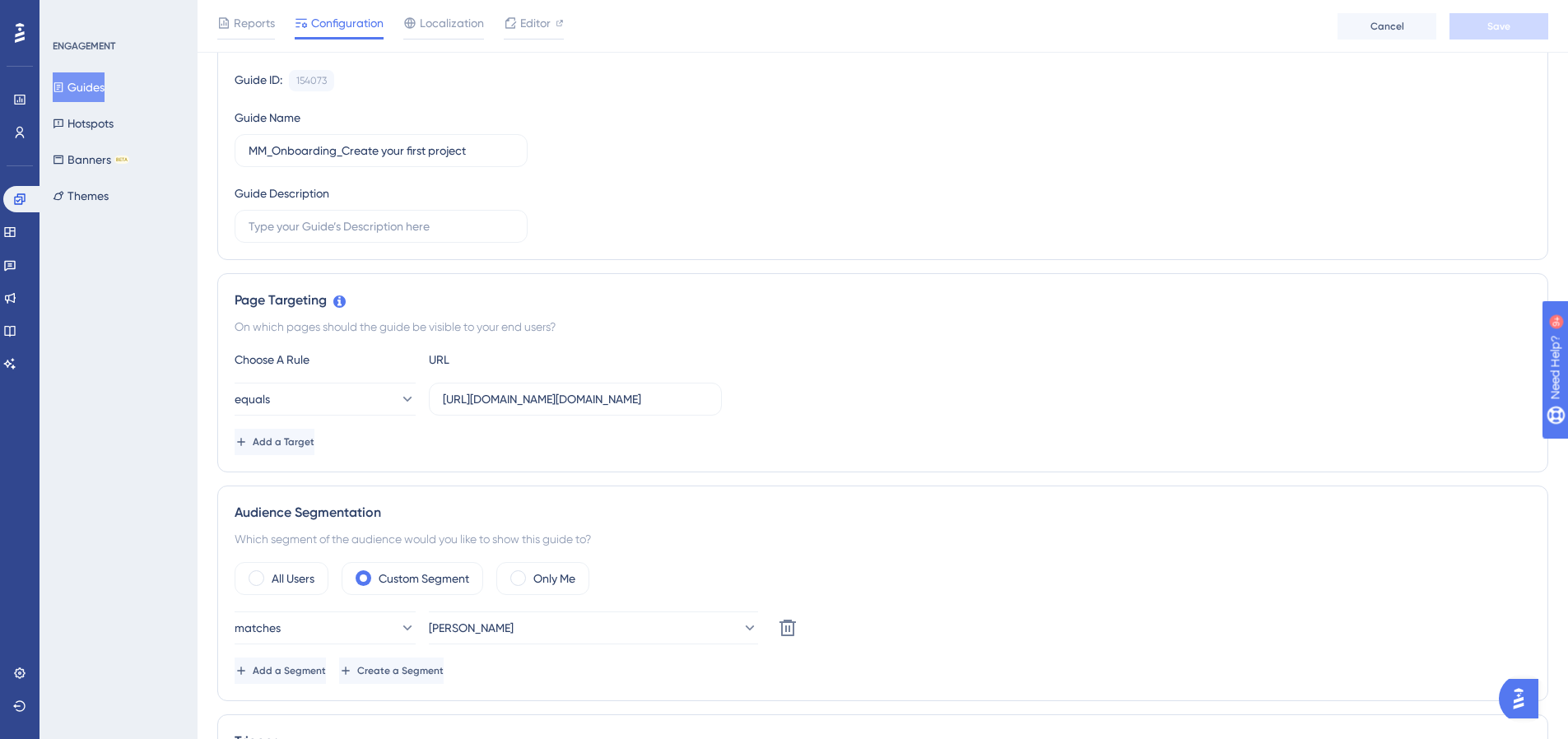
scroll to position [155, 0]
click at [376, 399] on button "equals" at bounding box center [325, 397] width 181 height 33
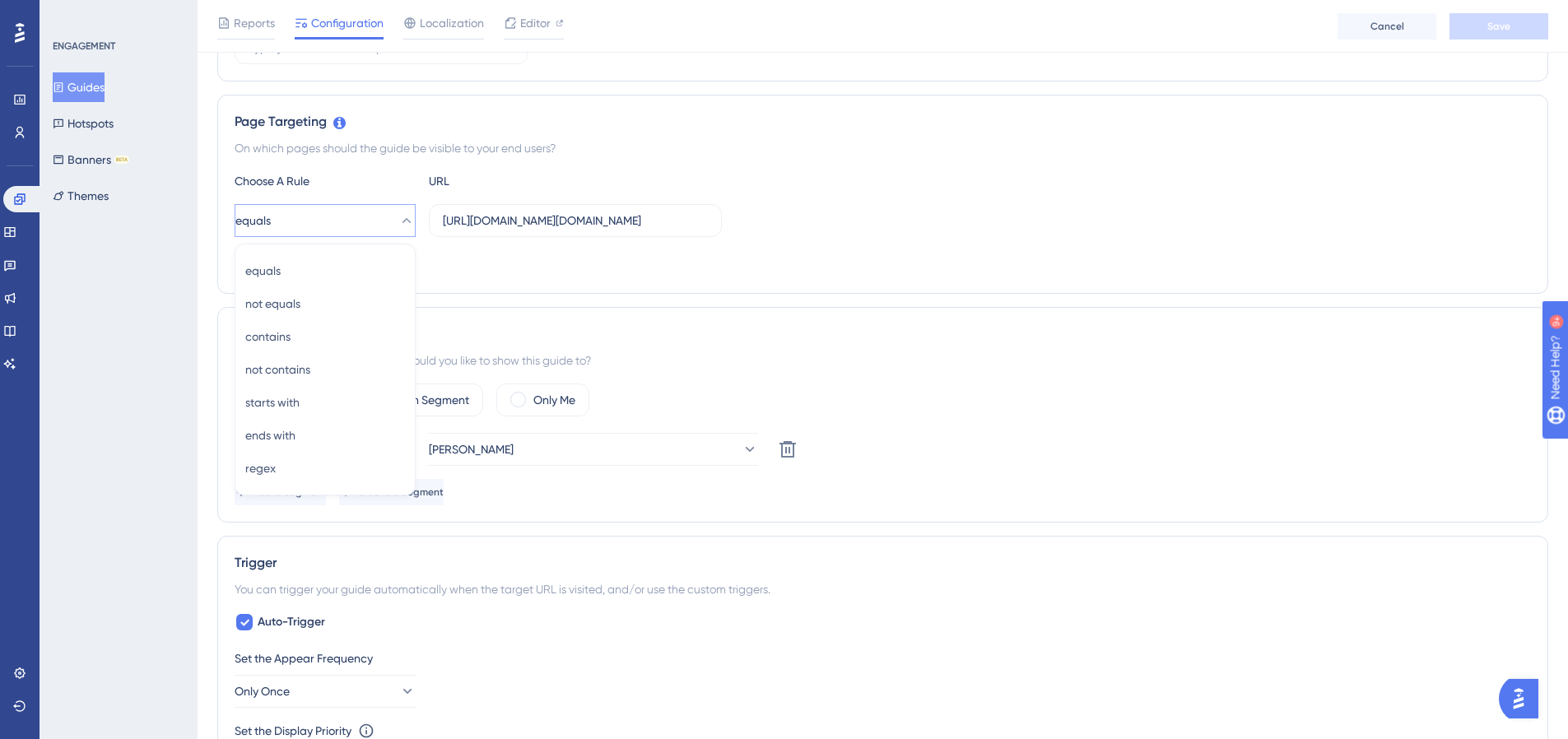
click at [584, 281] on div "Page Targeting On which pages should the guide be visible to your end users? Ch…" at bounding box center [883, 194] width 1331 height 199
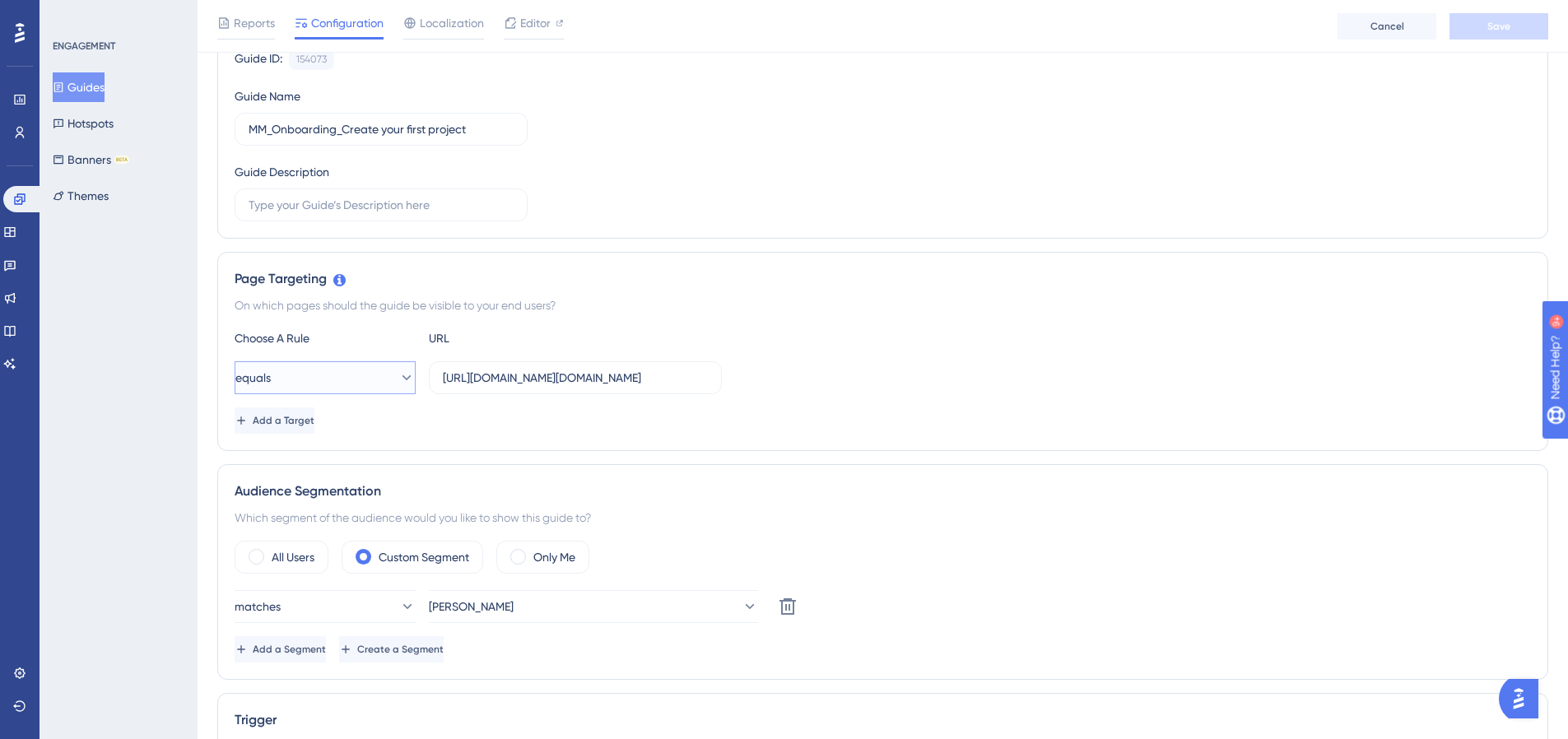
click at [321, 390] on button "equals" at bounding box center [325, 377] width 181 height 33
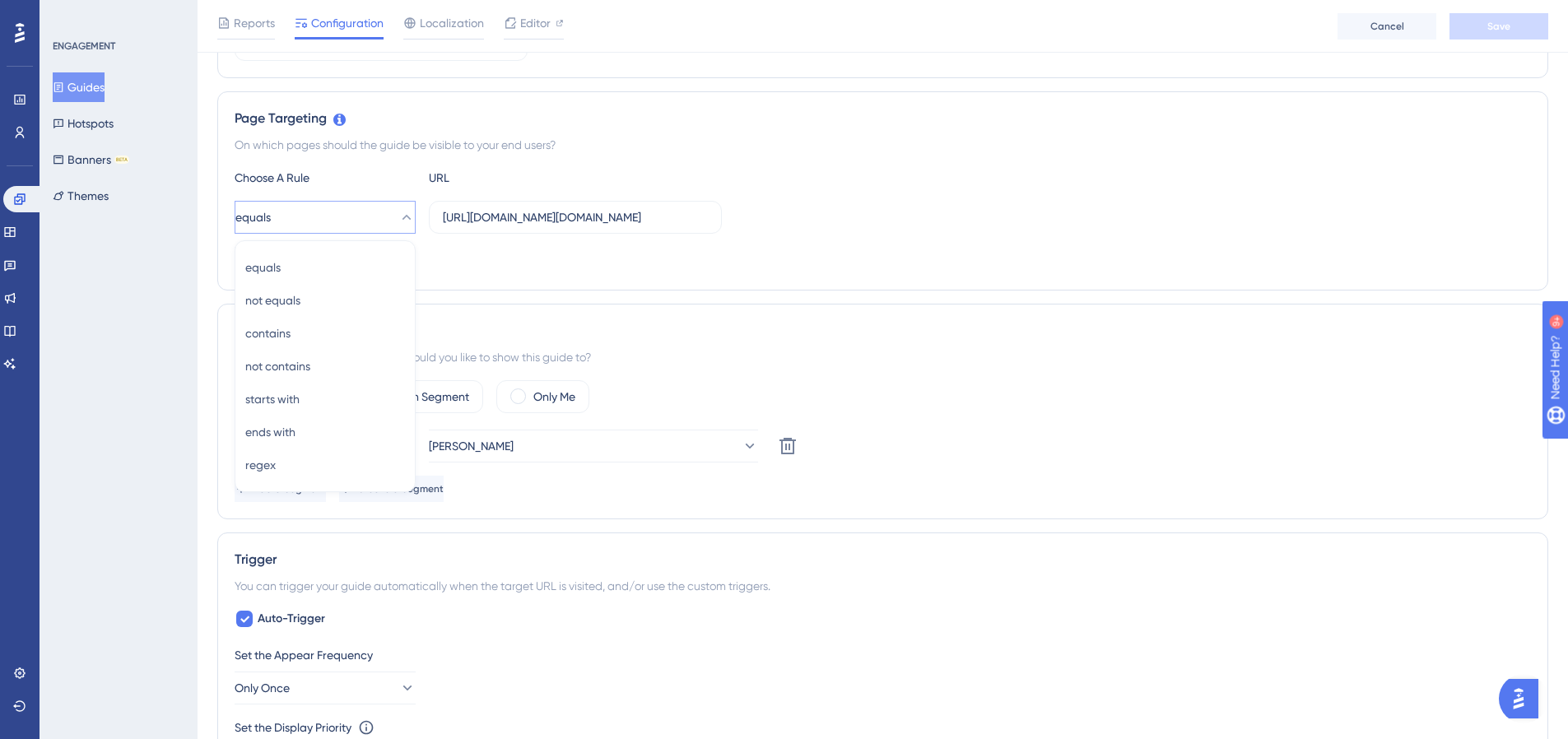
click at [534, 247] on div "Add a Target" at bounding box center [882, 259] width 1297 height 26
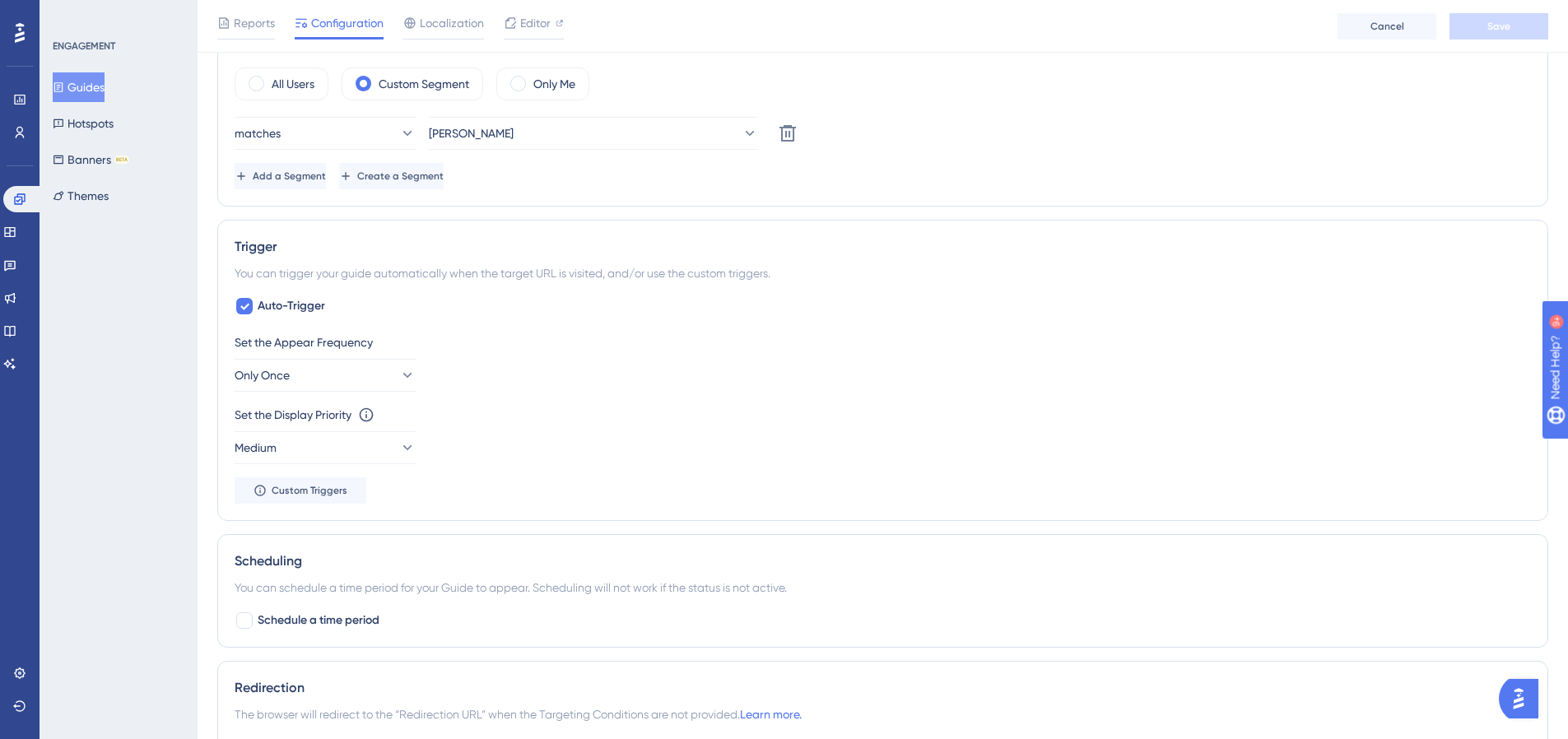
scroll to position [649, 0]
click at [290, 316] on div "Auto-Trigger Set the Appear Frequency Only Once Set the Display Priority This o…" at bounding box center [882, 399] width 1297 height 208
click at [373, 386] on button "Only Once" at bounding box center [325, 374] width 181 height 33
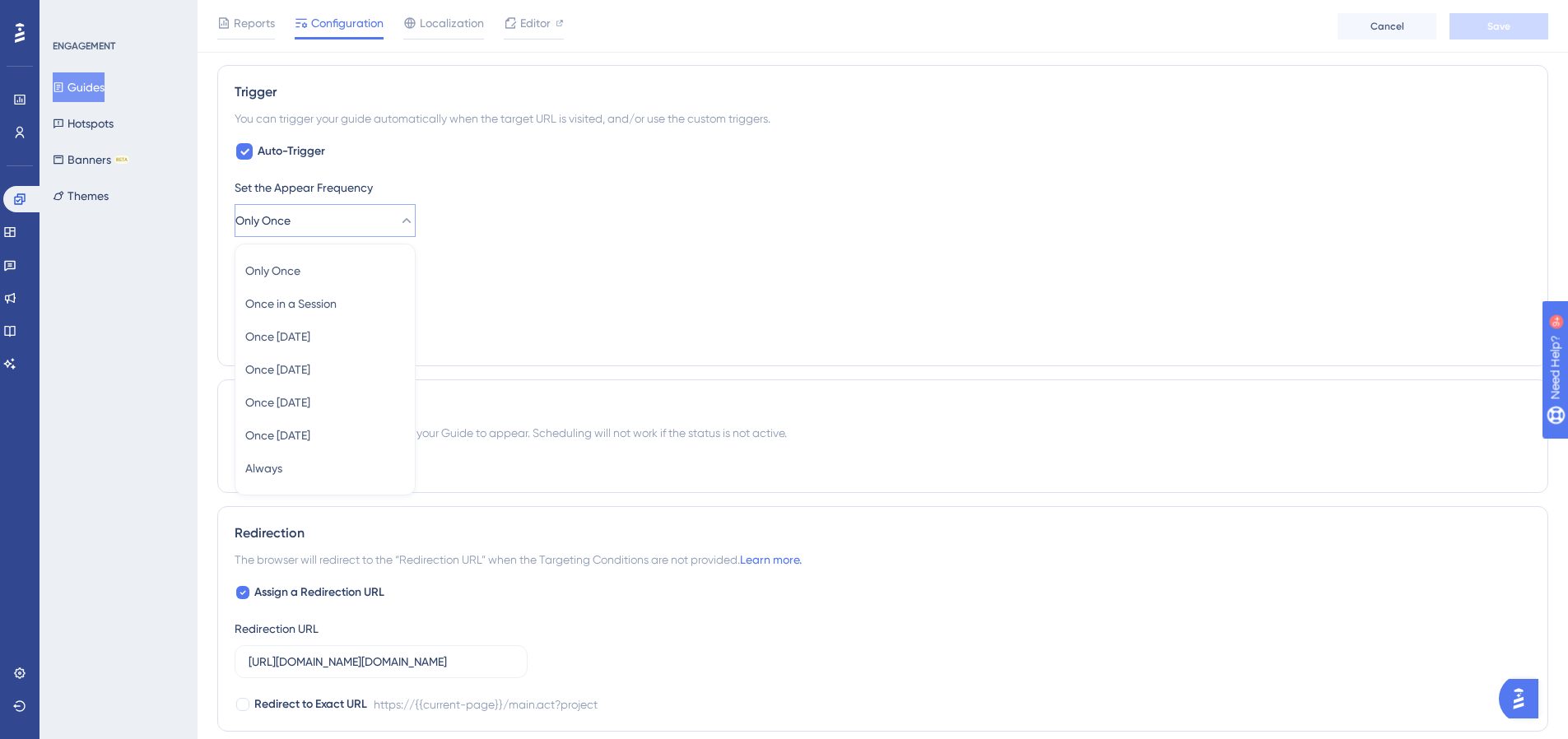
click at [452, 291] on div "Set the Display Priority This option will set the display priority between auto…" at bounding box center [882, 280] width 1297 height 59
click at [297, 300] on button "Medium" at bounding box center [325, 292] width 181 height 33
click at [474, 244] on div "Set the Appear Frequency Only Once Set the Display Priority This option will se…" at bounding box center [882, 263] width 1297 height 172
click at [258, 149] on span "Auto-Trigger" at bounding box center [291, 151] width 68 height 20
checkbox input "false"
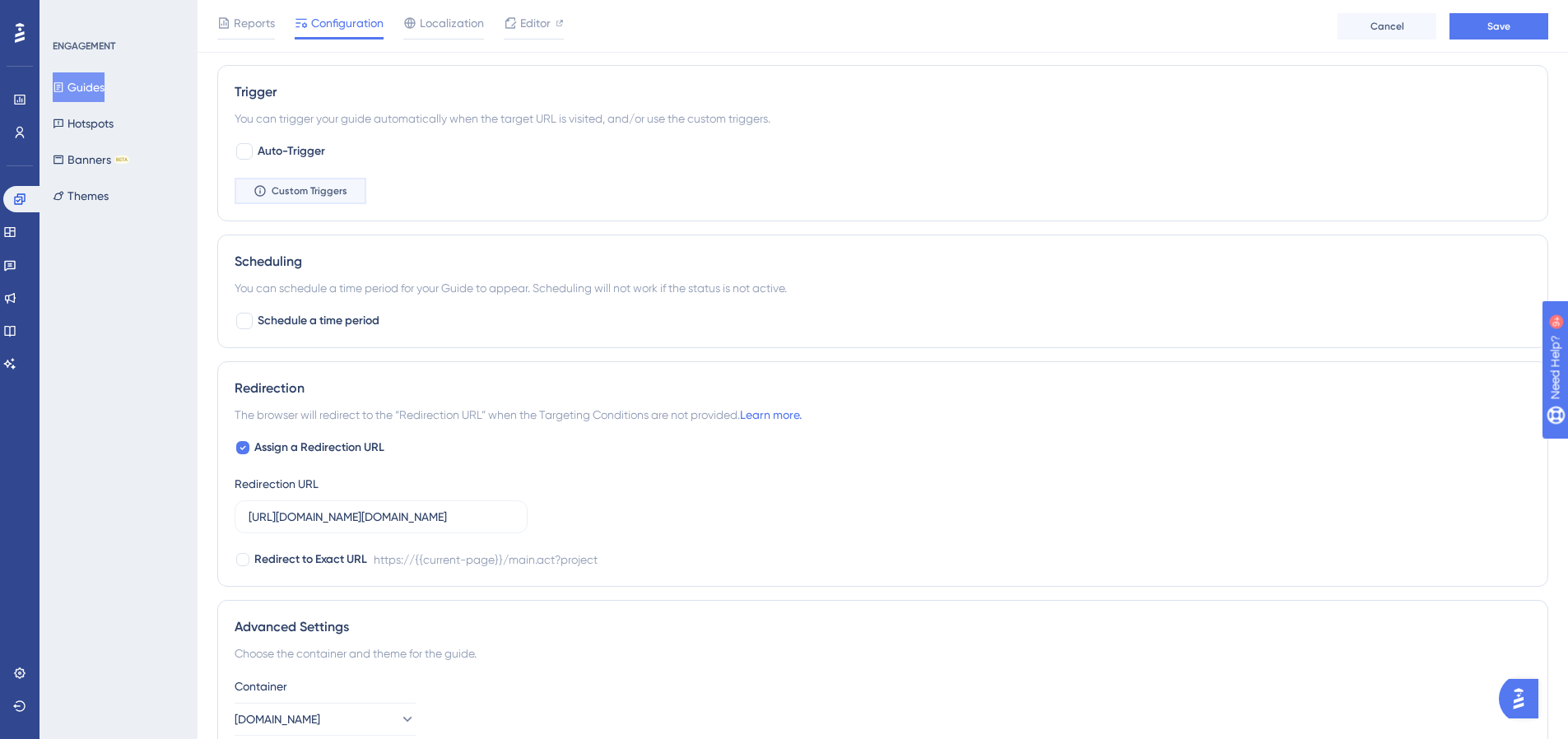
click at [319, 200] on button "Custom Triggers" at bounding box center [300, 190] width 131 height 26
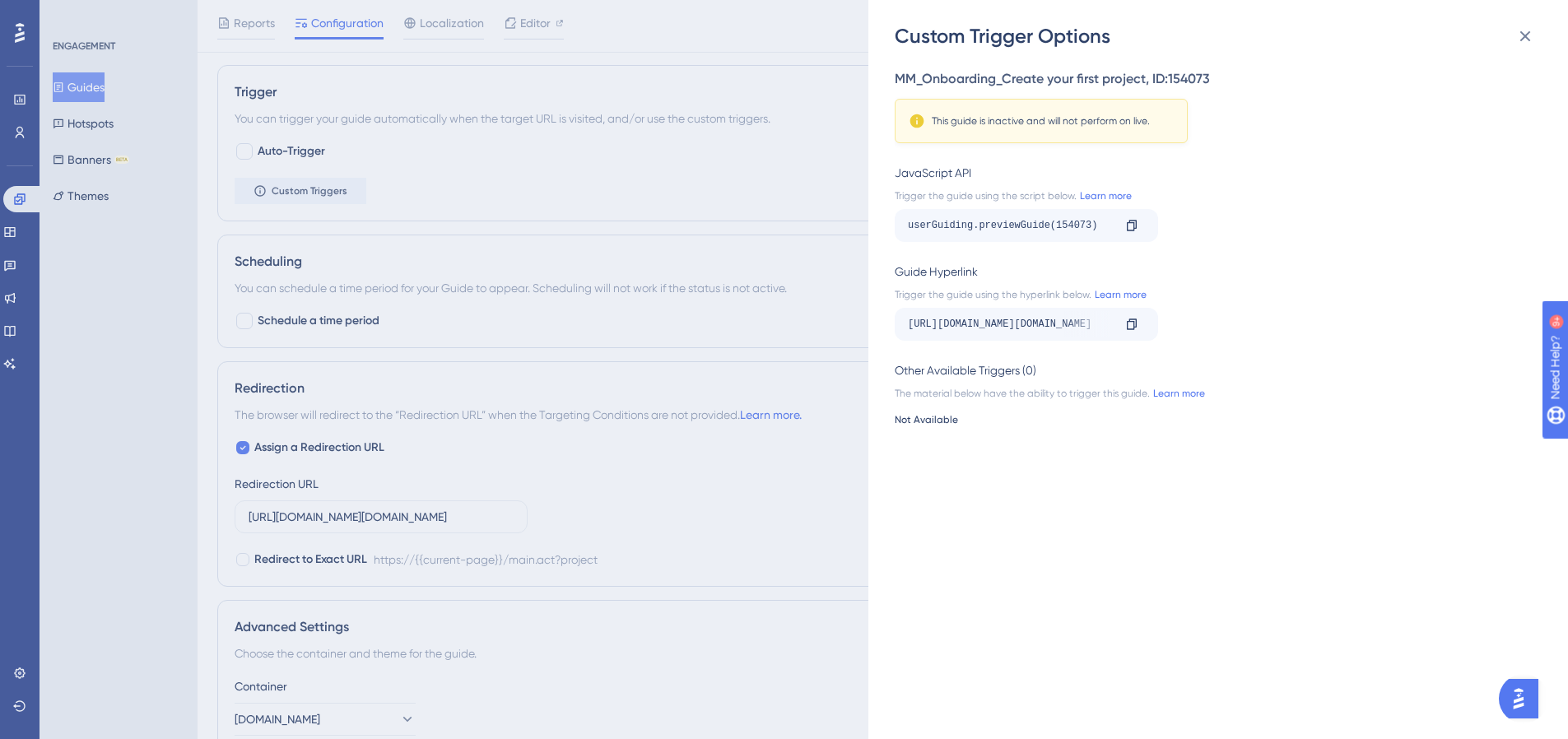
click at [743, 169] on div "Custom Trigger Options MM_Onboarding_Create your first project , ID: 154073 Thi…" at bounding box center [784, 369] width 1568 height 739
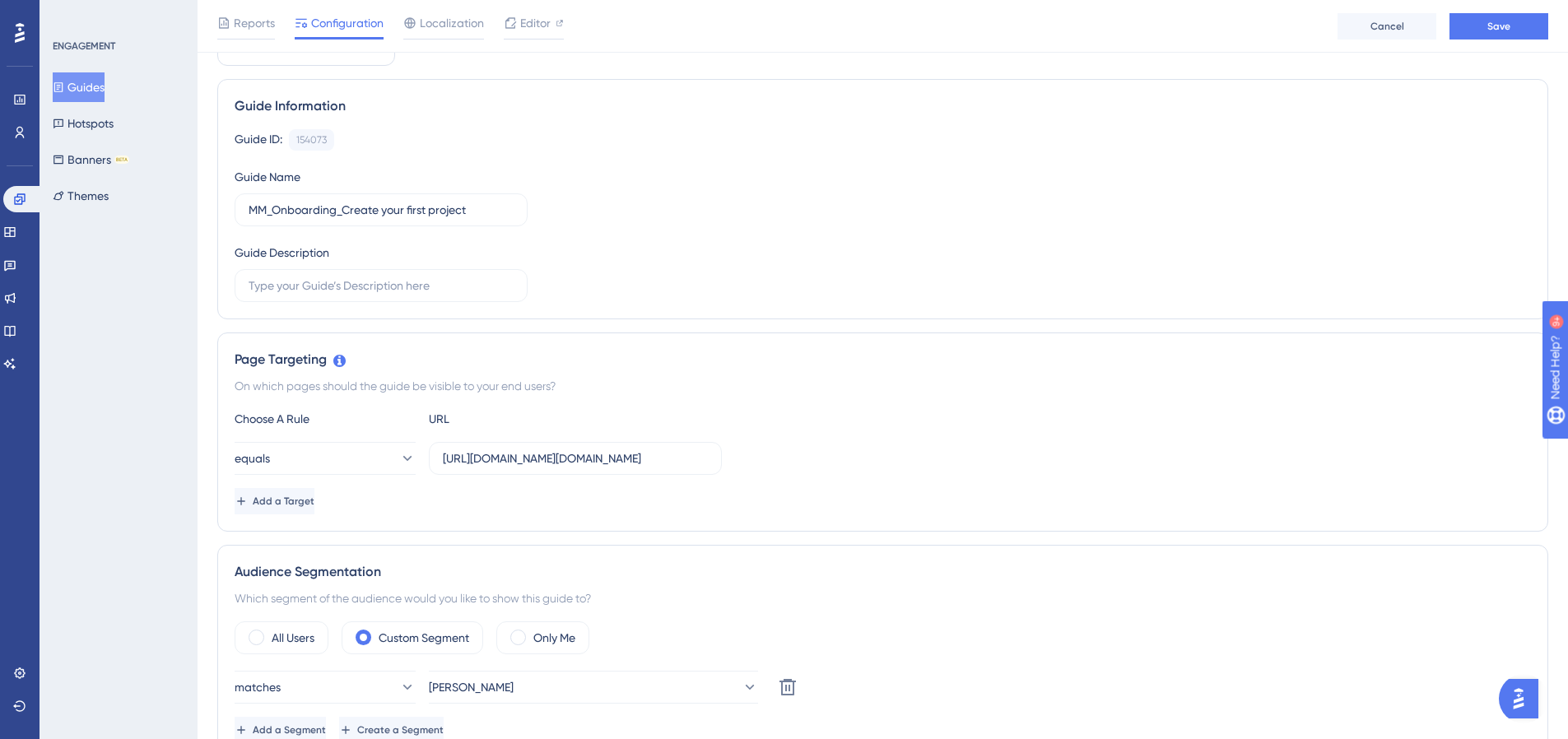
scroll to position [0, 0]
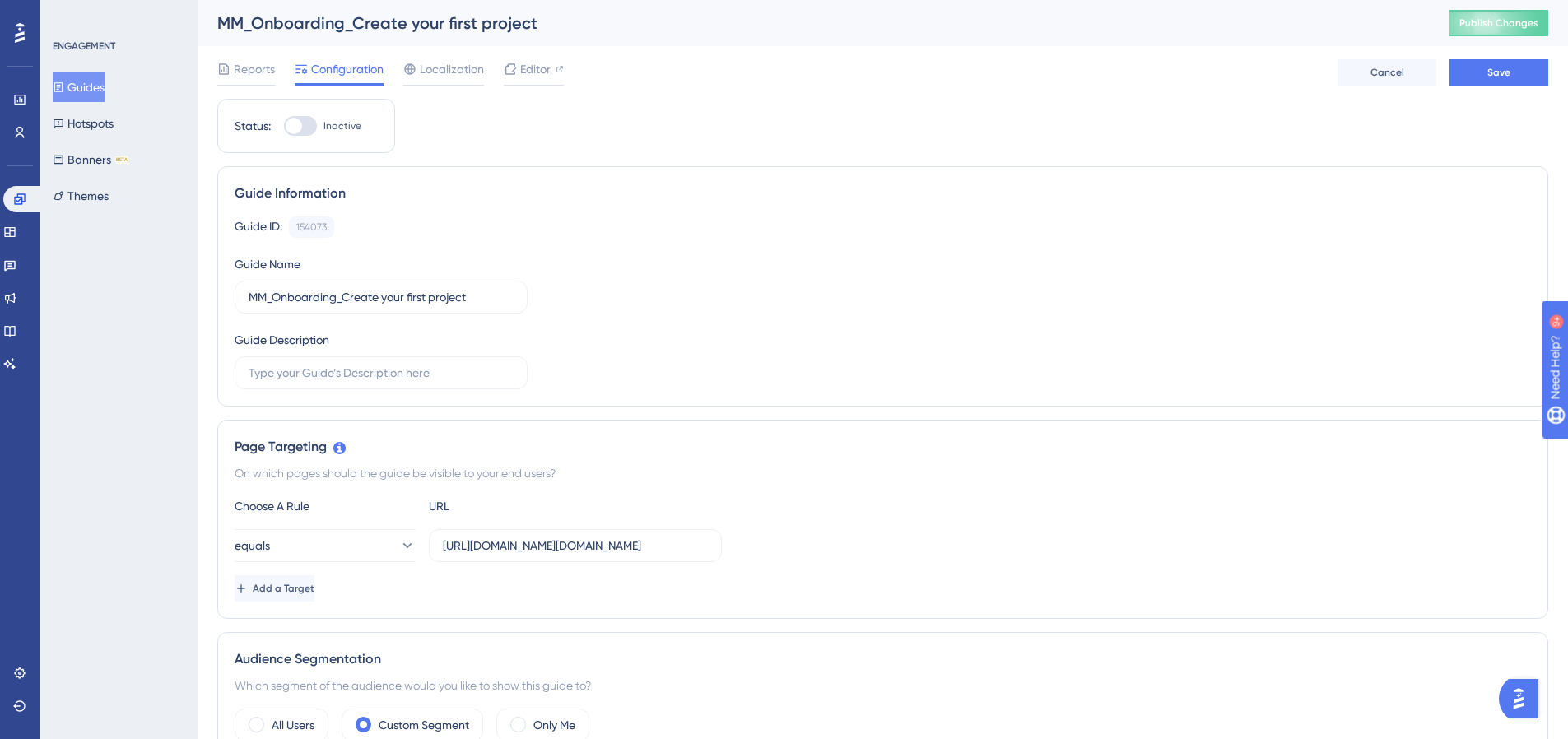
click at [312, 128] on div at bounding box center [300, 126] width 33 height 20
click at [284, 126] on input "Inactive" at bounding box center [283, 126] width 1 height 1
checkbox input "true"
click at [1524, 66] on button "Save" at bounding box center [1499, 72] width 99 height 26
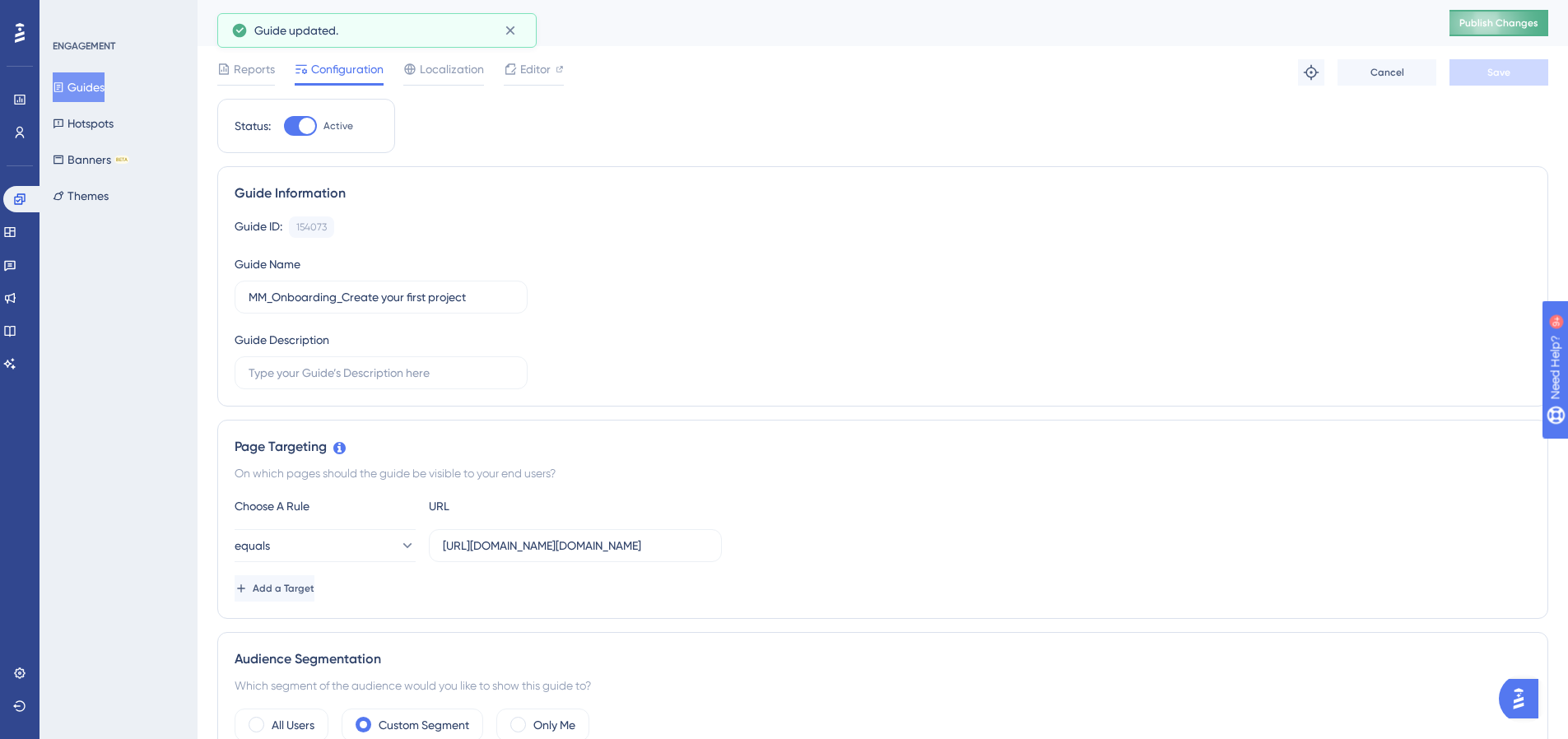
click at [1487, 25] on span "Publish Changes" at bounding box center [1499, 23] width 79 height 13
click at [96, 92] on button "Guides" at bounding box center [79, 87] width 52 height 29
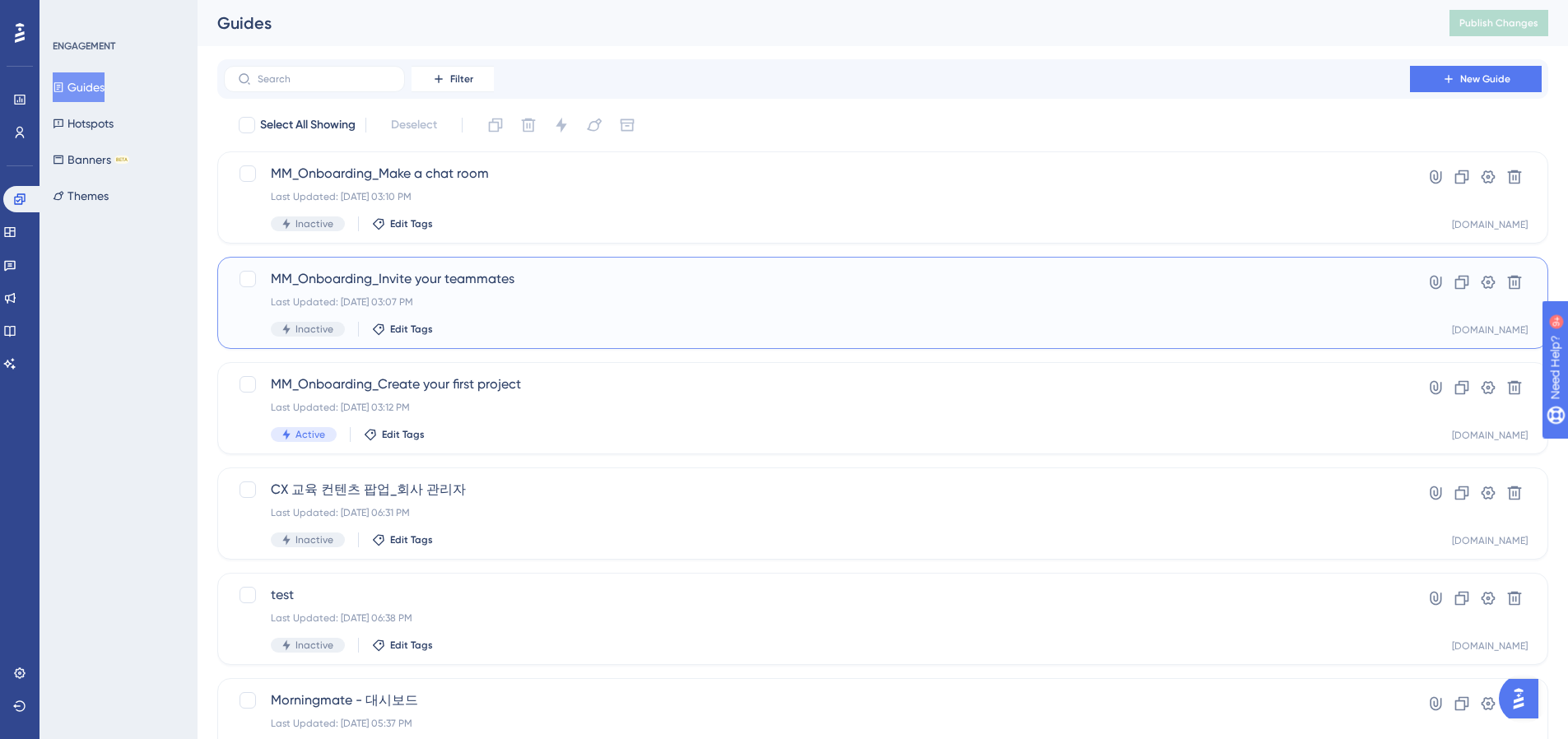
click at [463, 310] on div "MM_Onboarding_Invite your teammates Last Updated: Oct 15 2025, 03:07 PM Inactiv…" at bounding box center [817, 303] width 1092 height 68
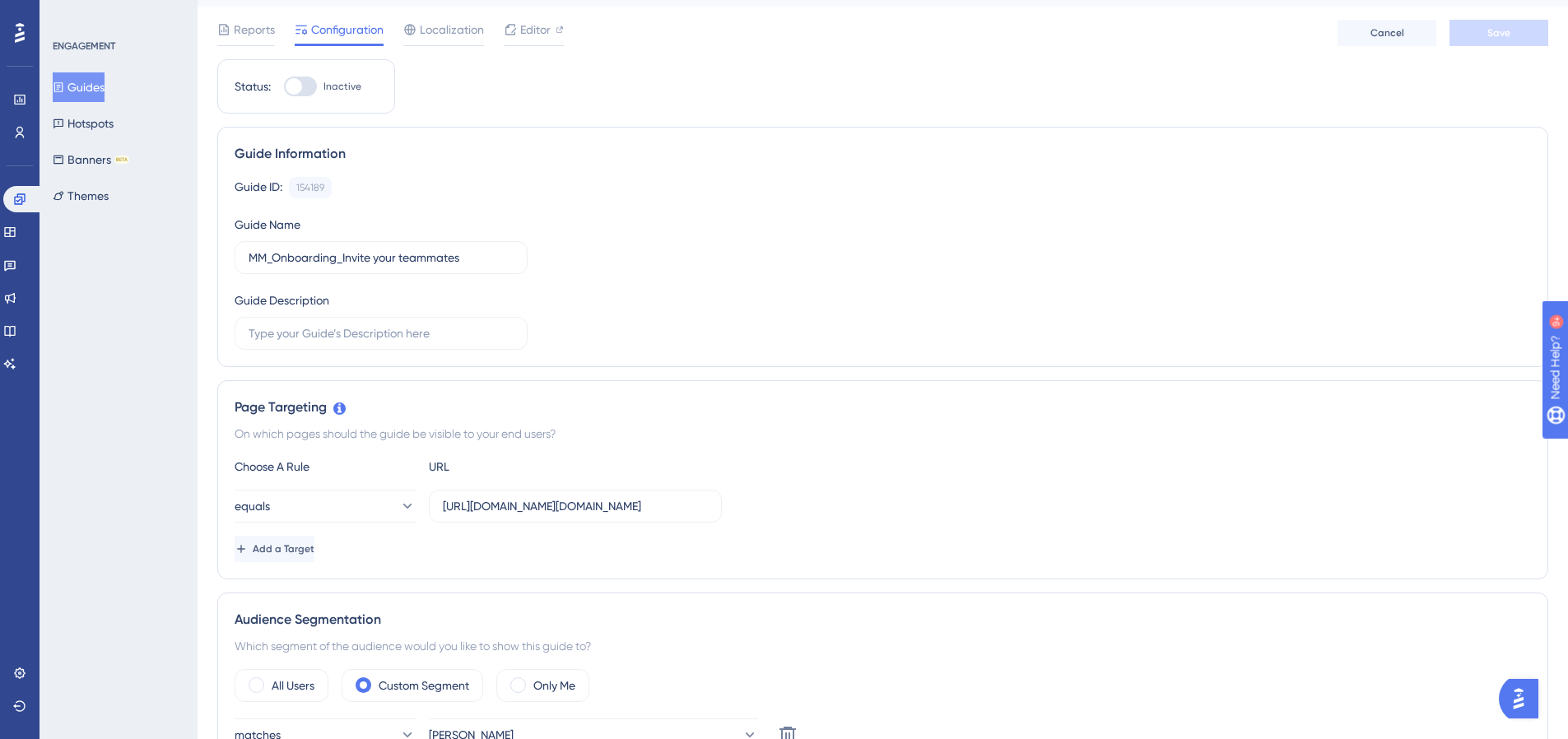
scroll to position [23, 0]
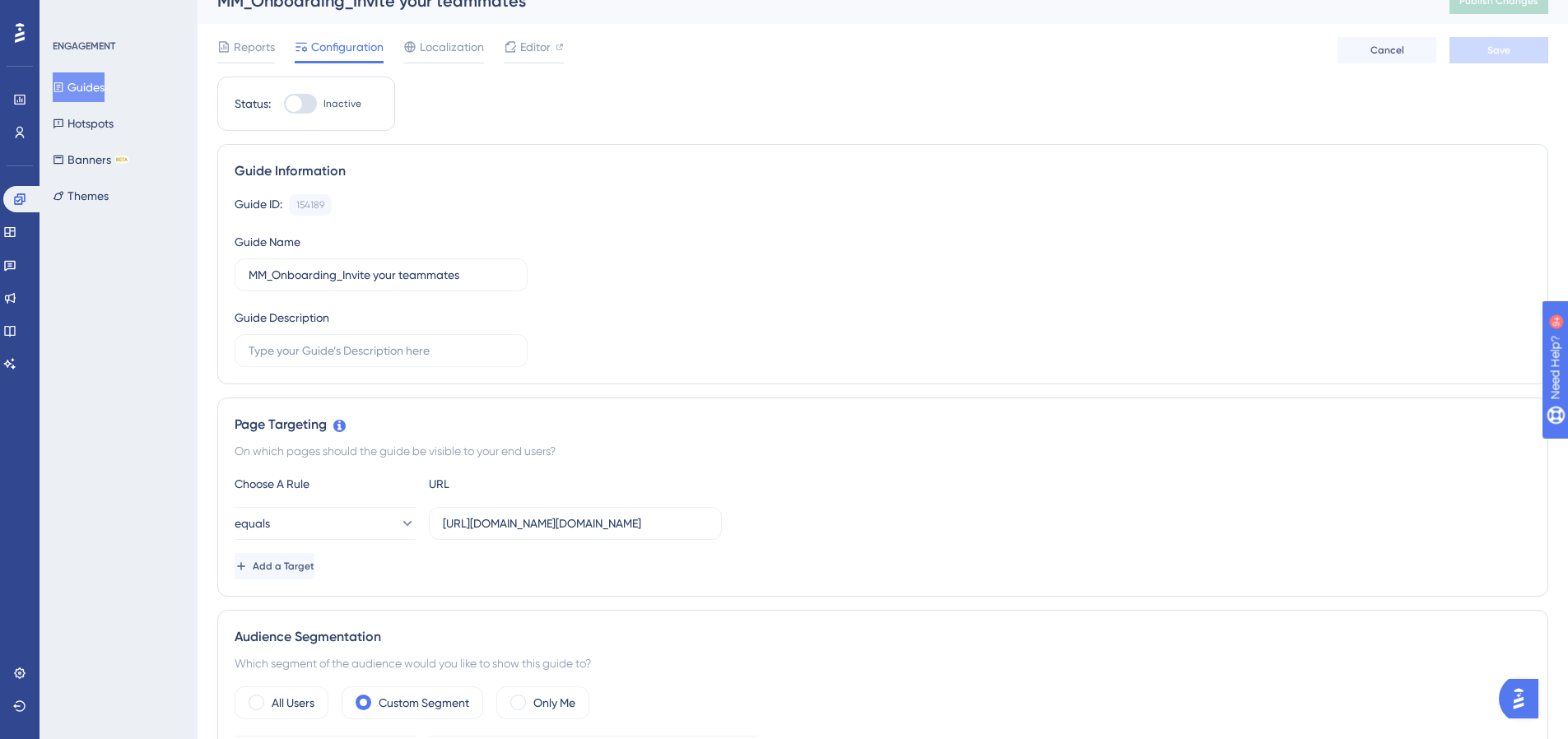
click at [301, 112] on div at bounding box center [294, 104] width 17 height 17
click at [284, 105] on input "Inactive" at bounding box center [283, 104] width 1 height 1
checkbox input "true"
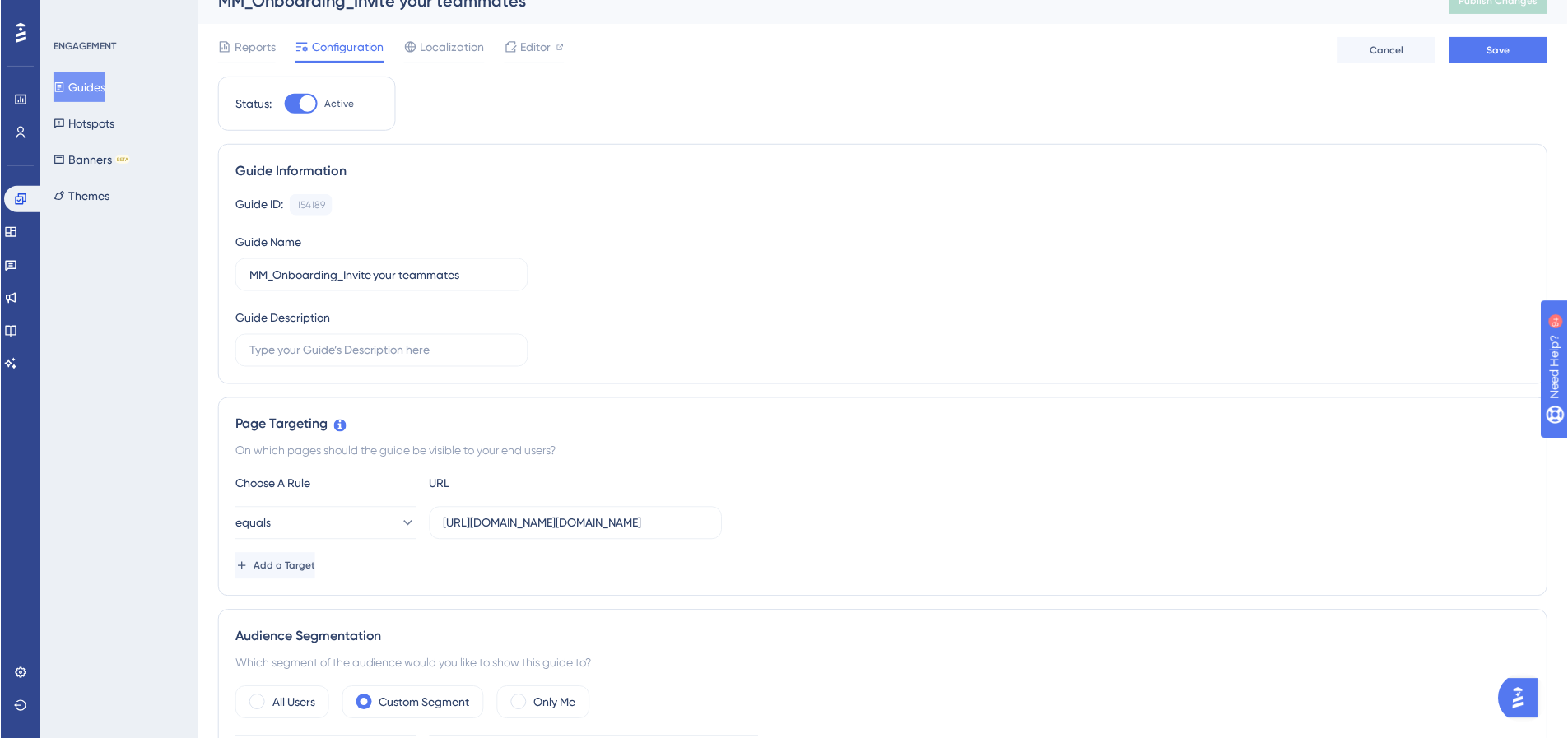
scroll to position [0, 0]
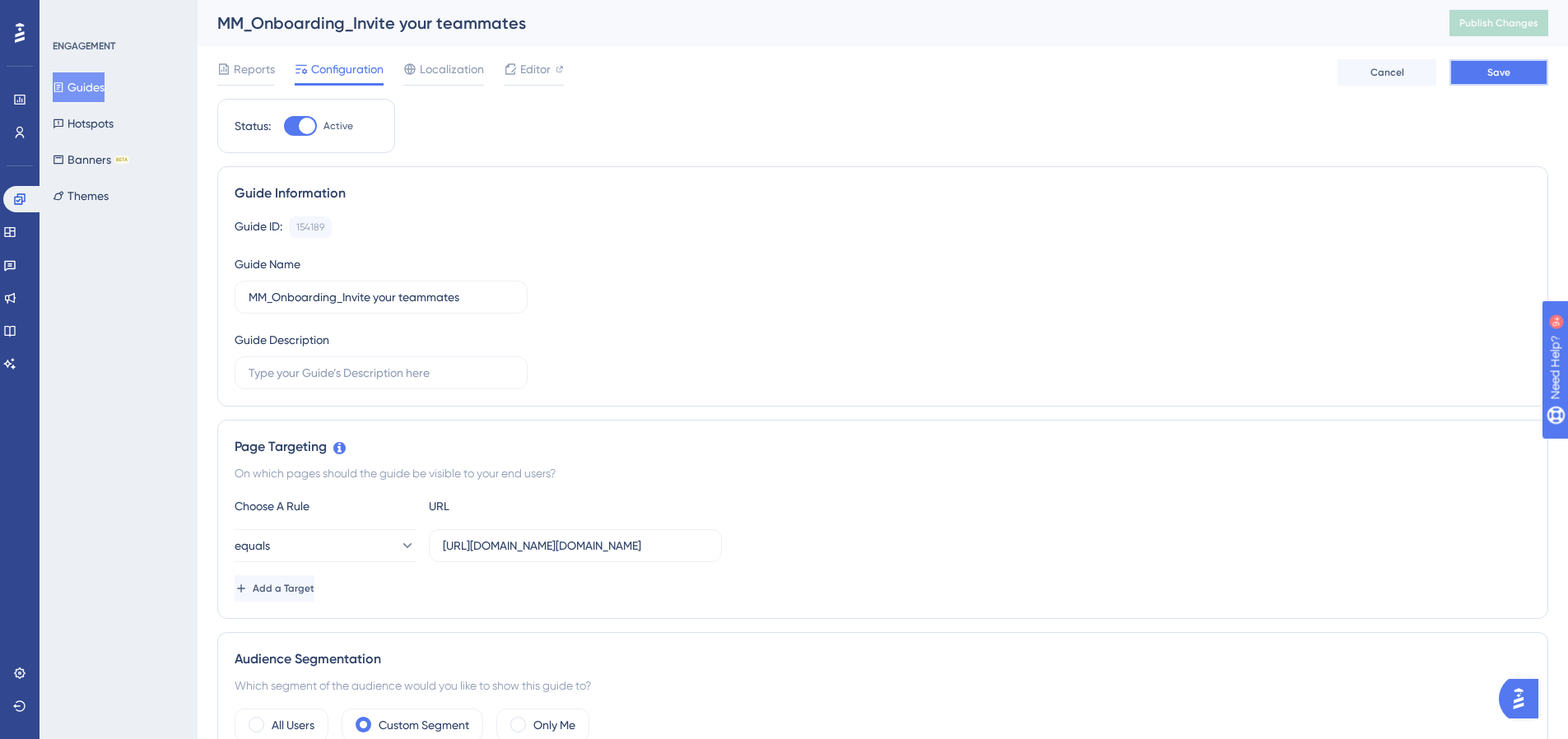
click at [1514, 83] on button "Save" at bounding box center [1499, 72] width 99 height 26
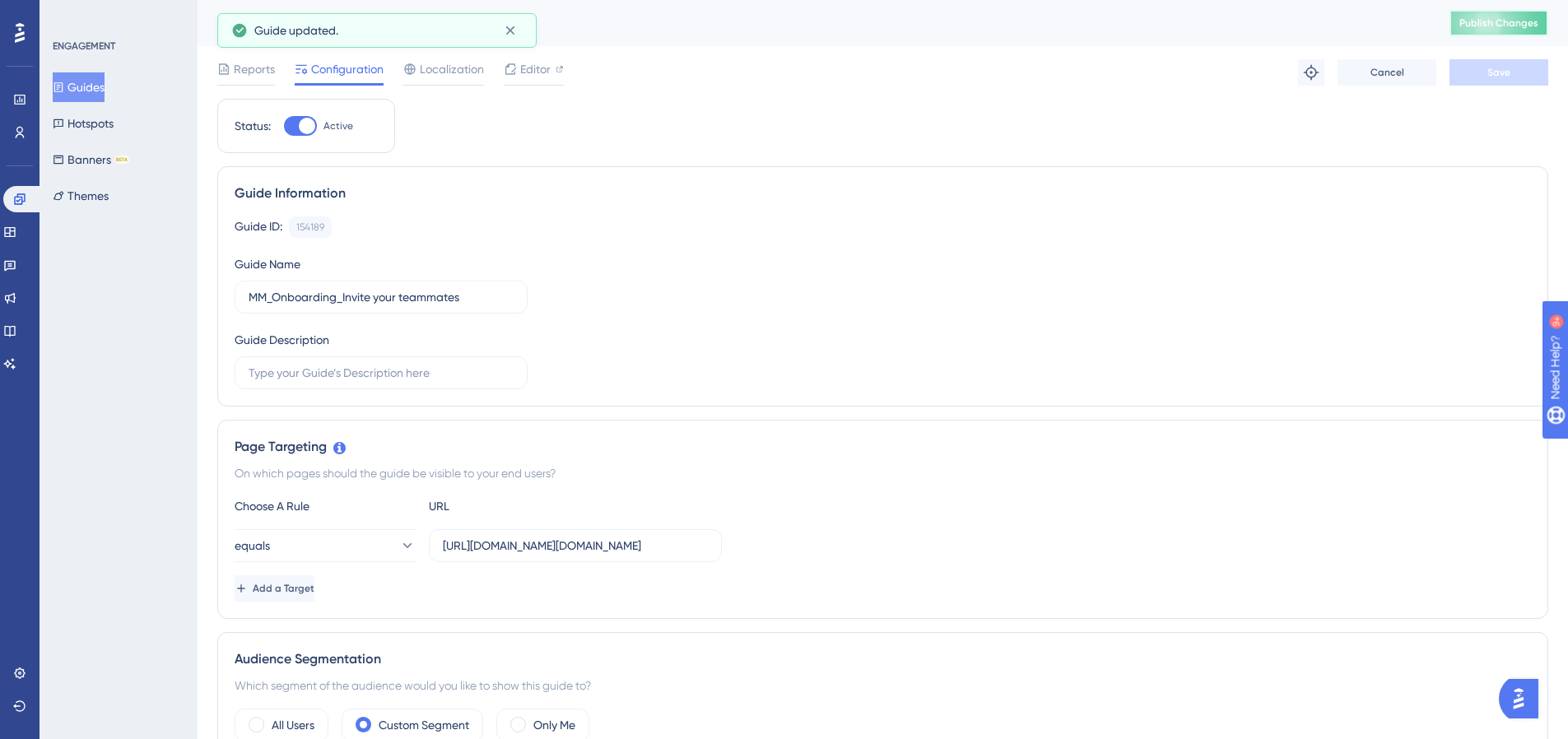
click at [1508, 31] on button "Publish Changes" at bounding box center [1499, 23] width 99 height 26
click at [80, 85] on button "Guides" at bounding box center [79, 87] width 52 height 29
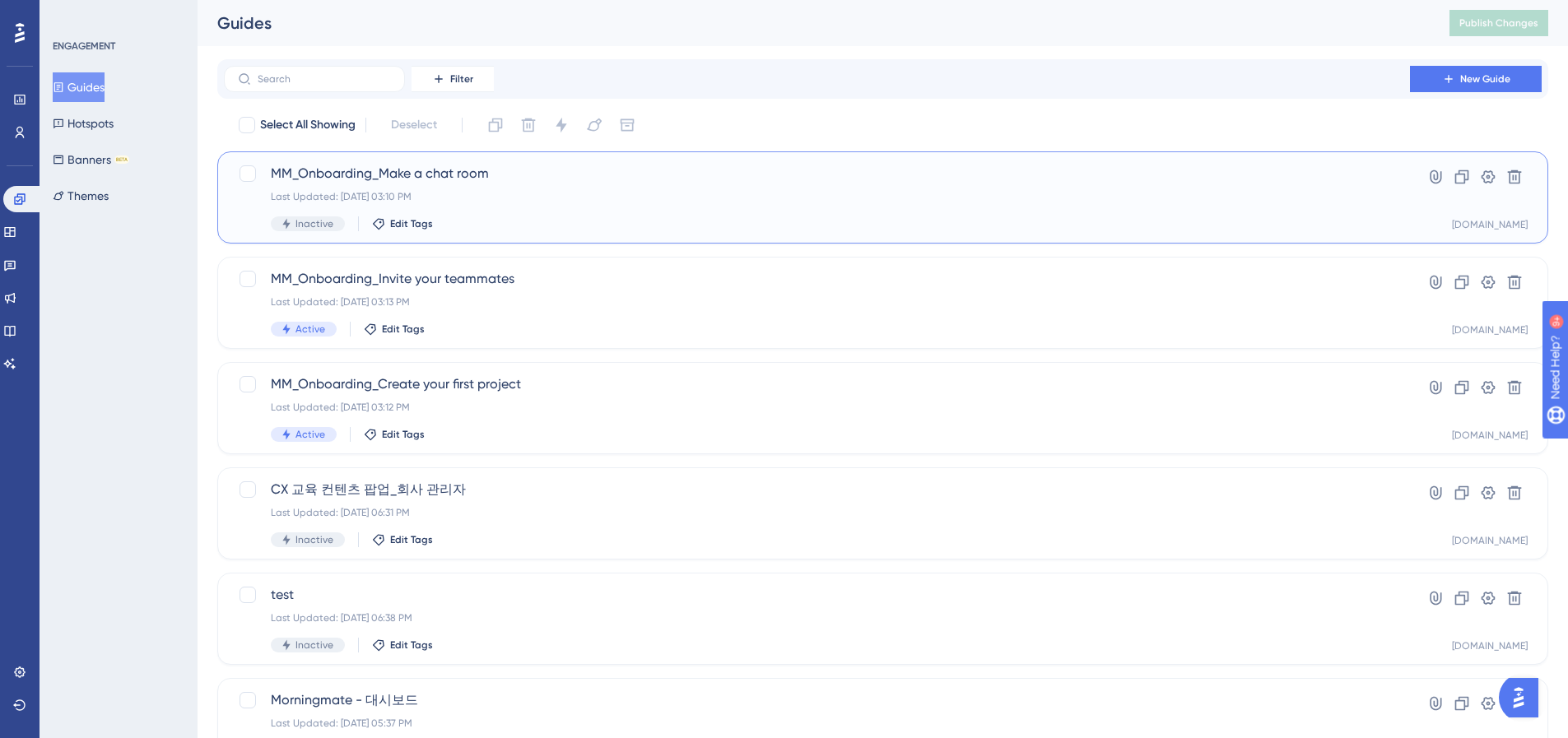
click at [490, 223] on div "Inactive Edit Tags" at bounding box center [817, 224] width 1092 height 15
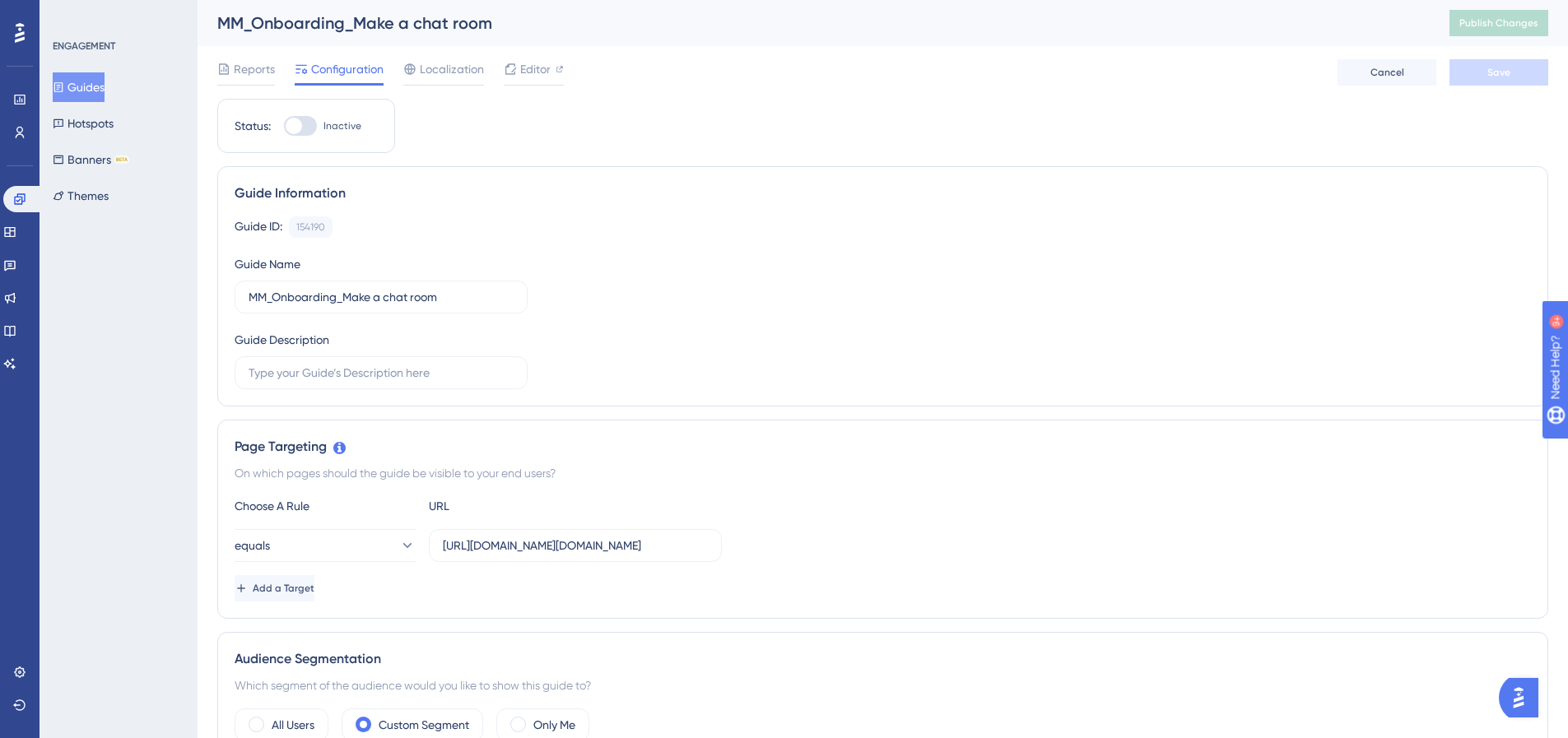
click at [295, 116] on div at bounding box center [300, 126] width 33 height 20
click at [284, 126] on input "Inactive" at bounding box center [283, 126] width 1 height 1
checkbox input "true"
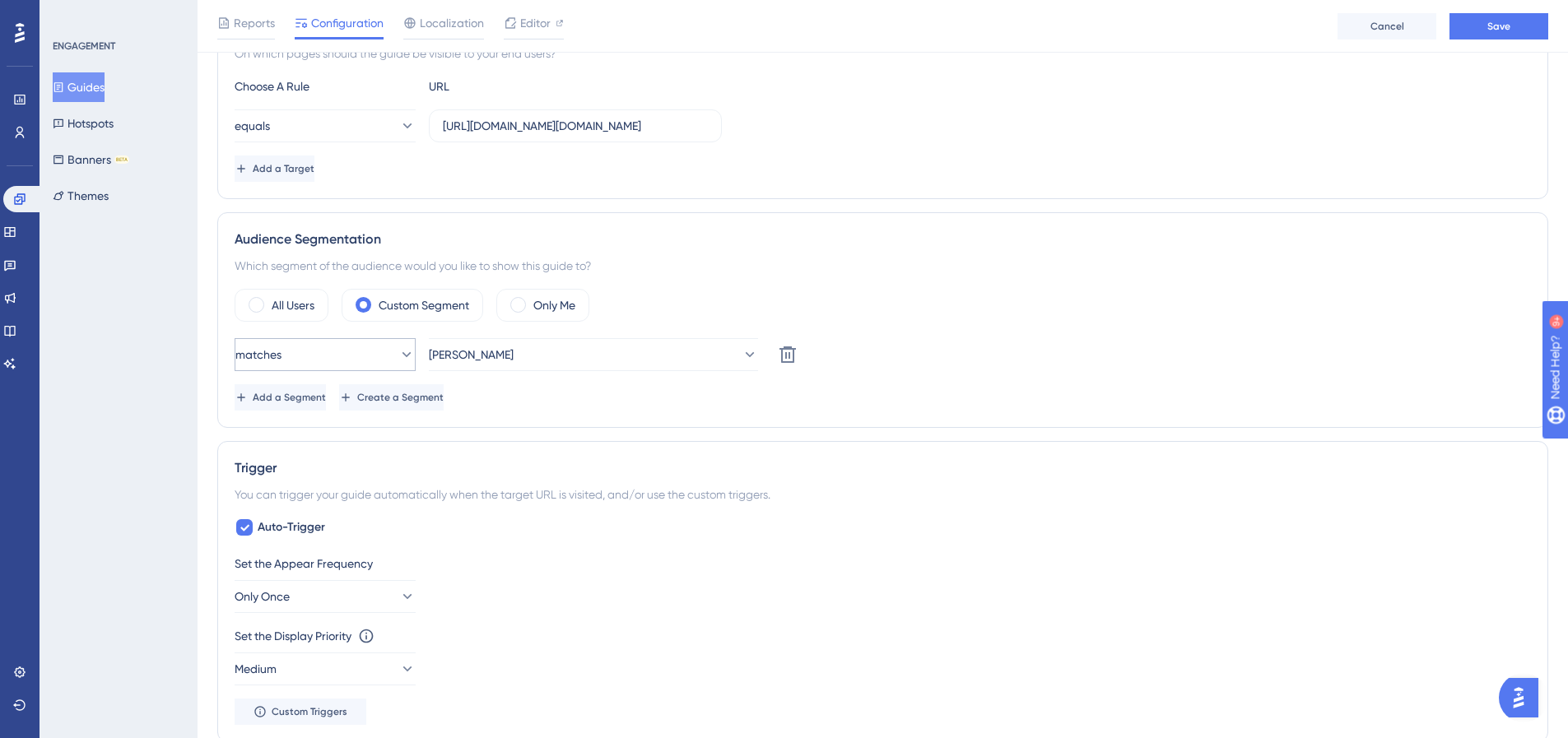
scroll to position [531, 0]
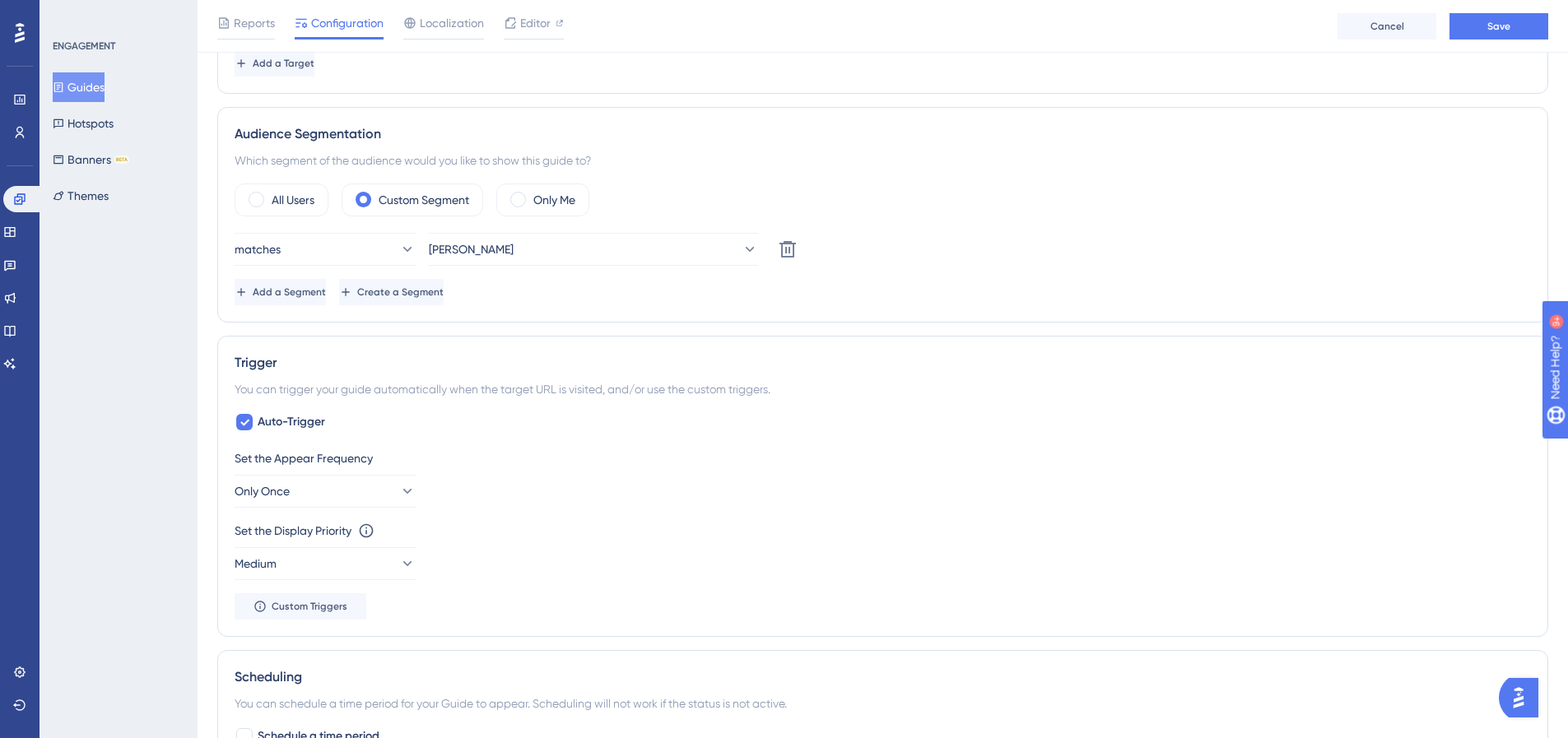
click at [306, 514] on div "Set the Appear Frequency Only Once Set the Display Priority This option will se…" at bounding box center [882, 534] width 1297 height 172
click at [266, 413] on span "Auto-Trigger" at bounding box center [291, 423] width 68 height 20
checkbox input "false"
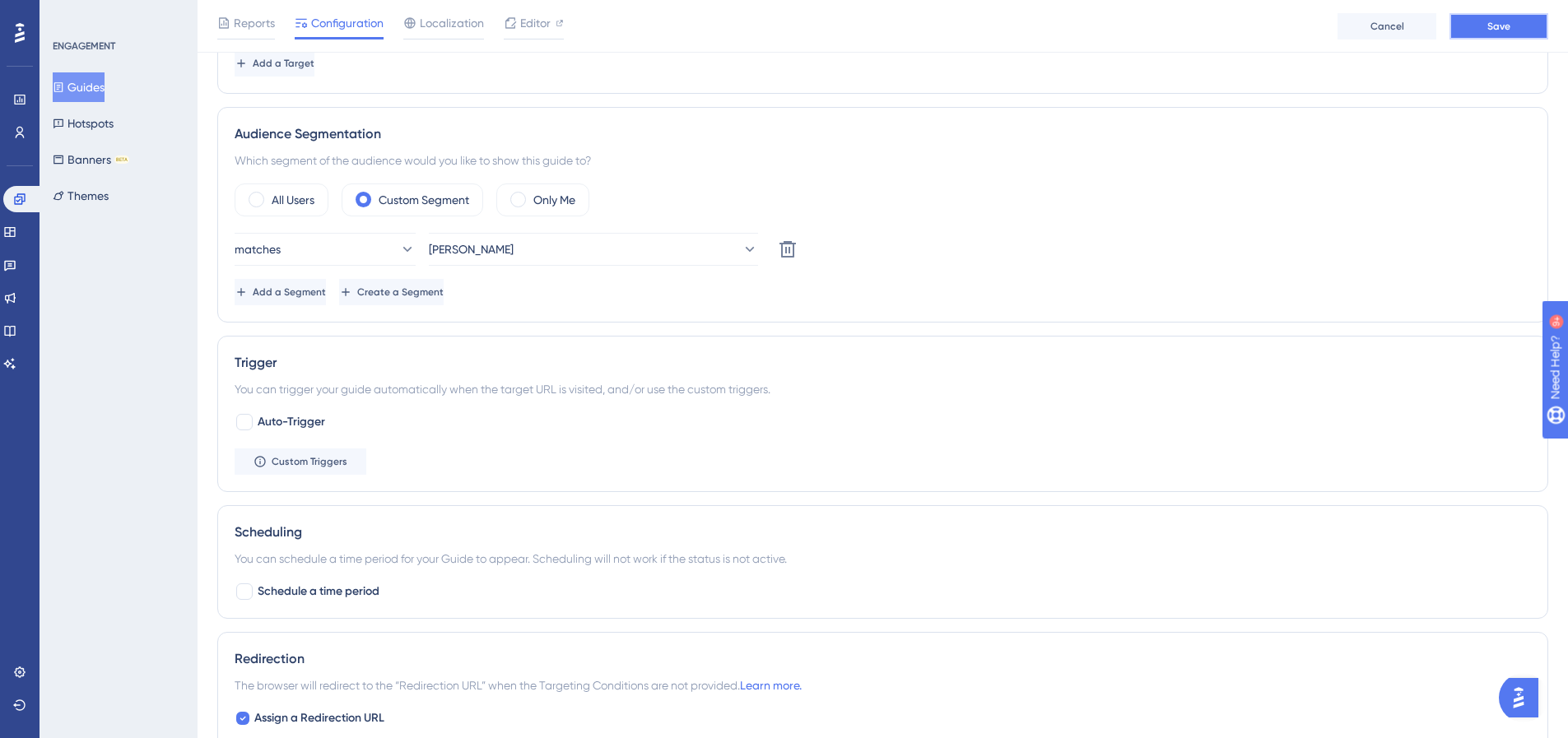
click at [1515, 16] on button "Save" at bounding box center [1499, 26] width 99 height 26
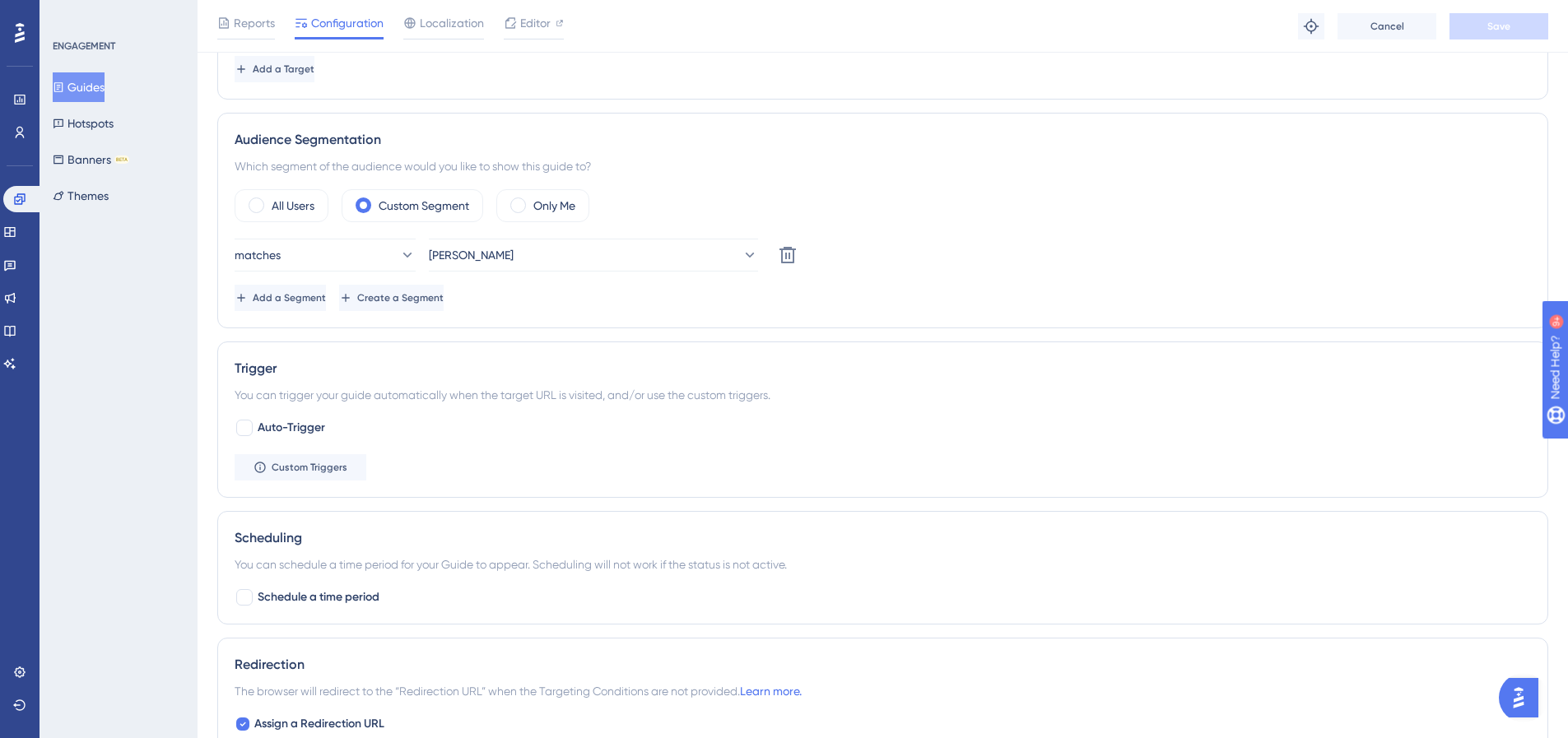
click at [102, 89] on button "Guides" at bounding box center [79, 87] width 52 height 29
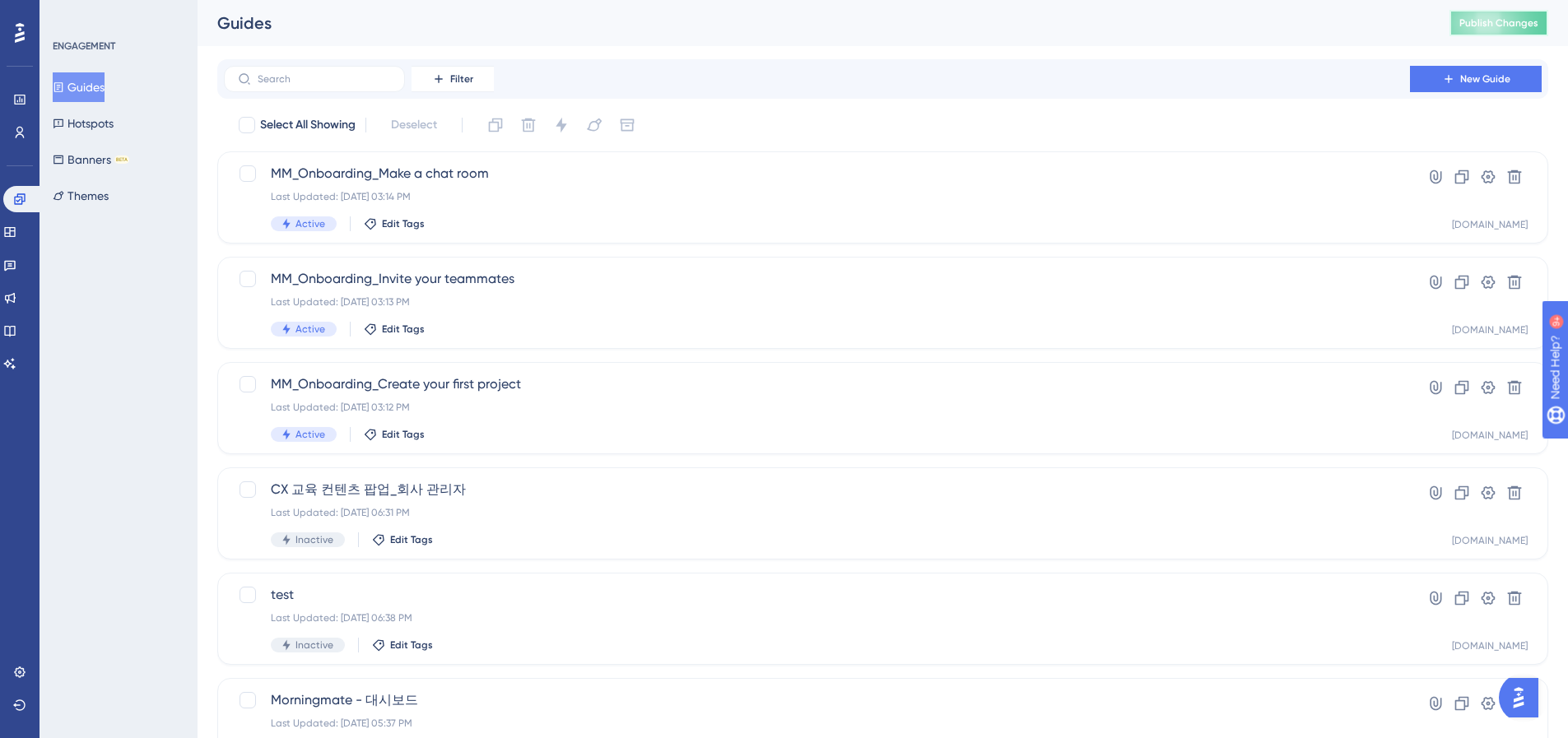
click at [1535, 12] on button "Publish Changes" at bounding box center [1499, 23] width 99 height 26
click at [17, 236] on link at bounding box center [10, 232] width 13 height 26
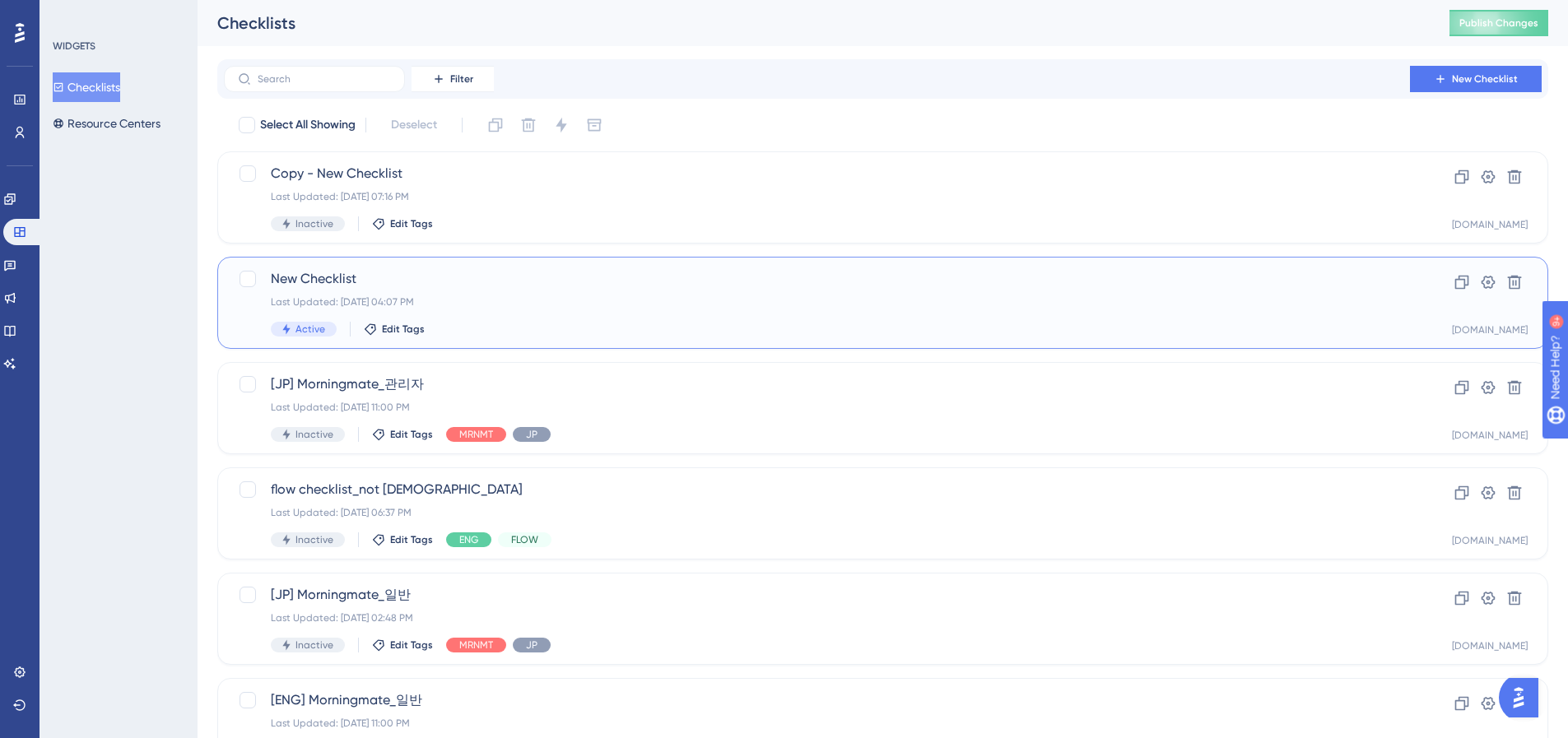
click at [419, 267] on div "New Checklist Last Updated: Oct 14 2025, 04:07 PM Active Edit Tags Clone Settin…" at bounding box center [883, 303] width 1331 height 92
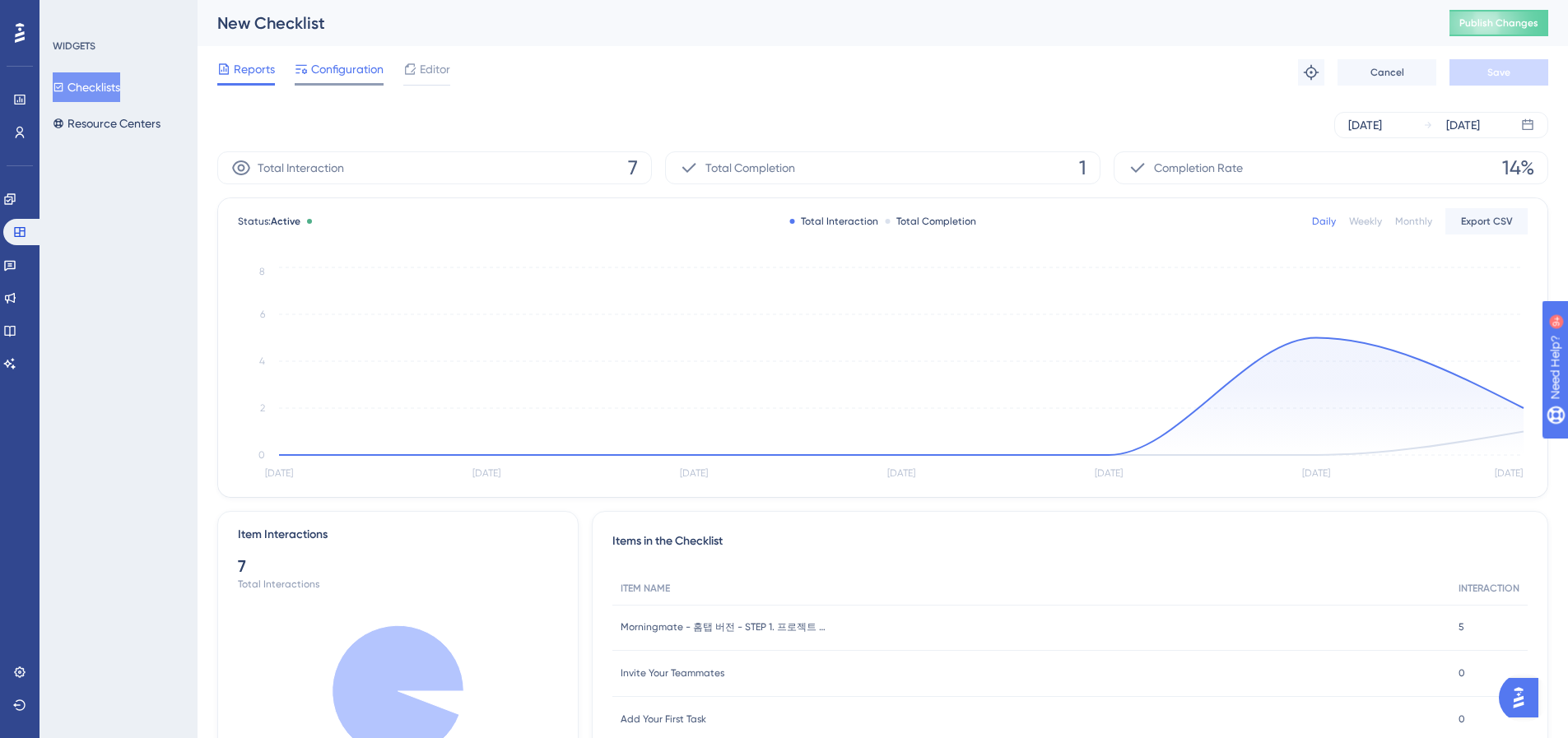
click at [368, 81] on div "Configuration" at bounding box center [339, 72] width 89 height 26
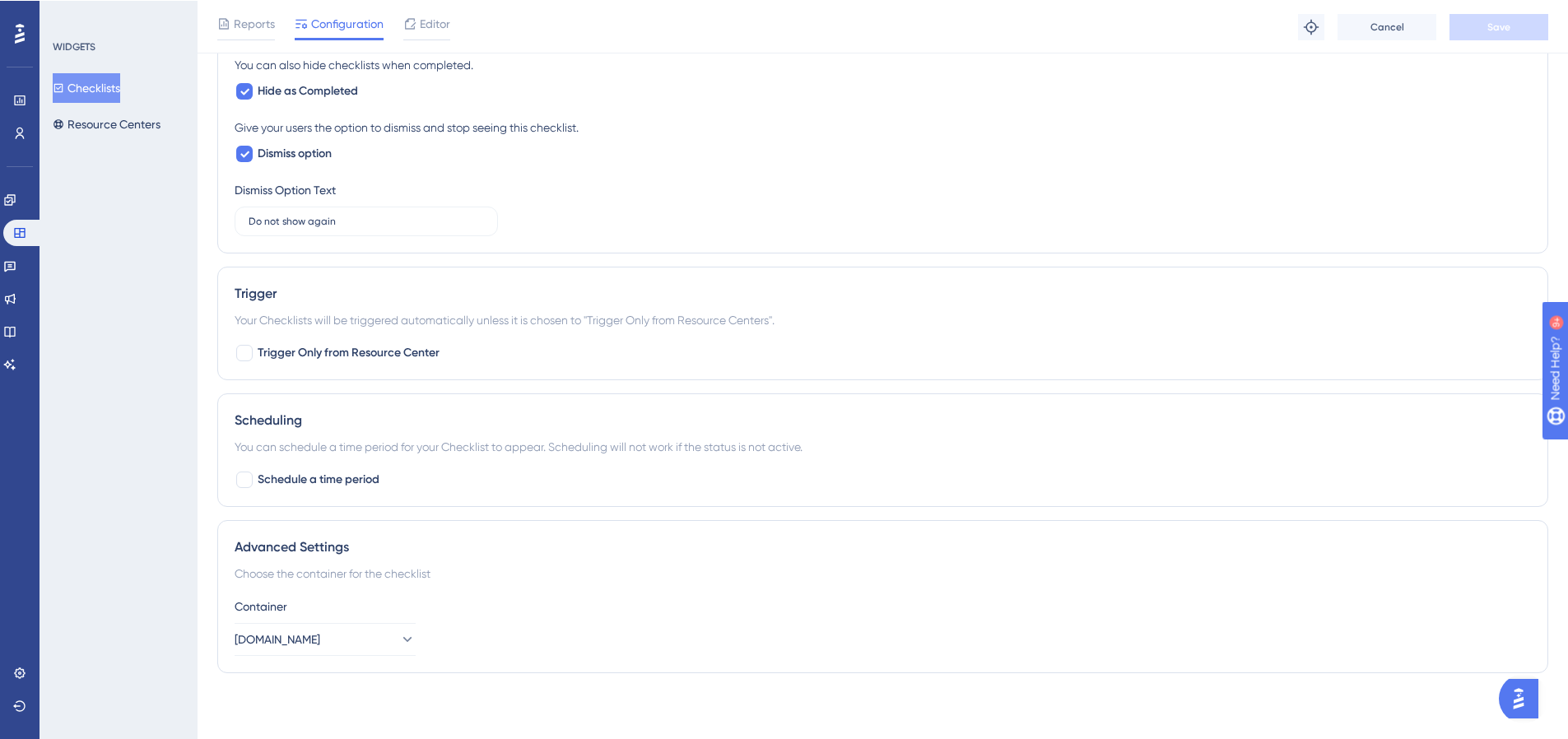
scroll to position [849, 0]
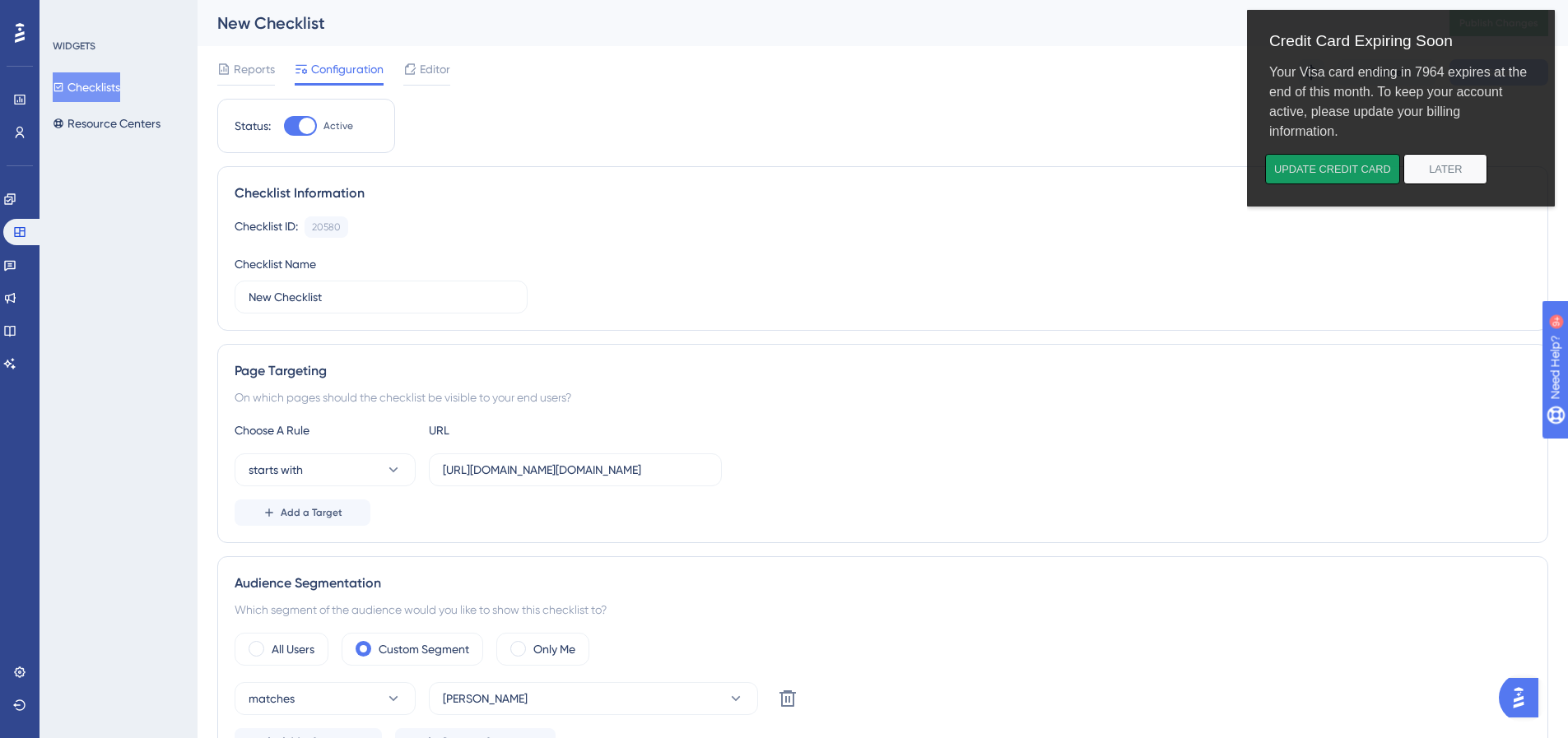
click at [1370, 173] on button "Update credit card" at bounding box center [1332, 169] width 135 height 30
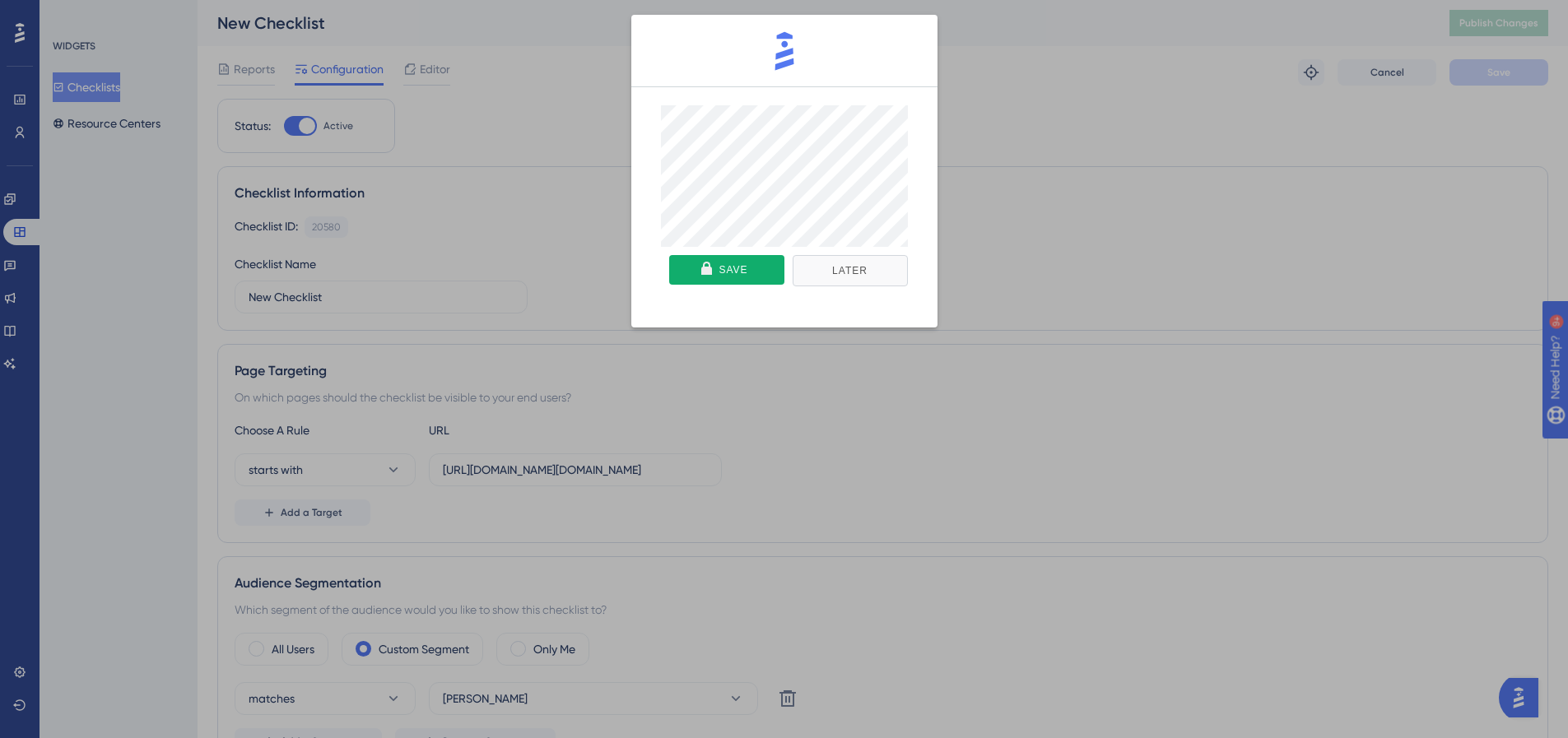
click at [844, 284] on button "Later" at bounding box center [851, 270] width 116 height 31
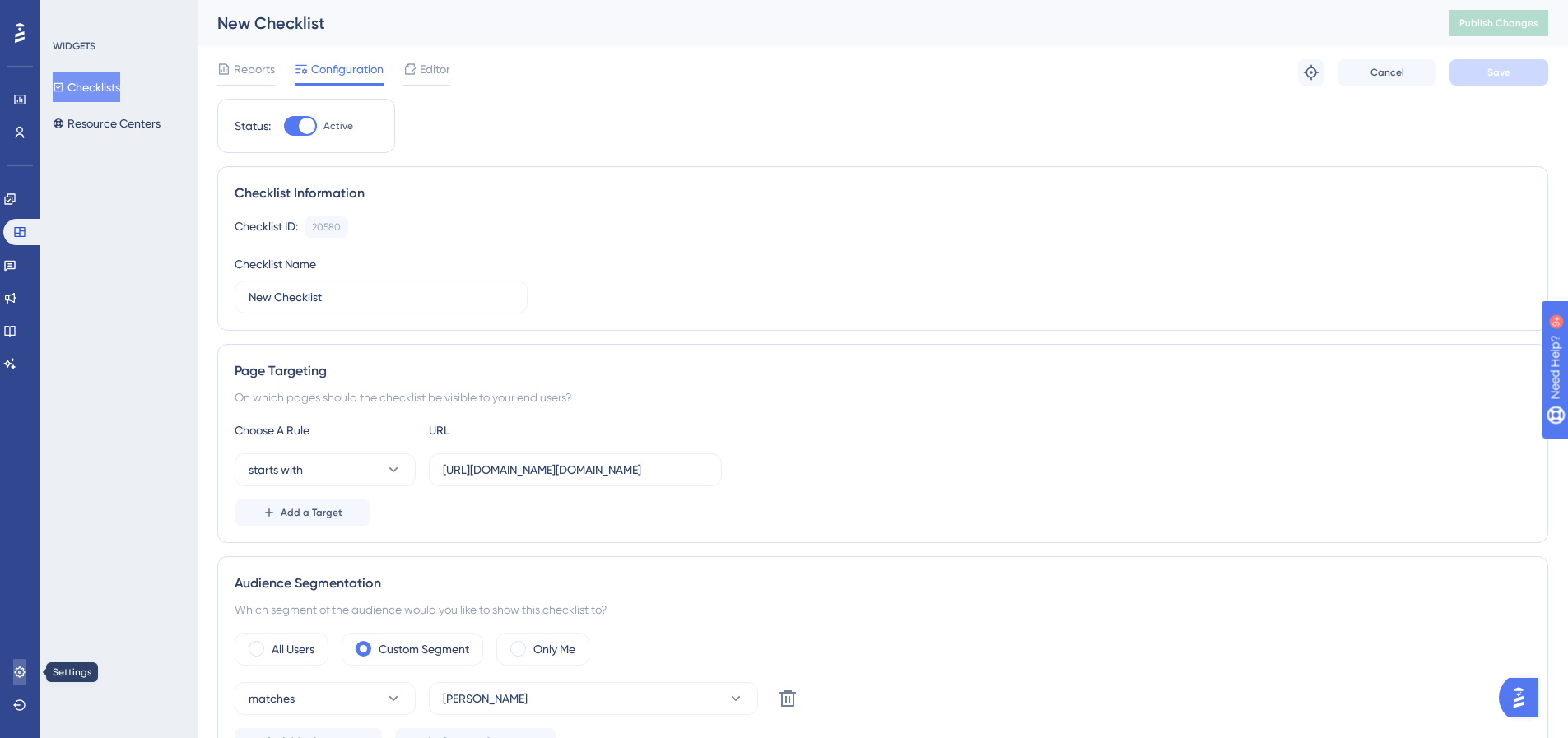
click at [25, 667] on icon at bounding box center [20, 673] width 13 height 13
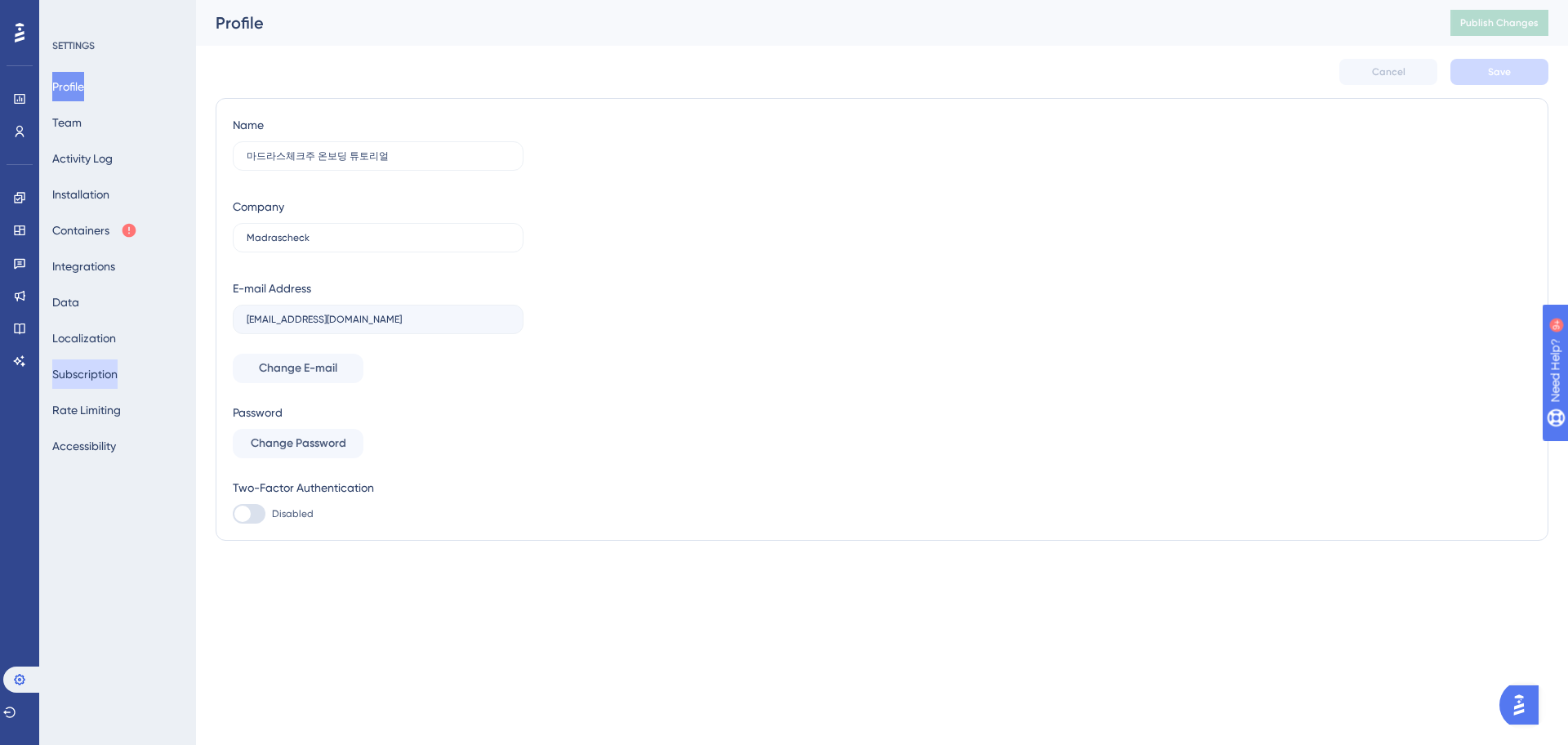
click at [115, 379] on button "Subscription" at bounding box center [85, 374] width 66 height 29
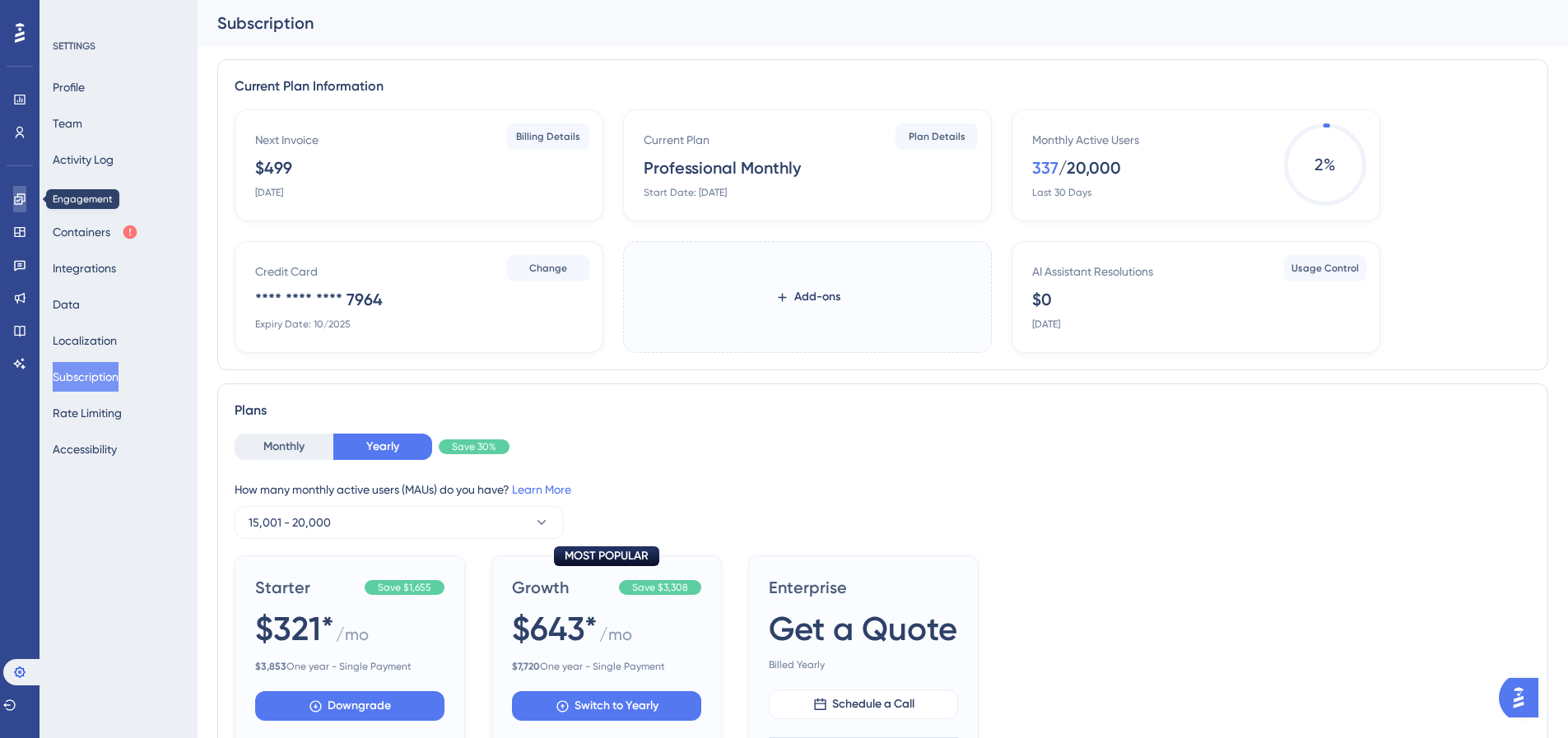
click at [26, 208] on link at bounding box center [20, 198] width 13 height 26
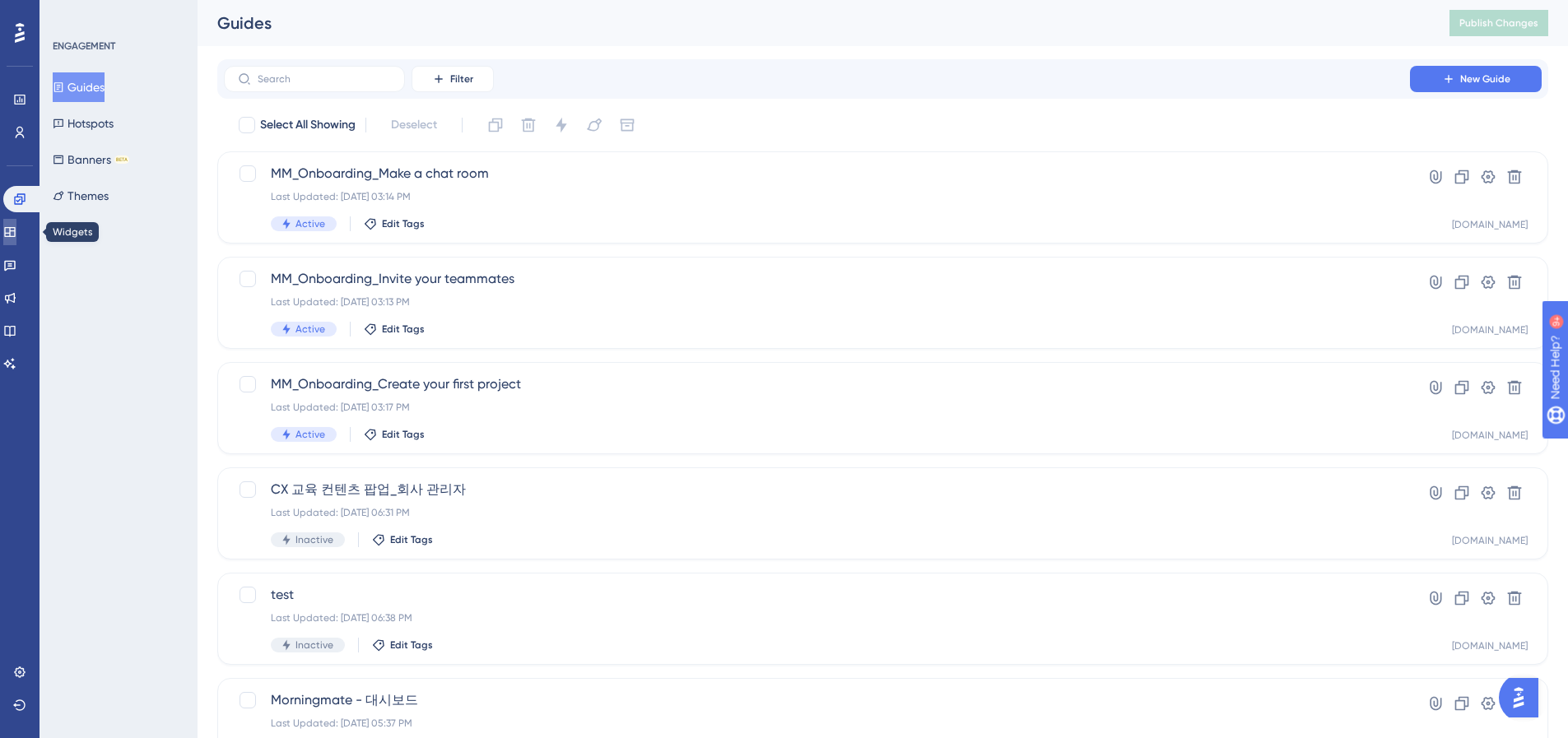
click at [17, 233] on icon at bounding box center [10, 232] width 13 height 13
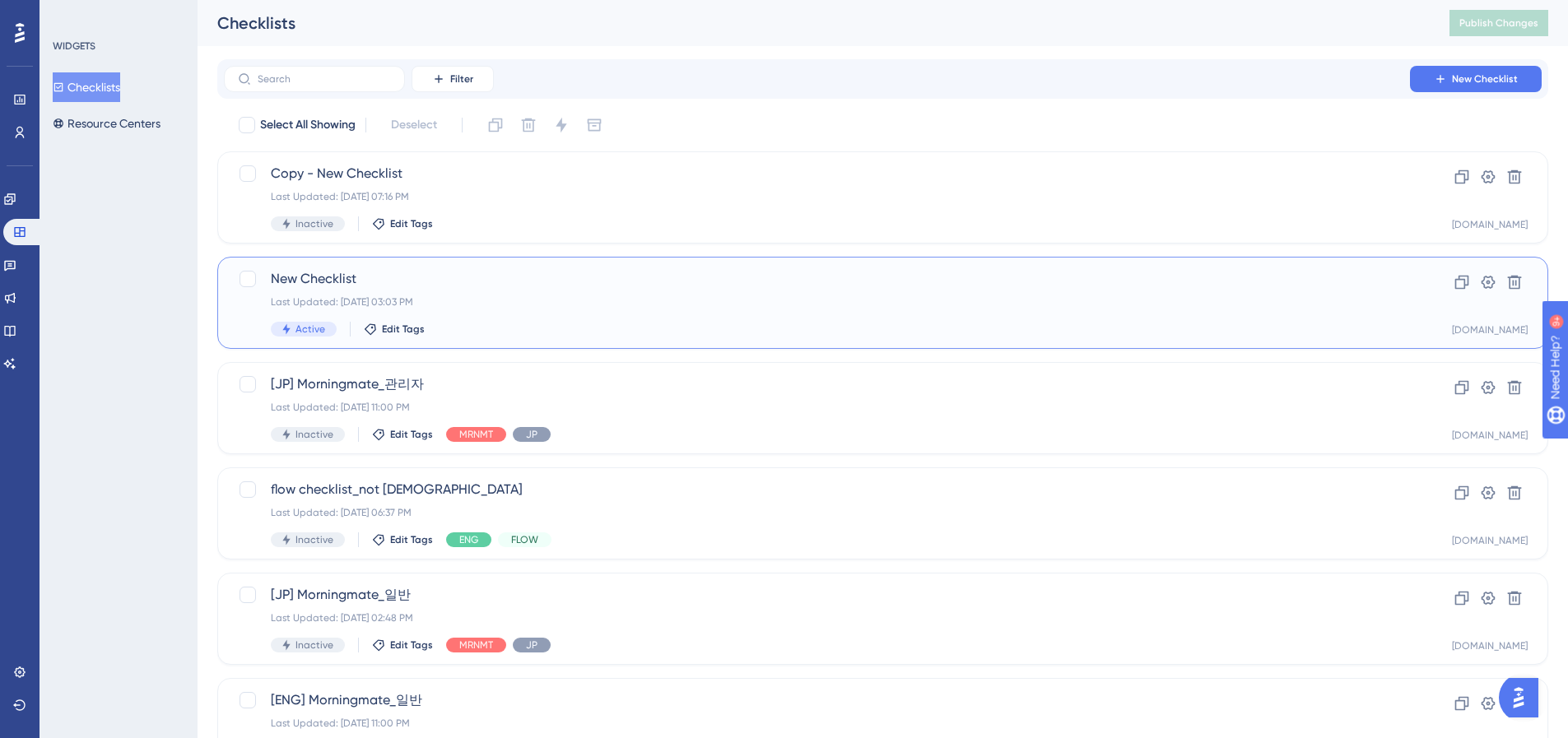
click at [438, 274] on span "New Checklist" at bounding box center [817, 279] width 1092 height 20
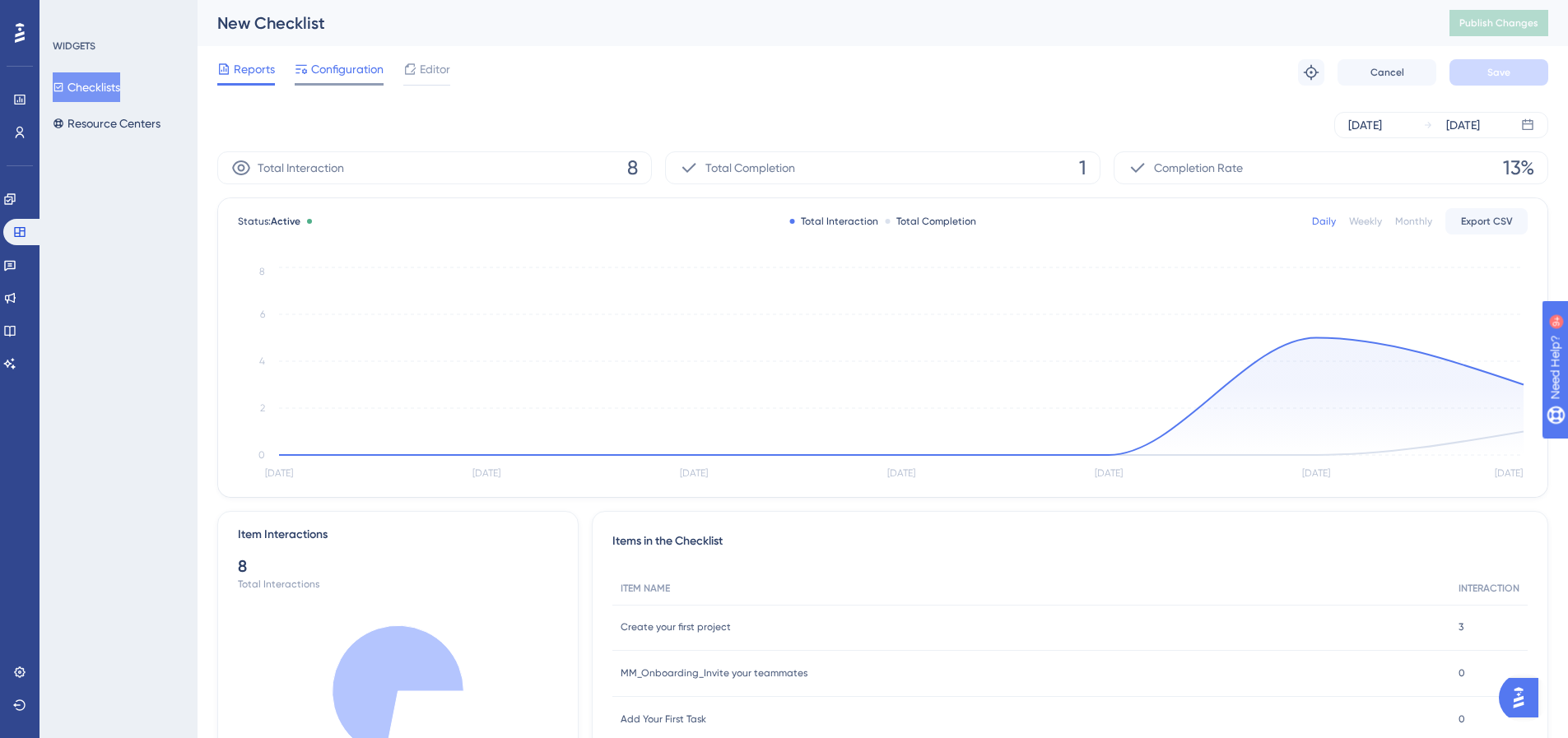
click at [344, 78] on span "Configuration" at bounding box center [347, 69] width 73 height 20
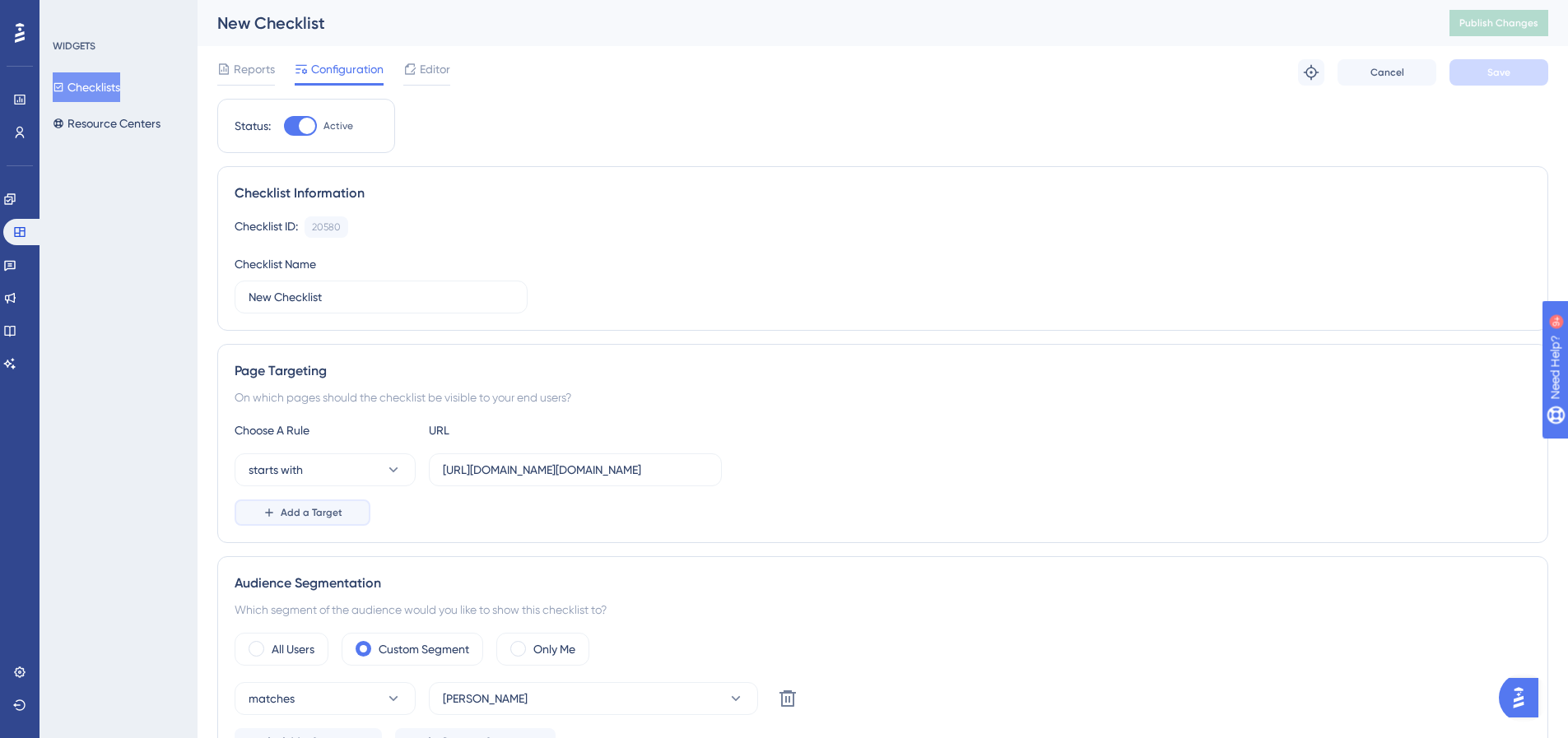
click at [338, 501] on button "Add a Target" at bounding box center [302, 512] width 136 height 26
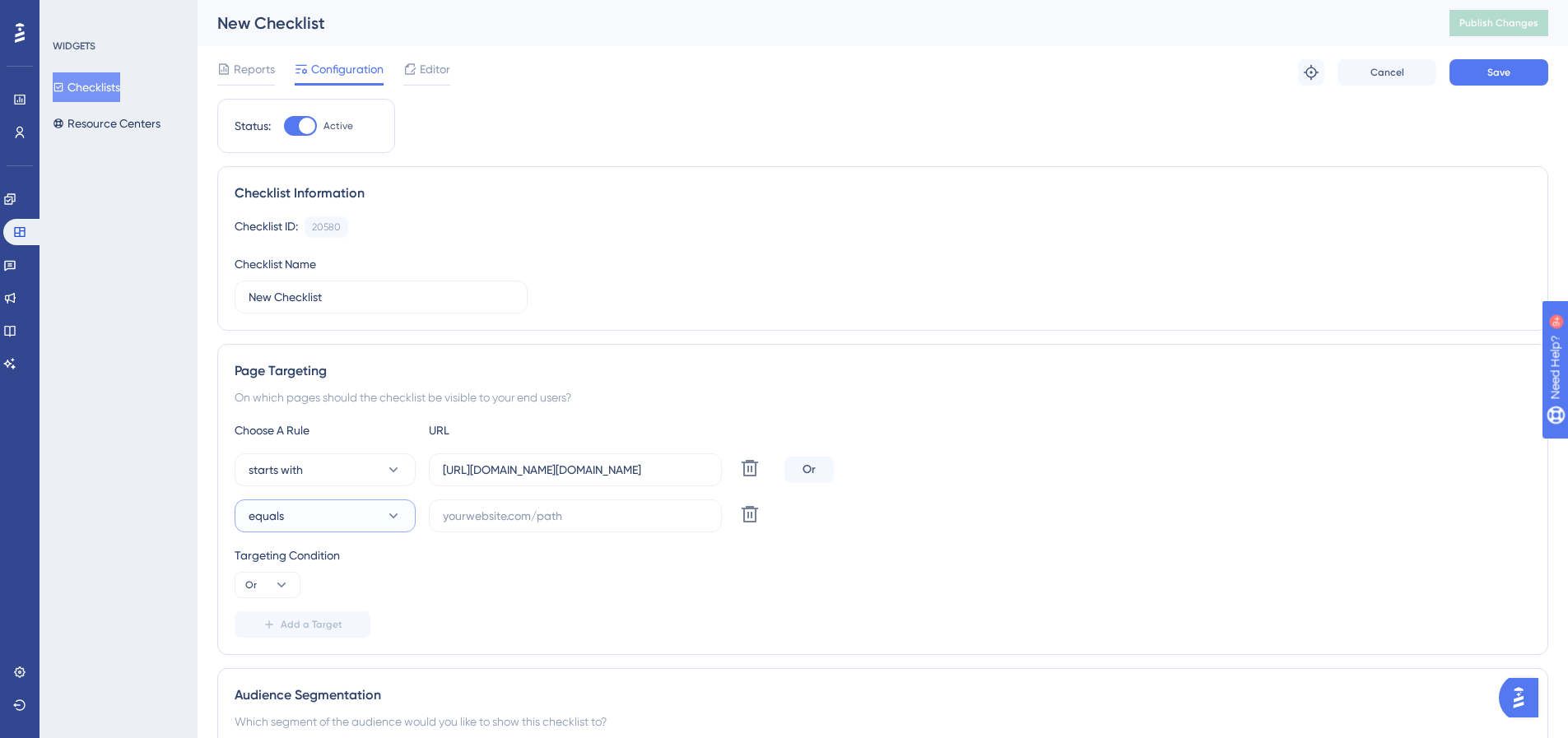
click at [371, 511] on button "equals" at bounding box center [325, 515] width 181 height 33
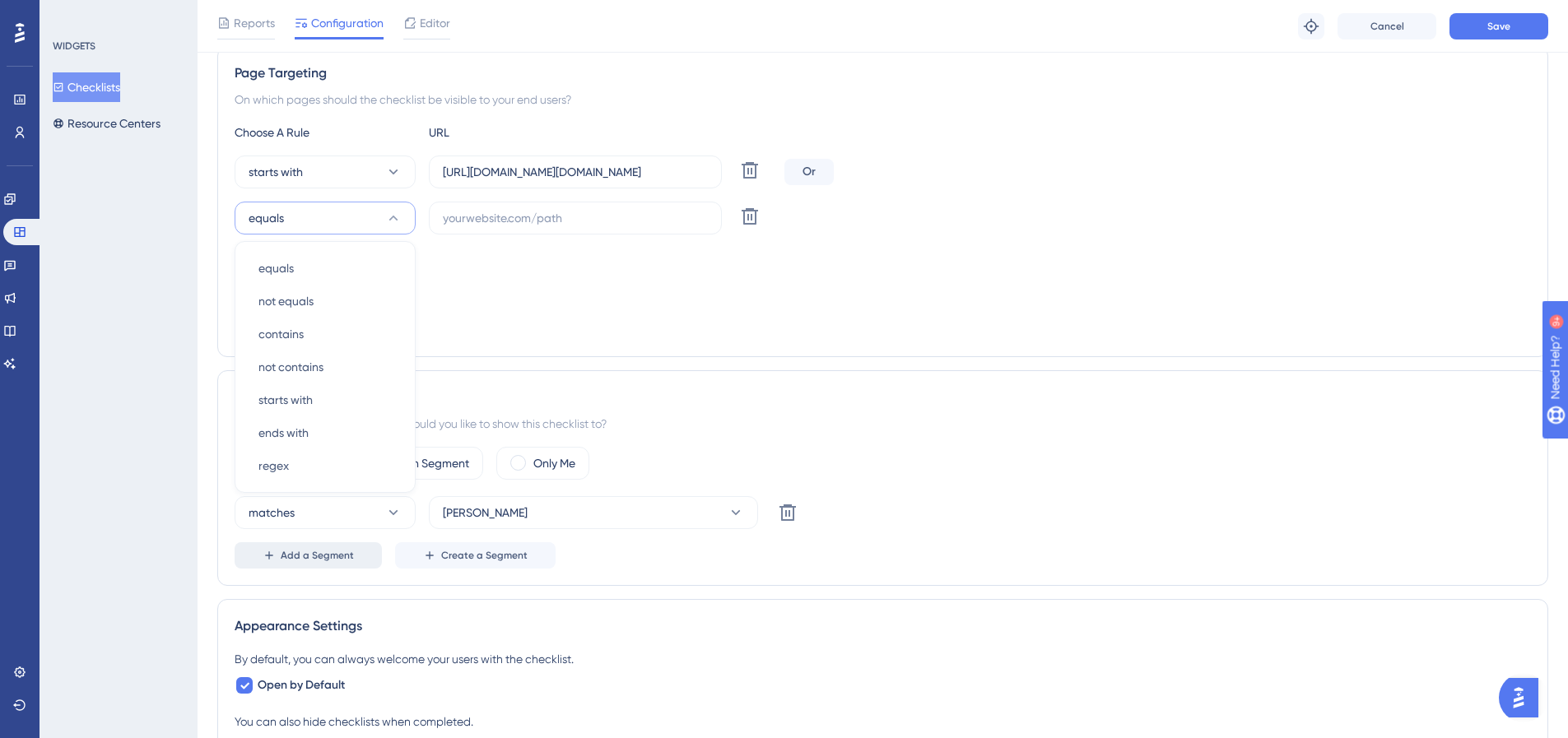
scroll to position [305, 0]
click at [371, 430] on div "ends with ends with" at bounding box center [325, 432] width 133 height 33
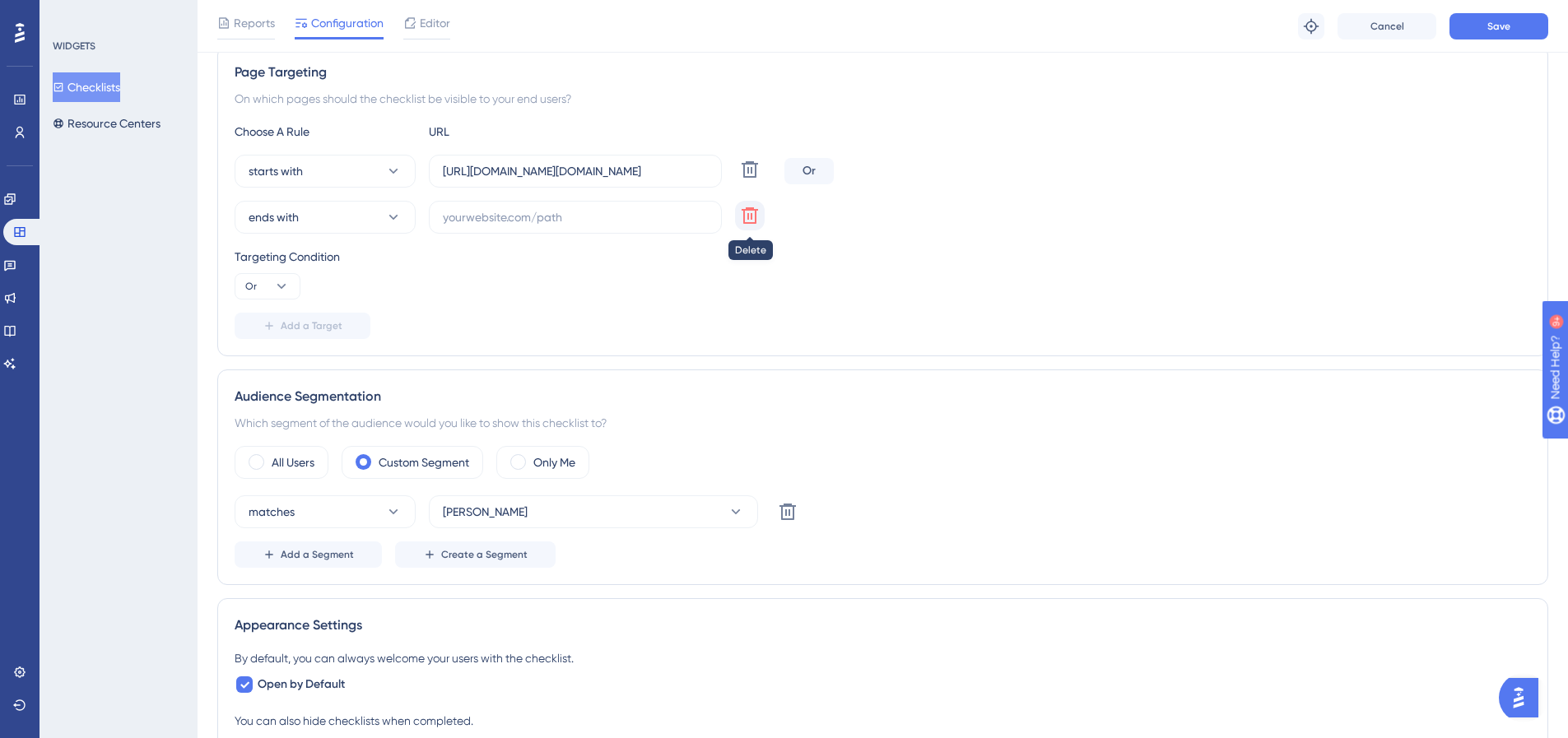
click at [754, 210] on icon at bounding box center [750, 216] width 17 height 17
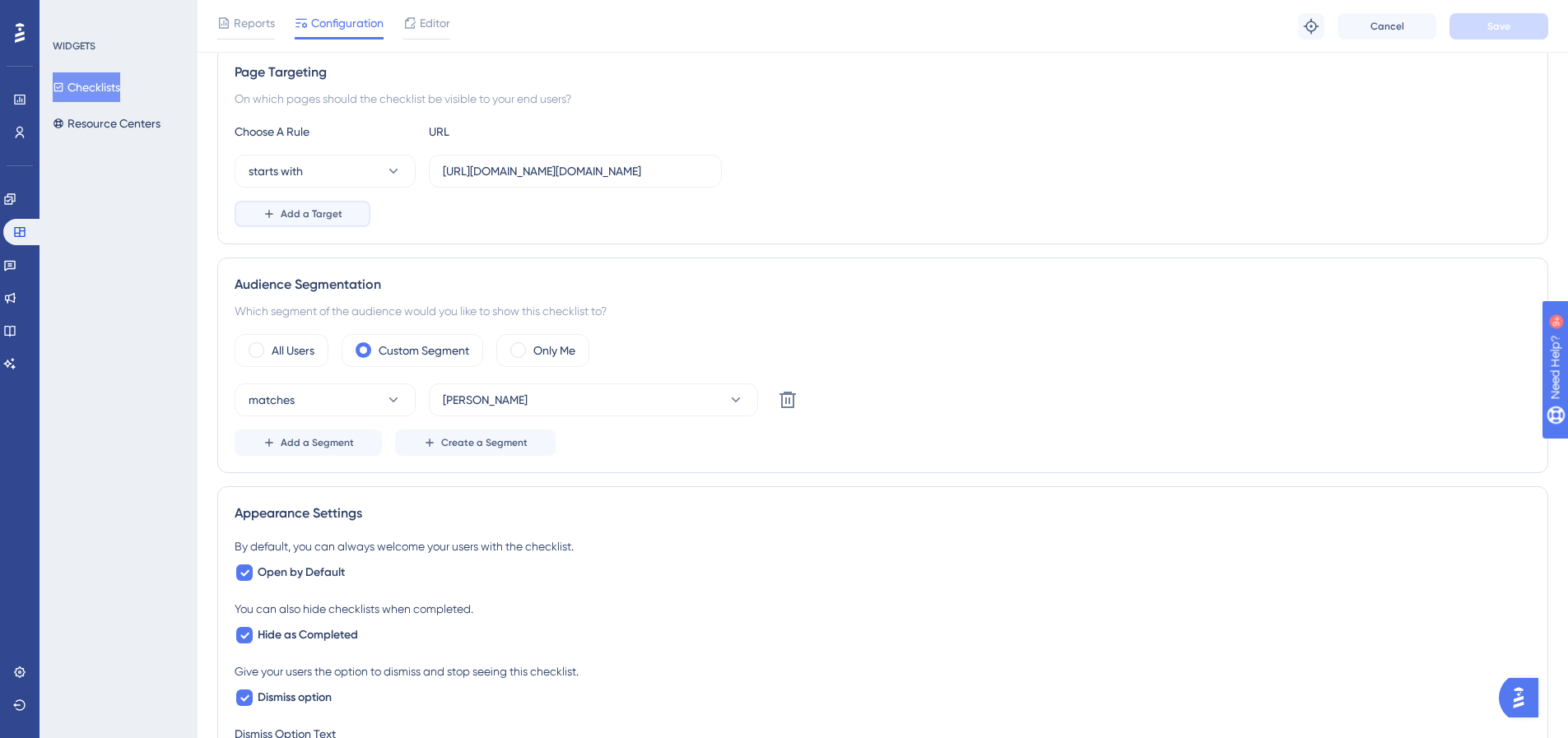
click at [286, 212] on span "Add a Target" at bounding box center [311, 214] width 62 height 13
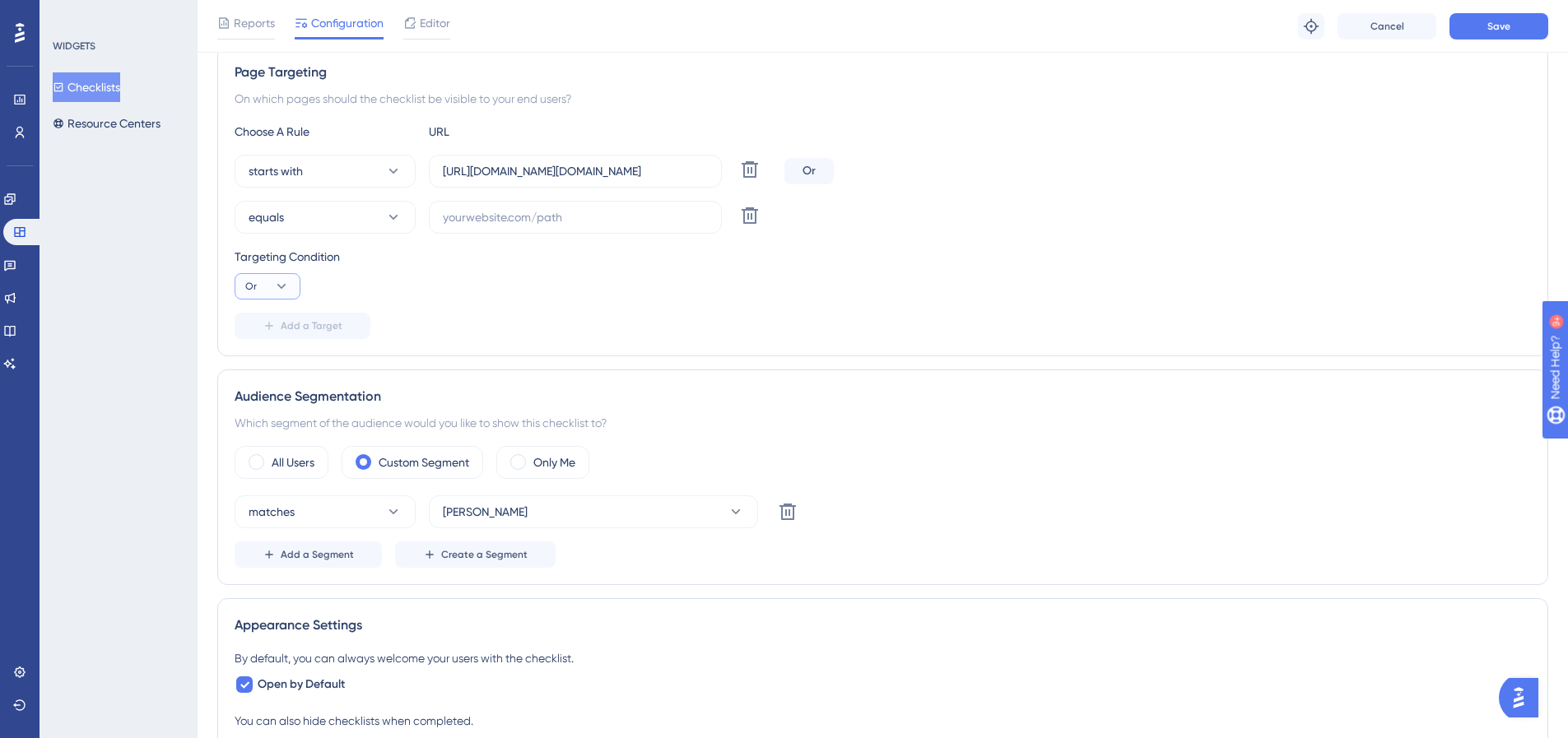
click at [277, 280] on icon at bounding box center [281, 286] width 17 height 17
click at [266, 330] on span "And" at bounding box center [263, 333] width 22 height 20
click at [271, 212] on span "equals" at bounding box center [266, 218] width 35 height 20
click at [613, 288] on div "Targeting Condition And" at bounding box center [882, 273] width 1297 height 53
click at [260, 293] on button "And" at bounding box center [267, 285] width 66 height 26
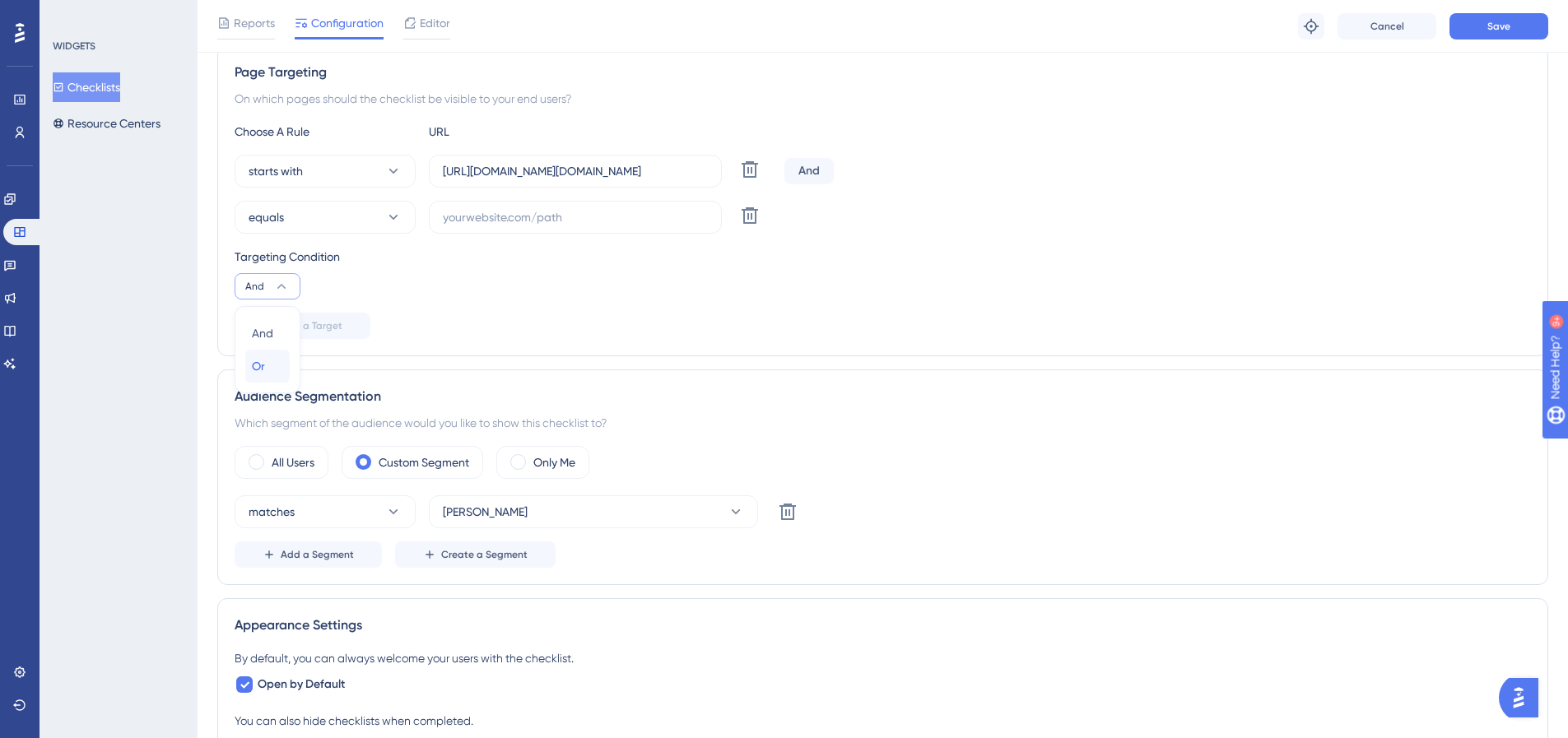
click at [253, 356] on span "Or" at bounding box center [259, 366] width 13 height 20
click at [326, 232] on button "equals" at bounding box center [325, 217] width 181 height 33
click at [267, 331] on span "contains" at bounding box center [281, 333] width 45 height 20
click at [314, 231] on button "contains" at bounding box center [325, 217] width 181 height 33
click at [383, 192] on div "starts with [URL][DOMAIN_NAME][DOMAIN_NAME] Delete Or contains equals equals no…" at bounding box center [882, 194] width 1297 height 79
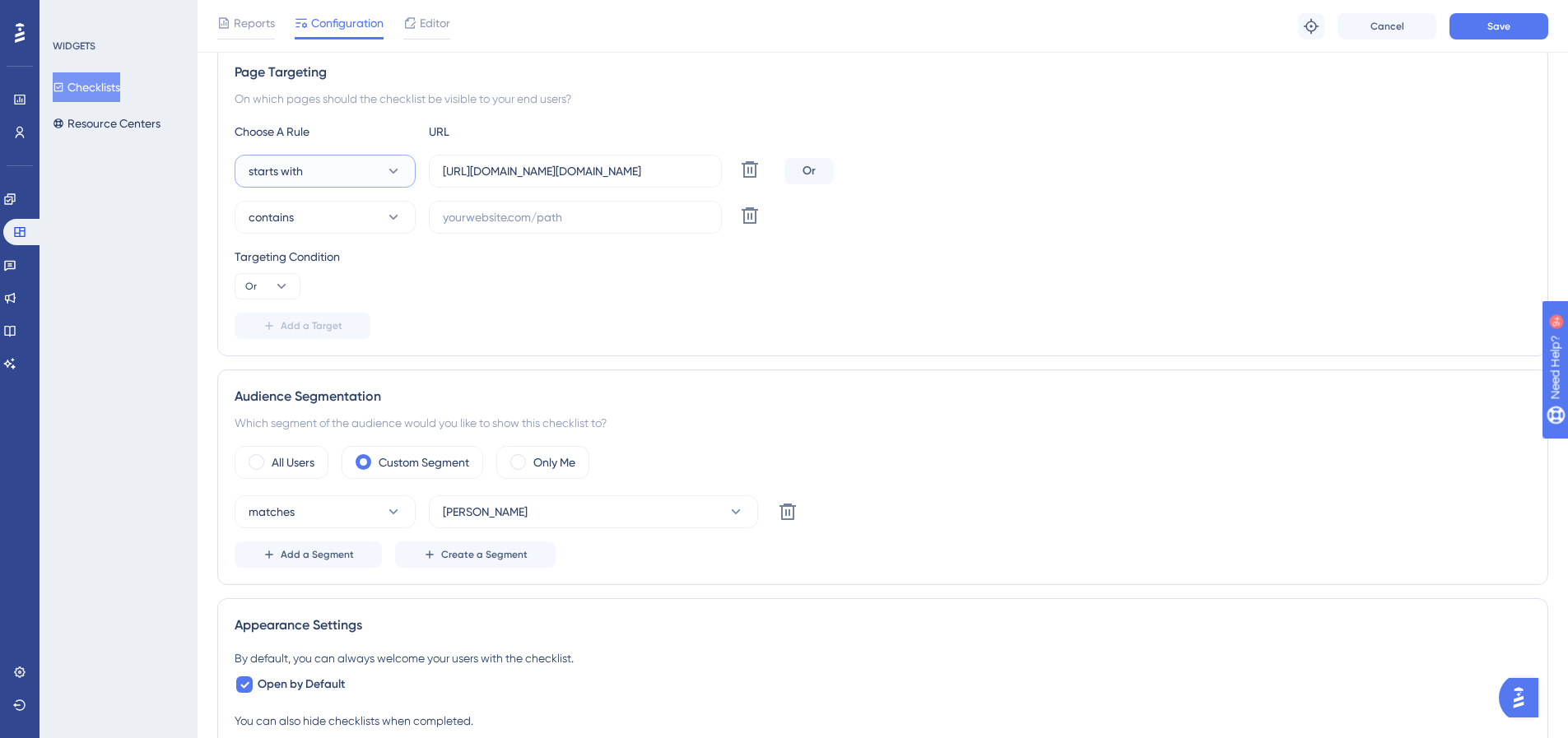
click at [376, 167] on button "starts with" at bounding box center [325, 171] width 181 height 33
click at [316, 278] on div "contains contains" at bounding box center [325, 287] width 133 height 33
click at [760, 226] on button at bounding box center [749, 215] width 29 height 29
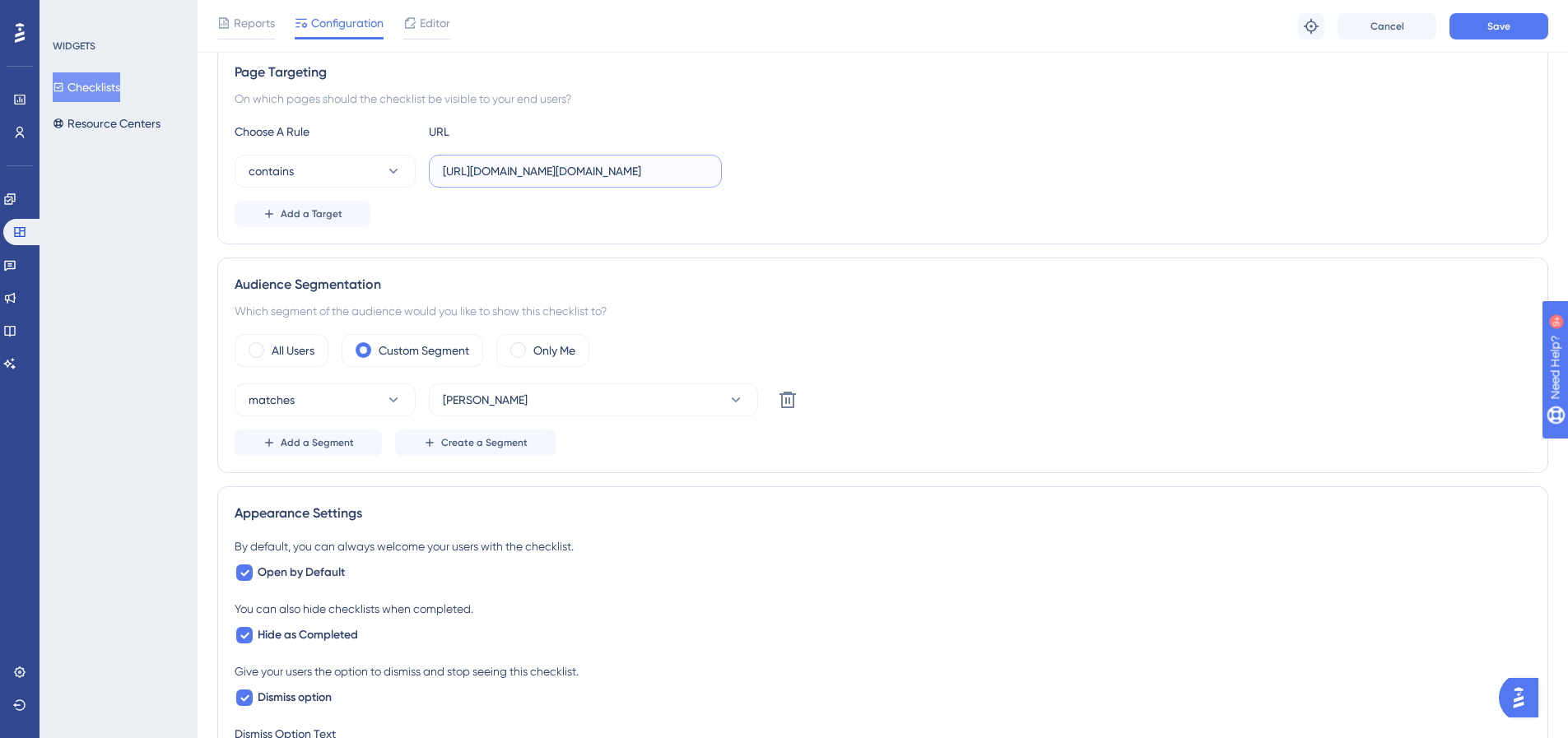
click at [568, 172] on input "[URL][DOMAIN_NAME][DOMAIN_NAME]" at bounding box center [575, 172] width 265 height 18
paste input "[DOMAIN_NAME]/[DOMAIN_NAME]"
type input "[URL][DOMAIN_NAME][DOMAIN_NAME]"
click at [1498, 25] on span "Save" at bounding box center [1499, 27] width 23 height 13
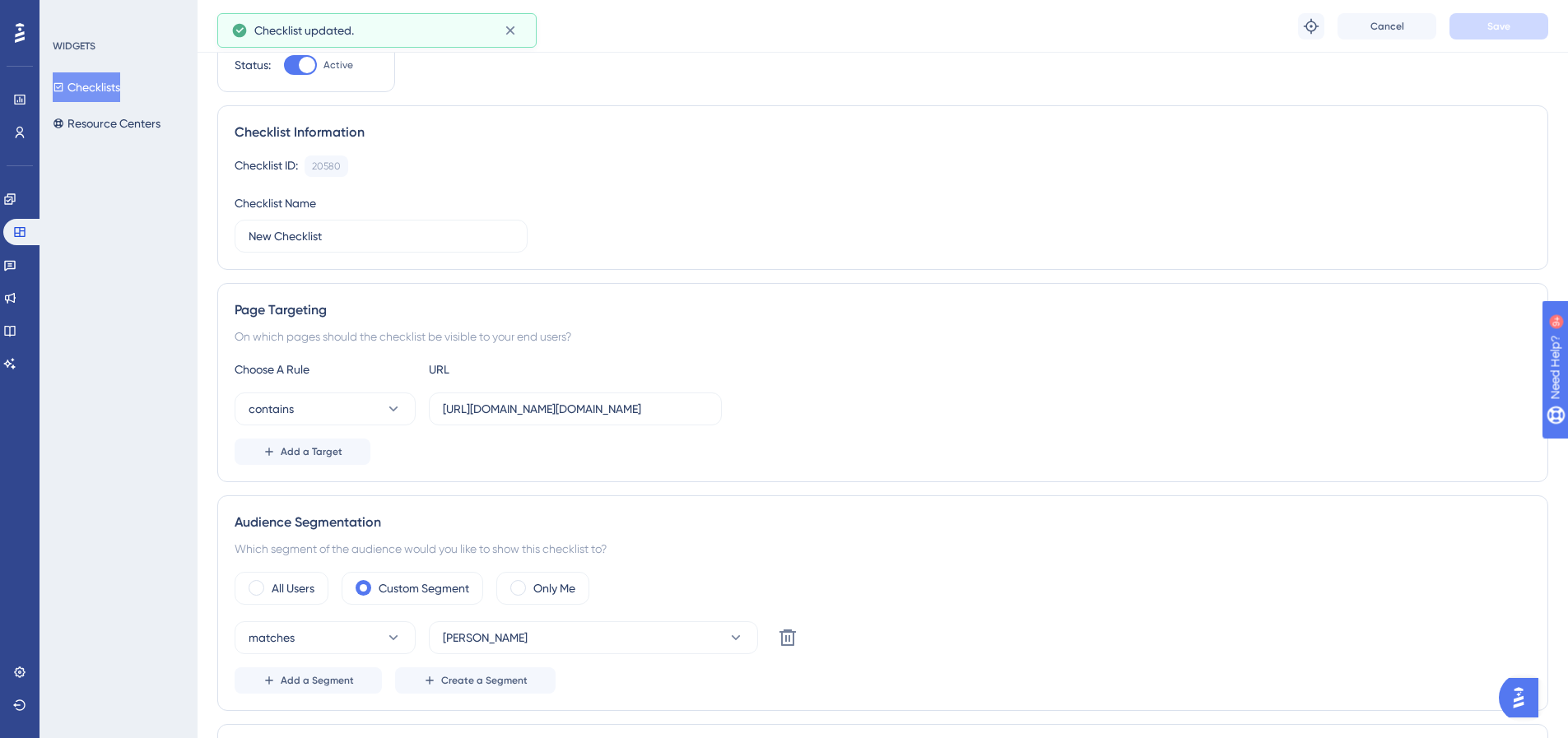
scroll to position [0, 0]
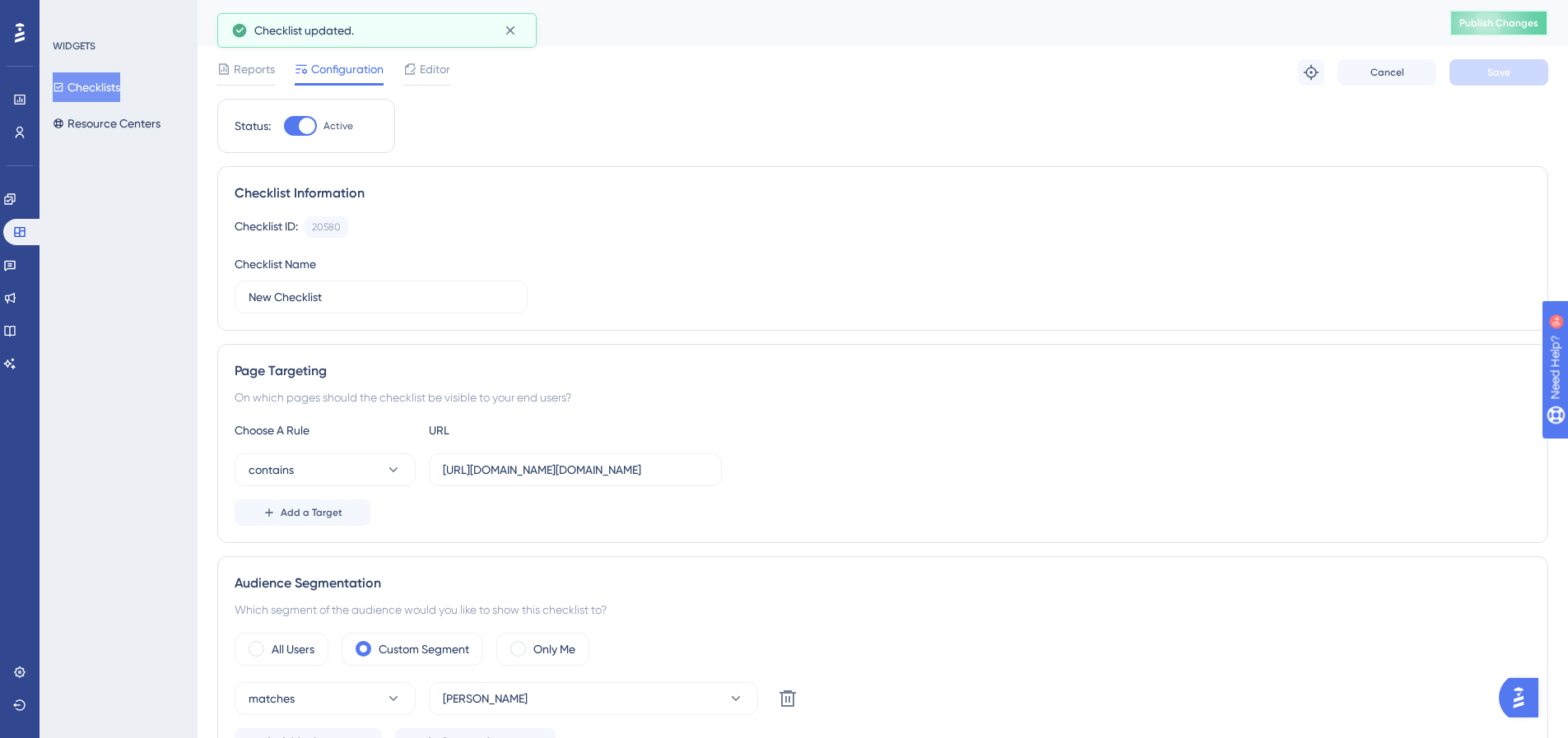
click at [1503, 25] on span "Publish Changes" at bounding box center [1499, 23] width 79 height 13
click at [16, 202] on icon at bounding box center [10, 199] width 13 height 13
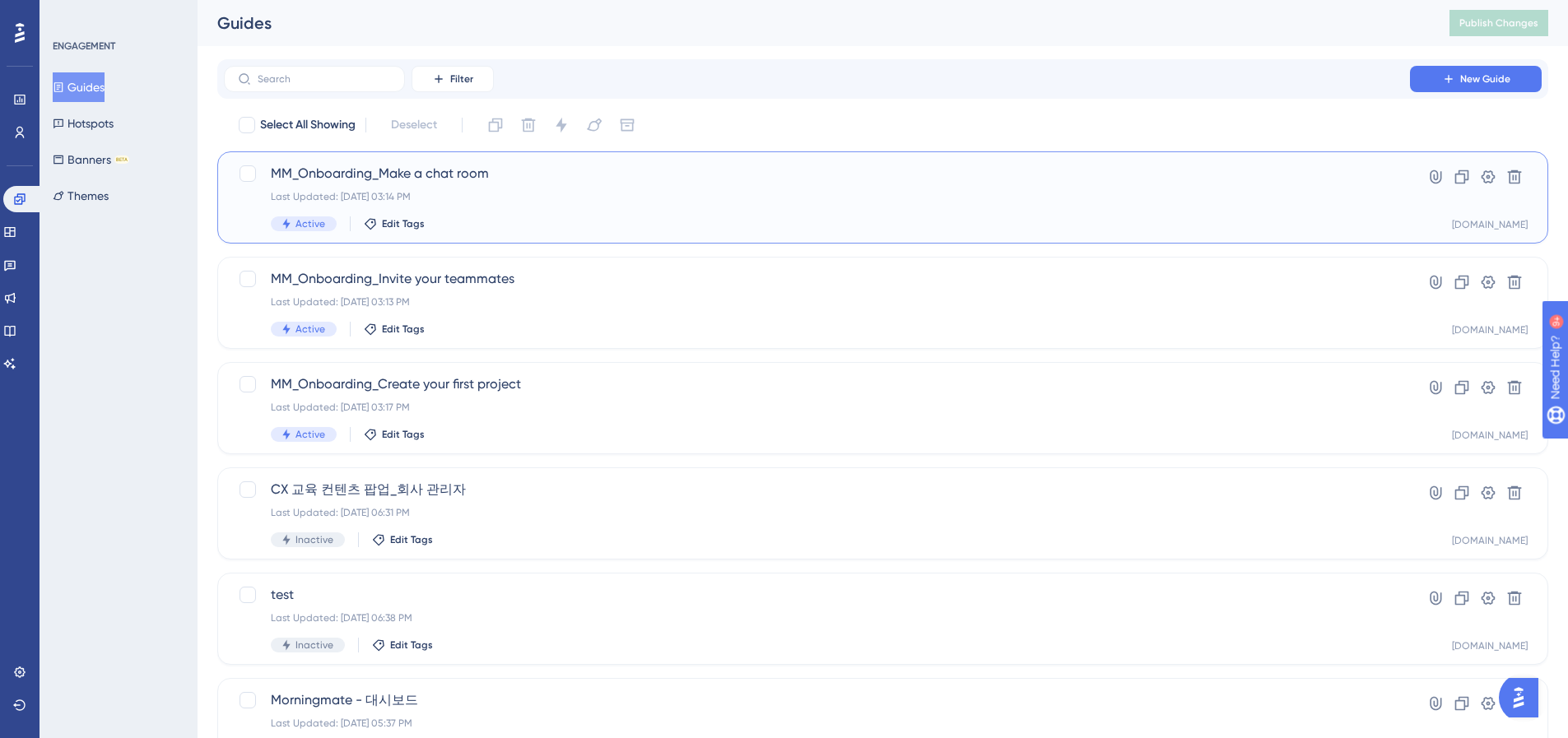
click at [342, 226] on div "Active Edit Tags" at bounding box center [817, 224] width 1092 height 15
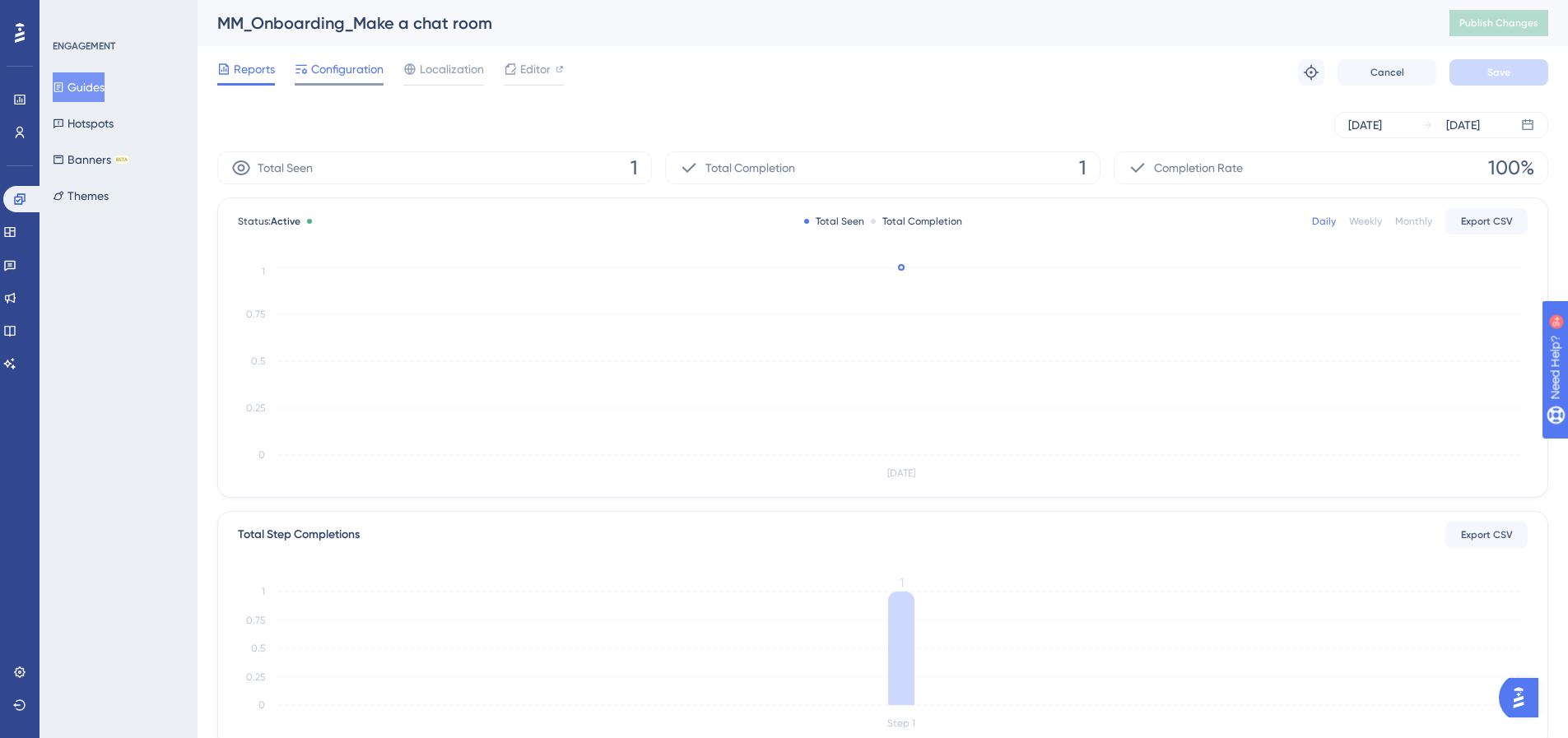
click at [347, 78] on span "Configuration" at bounding box center [347, 69] width 73 height 20
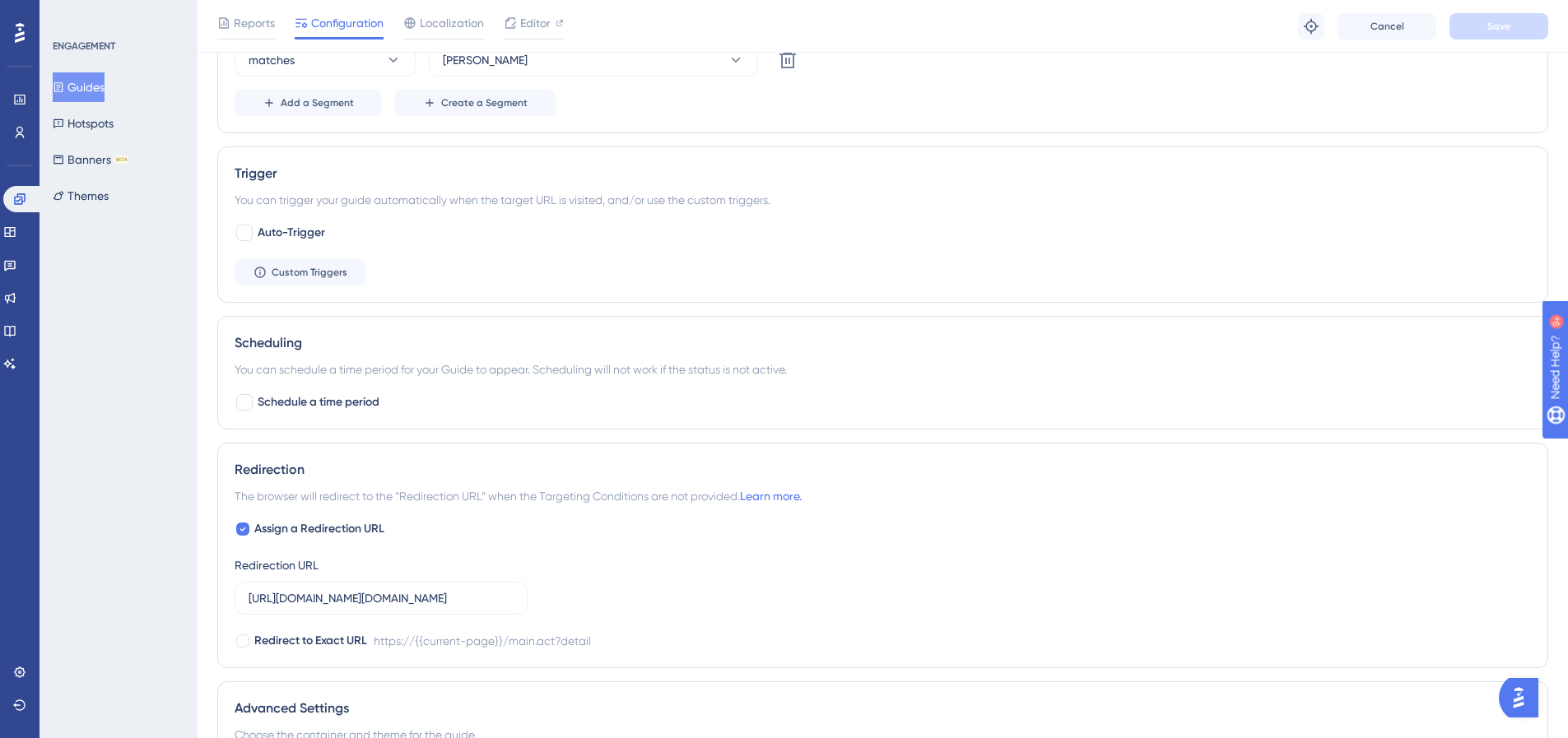
scroll to position [612, 0]
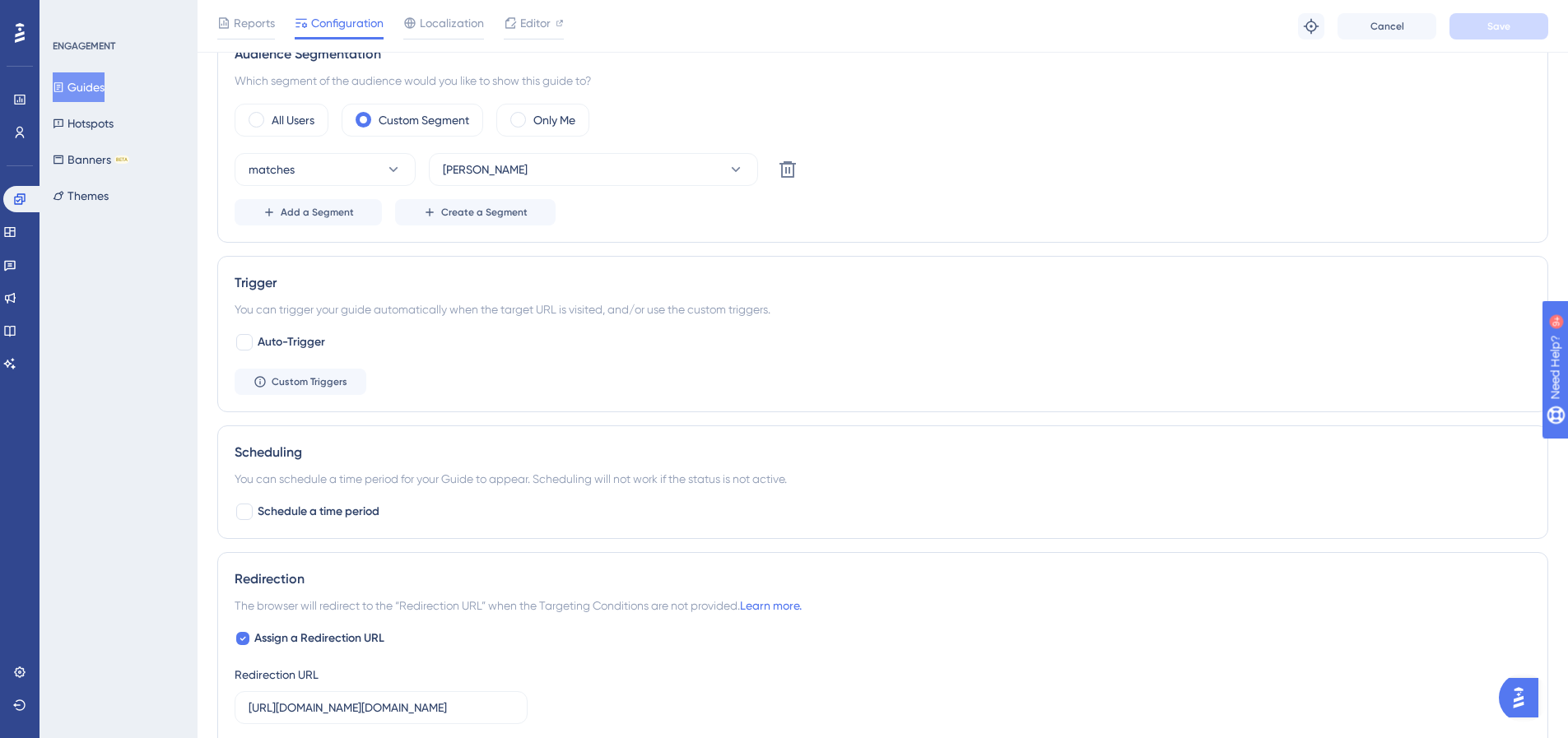
click at [105, 75] on button "Guides" at bounding box center [79, 87] width 52 height 29
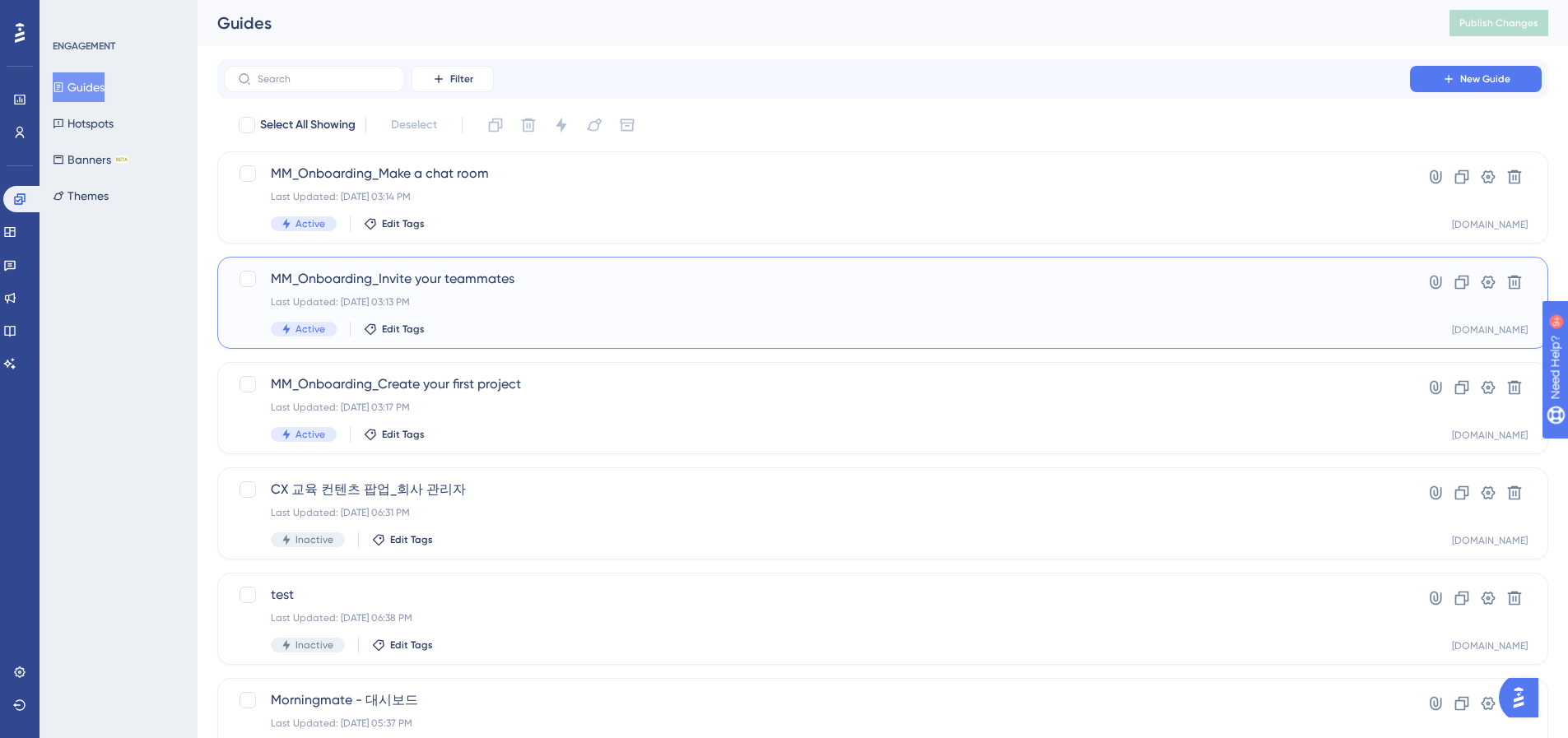
click at [491, 308] on div "MM_Onboarding_Invite your teammates Last Updated: Oct 15 2025, 03:13 PM Active …" at bounding box center [817, 303] width 1092 height 68
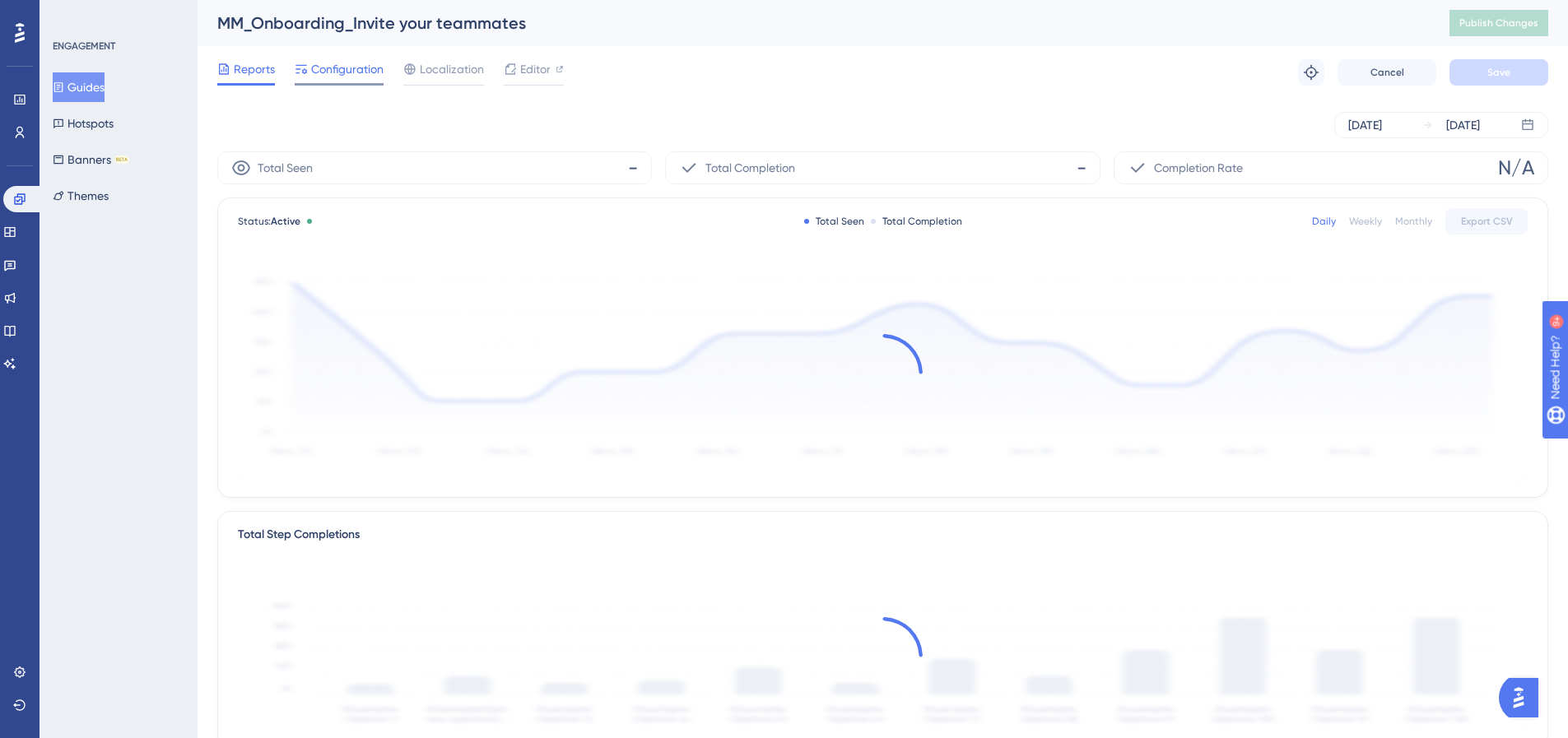
click at [341, 70] on span "Configuration" at bounding box center [347, 69] width 73 height 20
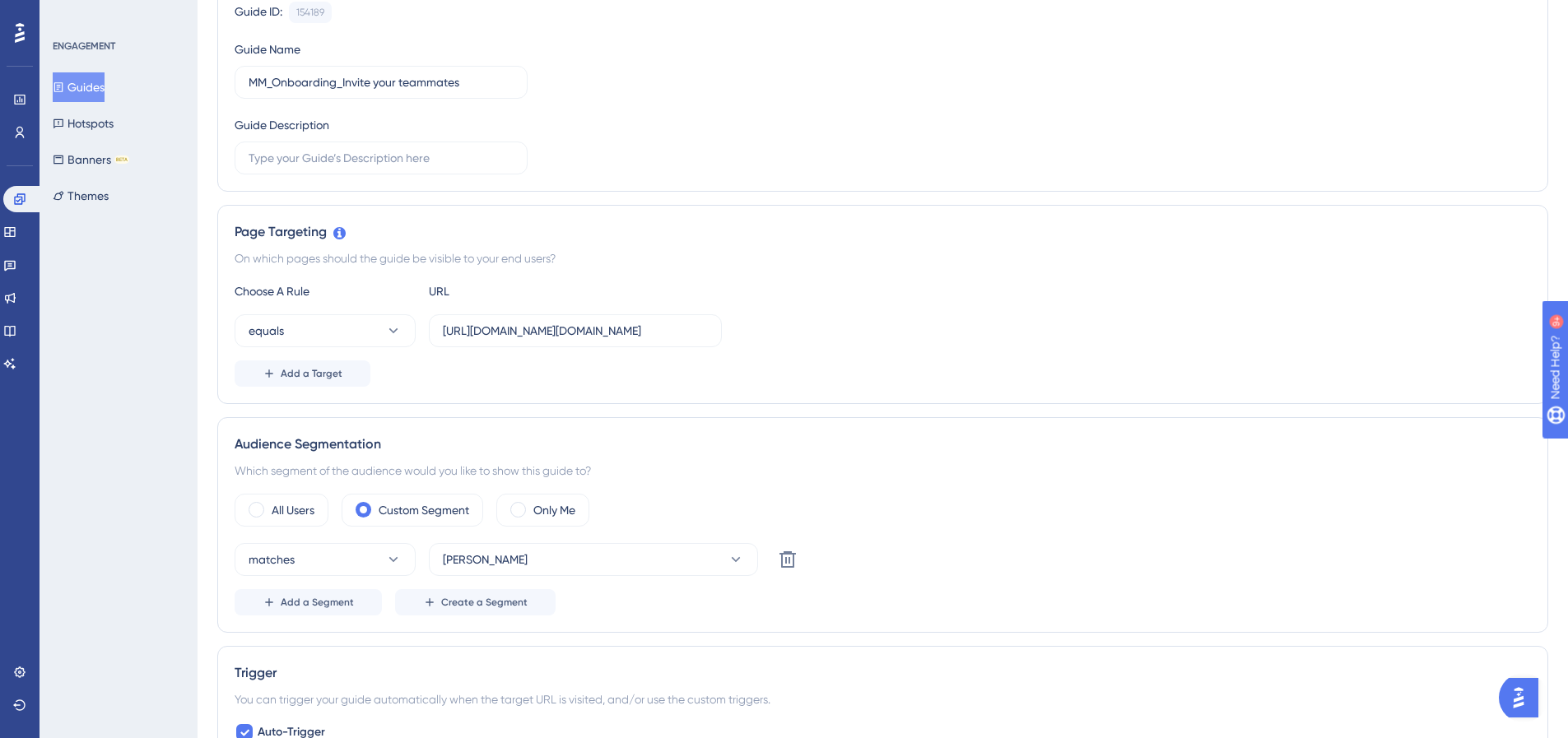
scroll to position [531, 0]
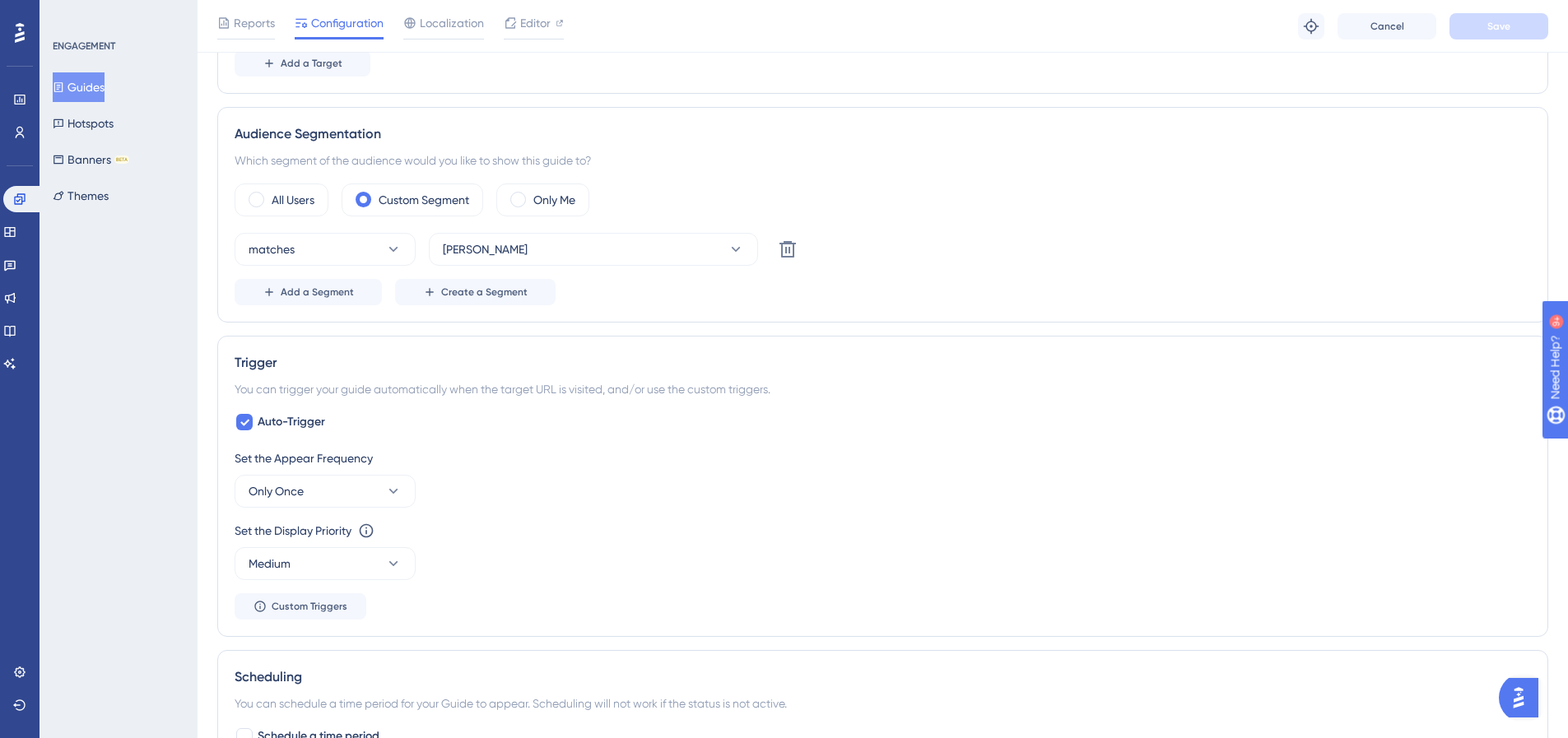
click at [264, 435] on div "Auto-Trigger Set the Appear Frequency Only Once Set the Display Priority This o…" at bounding box center [882, 516] width 1297 height 208
drag, startPoint x: 290, startPoint y: 416, endPoint x: 308, endPoint y: 399, distance: 24.8
click at [291, 416] on span "Auto-Trigger" at bounding box center [291, 423] width 68 height 20
checkbox input "false"
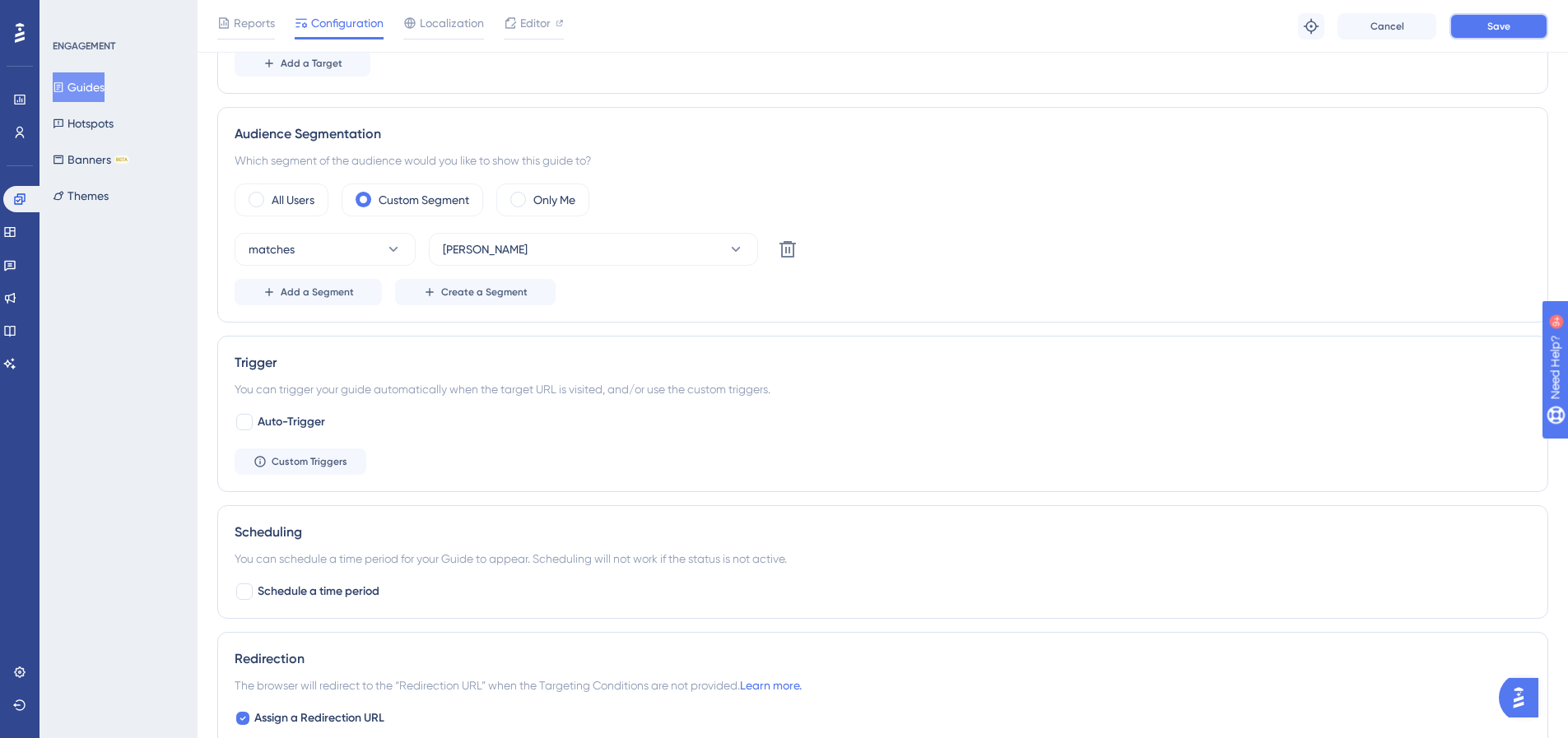
click at [1487, 25] on button "Save" at bounding box center [1499, 26] width 99 height 26
click at [101, 87] on button "Guides" at bounding box center [79, 87] width 52 height 29
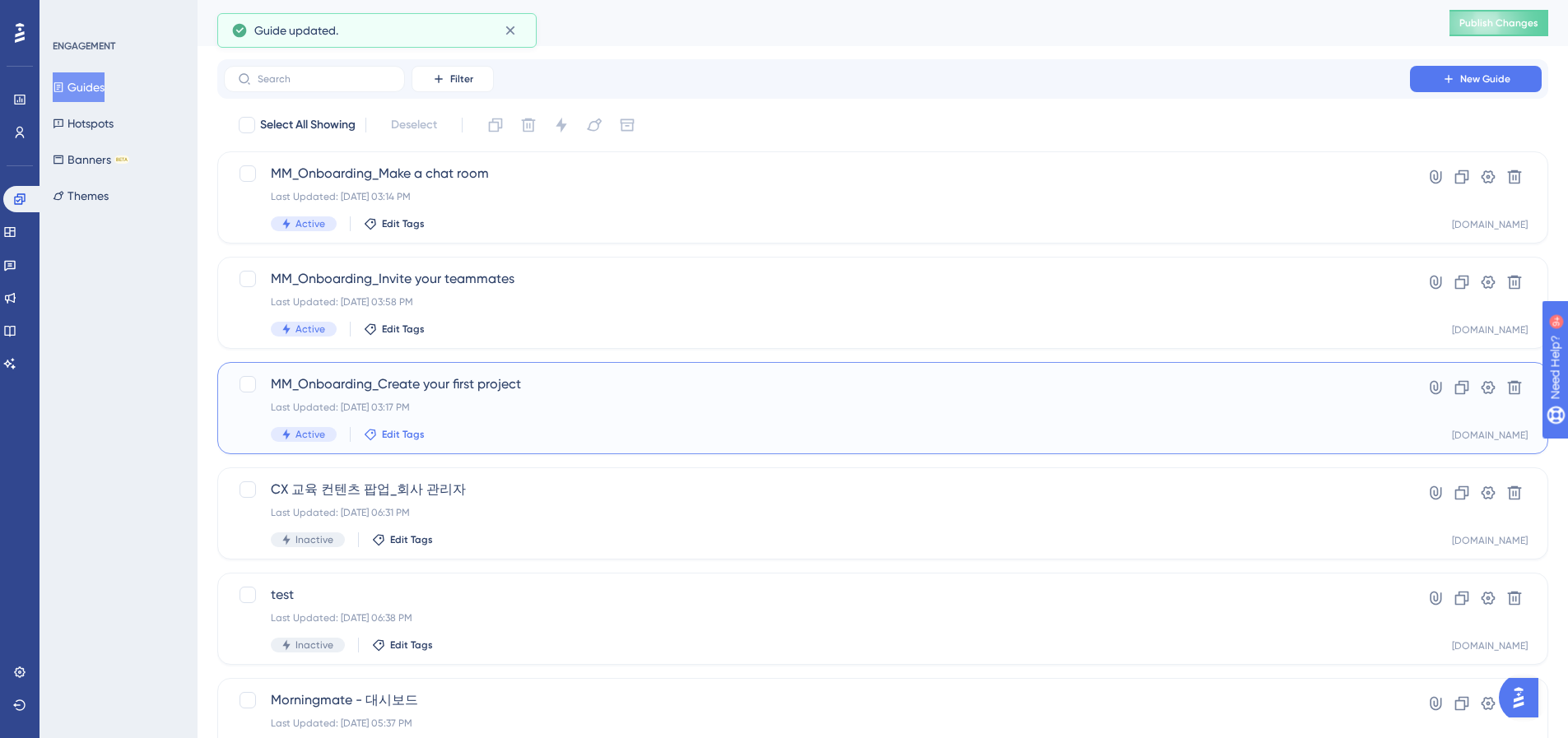
click at [382, 429] on span "Edit Tags" at bounding box center [403, 434] width 43 height 13
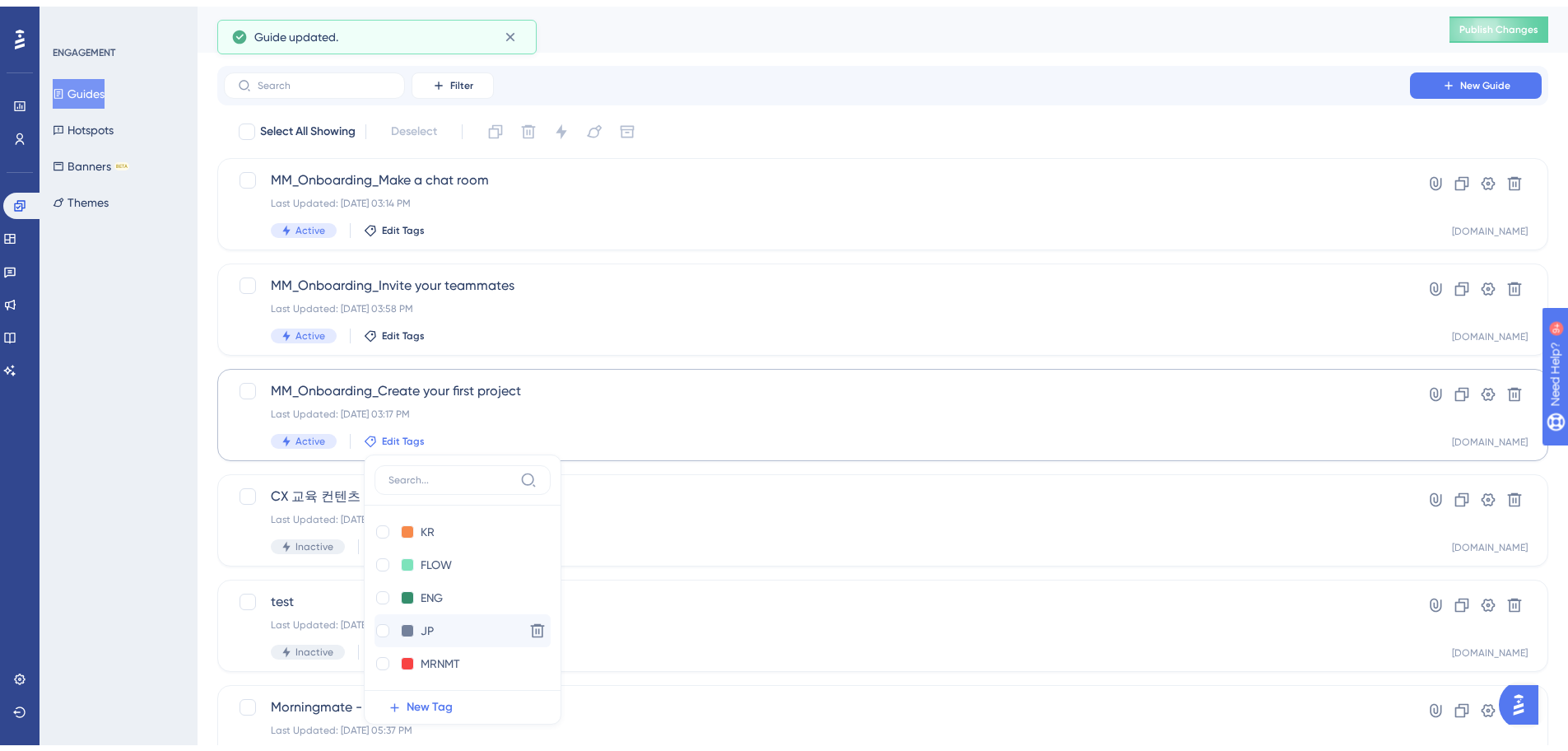
scroll to position [214, 0]
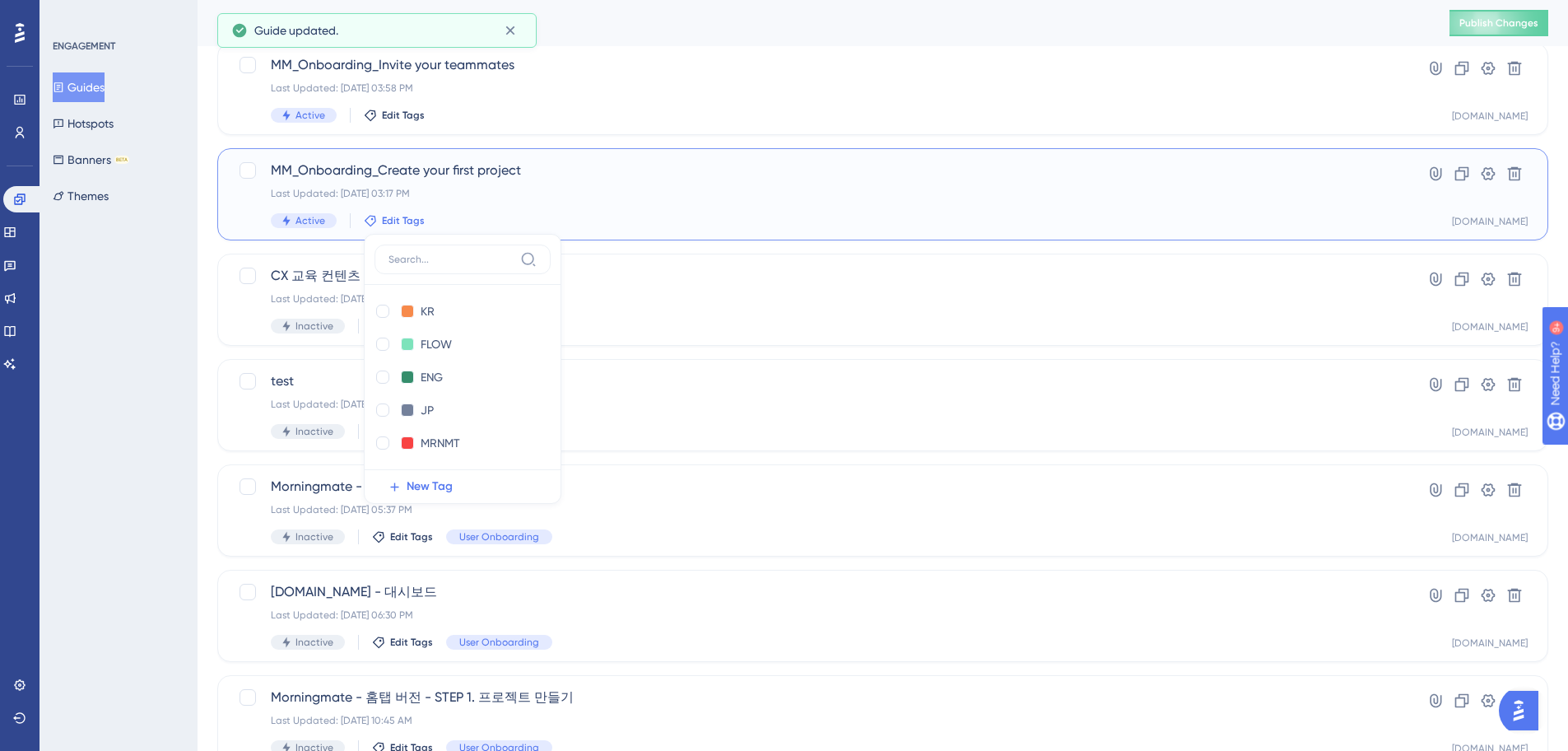
click at [614, 222] on div "Active Edit Tags KR KR Delete FLOW FLOW Delete ENG ENG Delete JP JP Delete MRNM…" at bounding box center [817, 221] width 1092 height 15
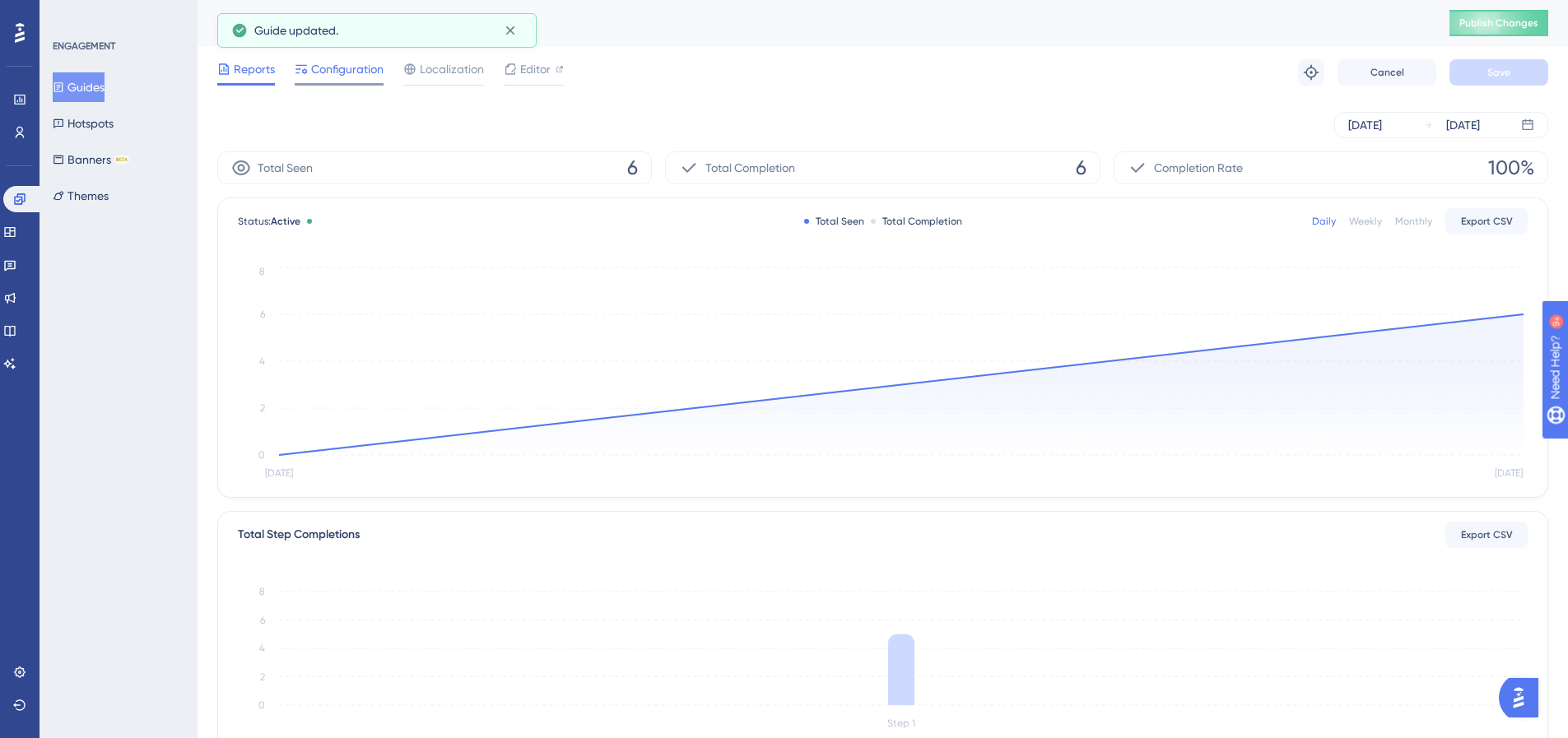
click at [357, 66] on span "Configuration" at bounding box center [347, 69] width 73 height 20
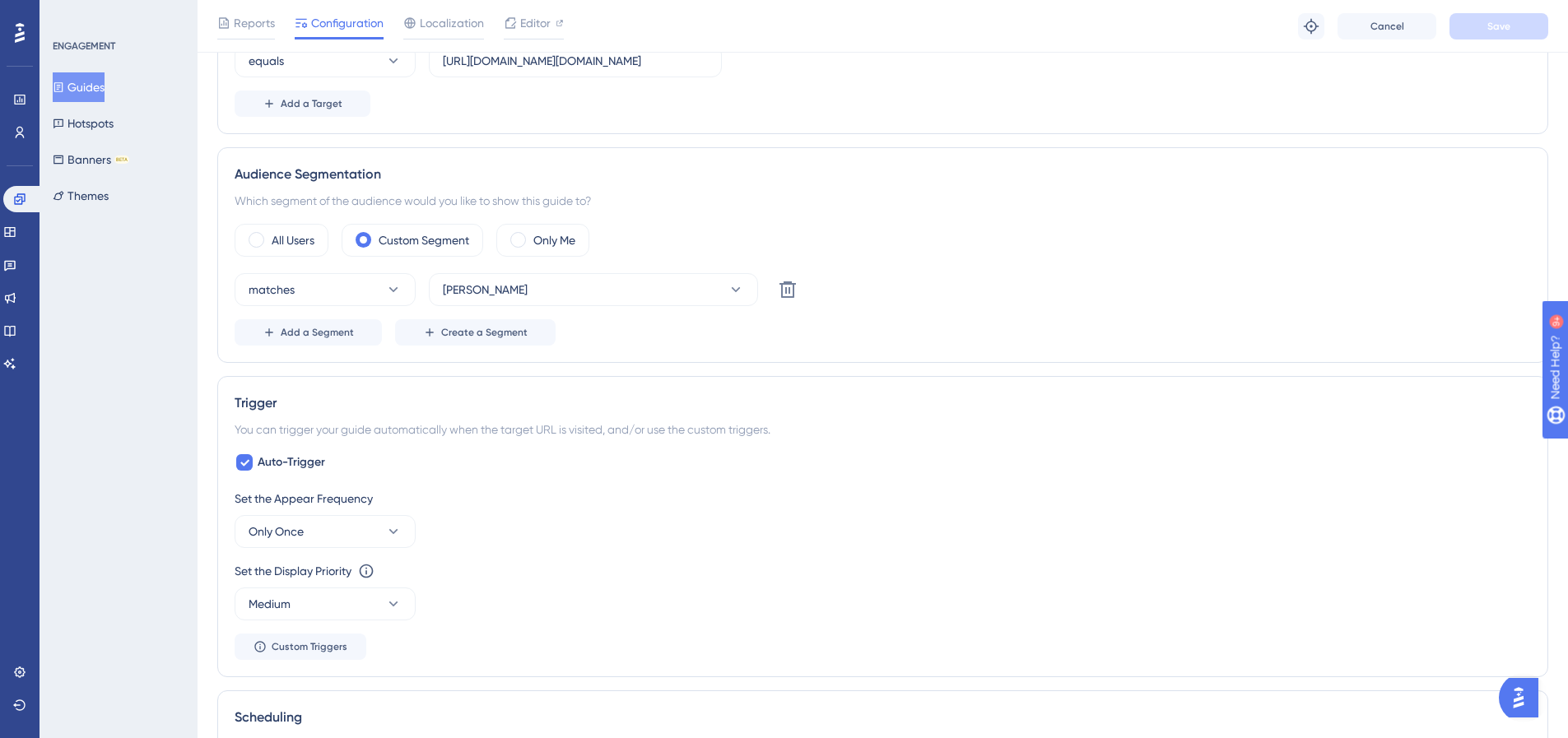
scroll to position [494, 0]
click at [308, 455] on span "Auto-Trigger" at bounding box center [291, 460] width 68 height 20
checkbox input "false"
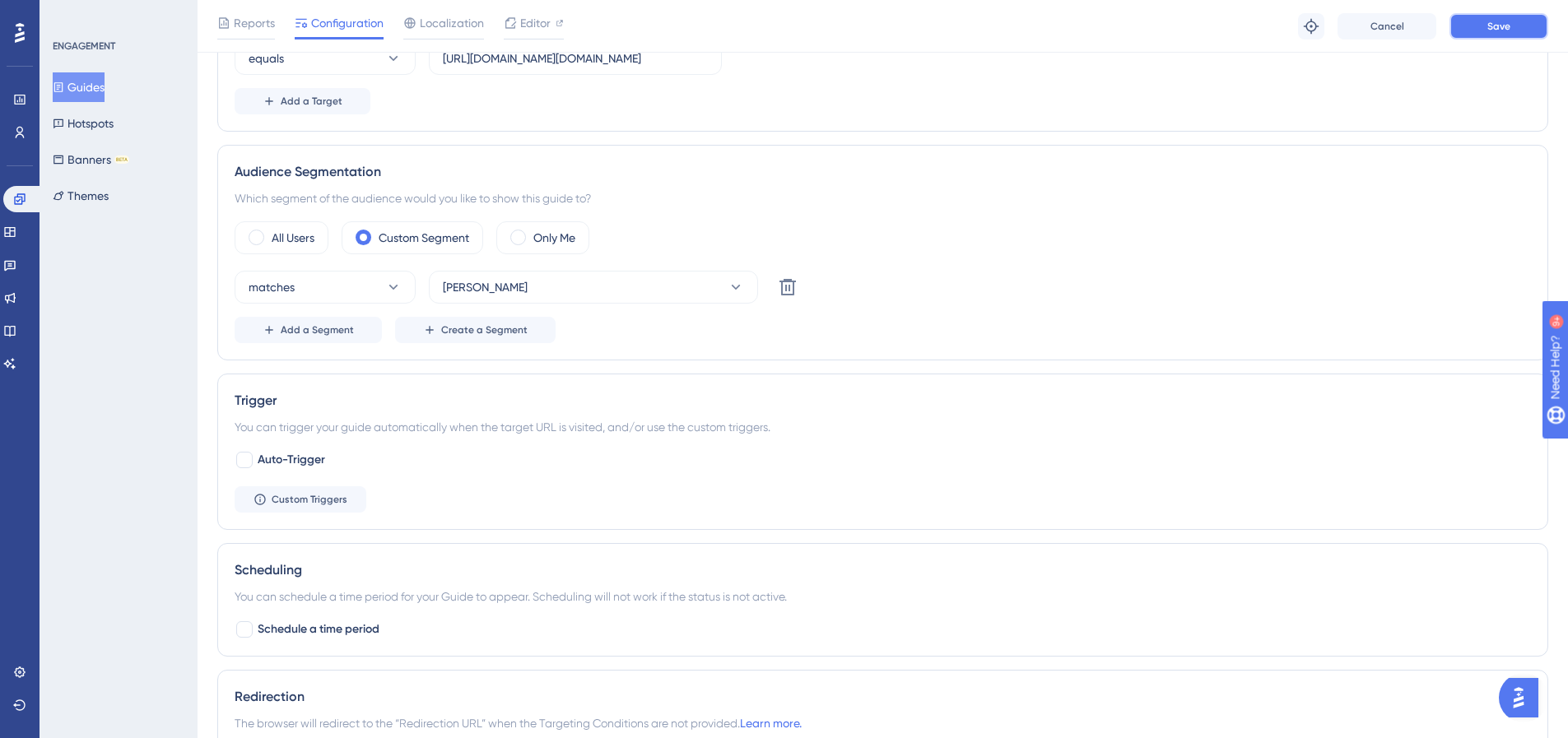
click at [1514, 30] on button "Save" at bounding box center [1499, 26] width 99 height 26
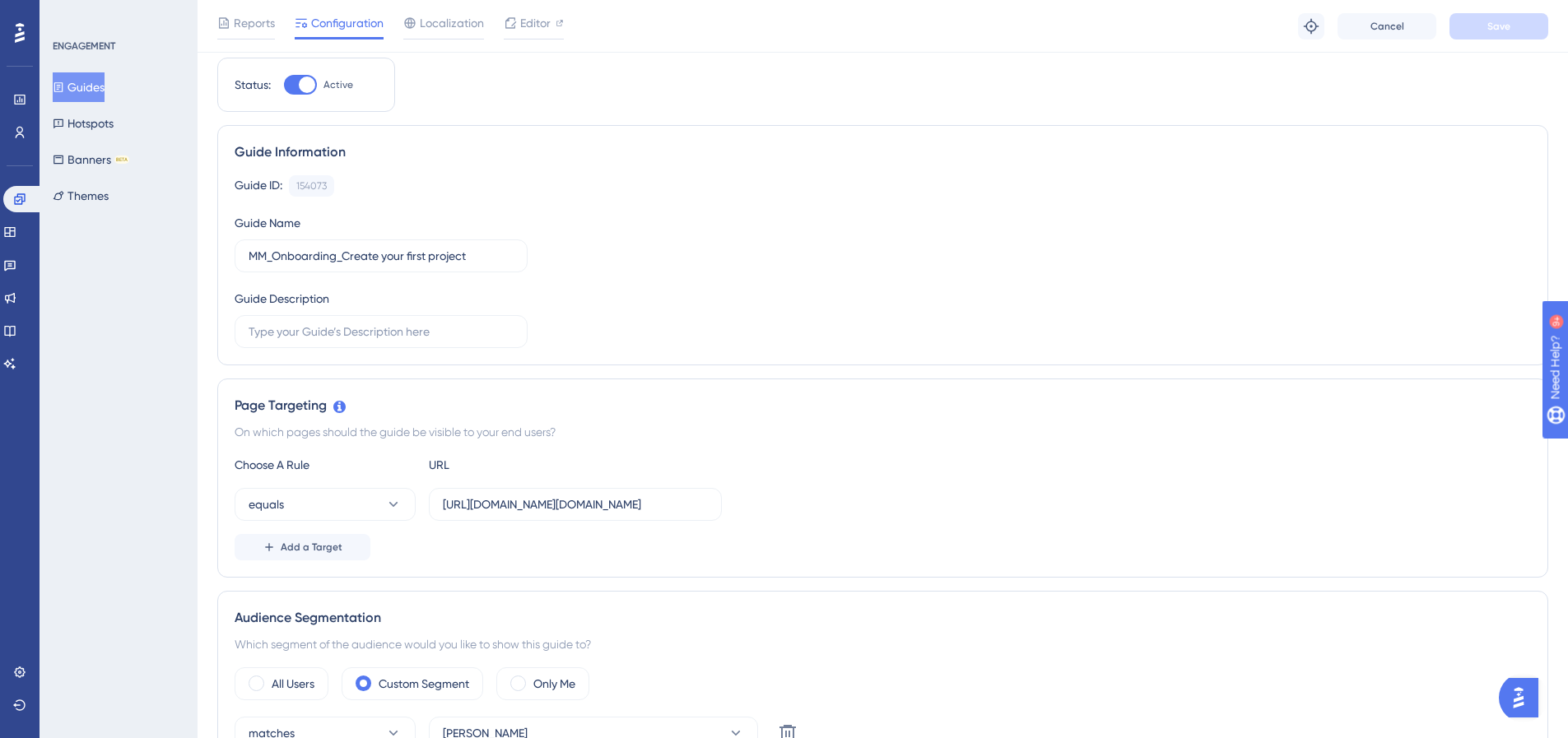
scroll to position [0, 0]
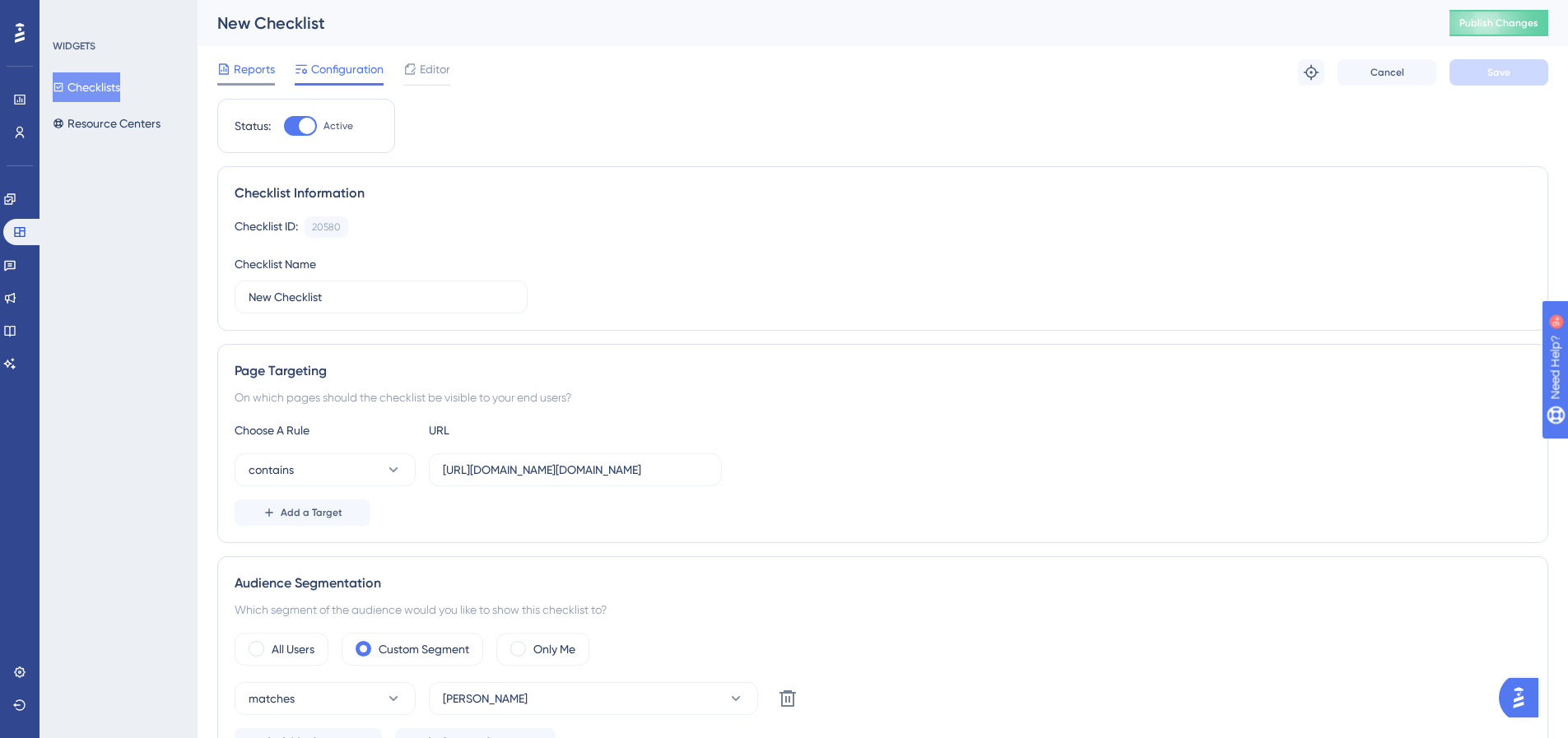
click at [265, 83] on div at bounding box center [246, 84] width 58 height 3
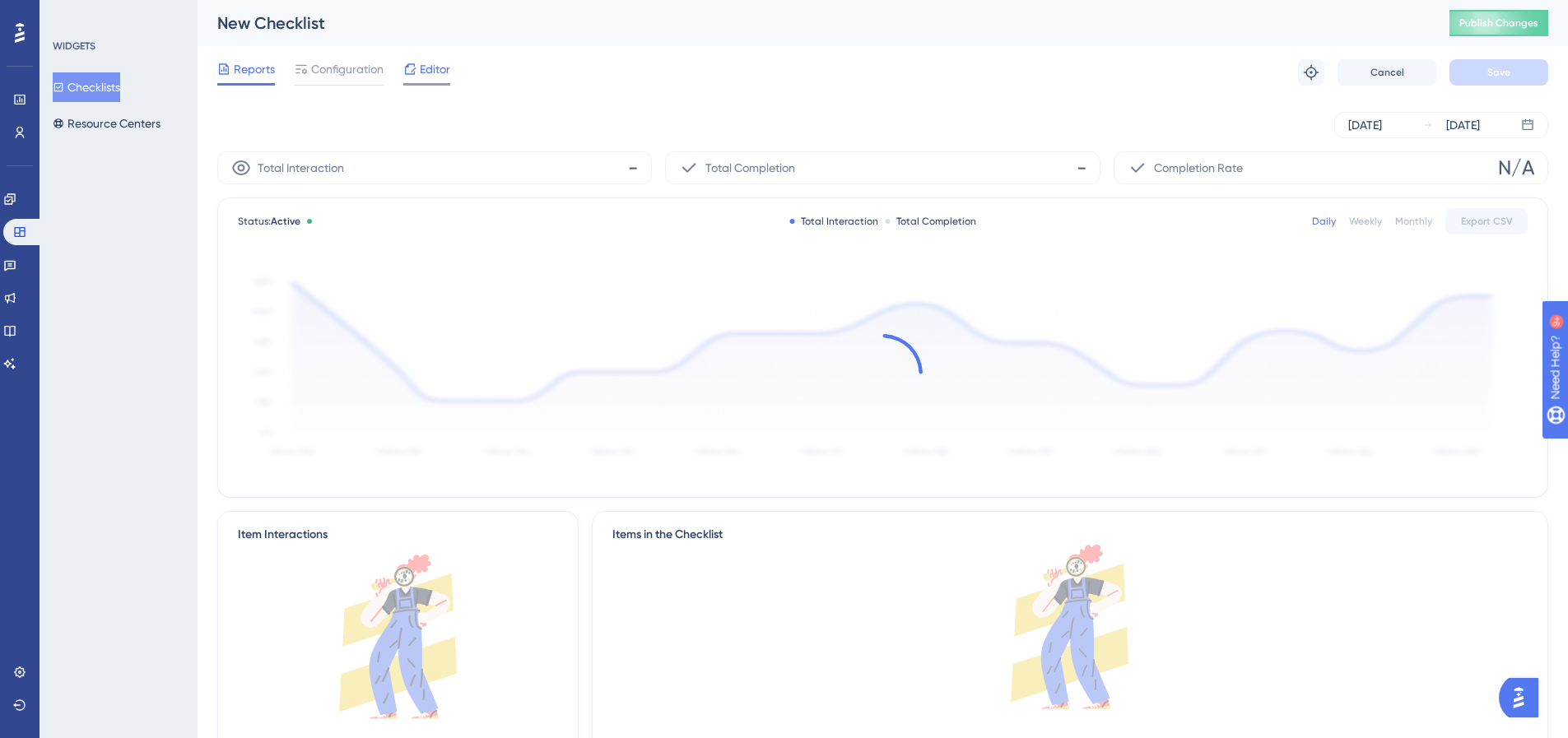
click at [436, 83] on div at bounding box center [427, 84] width 47 height 3
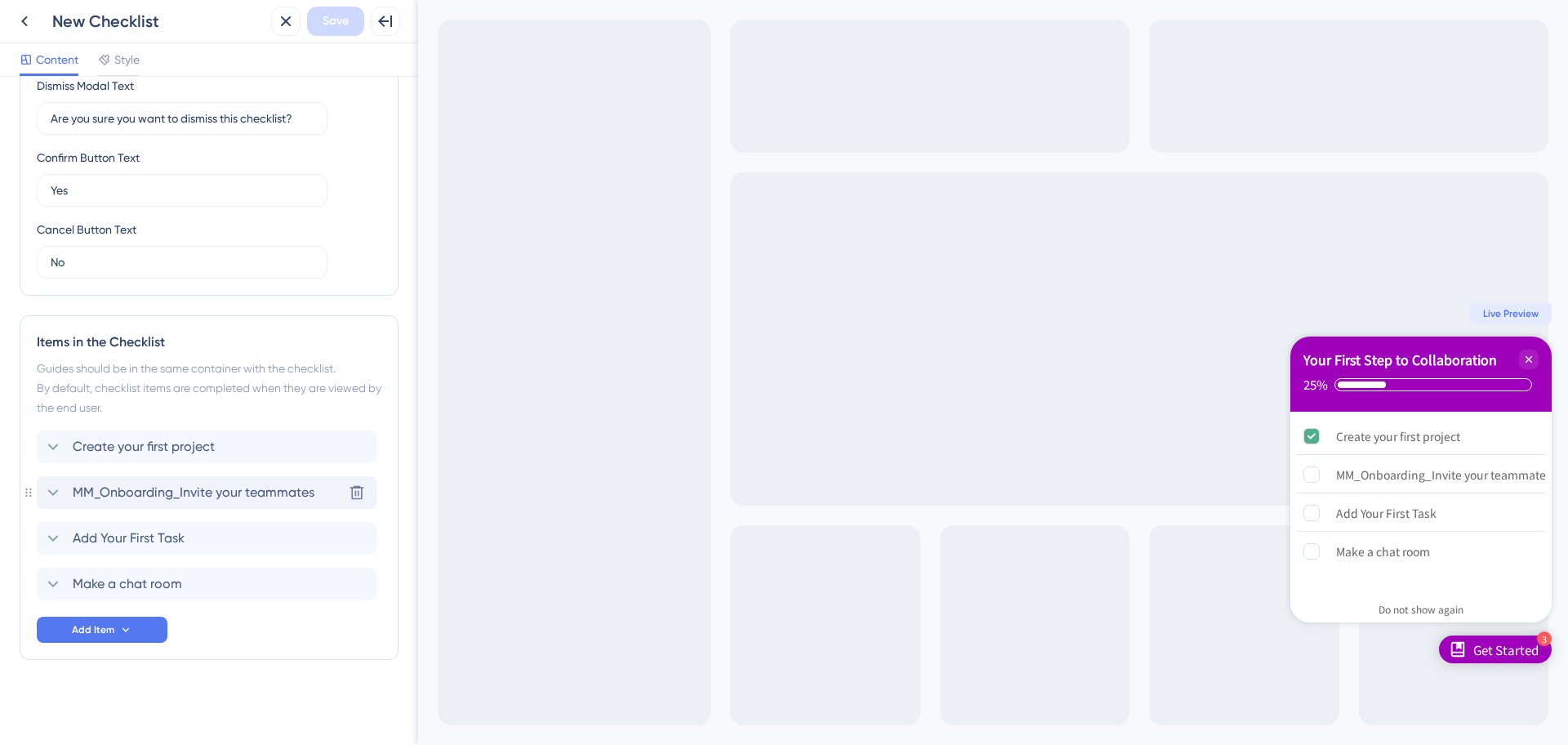
click at [159, 500] on span "MM_Onboarding_Invite your teammates" at bounding box center [194, 493] width 242 height 20
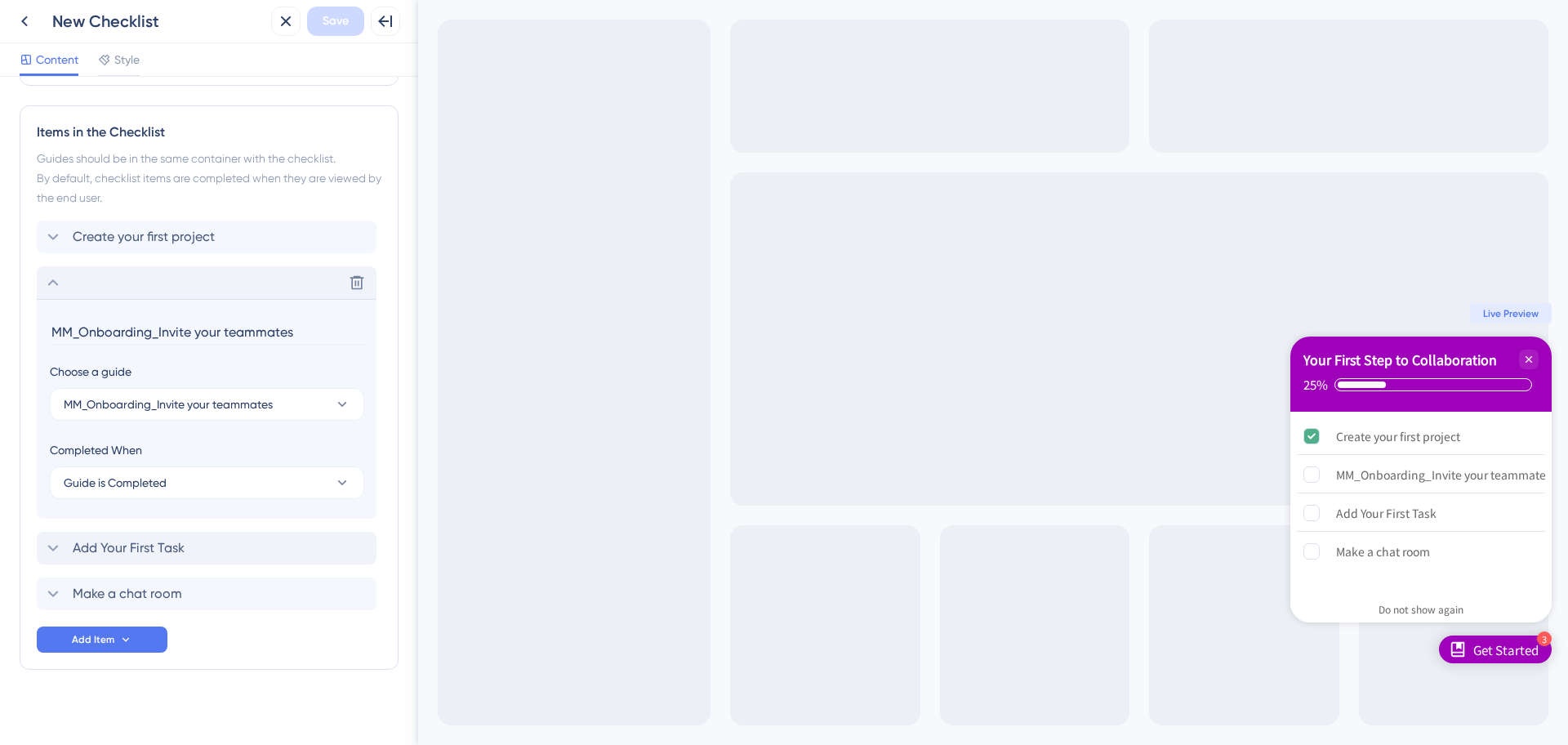
scroll to position [684, 0]
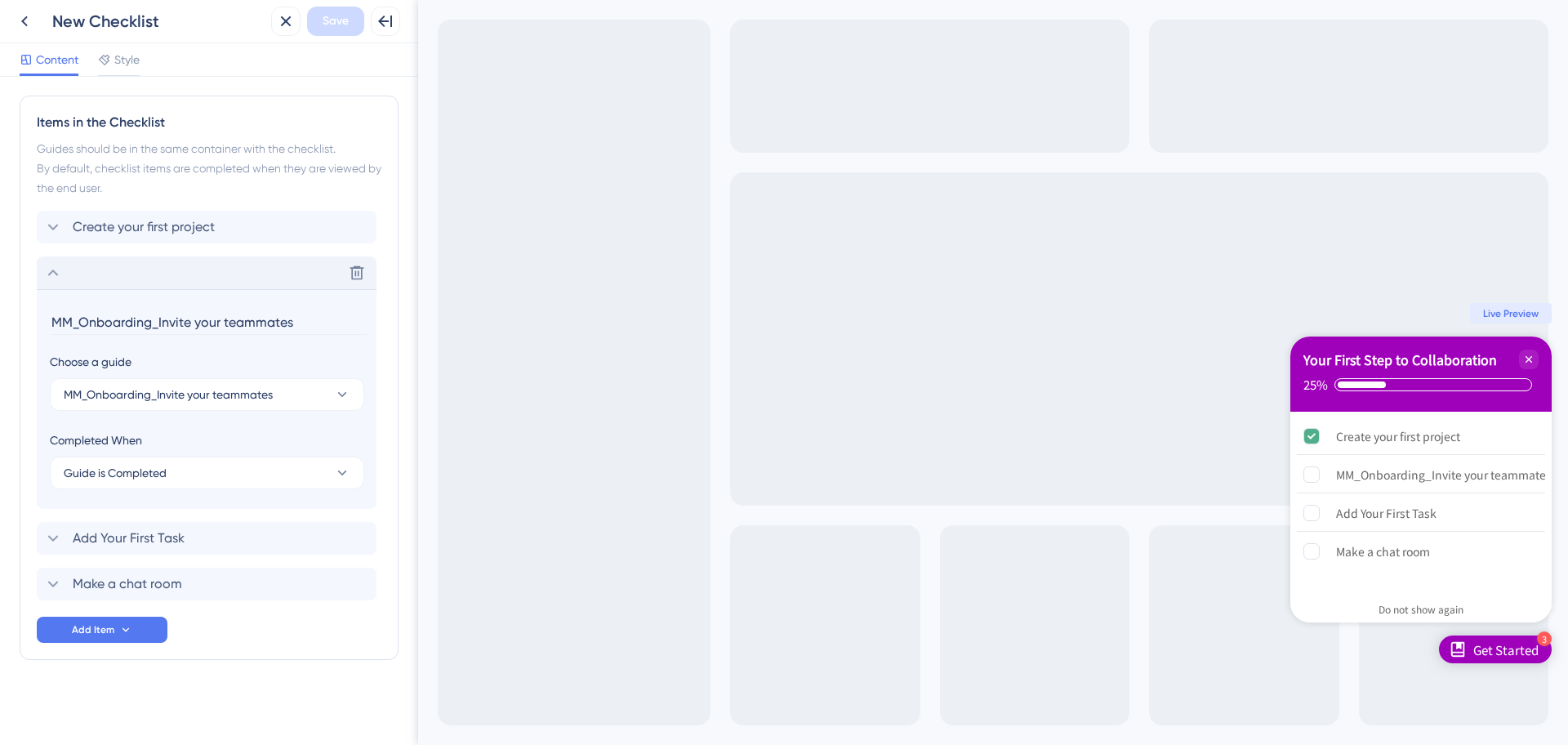
drag, startPoint x: 158, startPoint y: 326, endPoint x: -46, endPoint y: 293, distance: 206.7
click at [0, 293] on html "Back New Checklist Close Save Full Screen Preview Content Style Checklist Heade…" at bounding box center [784, 372] width 1568 height 745
type input "Invite your teammates"
click at [1383, 415] on div "Create your first project Invite your teammates Add Your First Task Make a chat…" at bounding box center [1421, 490] width 262 height 157
click at [1426, 439] on div "Create your first project" at bounding box center [1398, 436] width 124 height 20
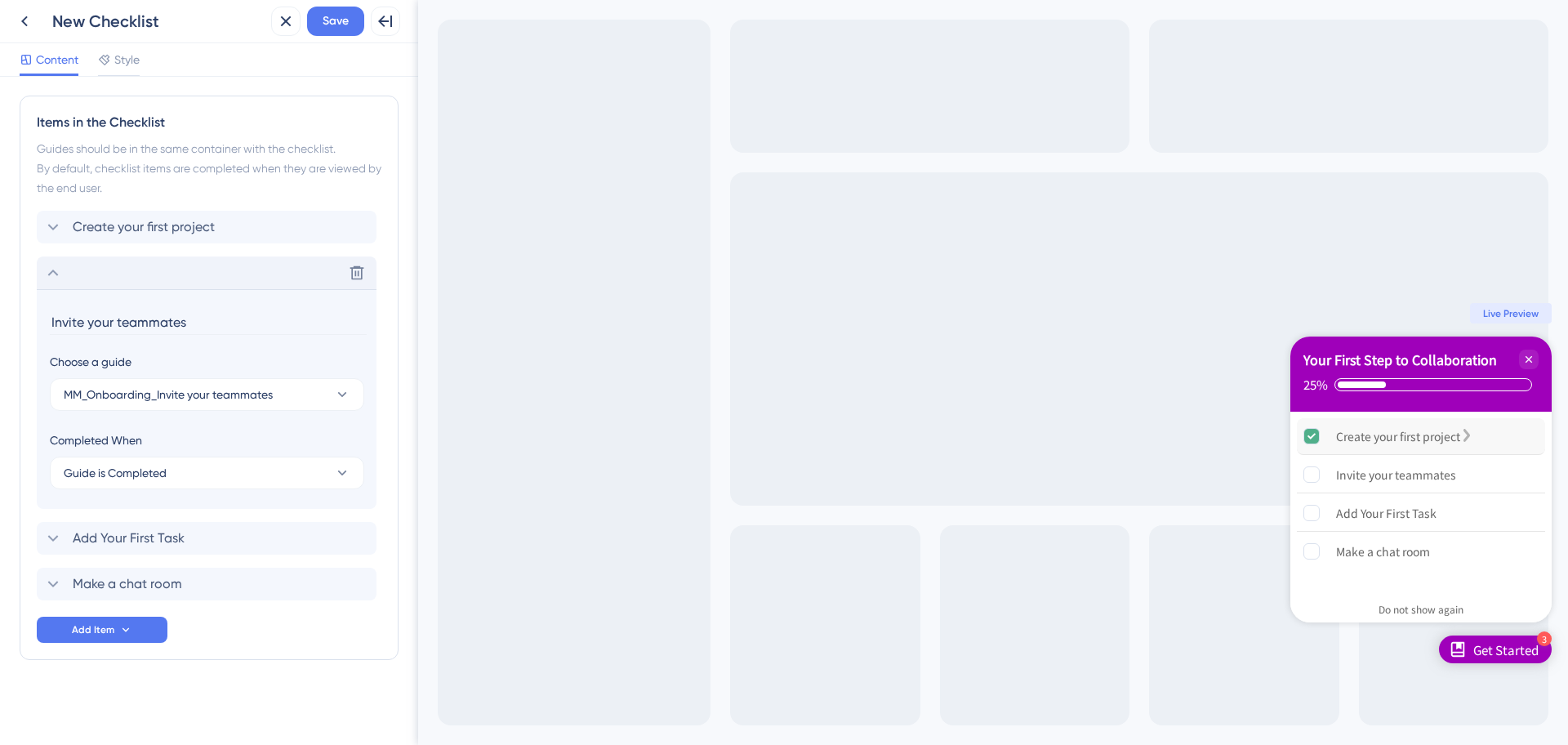
click at [1473, 428] on div "Create your first project is complete." at bounding box center [1467, 436] width 13 height 20
click at [1452, 470] on div "Invite your teammates" at bounding box center [1396, 475] width 120 height 20
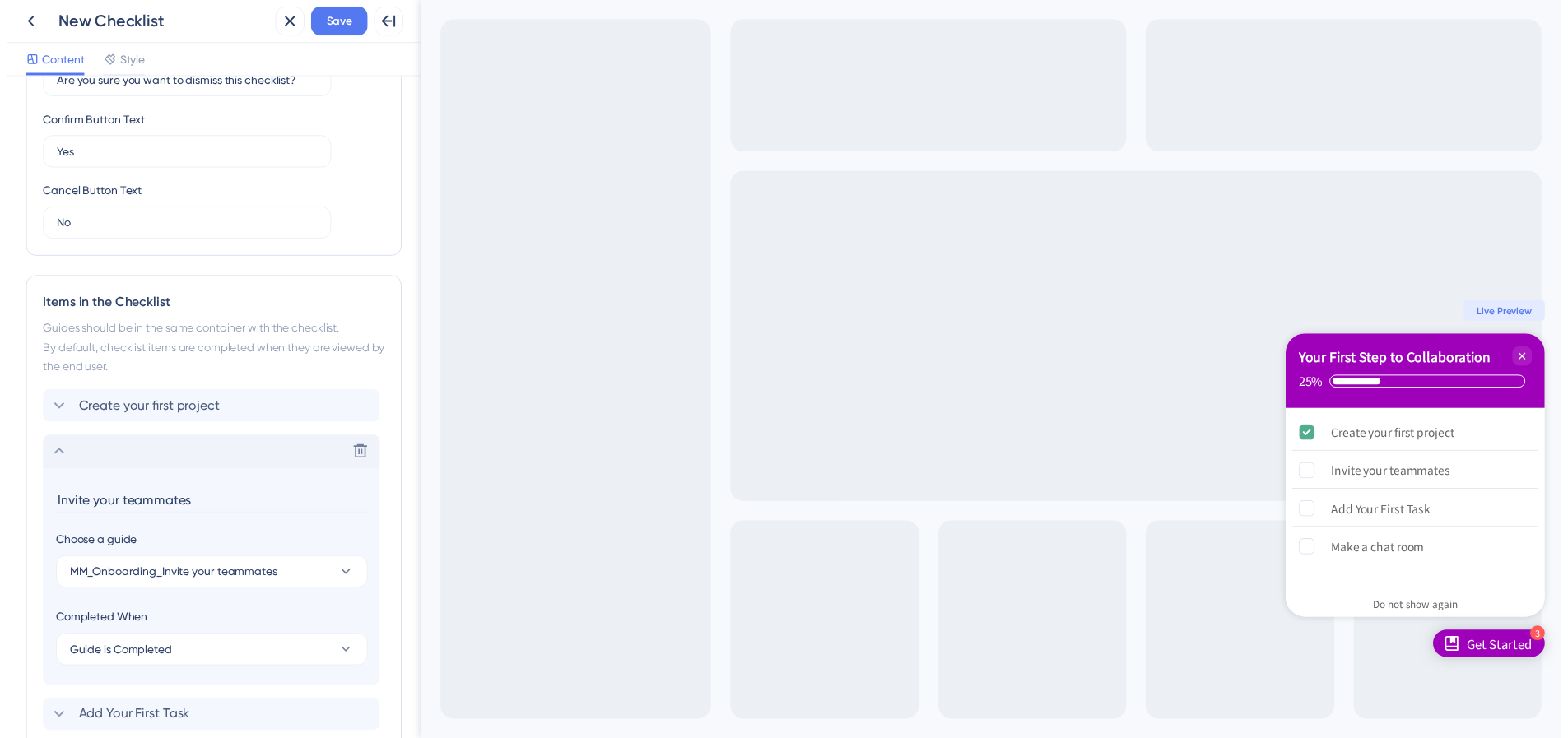
scroll to position [372, 0]
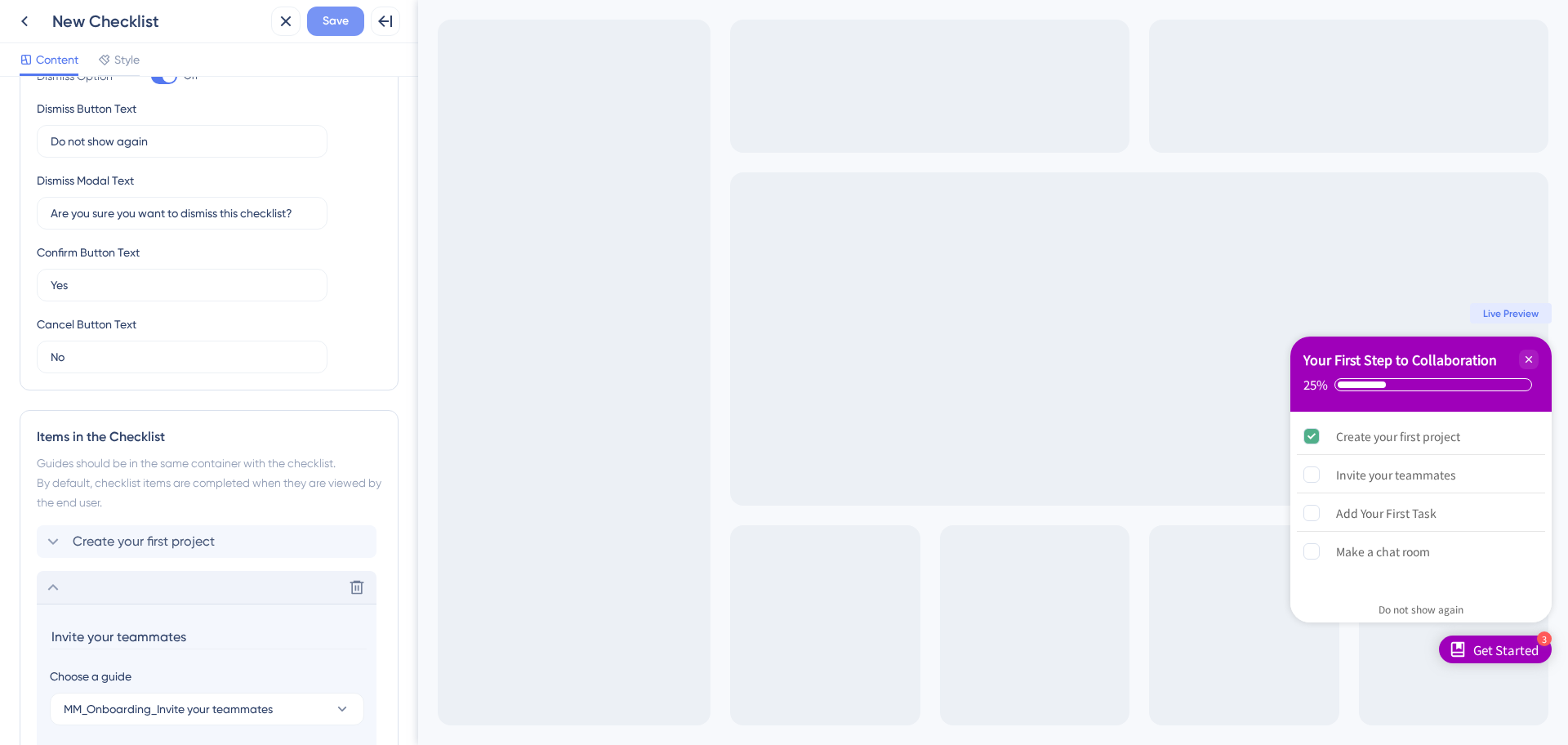
click at [332, 21] on span "Save" at bounding box center [335, 22] width 26 height 20
click at [22, 31] on button at bounding box center [24, 21] width 29 height 29
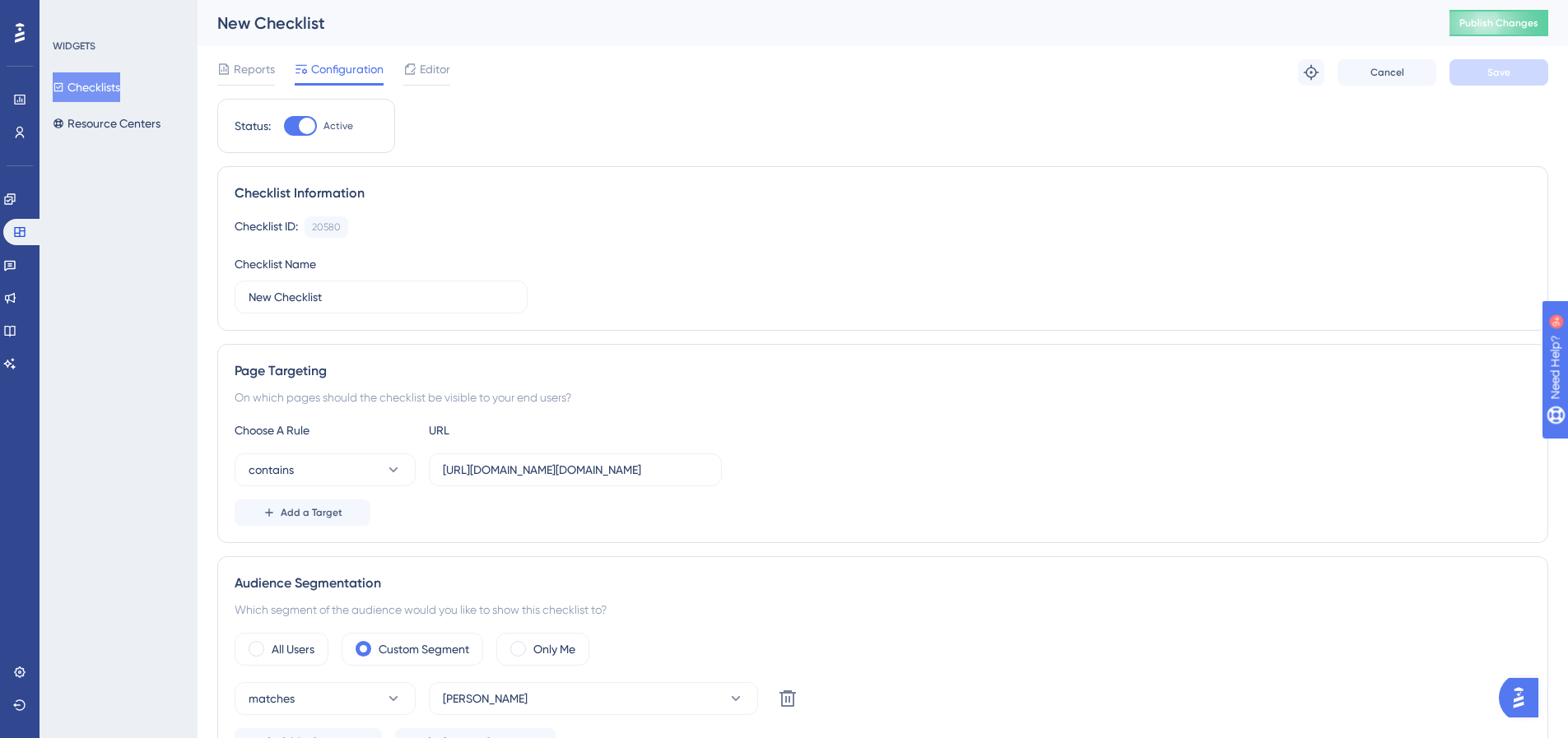
click at [401, 74] on div "Reports Configuration Editor" at bounding box center [334, 72] width 233 height 26
click at [426, 70] on span "Editor" at bounding box center [435, 69] width 30 height 20
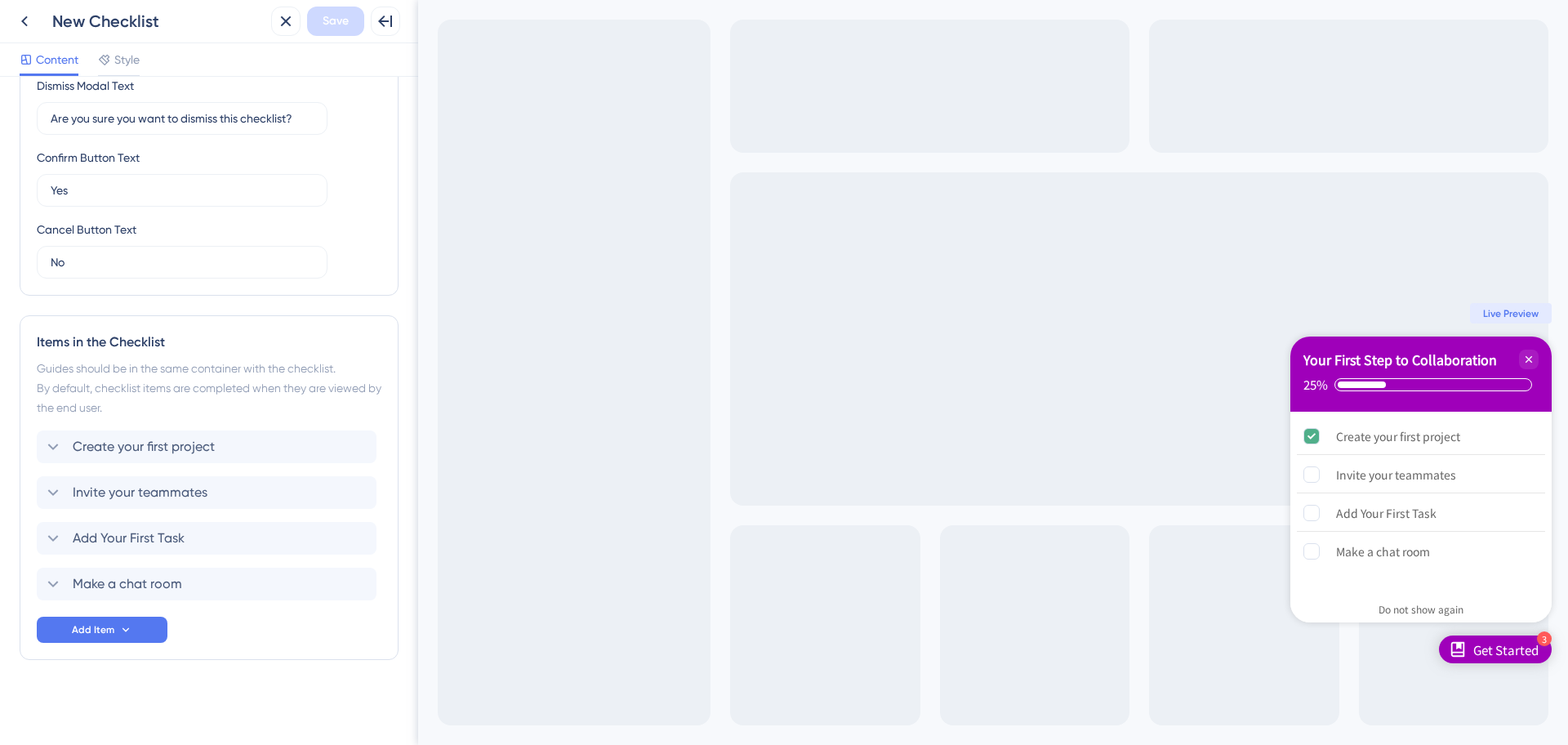
click at [130, 466] on div "Create your first project Invite your teammates Add Your First Task Make a chat…" at bounding box center [208, 515] width 345 height 170
click at [134, 463] on div "Create your first project" at bounding box center [206, 446] width 340 height 32
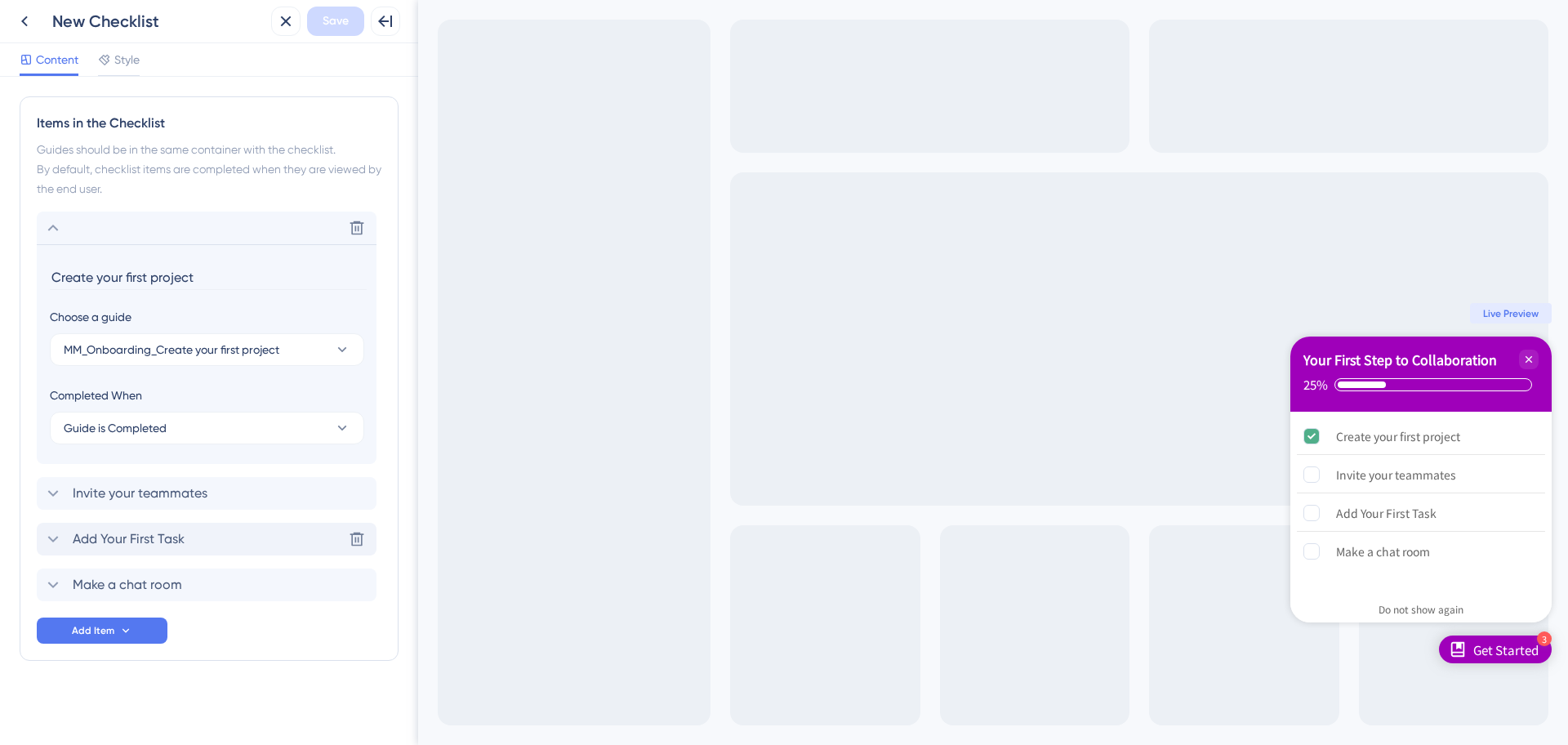
scroll to position [684, 0]
click at [213, 417] on button "Guide is Completed" at bounding box center [207, 427] width 315 height 32
click at [196, 422] on button "Guide is Completed" at bounding box center [207, 427] width 315 height 32
click at [135, 515] on div "Delete Create your first project Choose a guide MM_Onboarding_Create your first…" at bounding box center [208, 405] width 345 height 390
click at [145, 502] on span "Invite your teammates" at bounding box center [140, 493] width 135 height 20
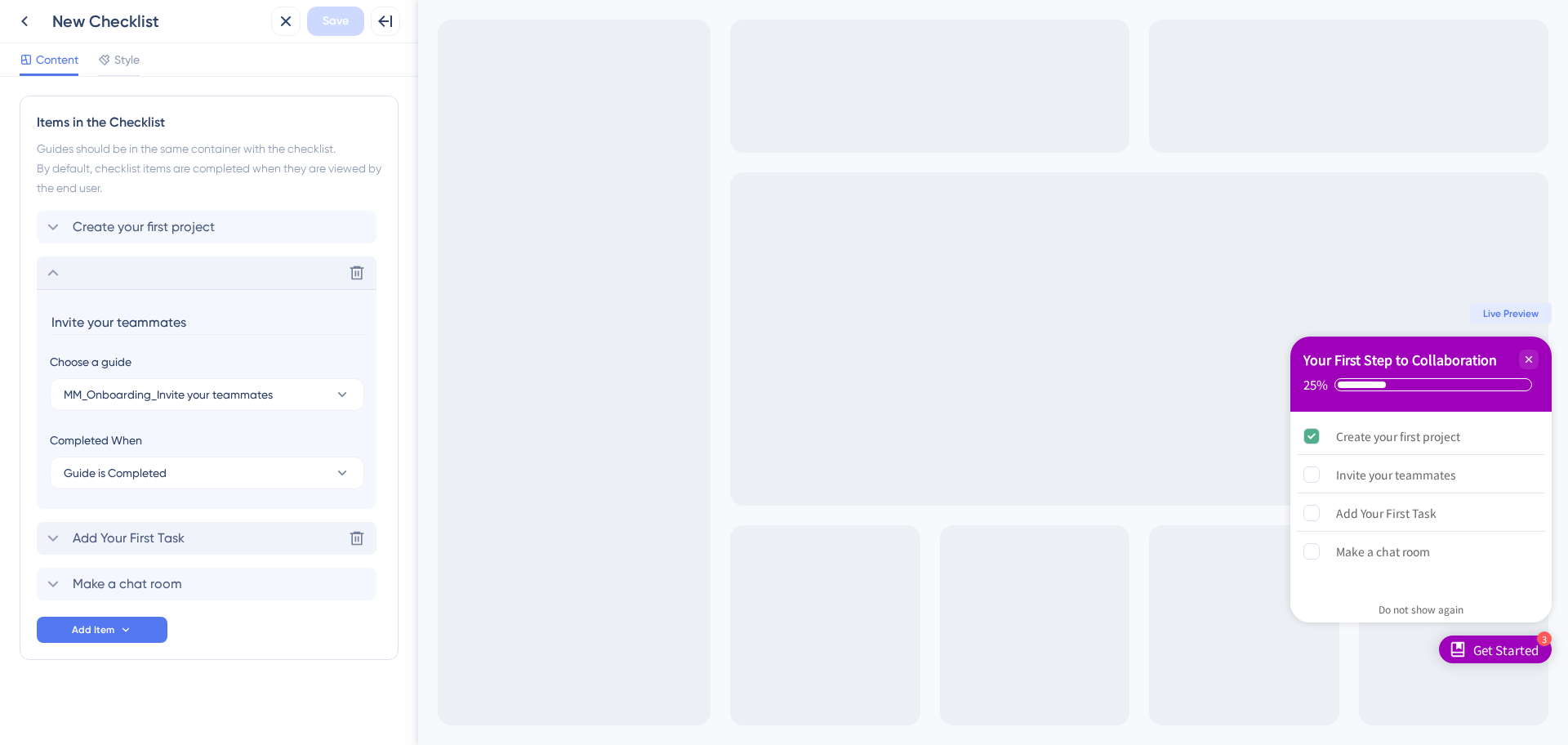
click at [128, 536] on span "Add Your First Task" at bounding box center [129, 538] width 112 height 20
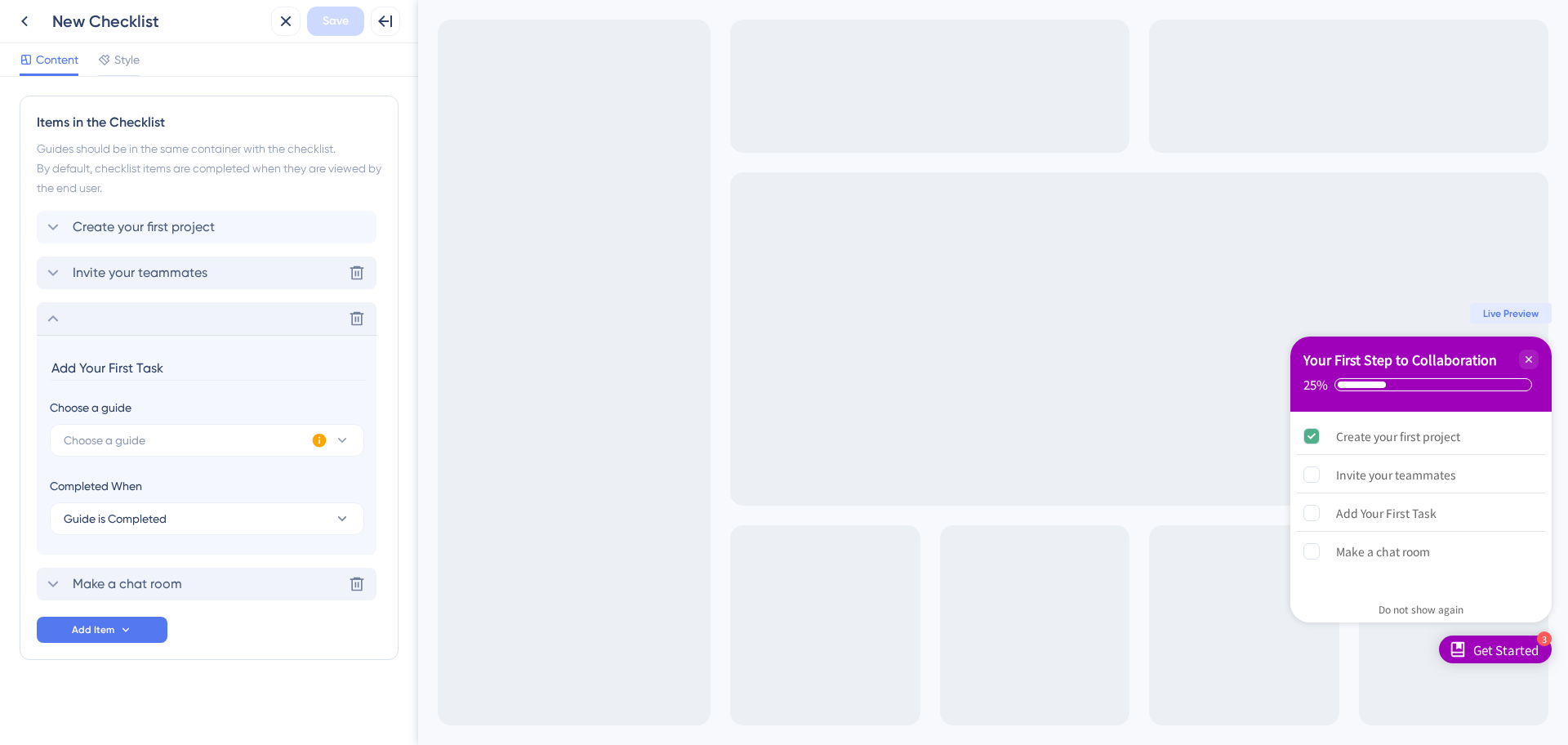
click at [112, 584] on span "Make a chat room" at bounding box center [128, 584] width 110 height 20
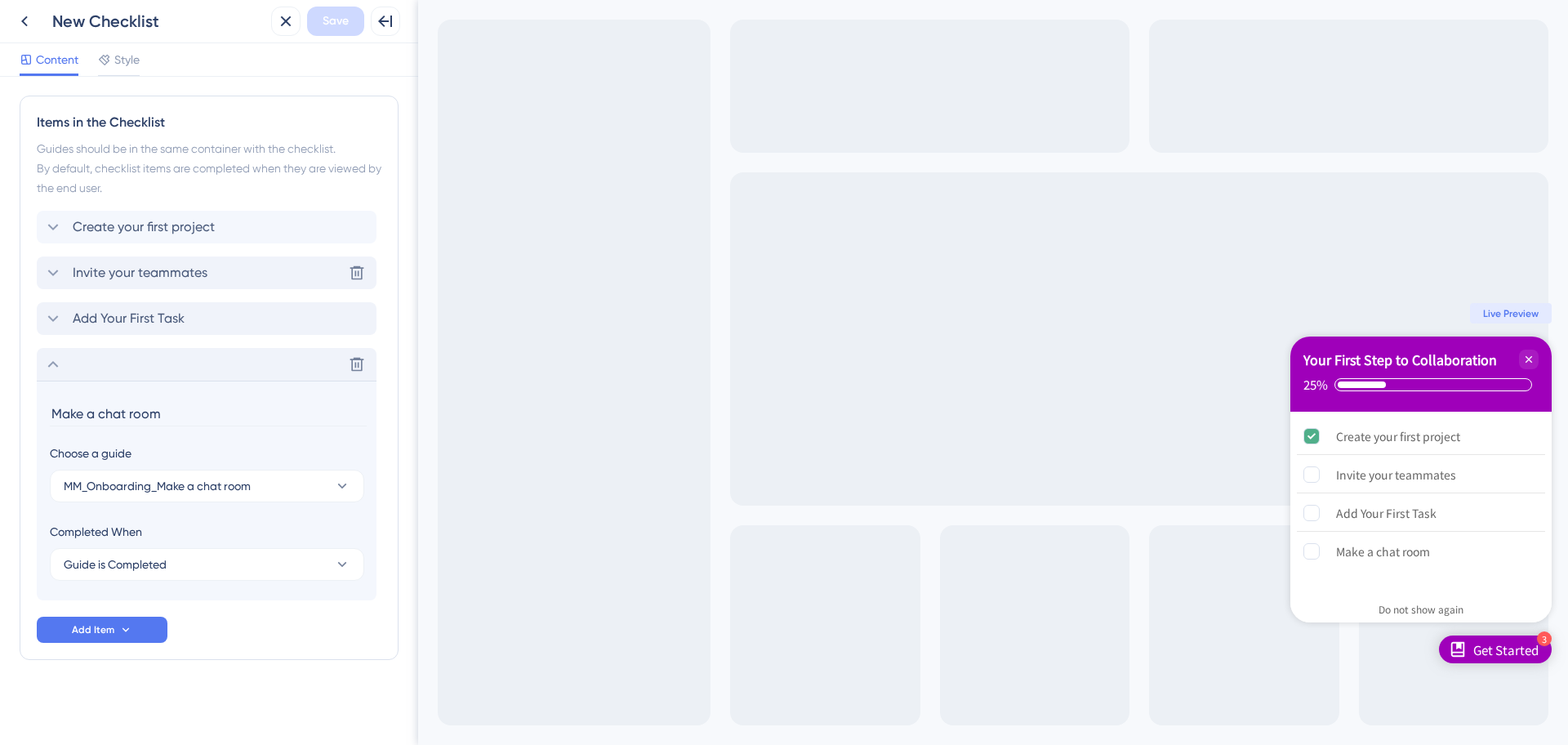
scroll to position [523, 0]
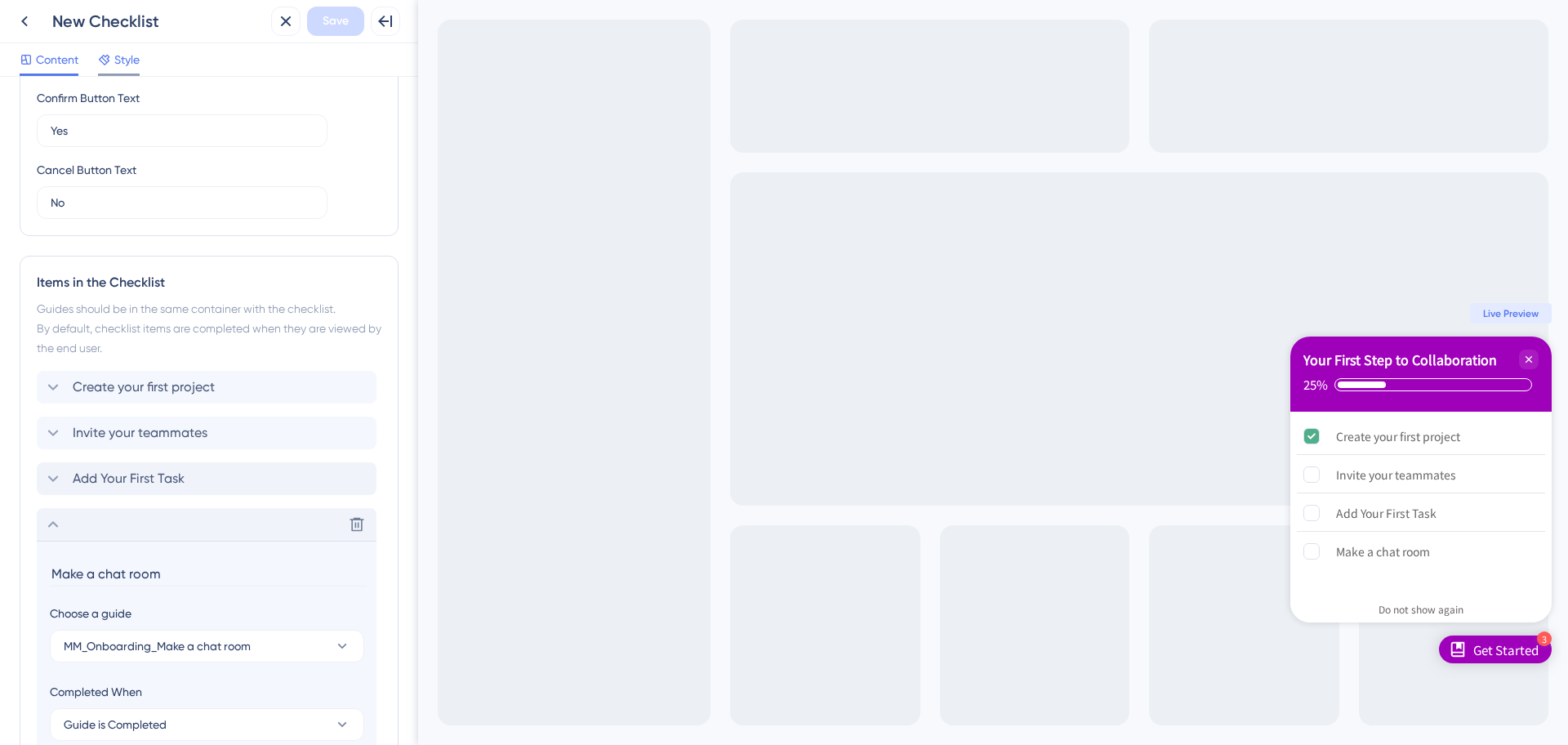
click at [113, 74] on div at bounding box center [119, 75] width 42 height 2
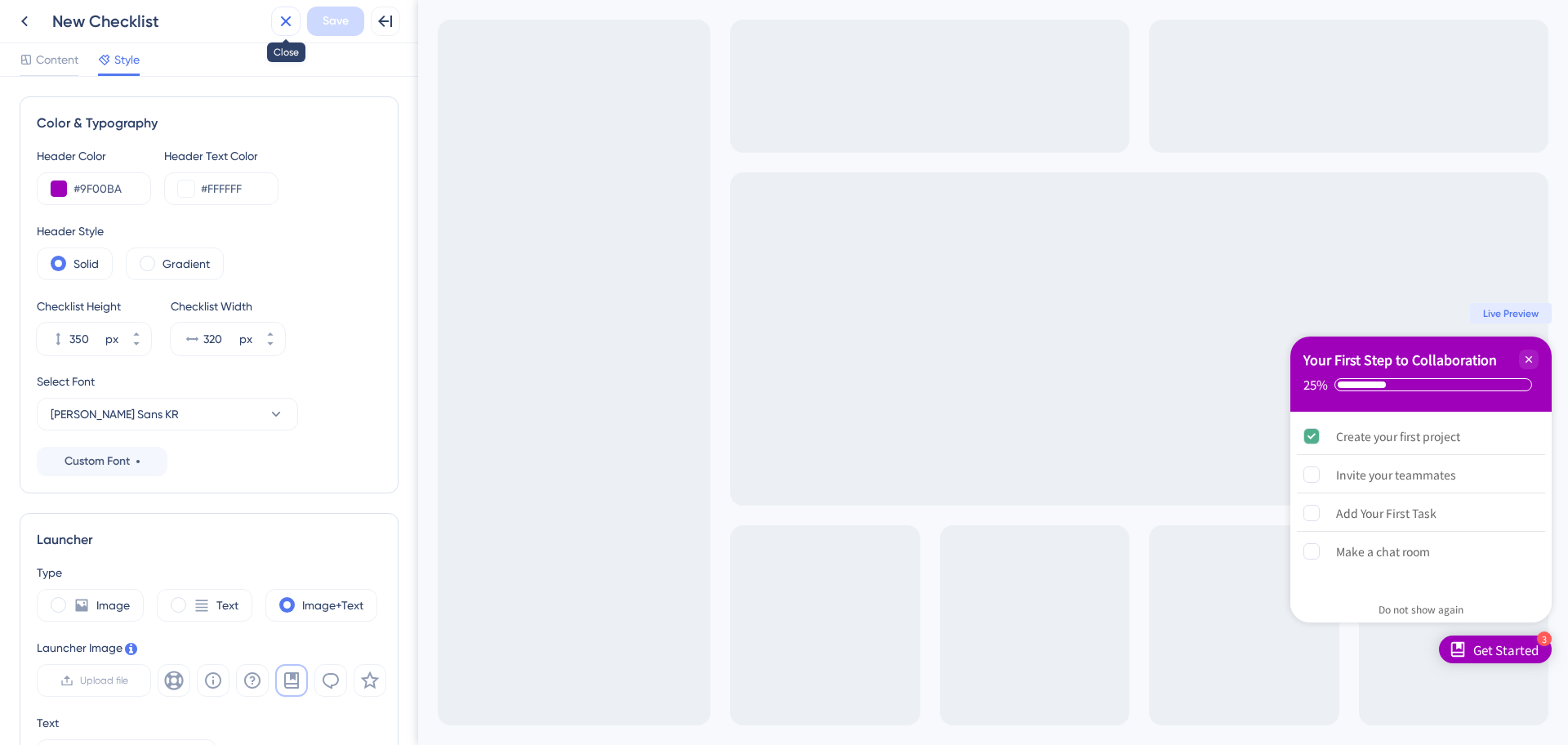
click at [291, 26] on icon at bounding box center [286, 22] width 20 height 20
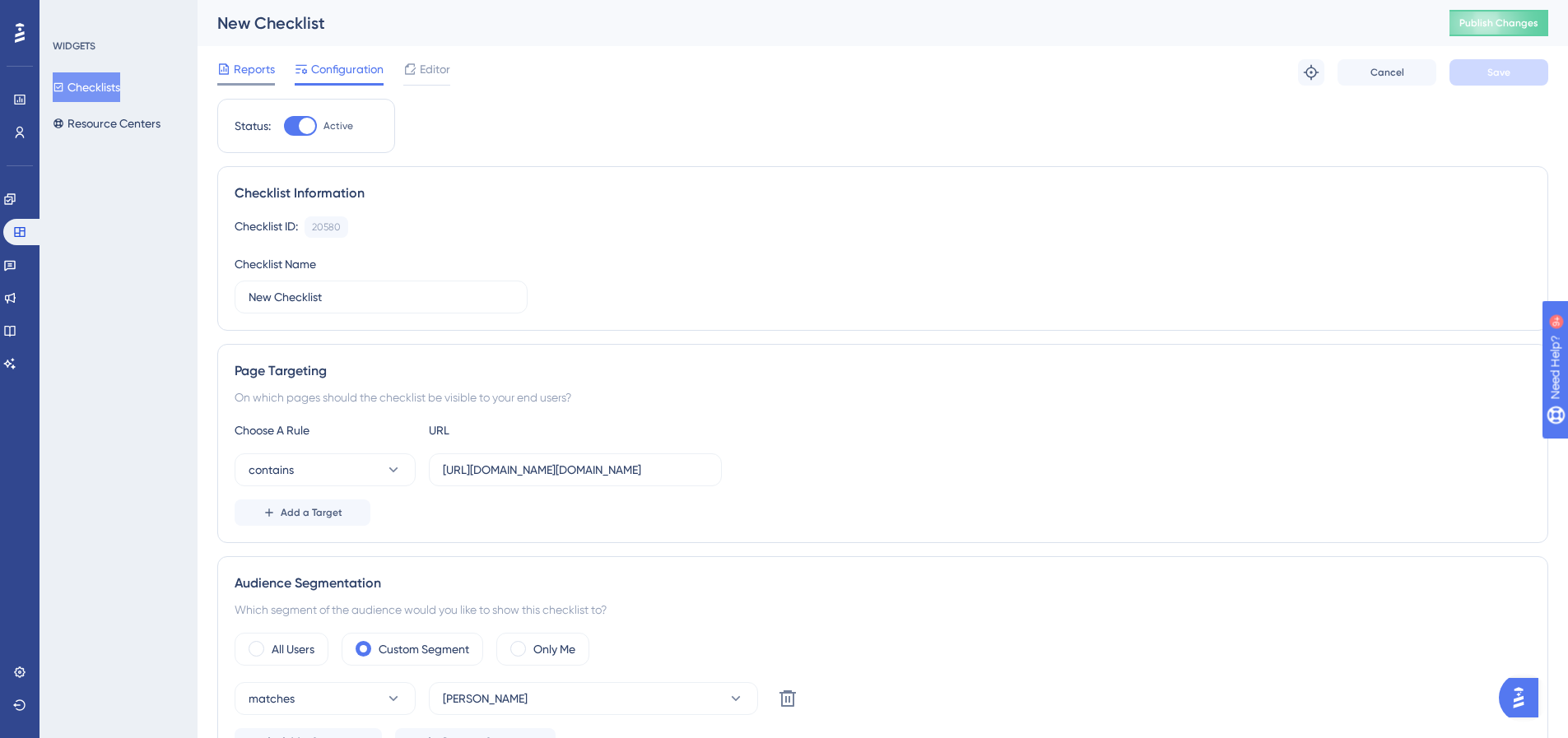
click at [242, 73] on span "Reports" at bounding box center [254, 69] width 41 height 20
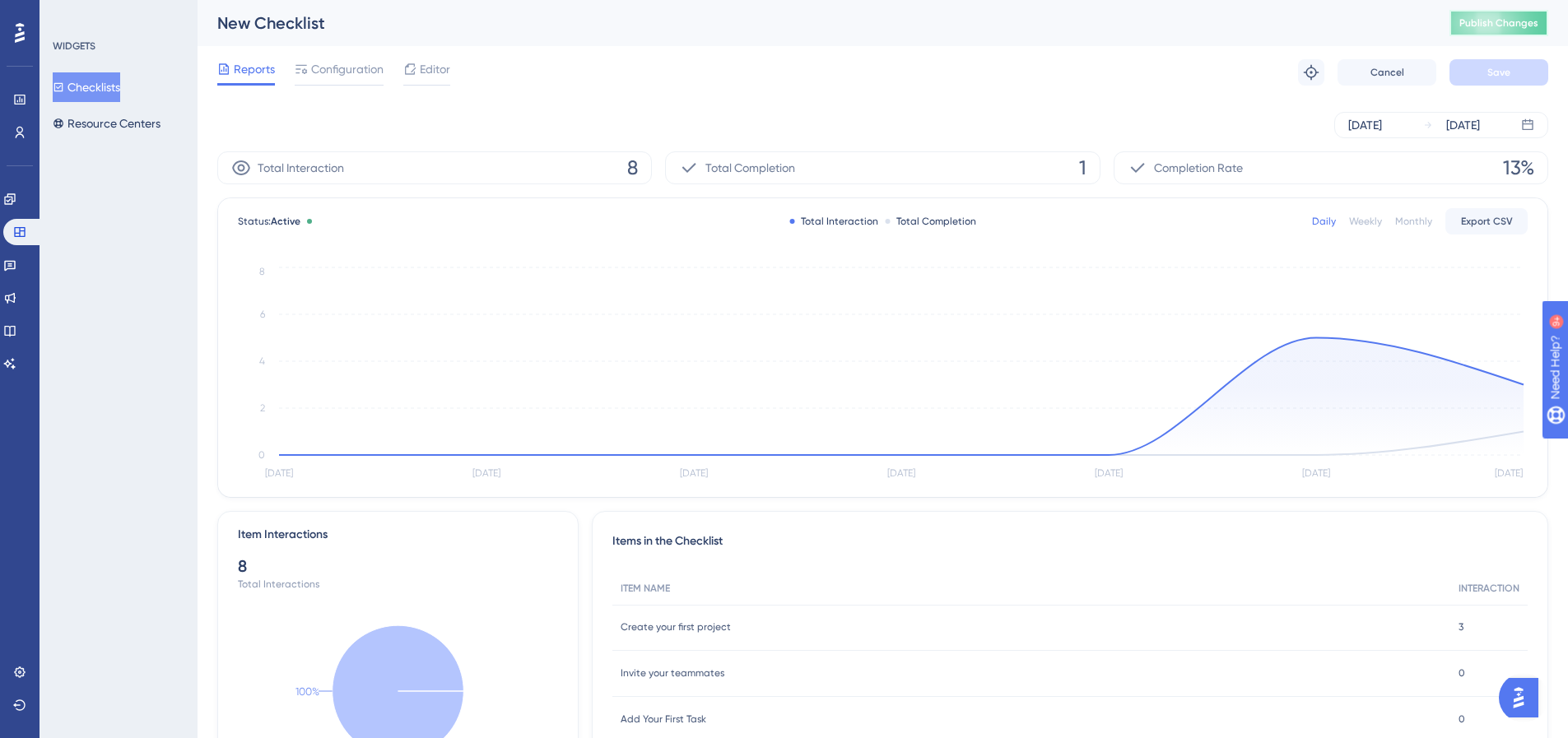
click at [1483, 20] on span "Publish Changes" at bounding box center [1499, 23] width 79 height 13
